Goal: Task Accomplishment & Management: Manage account settings

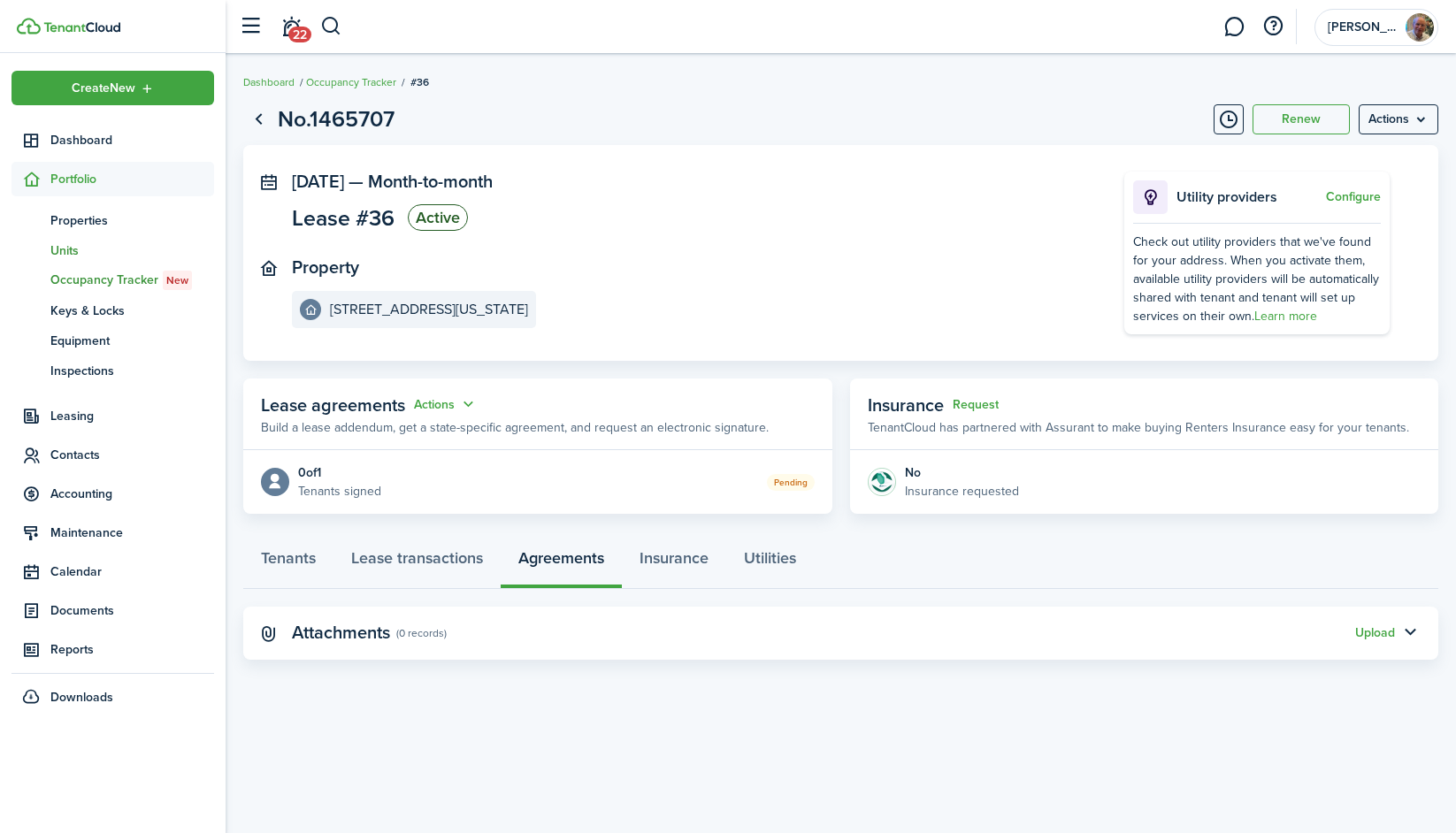
click at [105, 236] on link "un Units" at bounding box center [113, 250] width 202 height 30
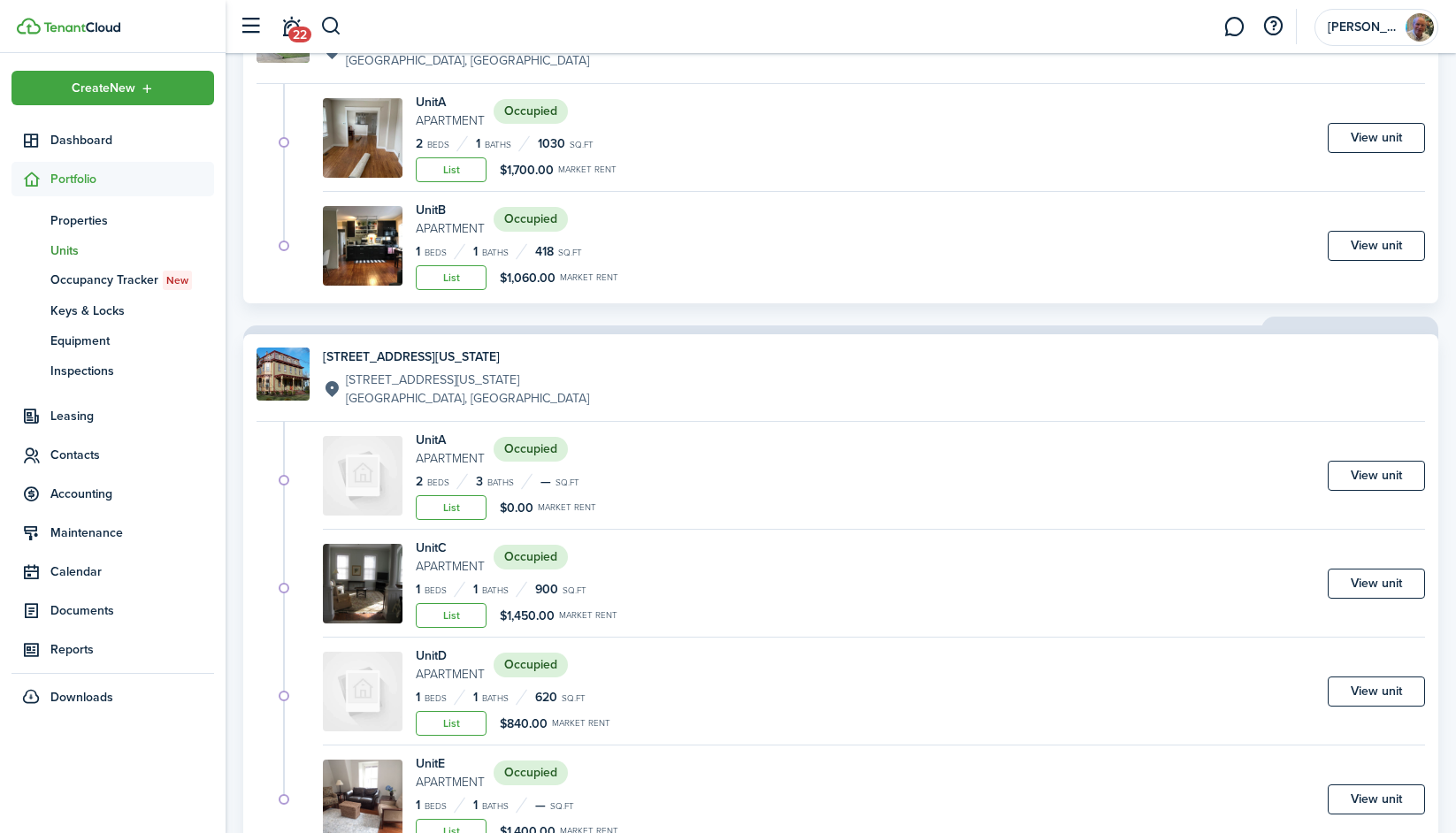
scroll to position [1102, 0]
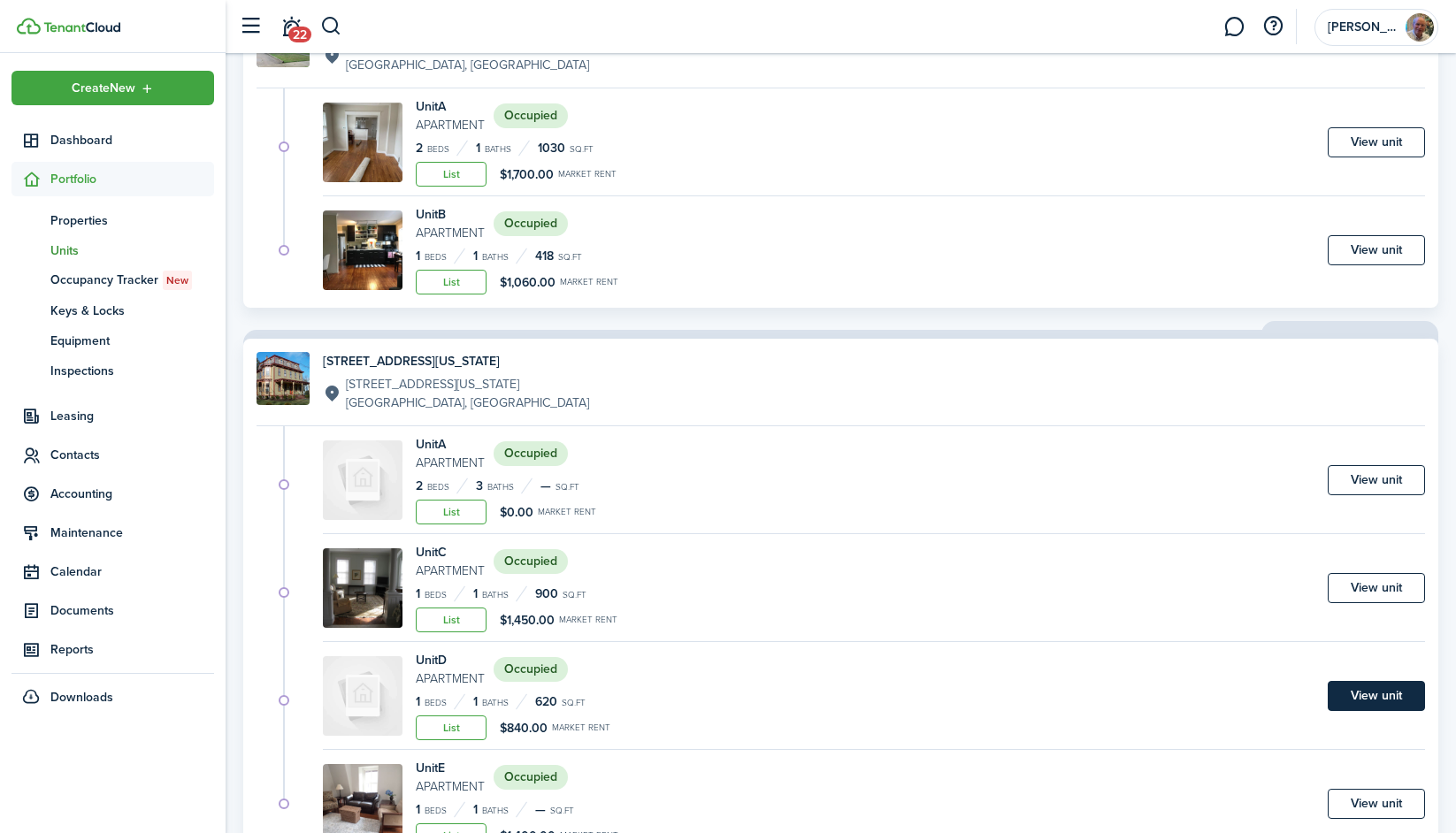
click at [1382, 693] on link "View unit" at bounding box center [1376, 696] width 97 height 30
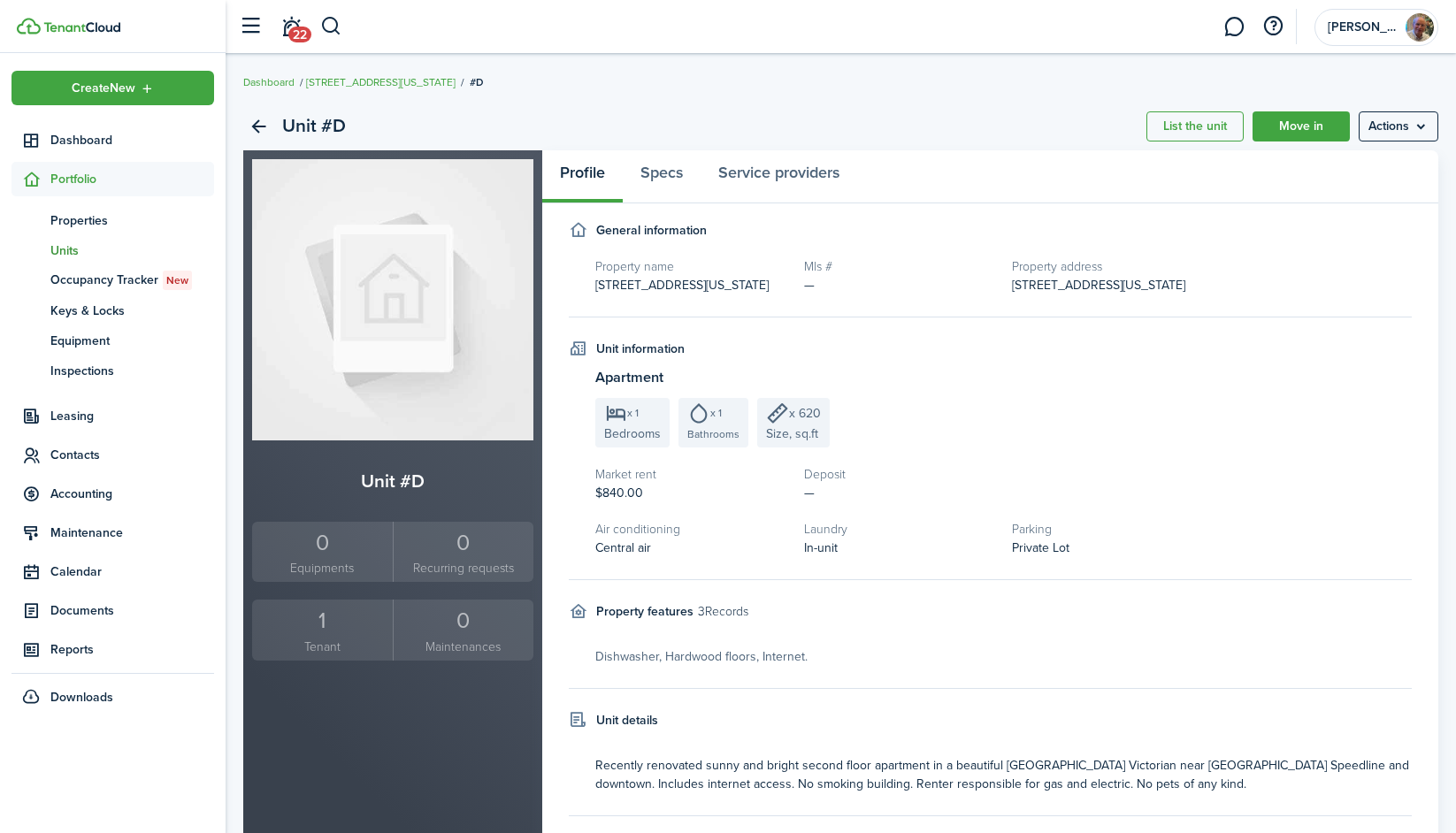
click at [329, 621] on div "1" at bounding box center [322, 622] width 132 height 34
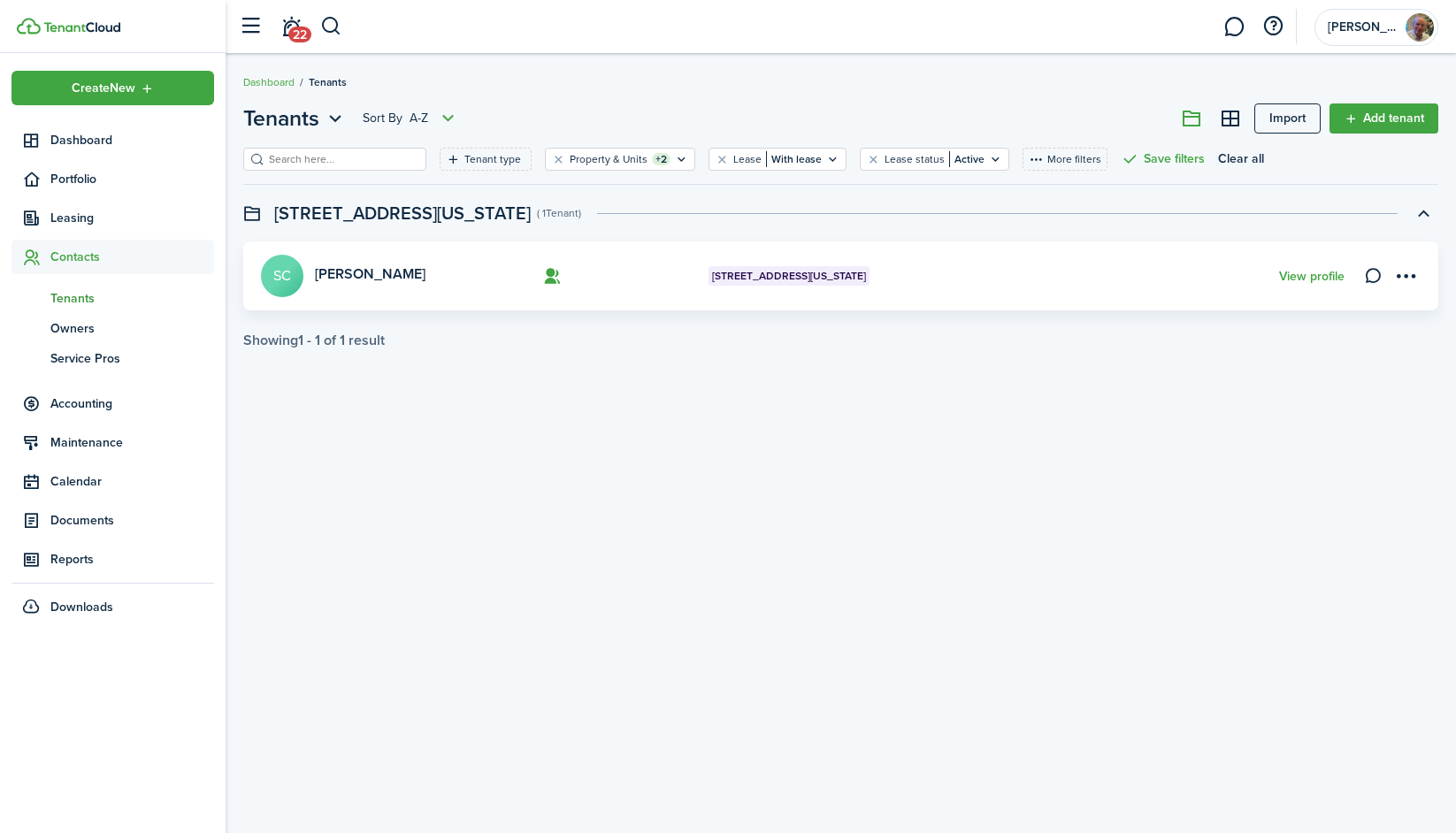
click at [1024, 288] on card "Stephen Crawford SC 124 Washington Ave, Unit D View profile" at bounding box center [841, 275] width 1195 height 69
click at [1400, 276] on menu-btn-icon "Open menu" at bounding box center [1405, 276] width 30 height 30
click at [1302, 315] on link "Edit" at bounding box center [1343, 315] width 155 height 30
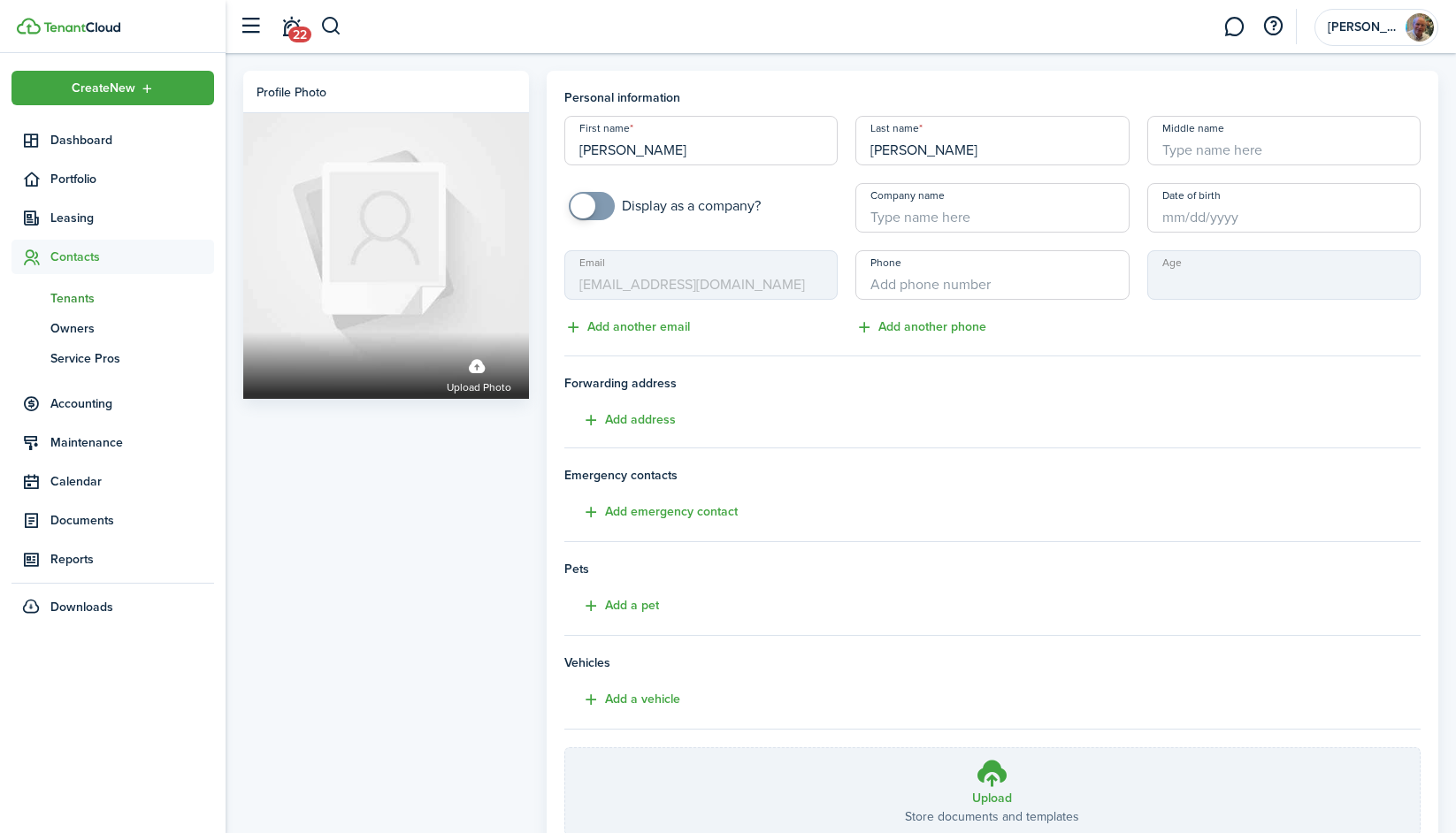
click at [81, 296] on span "Tenants" at bounding box center [132, 298] width 164 height 19
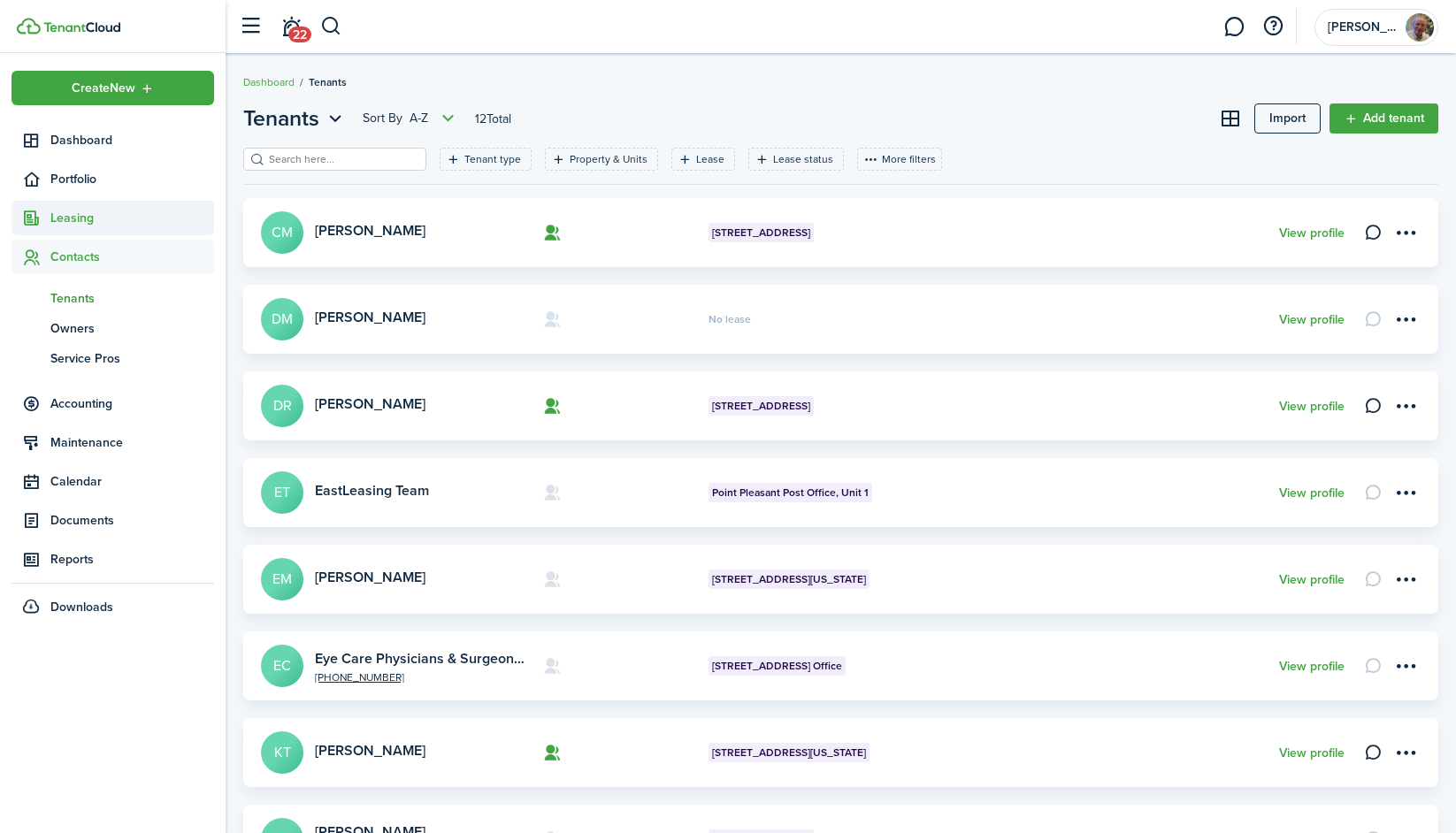
click at [80, 226] on span "Leasing" at bounding box center [132, 217] width 164 height 19
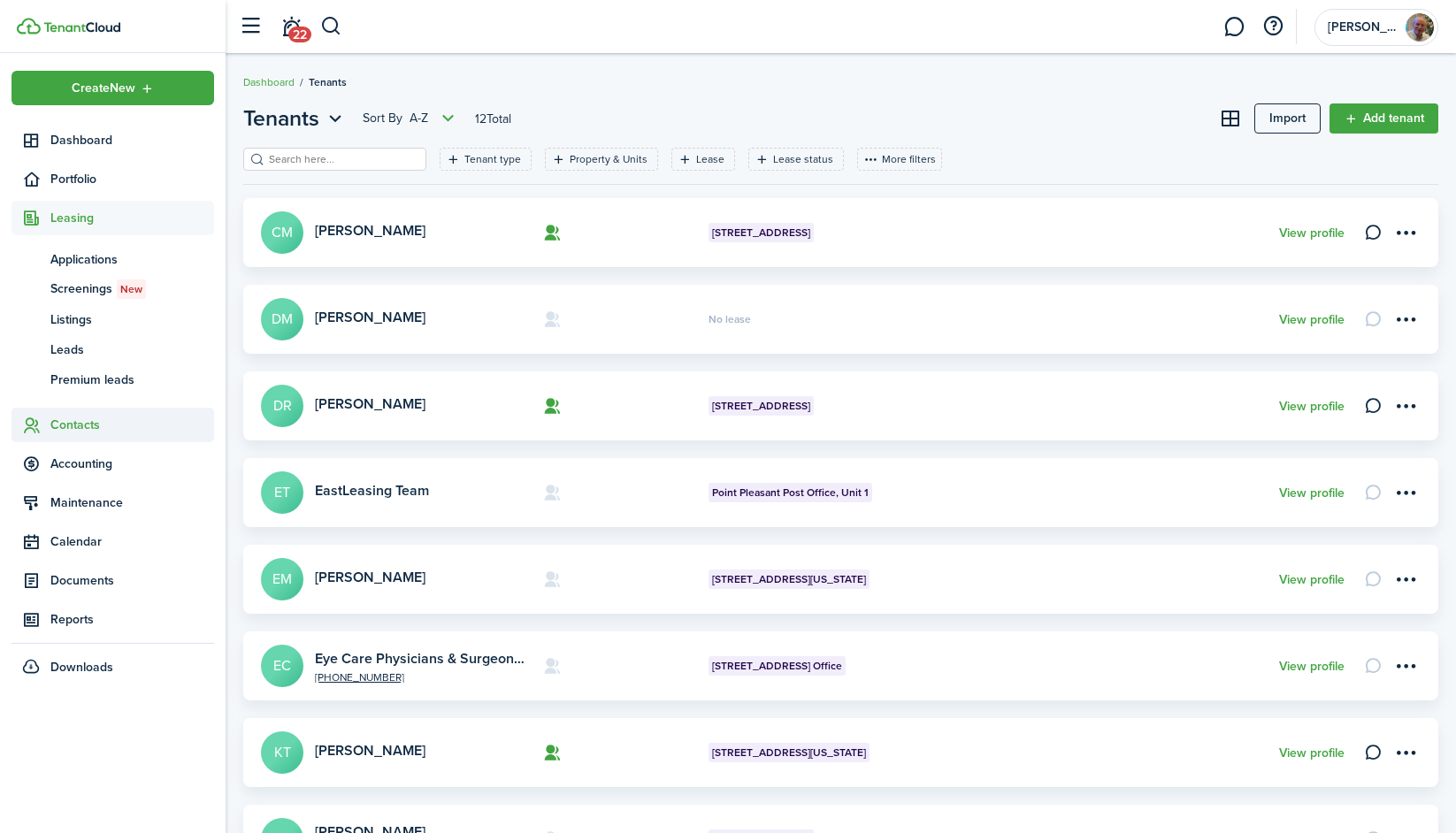
click at [119, 426] on span "Contacts" at bounding box center [132, 425] width 164 height 19
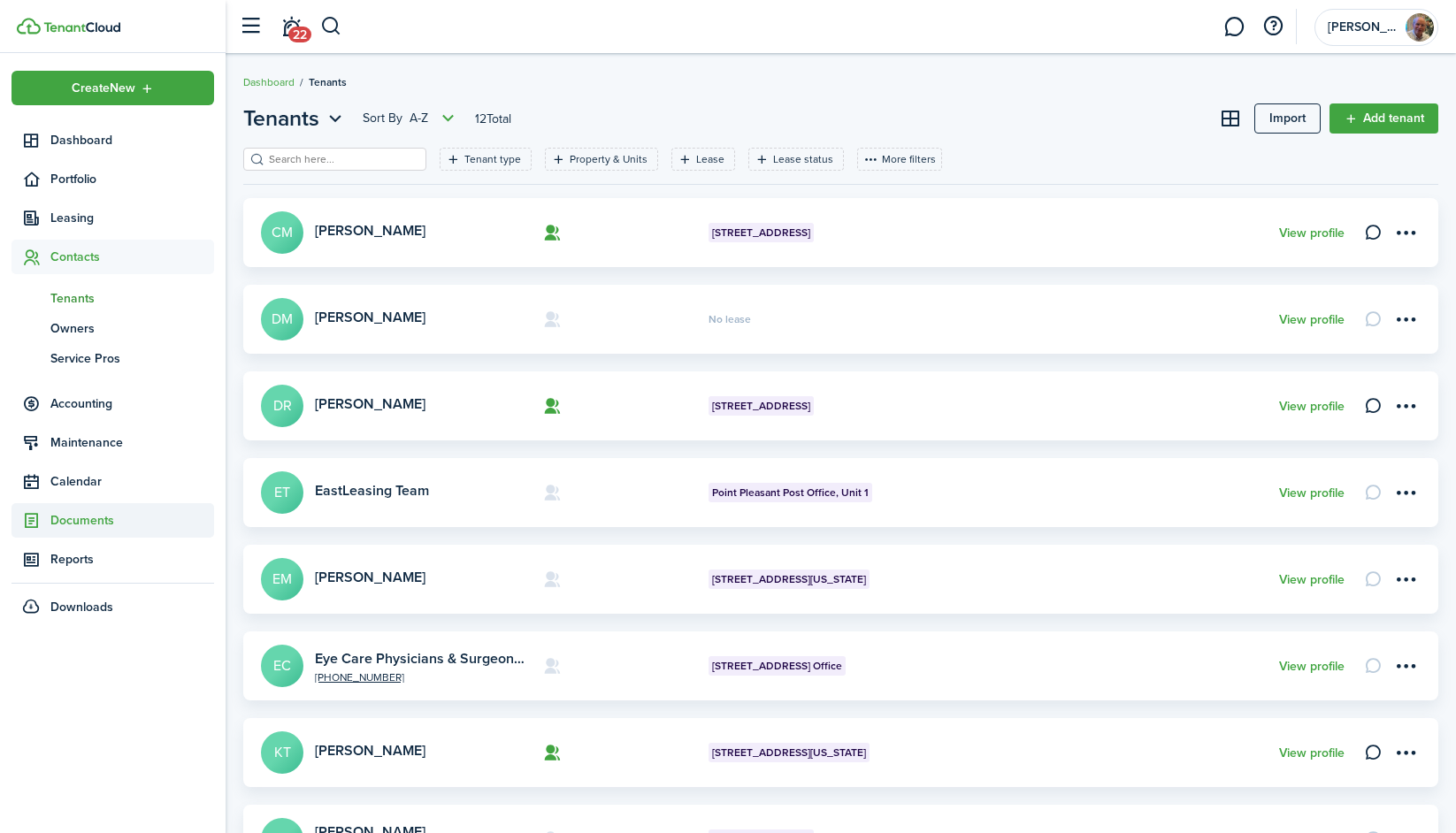
click at [123, 523] on span "Documents" at bounding box center [132, 520] width 164 height 19
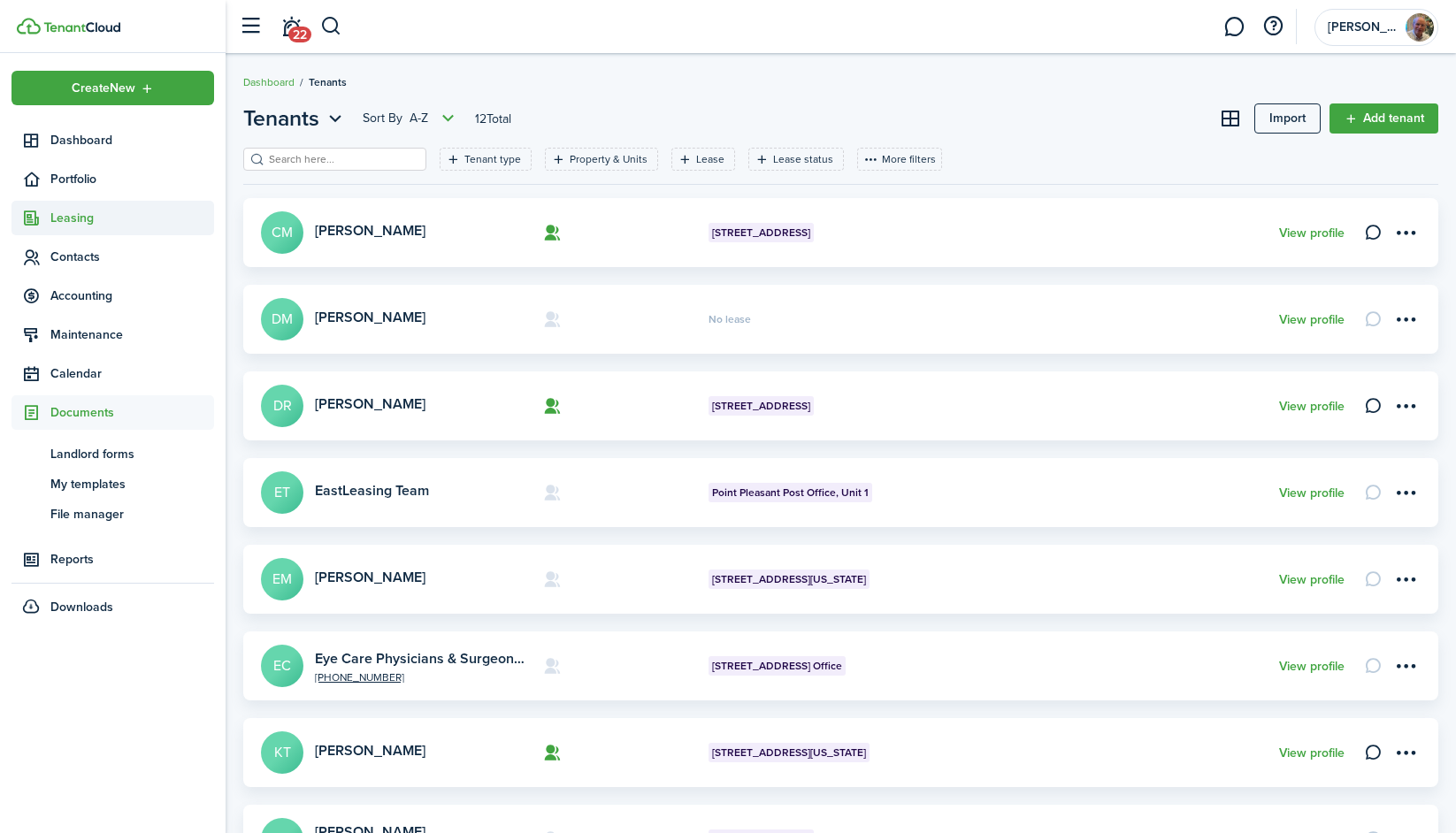
click at [66, 215] on span "Leasing" at bounding box center [132, 217] width 164 height 19
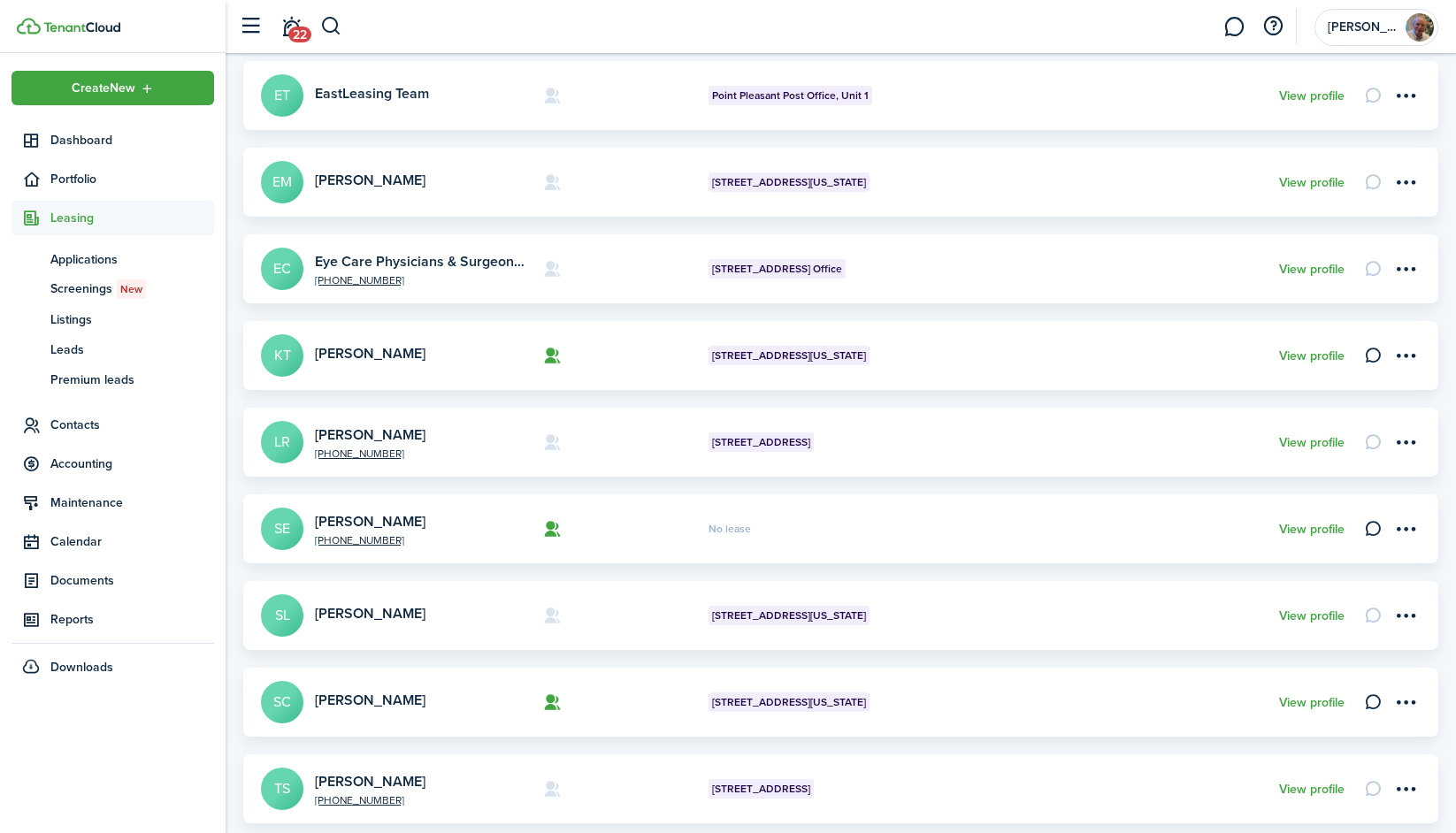
scroll to position [436, 0]
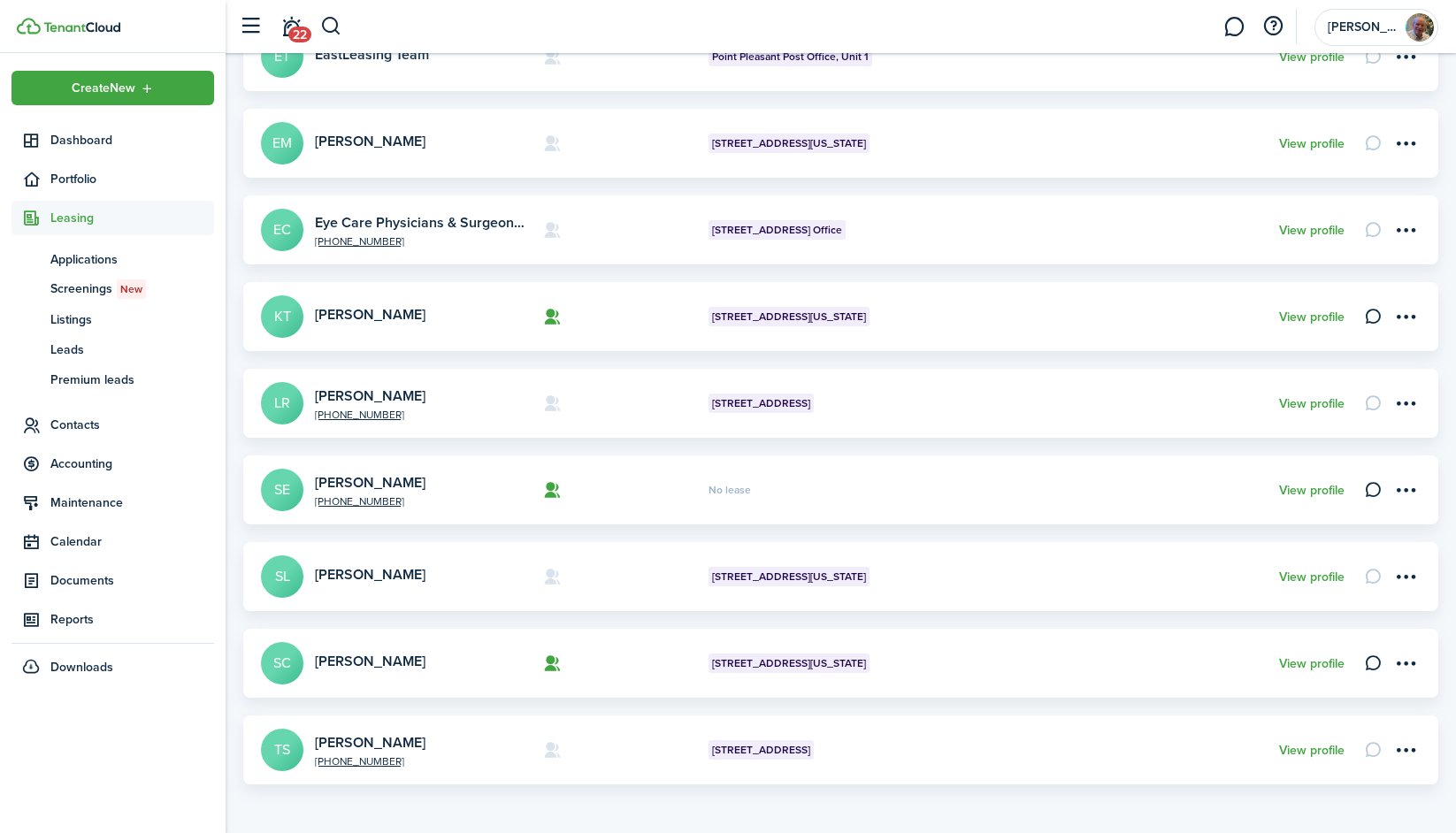
click at [1039, 649] on card "Stephen Crawford SC 124 Washington Ave, Unit D View profile" at bounding box center [841, 662] width 1195 height 69
click at [350, 656] on link "[PERSON_NAME]" at bounding box center [369, 661] width 110 height 20
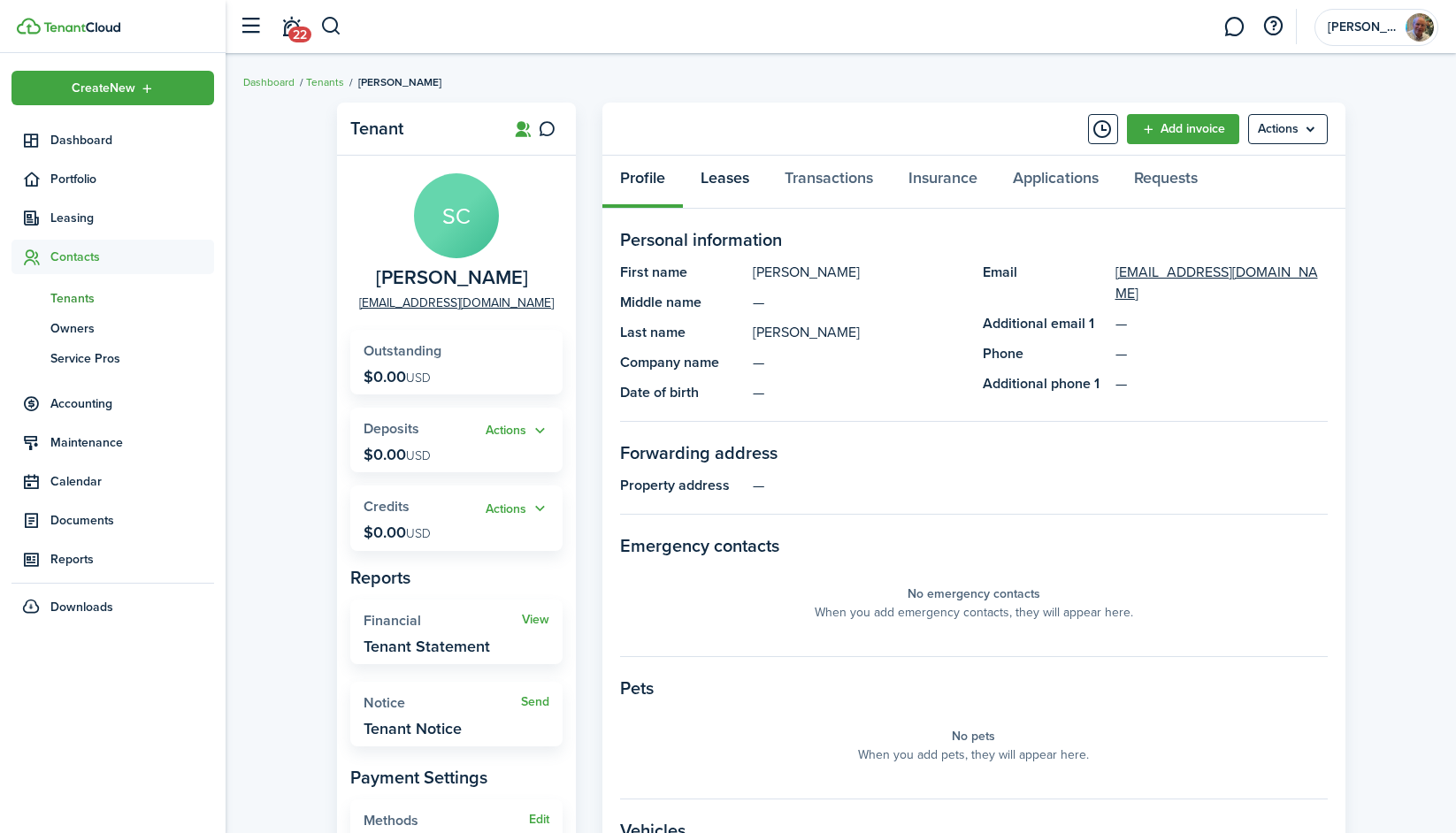
click at [694, 172] on link "Leases" at bounding box center [725, 182] width 84 height 53
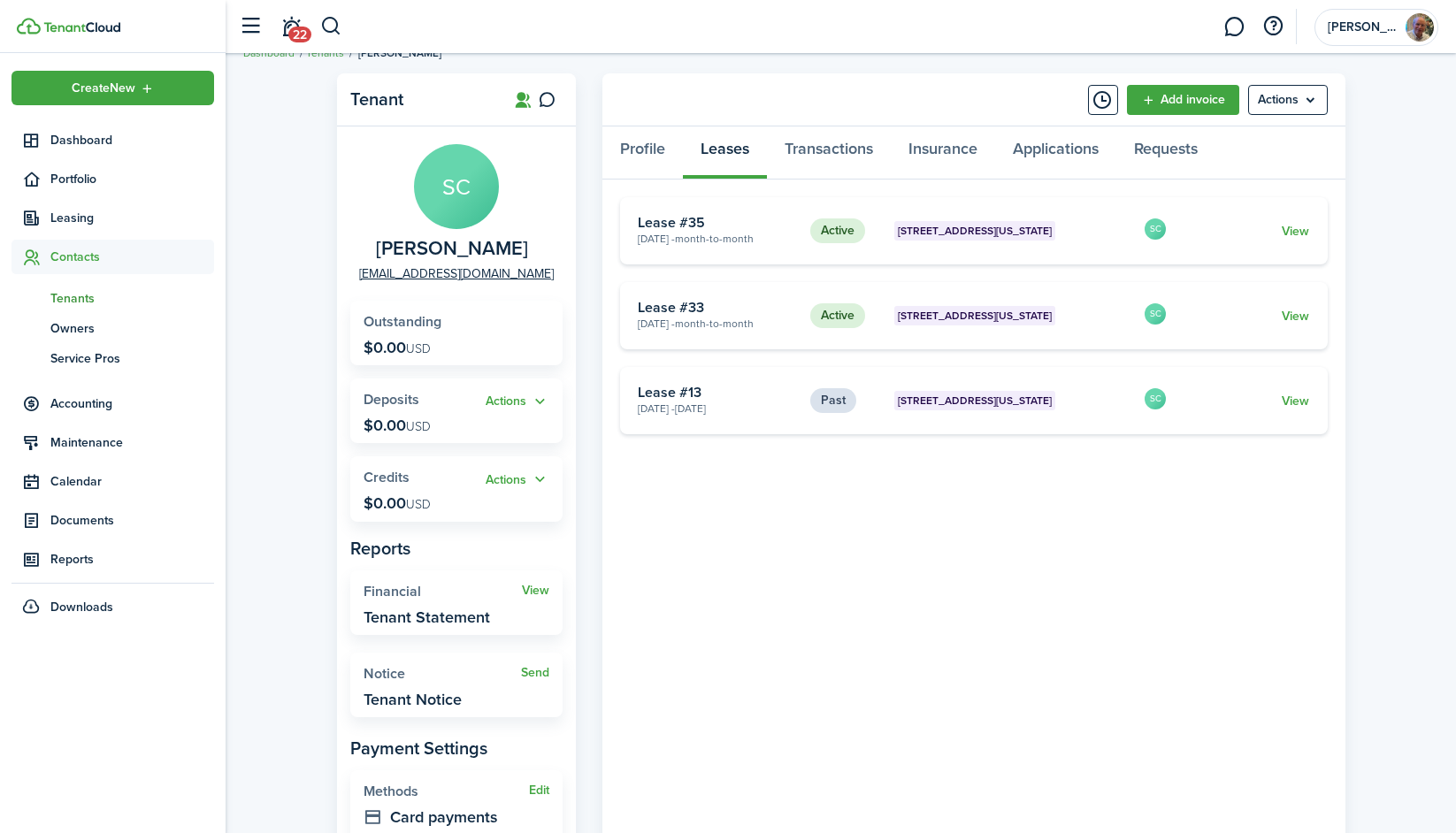
scroll to position [28, 0]
click at [1282, 226] on link "View" at bounding box center [1295, 232] width 28 height 19
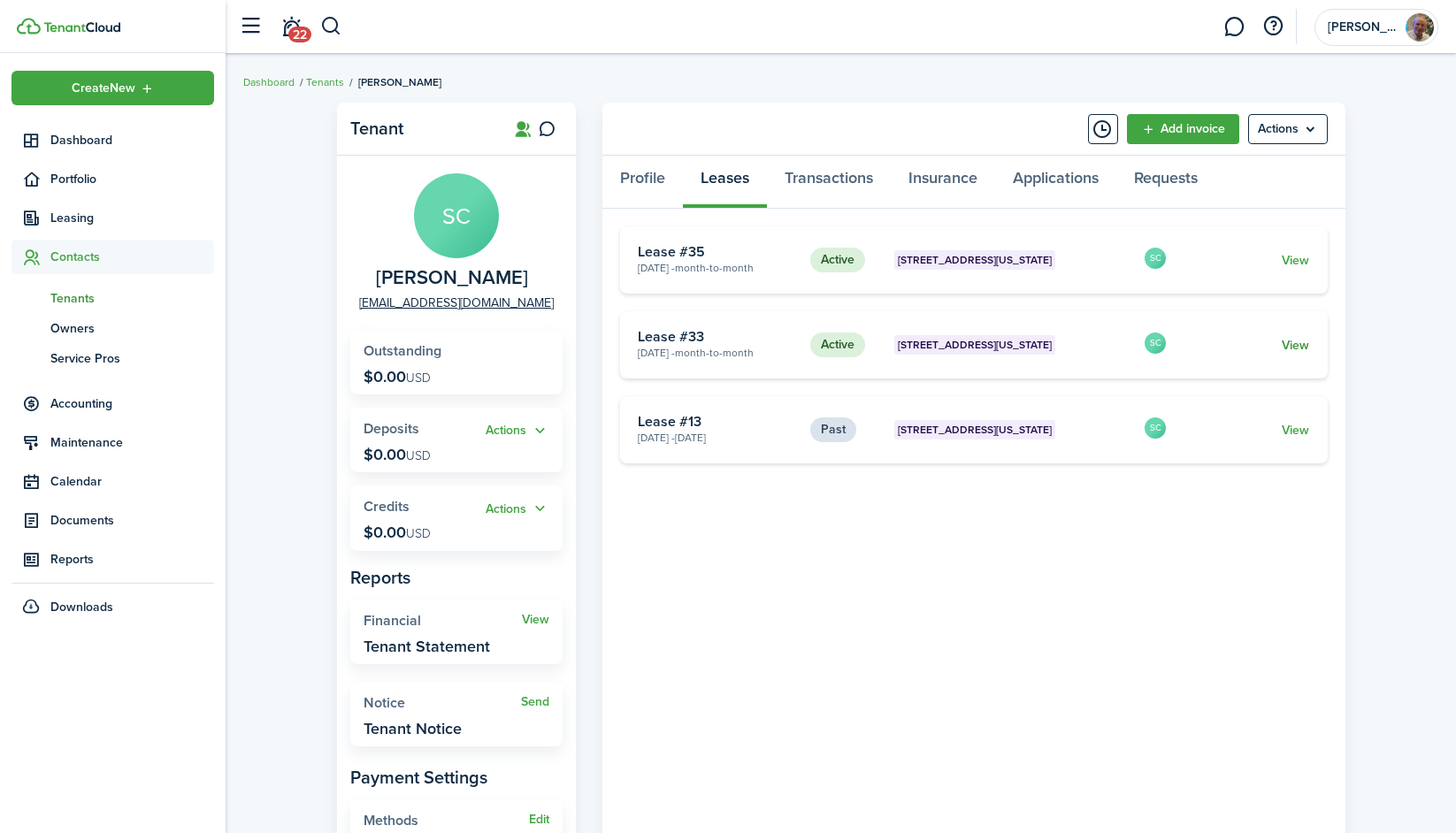
click at [1290, 339] on link "View" at bounding box center [1295, 346] width 28 height 19
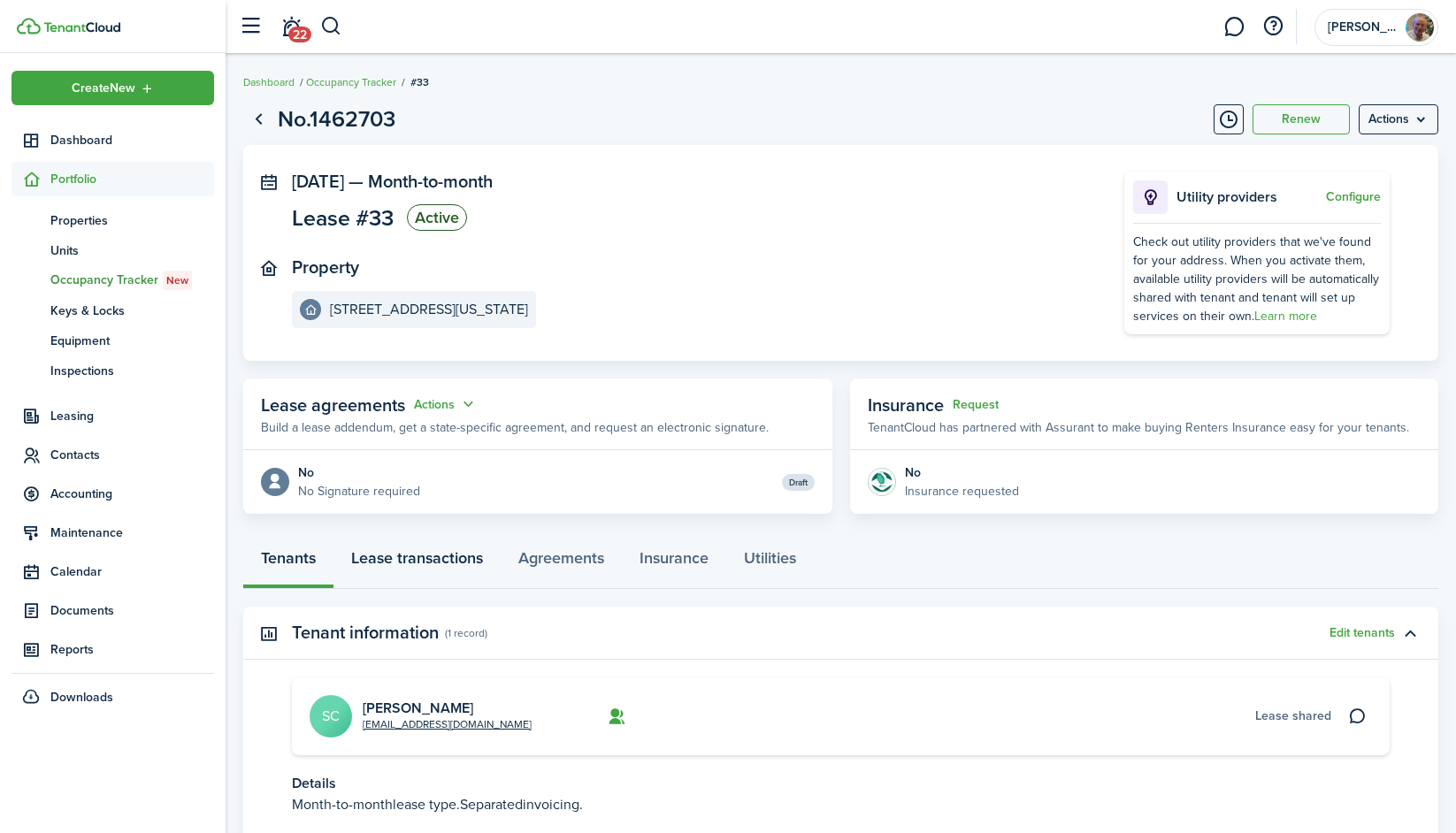
click at [434, 567] on link "Lease transactions" at bounding box center [417, 562] width 167 height 53
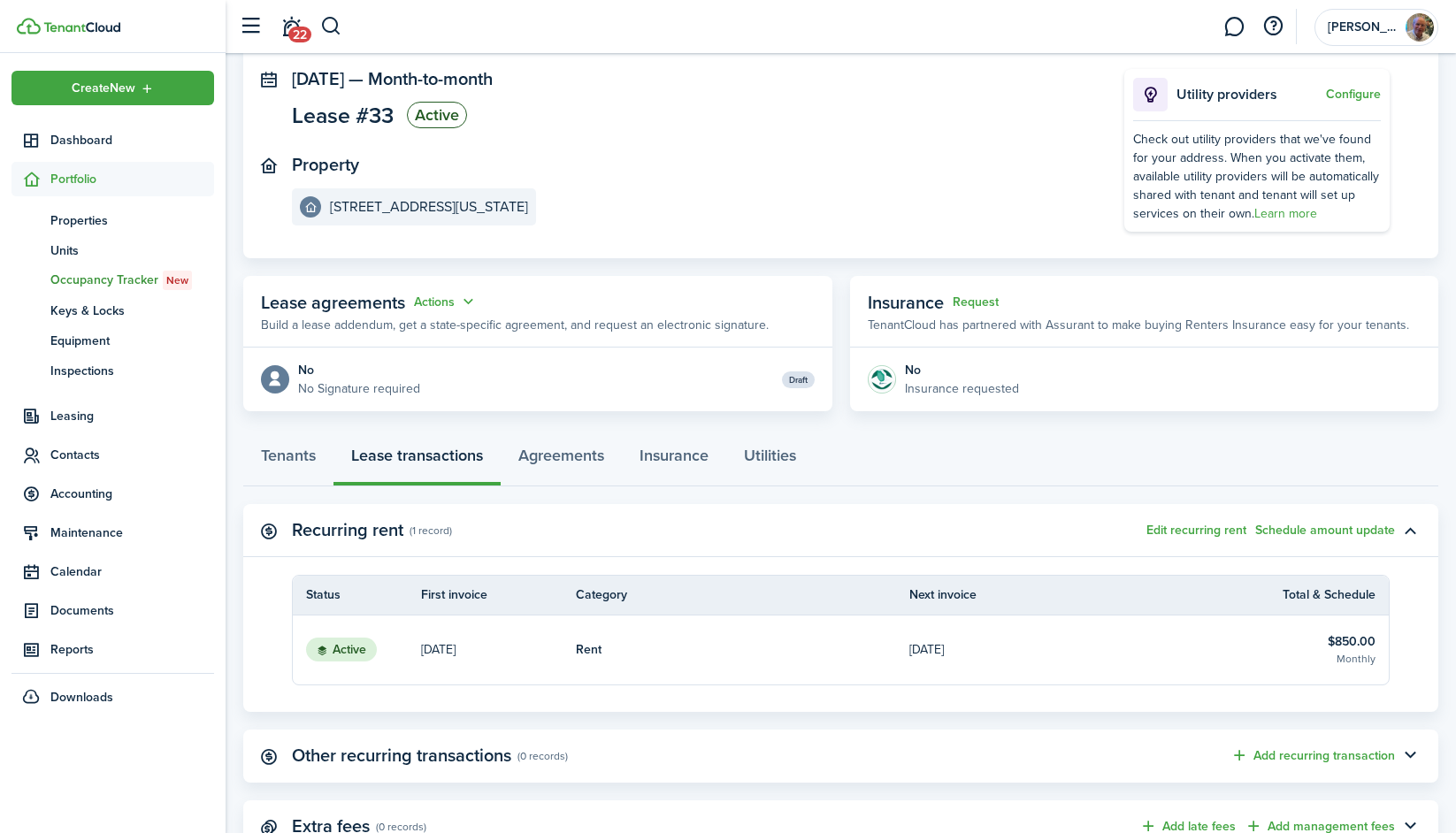
scroll to position [171, 0]
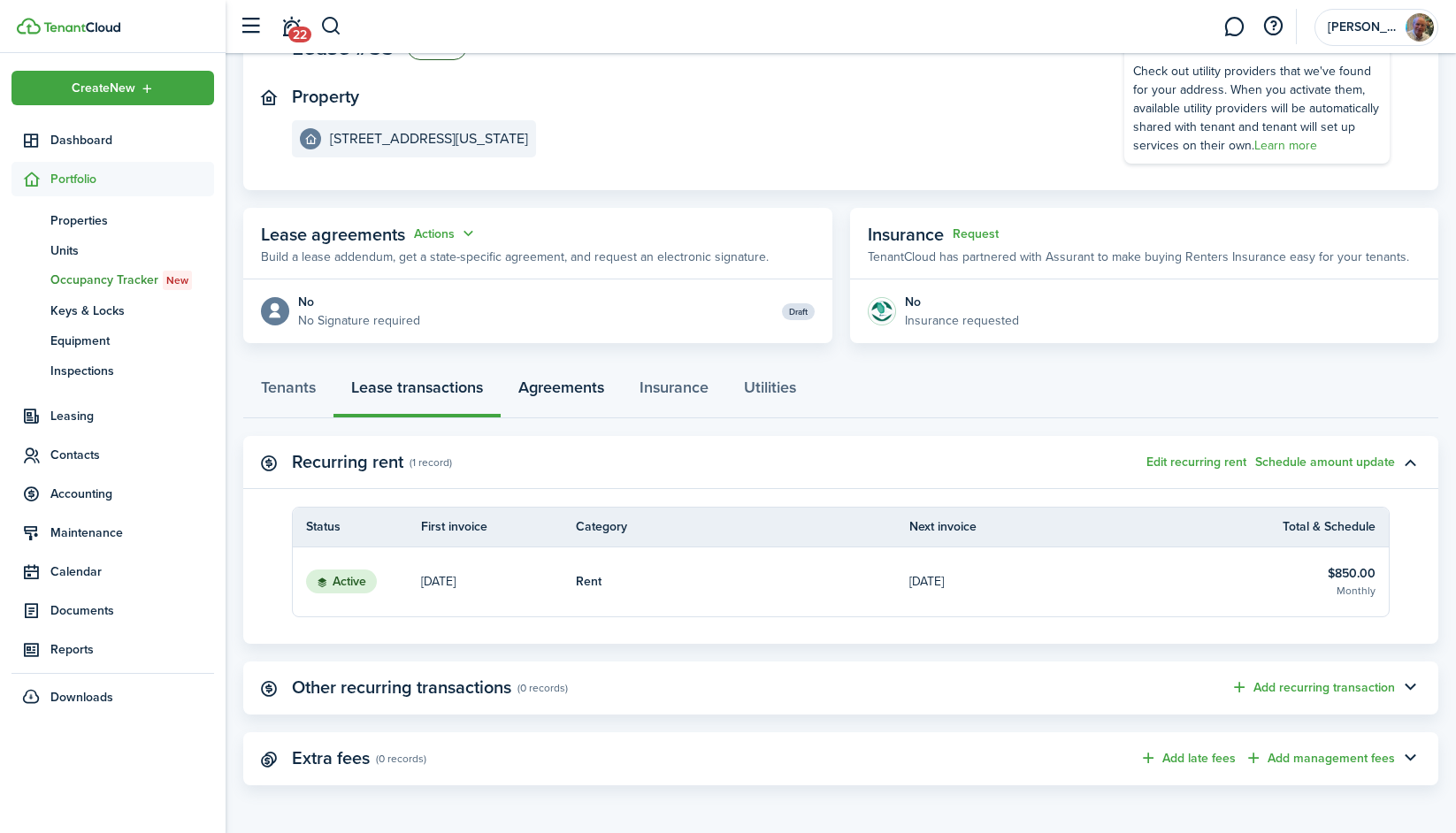
click at [572, 401] on link "Agreements" at bounding box center [561, 391] width 121 height 53
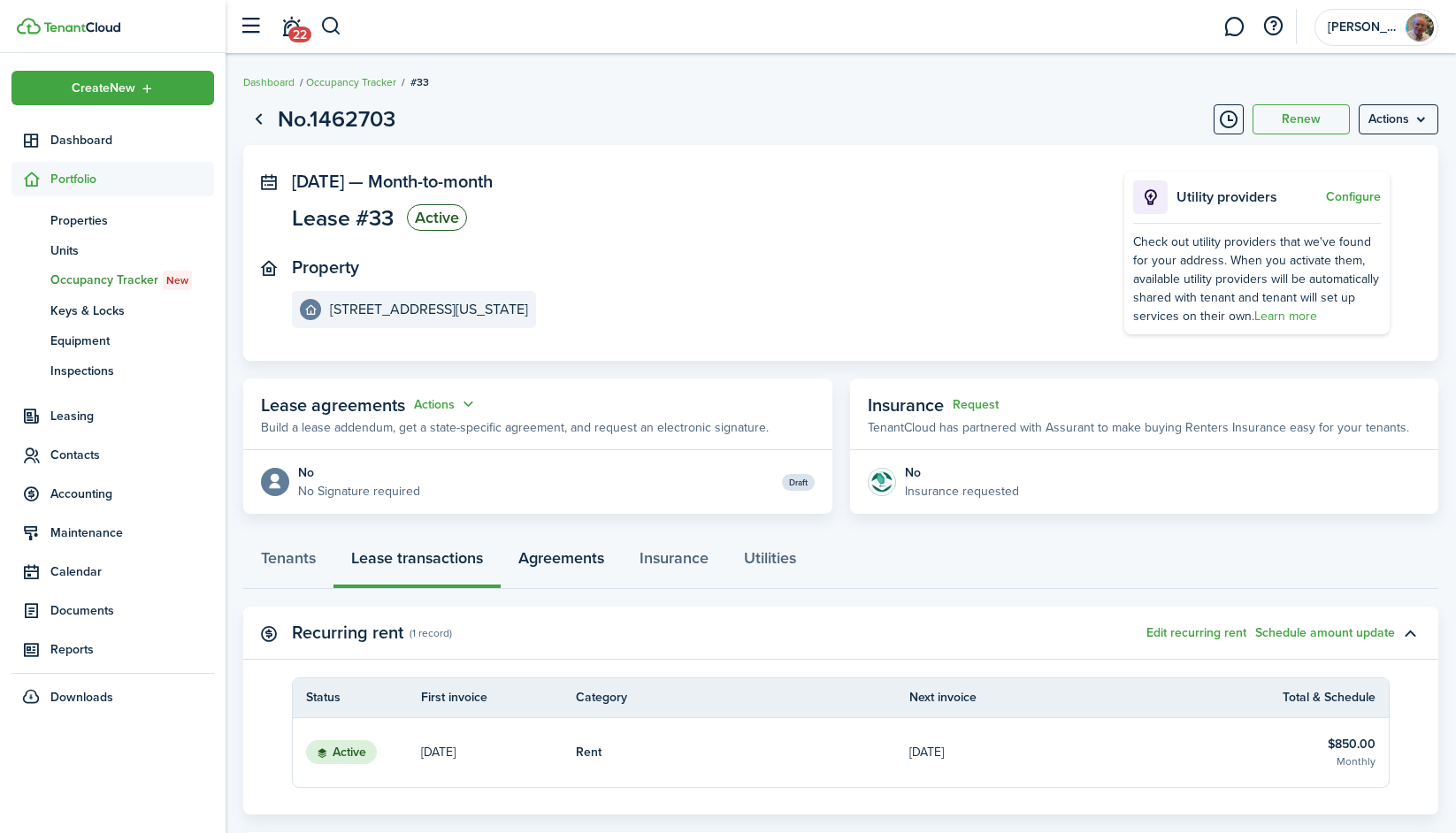
scroll to position [28, 0]
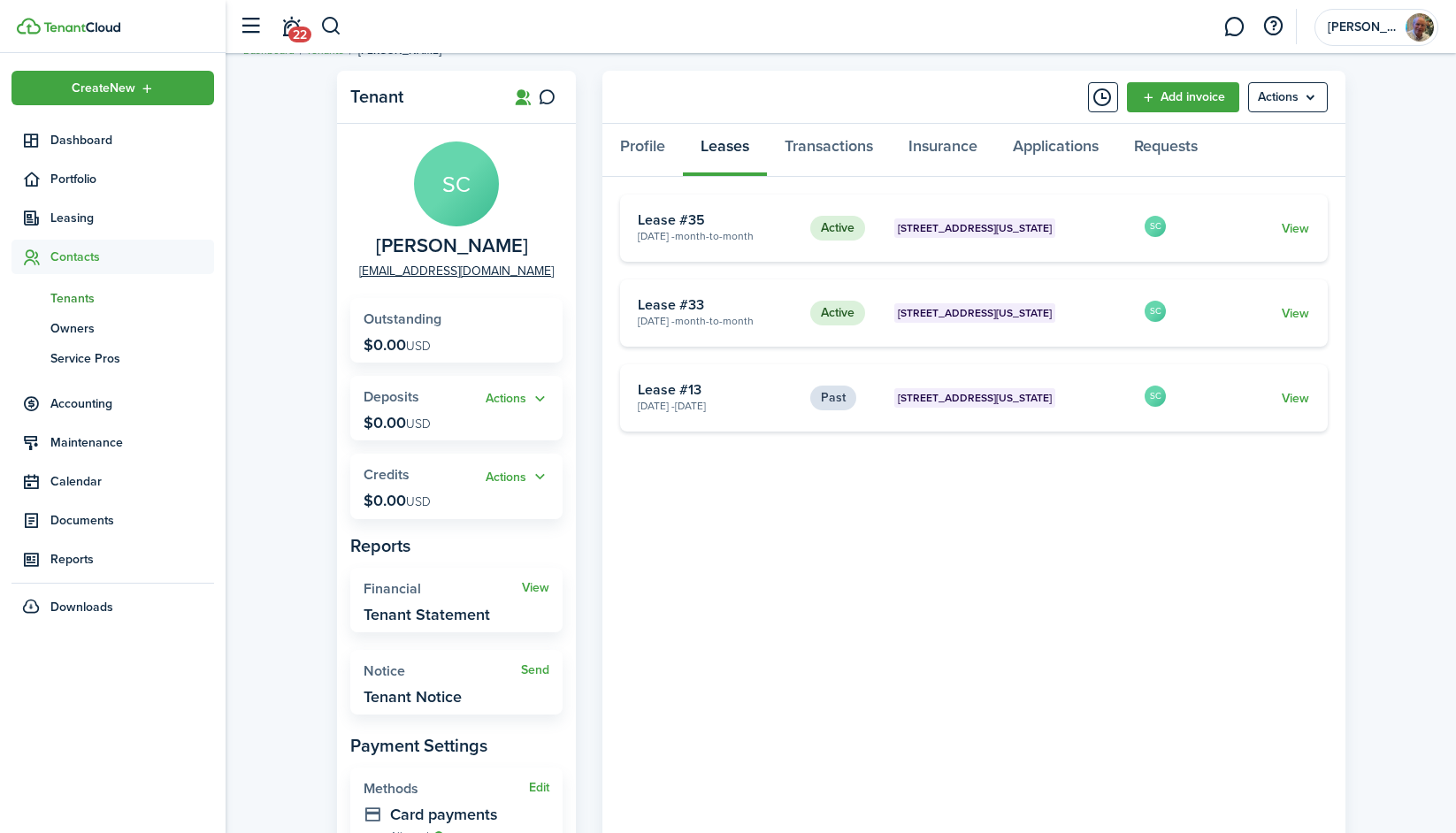
scroll to position [46, 0]
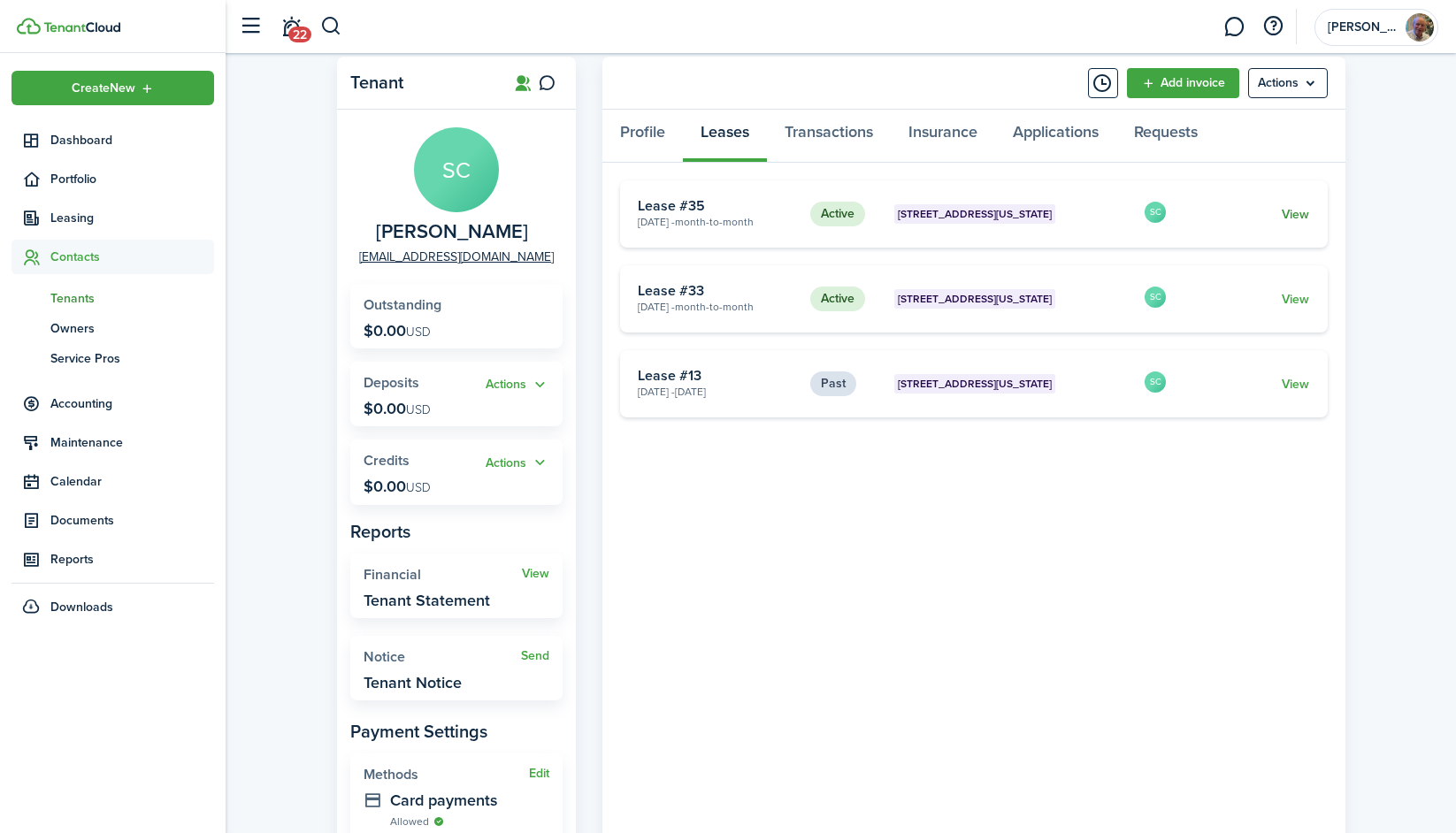
click at [1294, 213] on link "View" at bounding box center [1295, 214] width 28 height 19
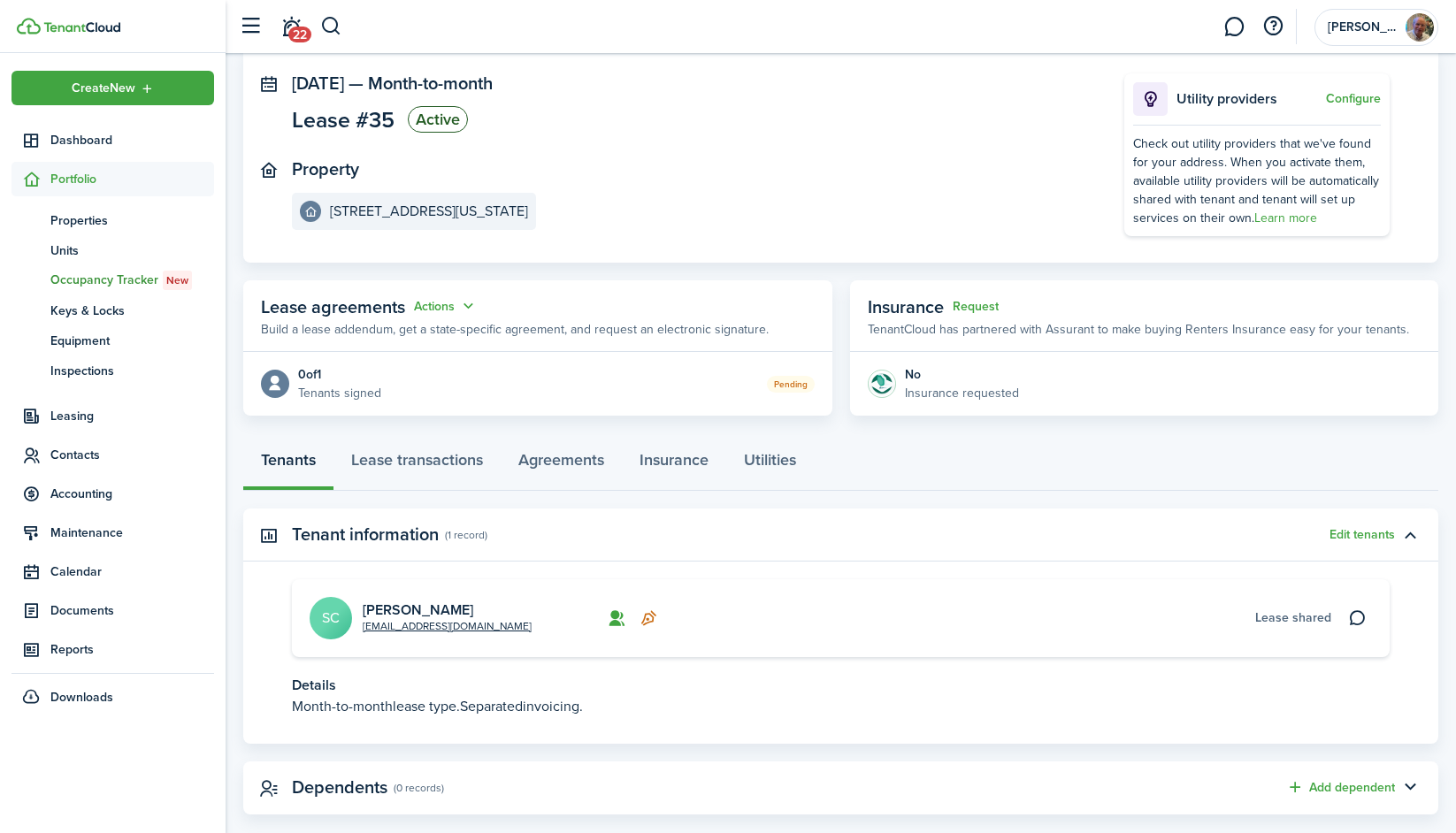
scroll to position [127, 0]
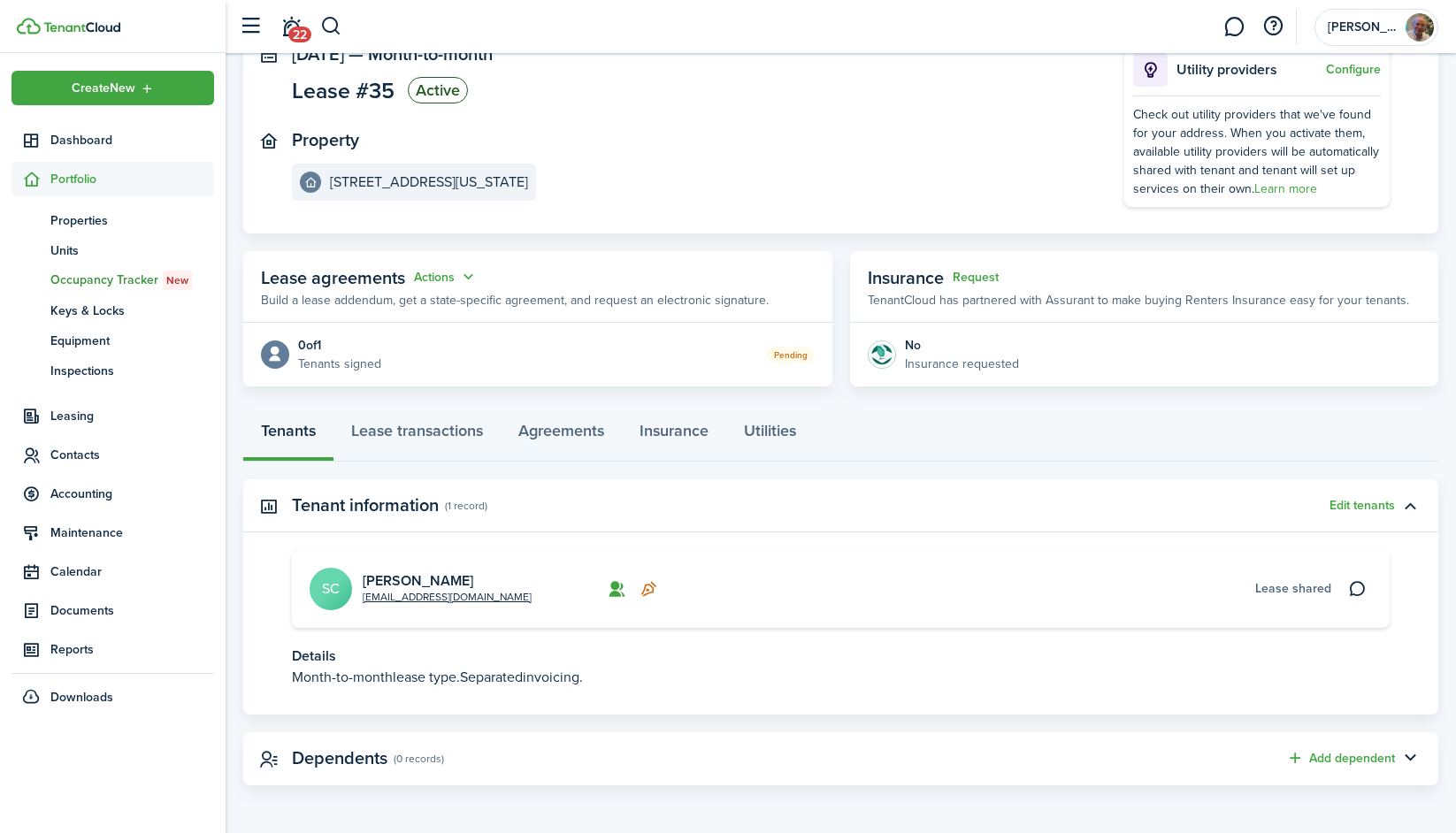
click at [1293, 589] on span "Lease shared" at bounding box center [1292, 589] width 76 height 19
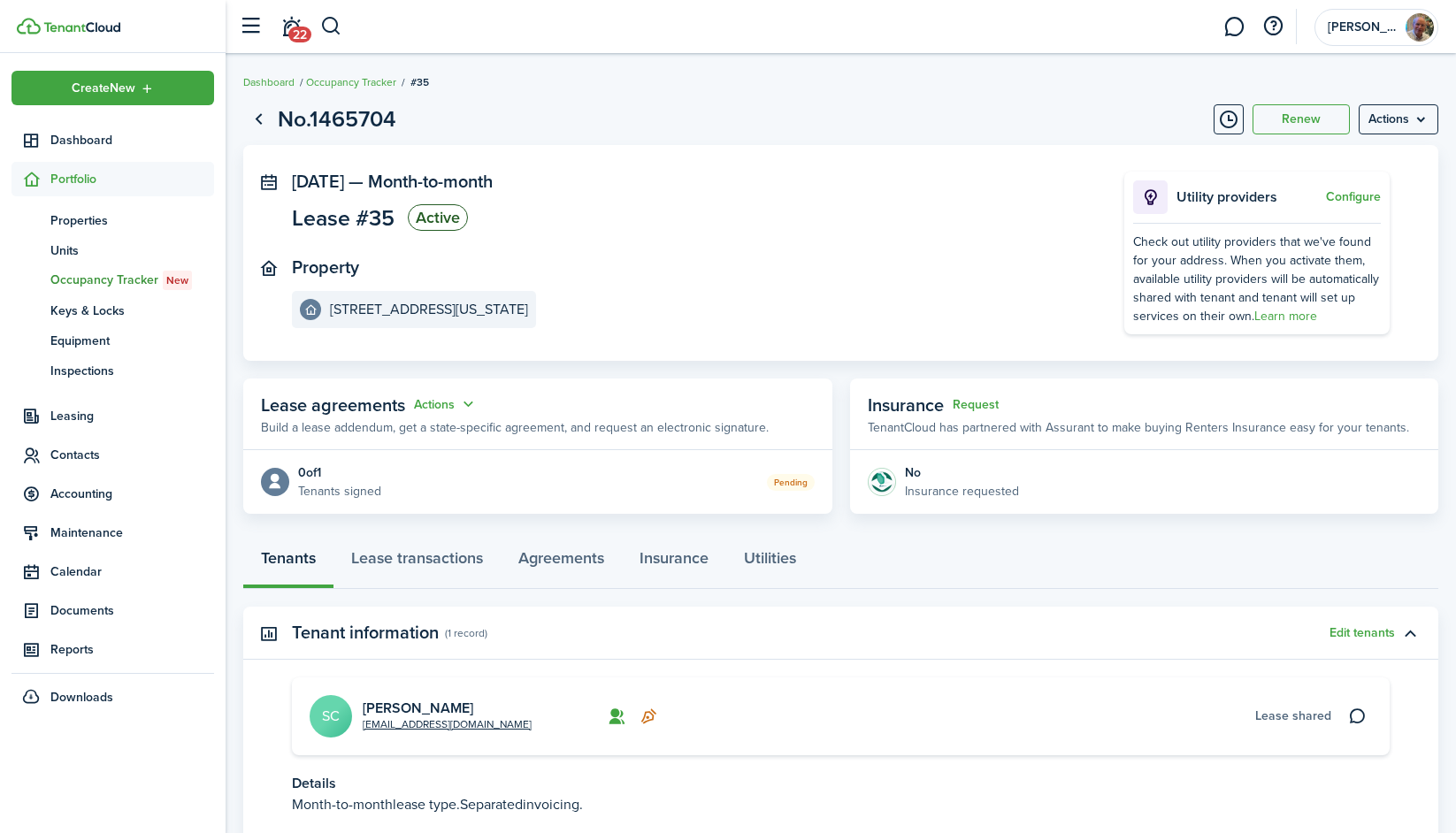
scroll to position [0, 0]
click at [1389, 133] on menu-btn "Actions" at bounding box center [1398, 119] width 79 height 30
click at [993, 185] on panel-main-section "Oct 01, 2025 — Month-to-month Lease #35 Active" at bounding box center [681, 204] width 779 height 65
click at [258, 121] on link "Go back" at bounding box center [258, 119] width 30 height 30
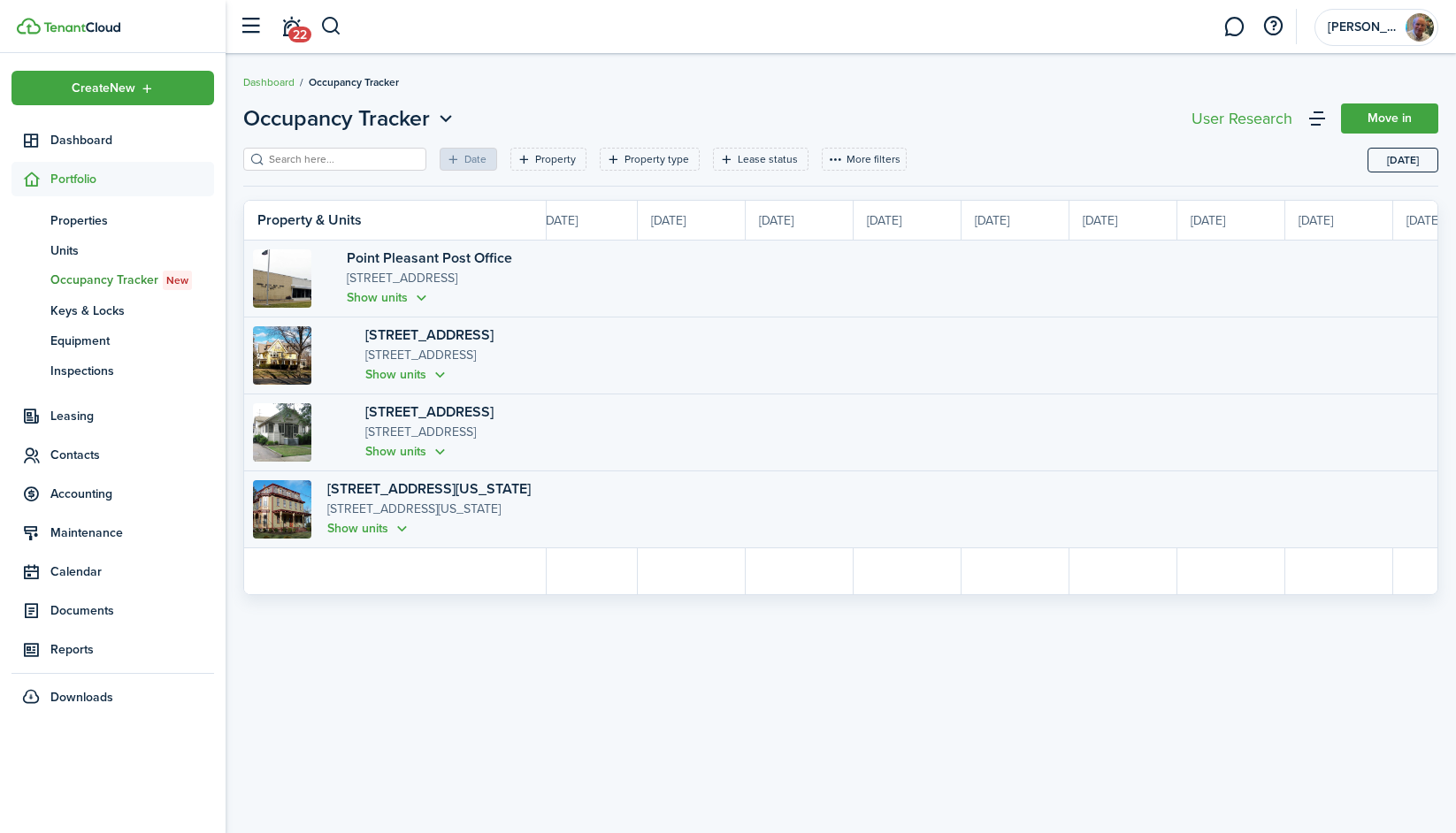
scroll to position [0, 1819]
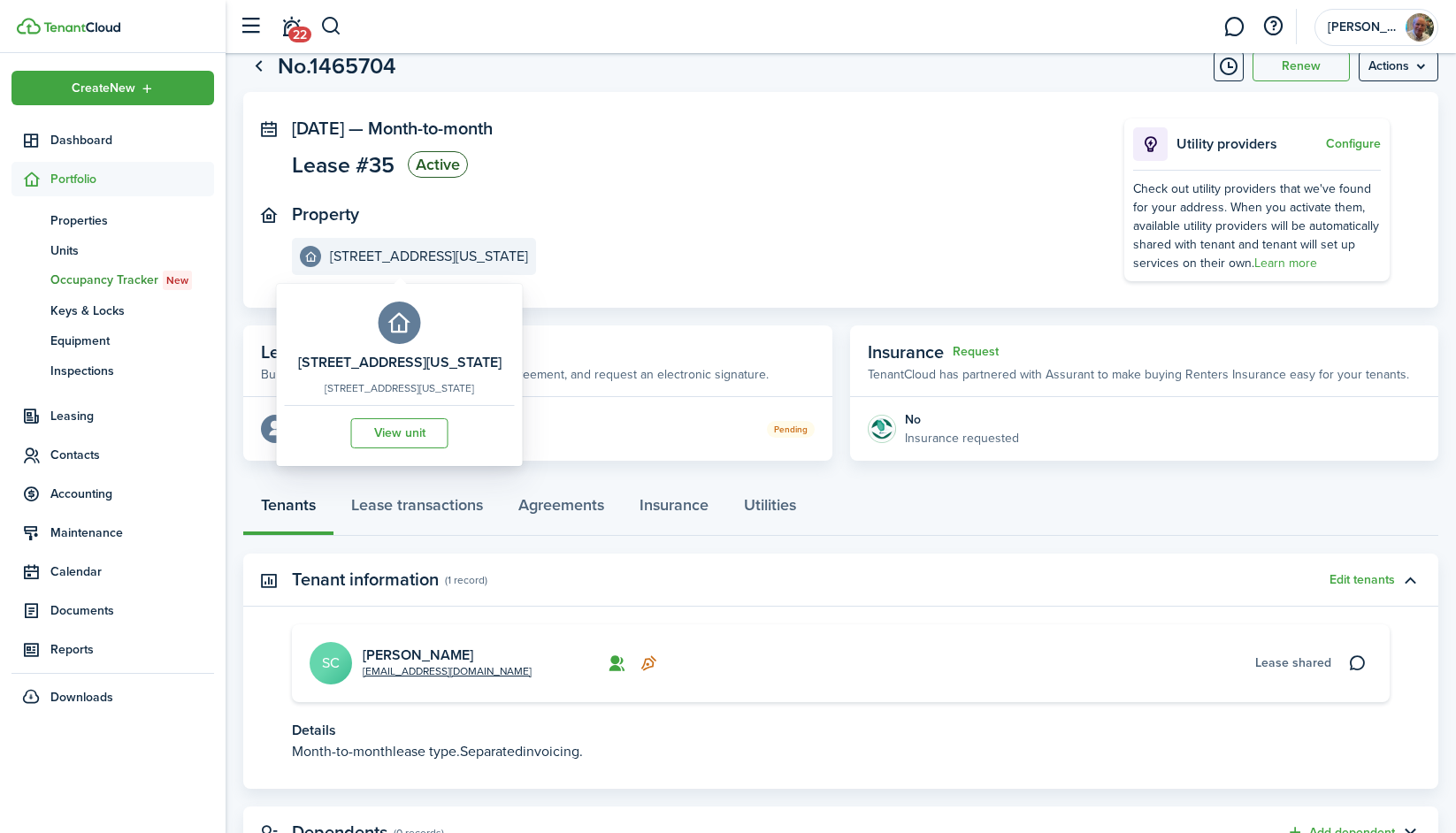
scroll to position [77, 0]
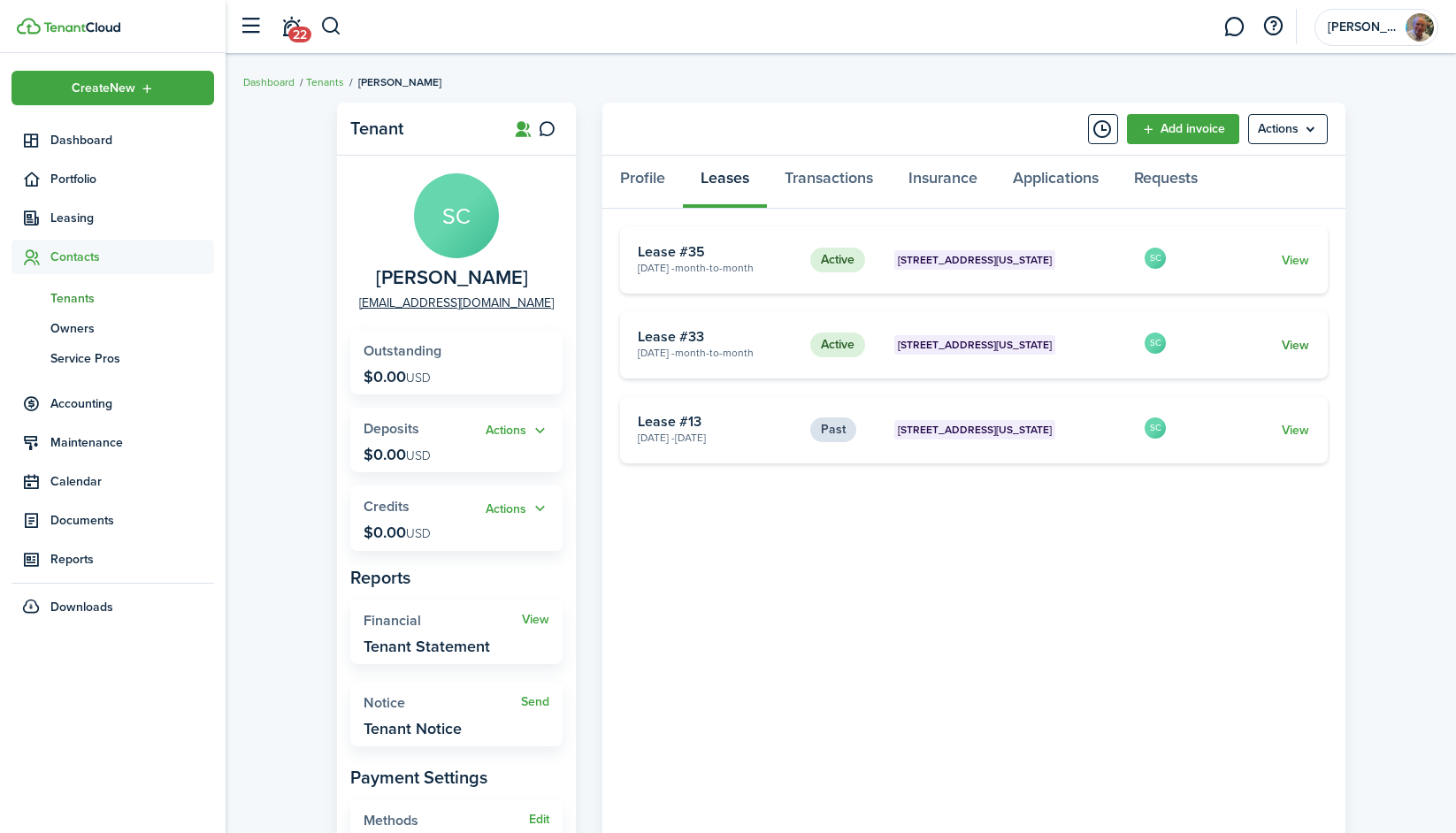
click at [1300, 344] on link "View" at bounding box center [1295, 346] width 28 height 19
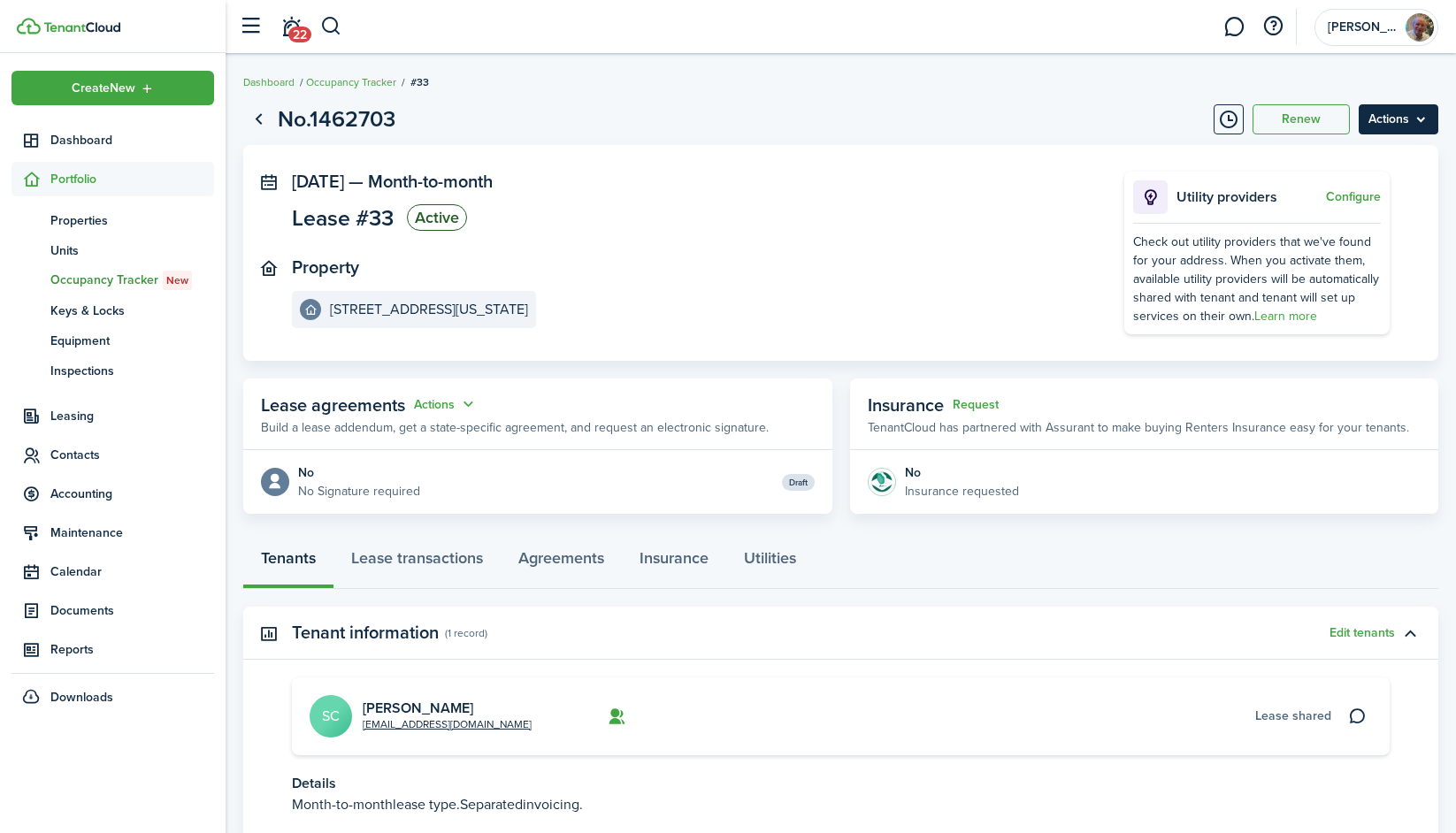
click at [1391, 114] on menu-btn "Actions" at bounding box center [1398, 119] width 79 height 30
click at [1324, 220] on link "End Lease" at bounding box center [1361, 220] width 155 height 30
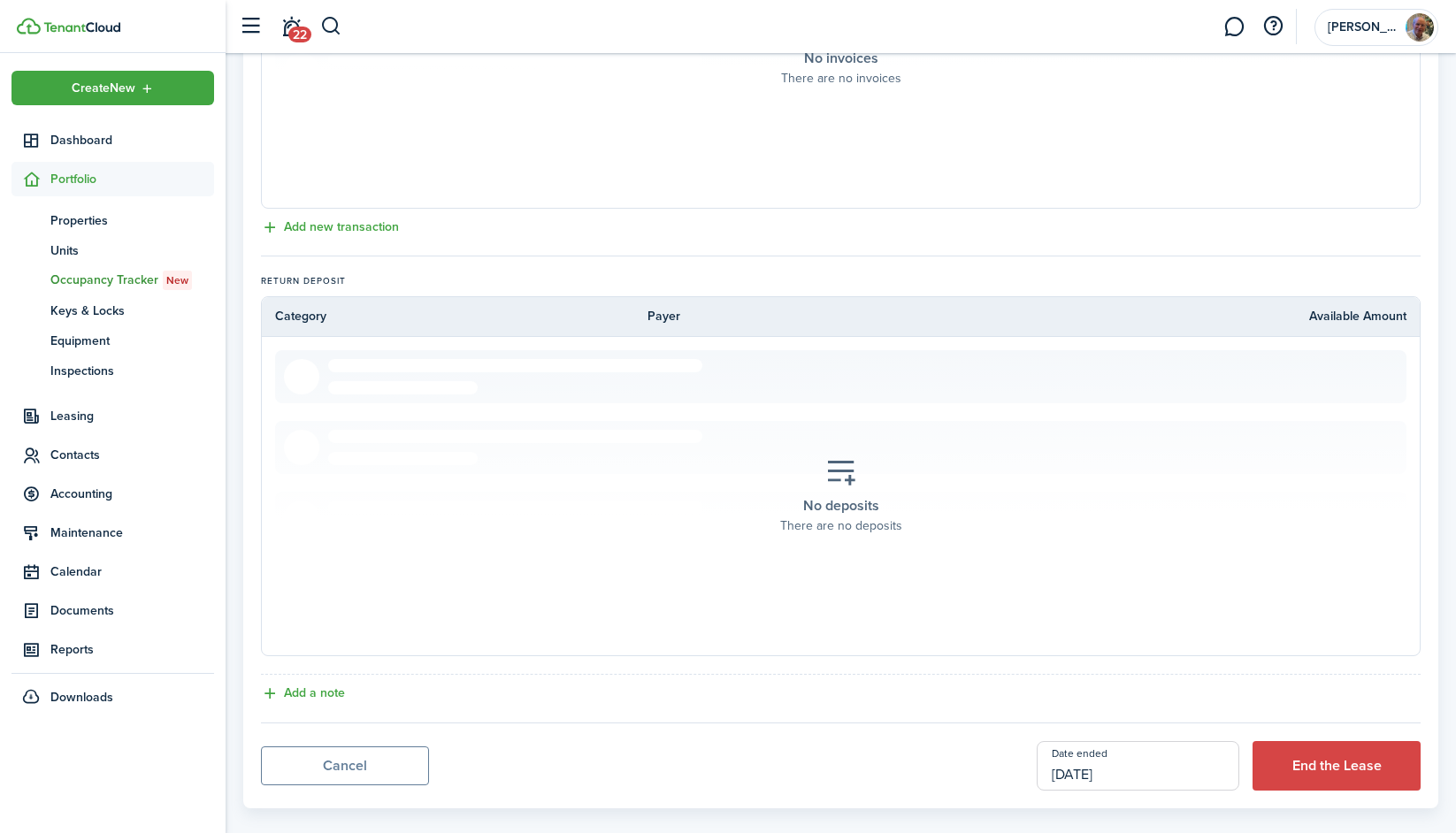
scroll to position [624, 0]
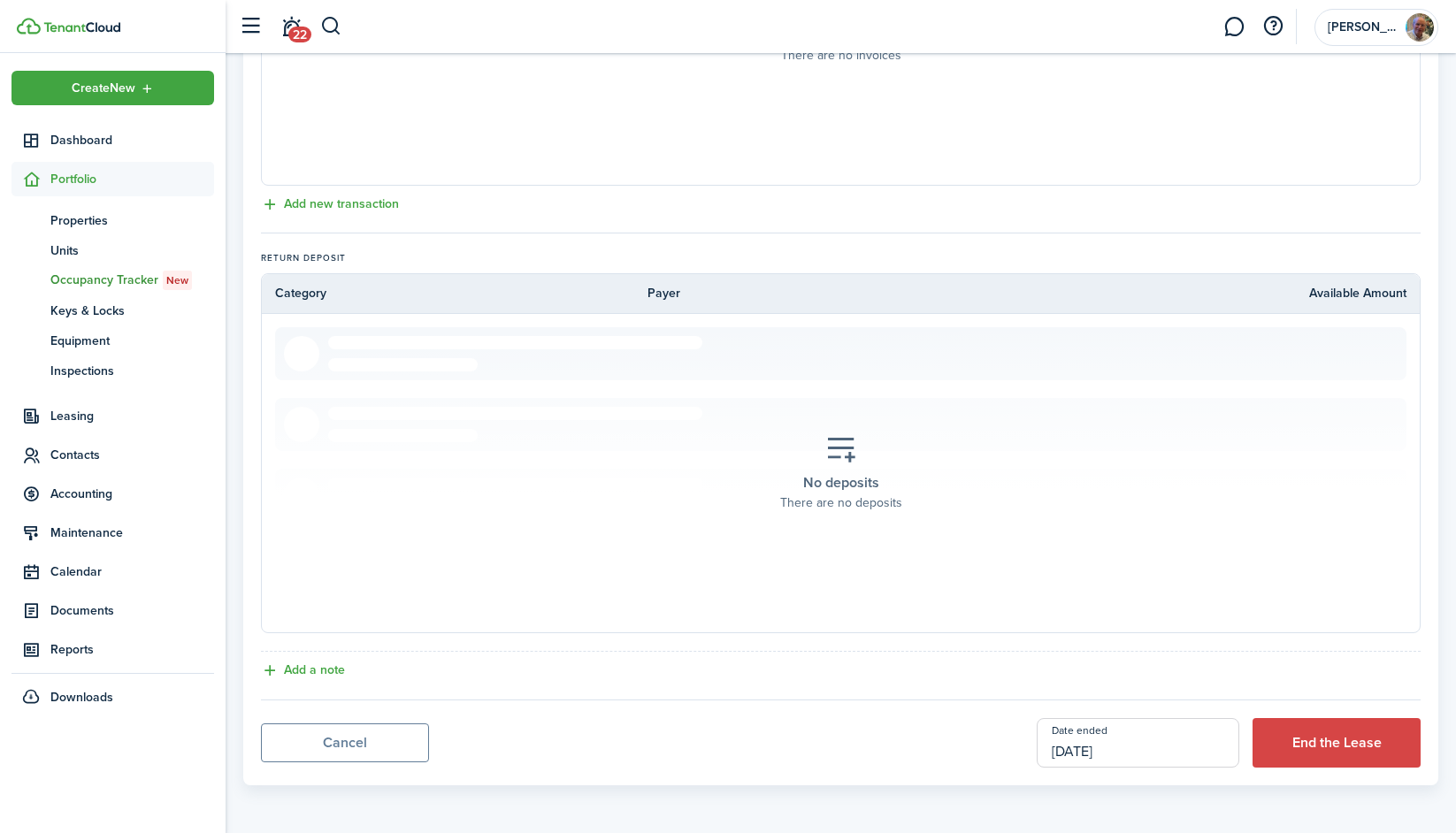
click at [1104, 753] on input "[DATE]" at bounding box center [1137, 743] width 202 height 50
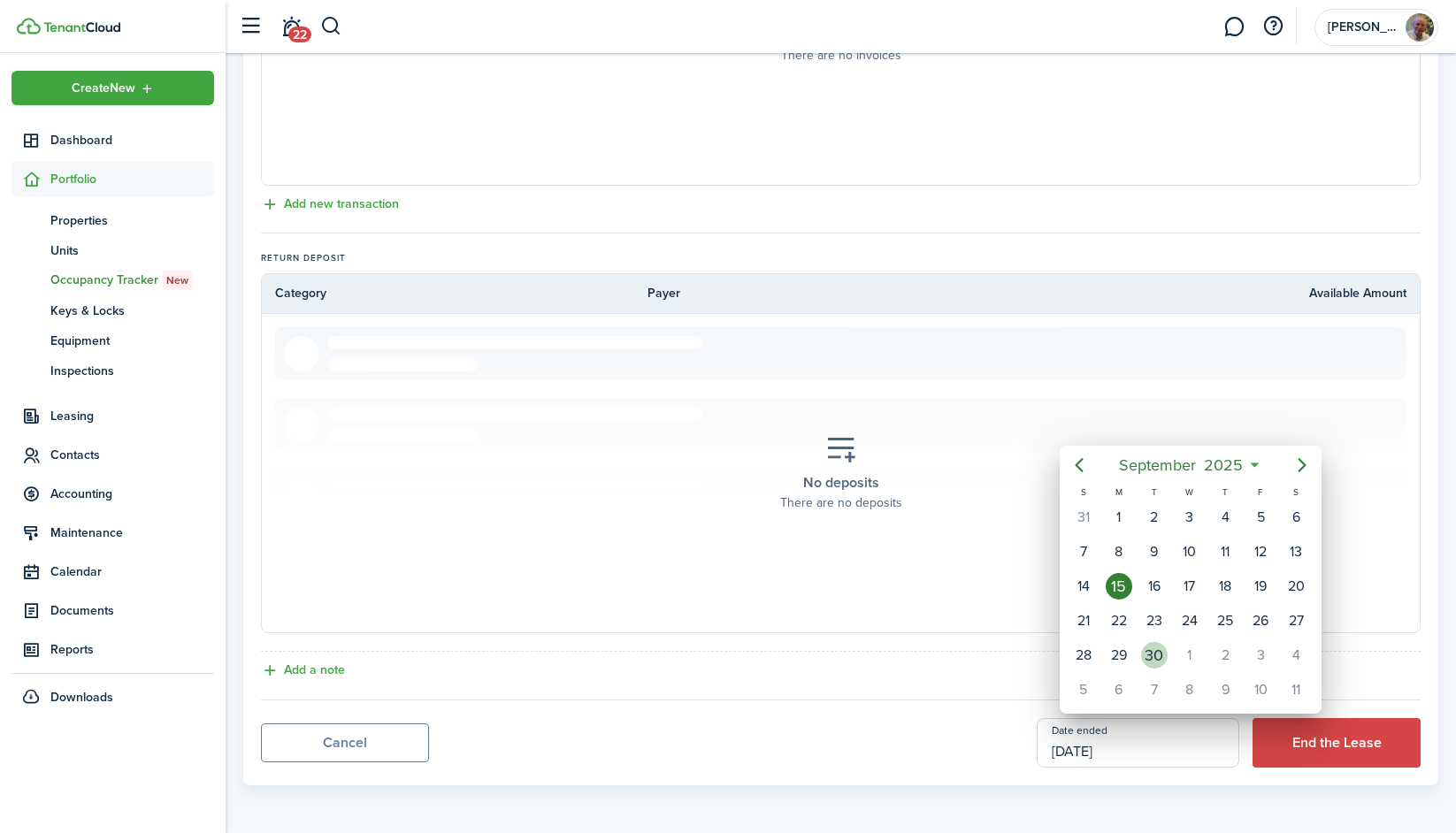
click at [1153, 653] on div "30" at bounding box center [1153, 655] width 27 height 27
type input "09/30/2025"
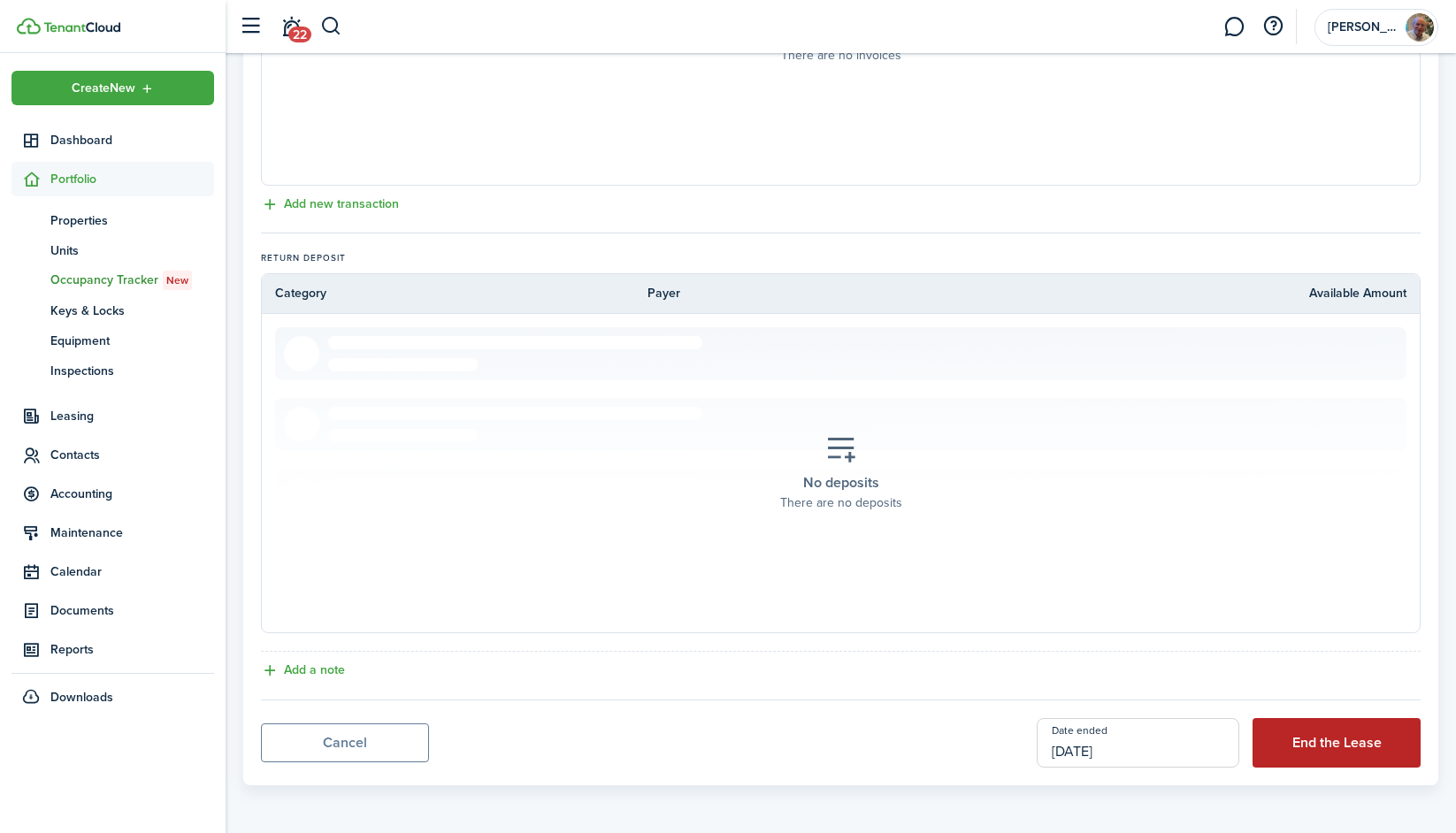
click at [1343, 735] on button "End the Lease" at bounding box center [1336, 743] width 168 height 50
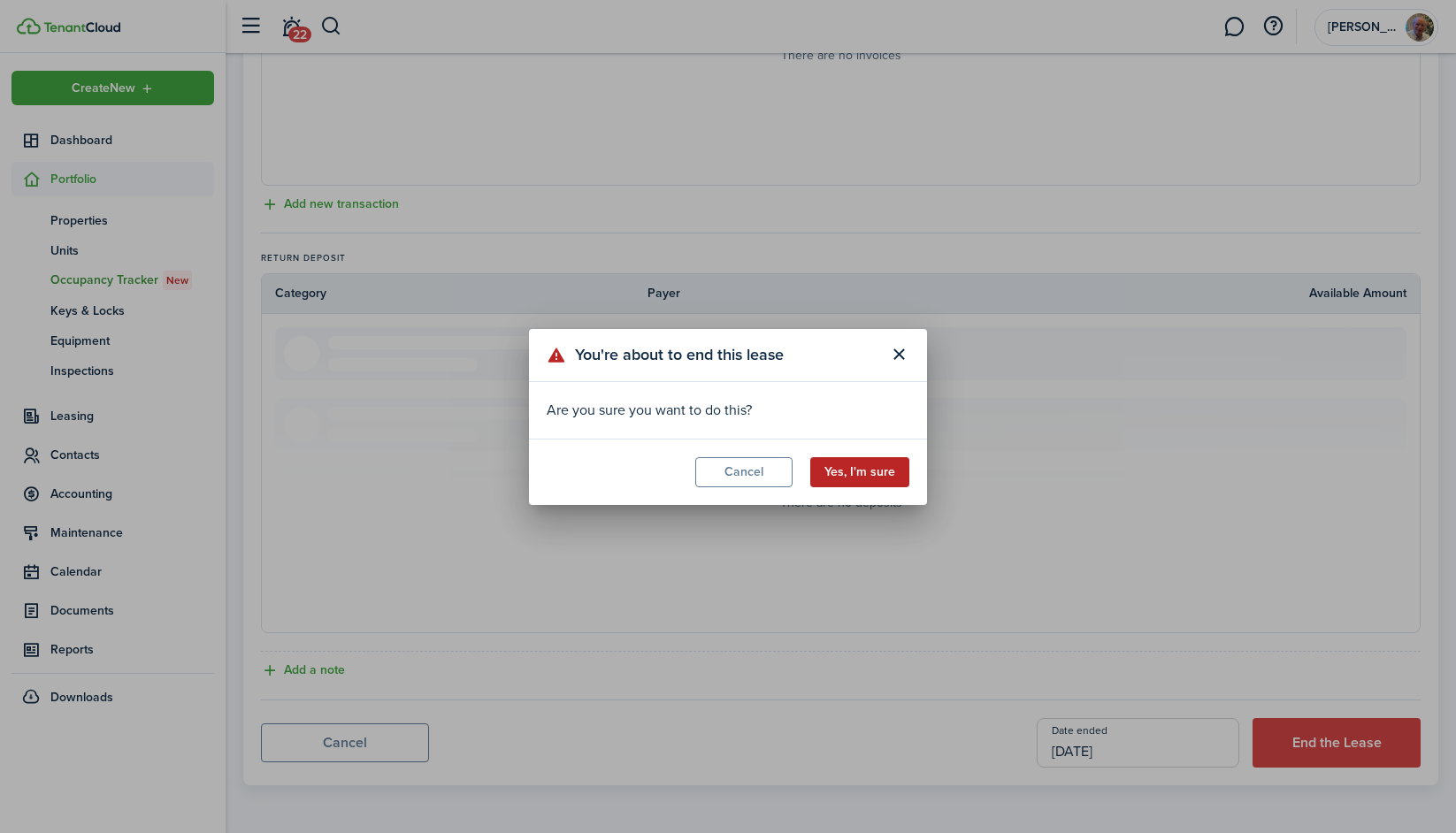
click at [830, 478] on button "Yes, I'm sure" at bounding box center [860, 473] width 99 height 30
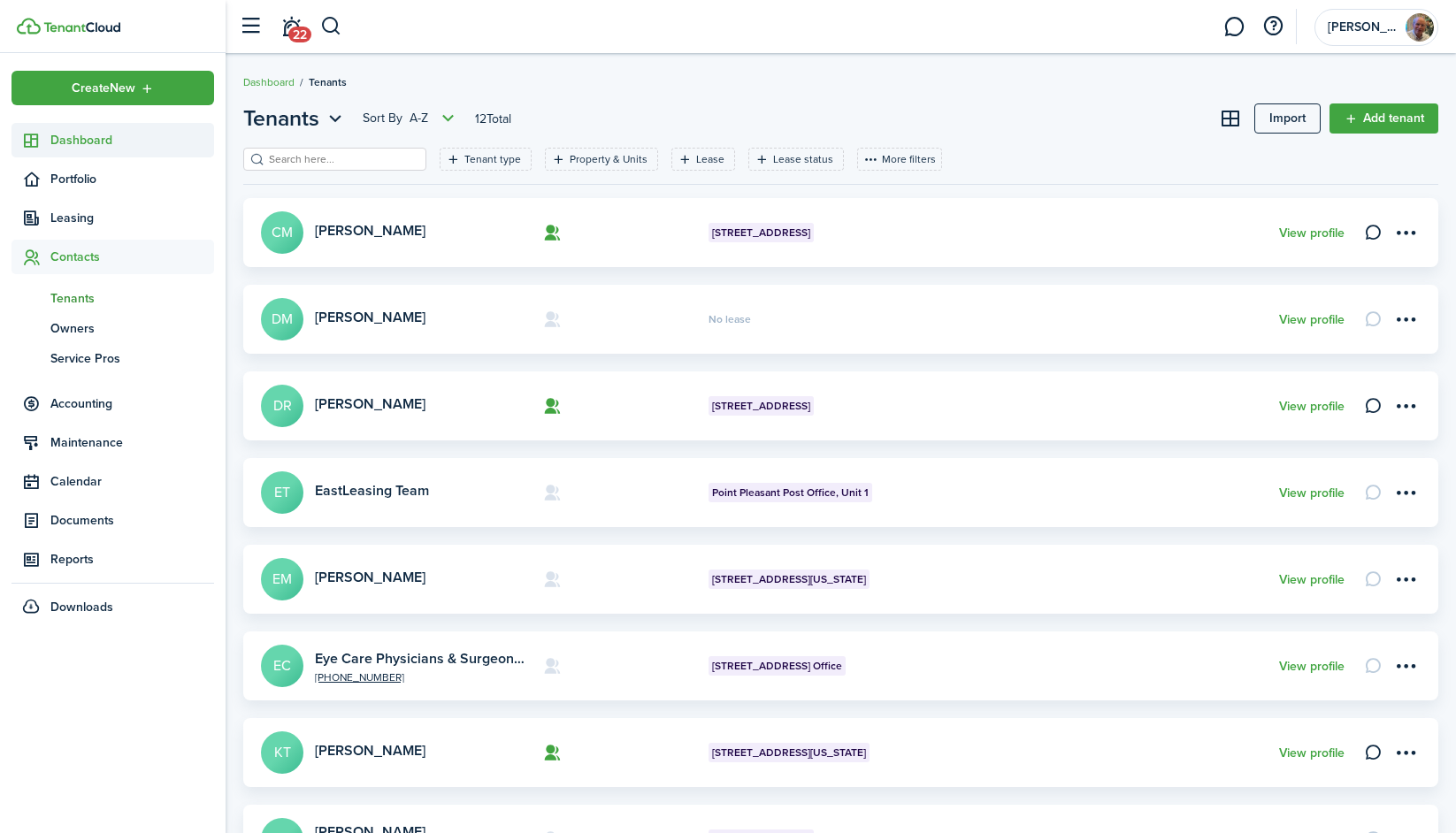
click at [86, 133] on span "Dashboard" at bounding box center [132, 140] width 164 height 19
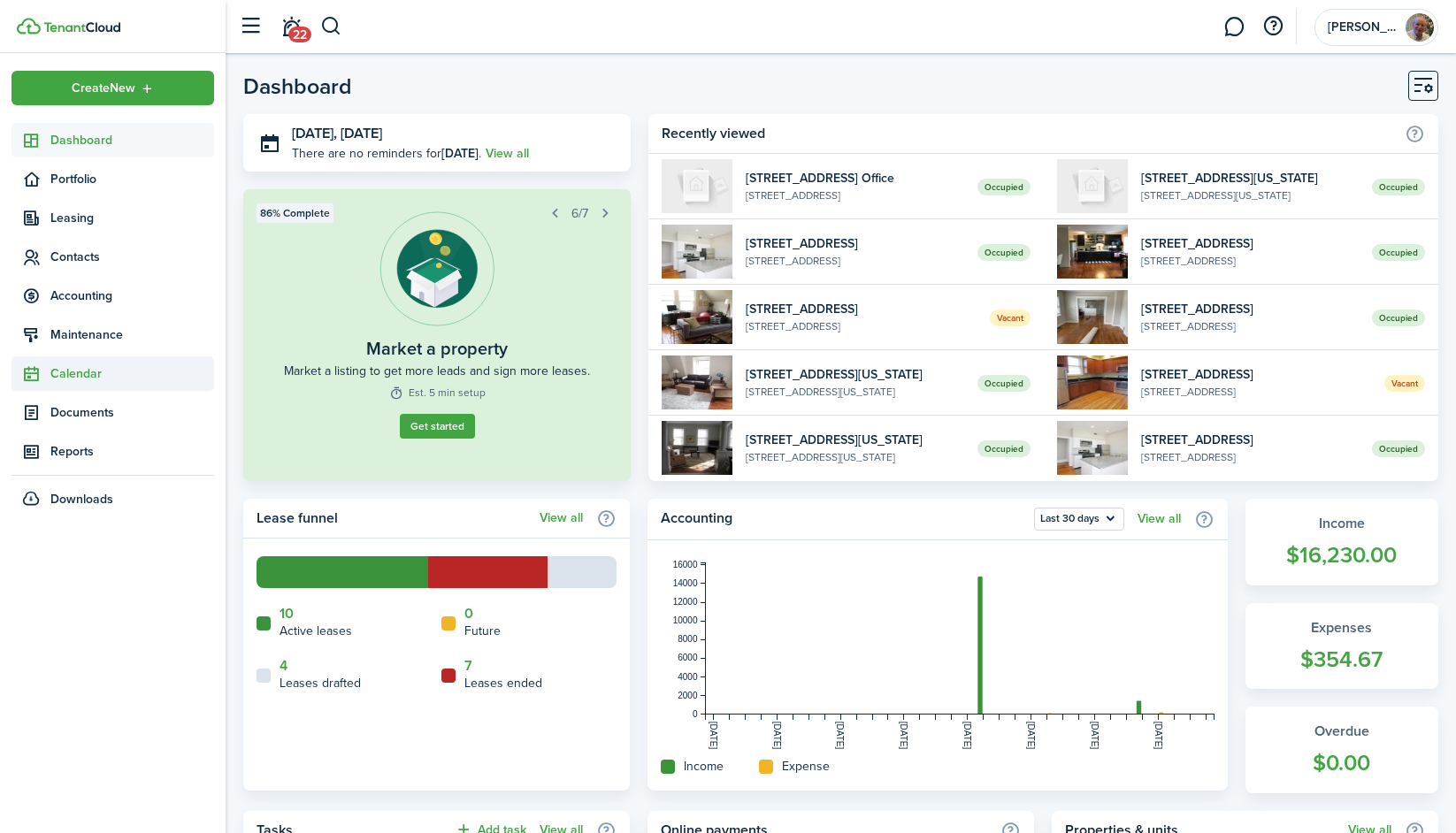
click at [78, 372] on span "Calendar" at bounding box center [132, 373] width 164 height 19
click at [93, 417] on span "Calendar" at bounding box center [132, 415] width 164 height 19
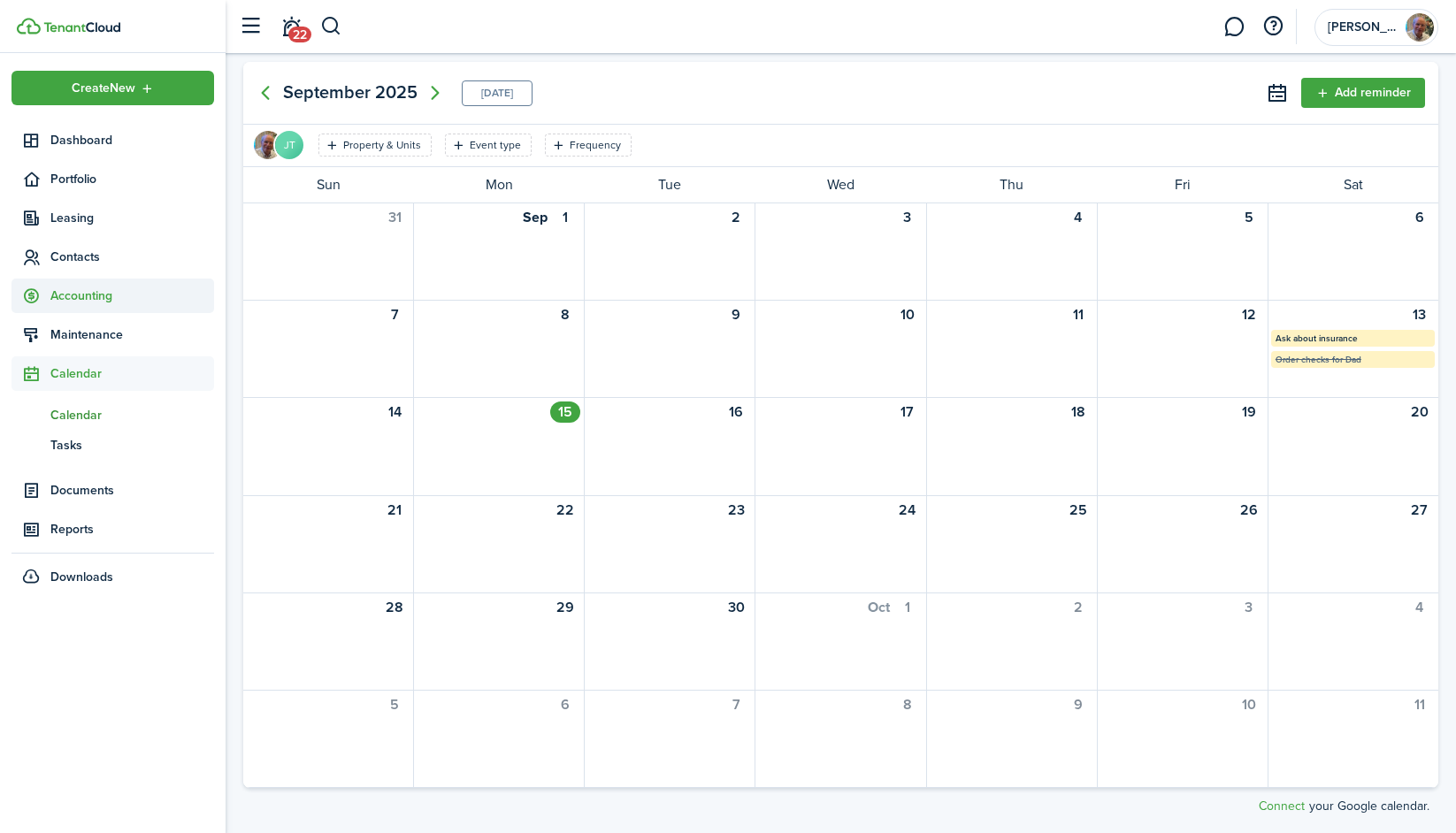
click at [89, 289] on span "Accounting" at bounding box center [132, 296] width 164 height 19
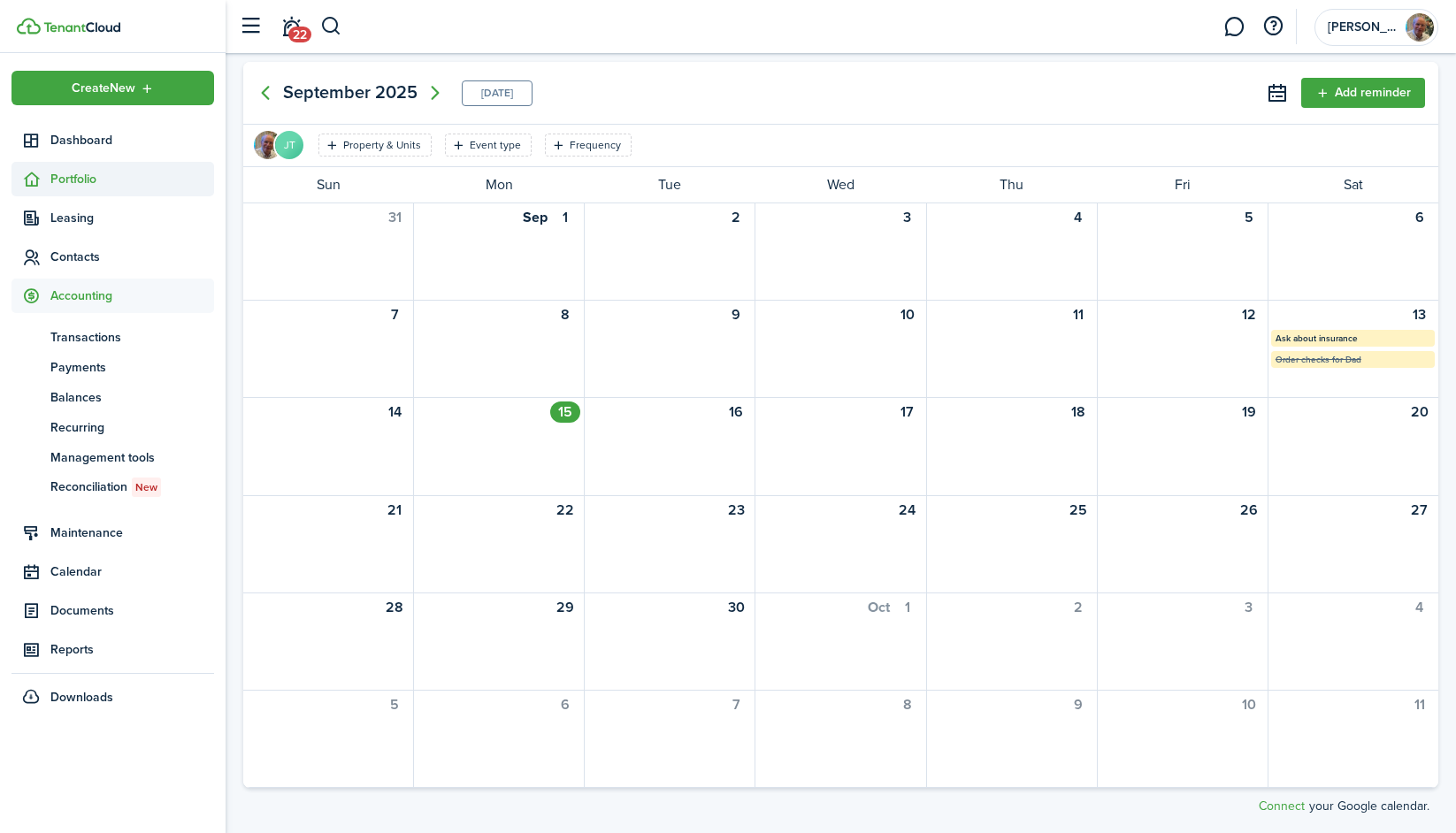
click at [79, 176] on span "Portfolio" at bounding box center [132, 179] width 164 height 19
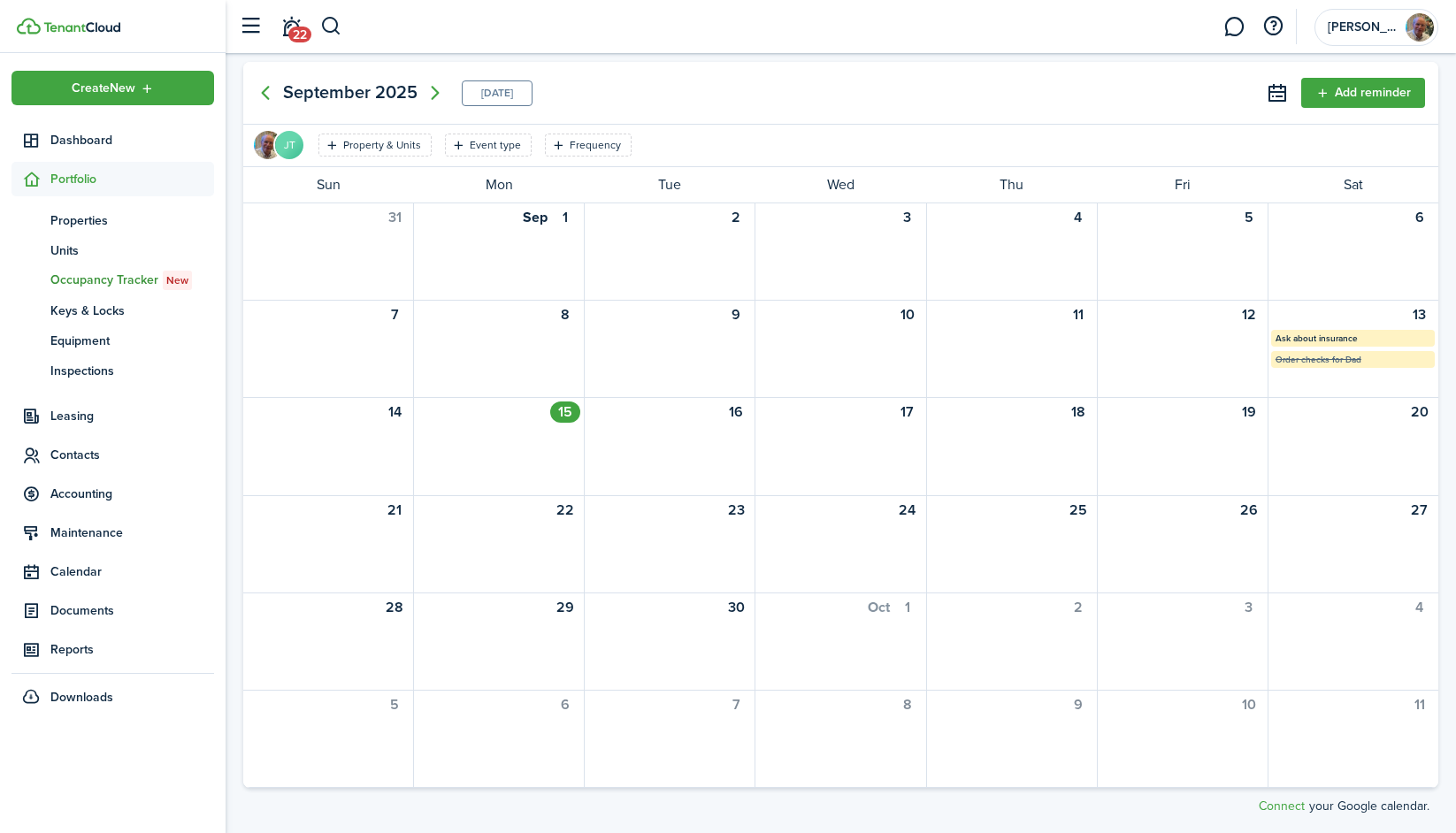
click at [87, 271] on span "Occupancy Tracker New" at bounding box center [132, 281] width 164 height 20
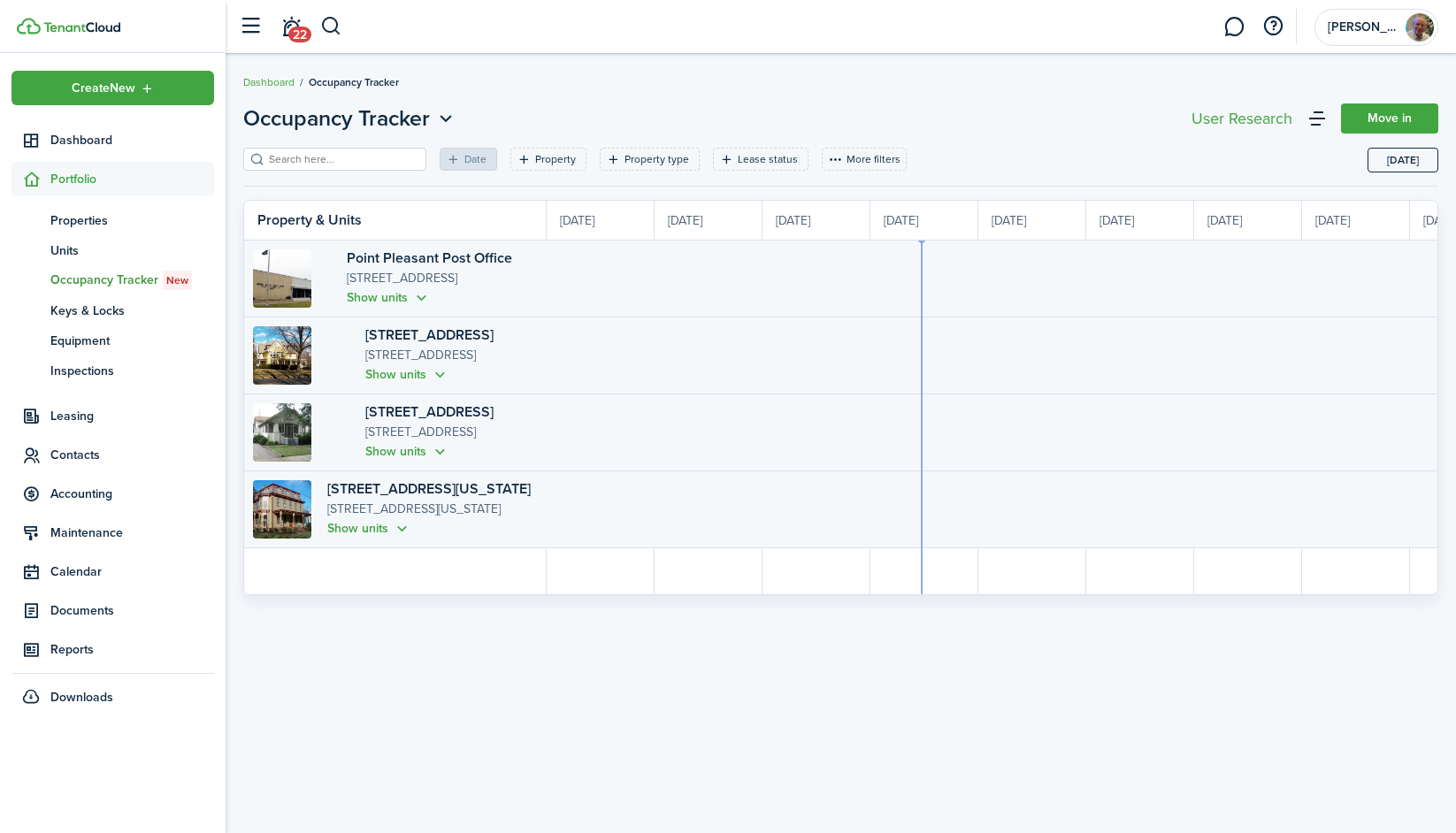
scroll to position [0, 324]
click at [392, 373] on button "Show units" at bounding box center [407, 374] width 84 height 20
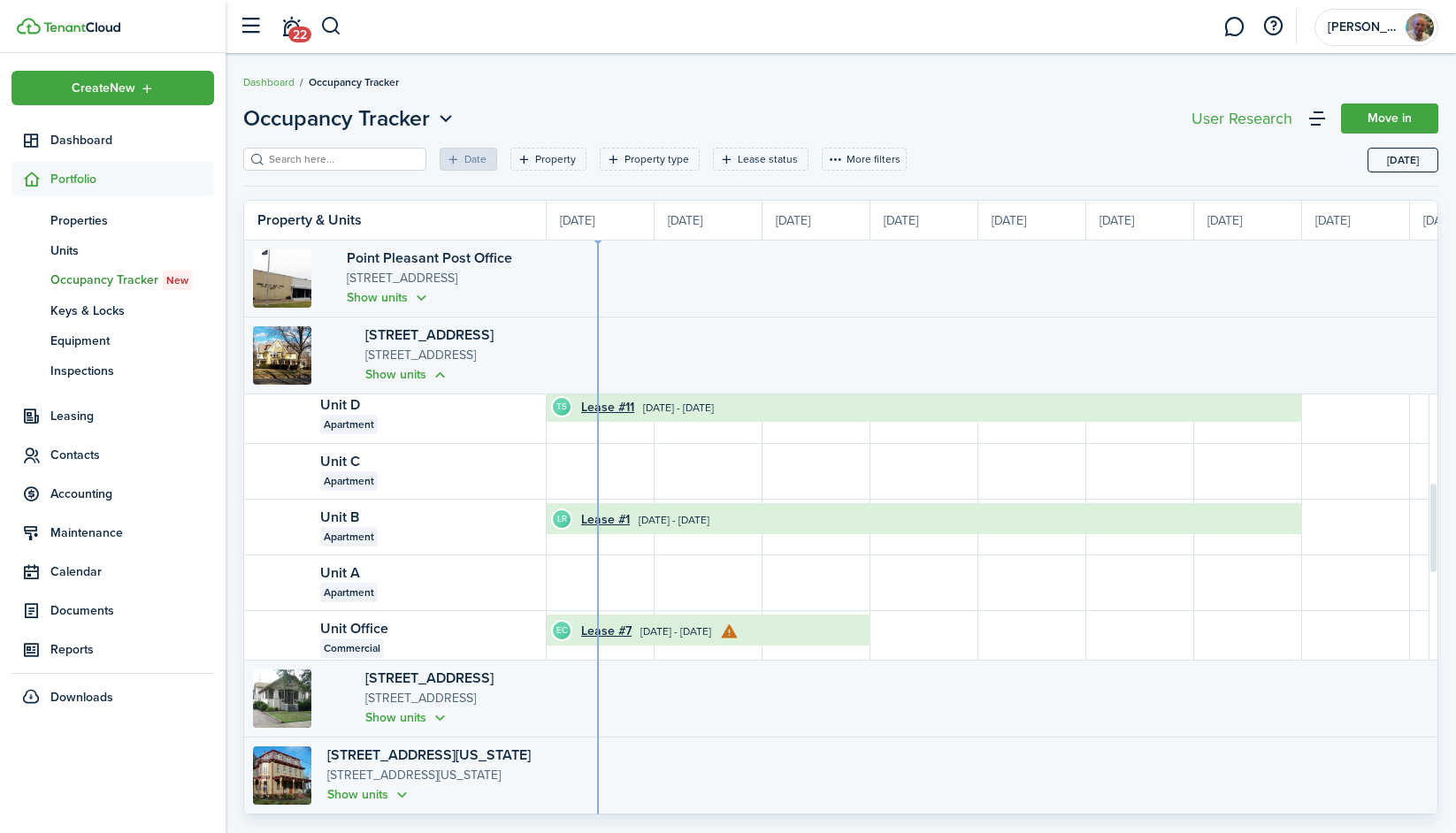
scroll to position [31, 0]
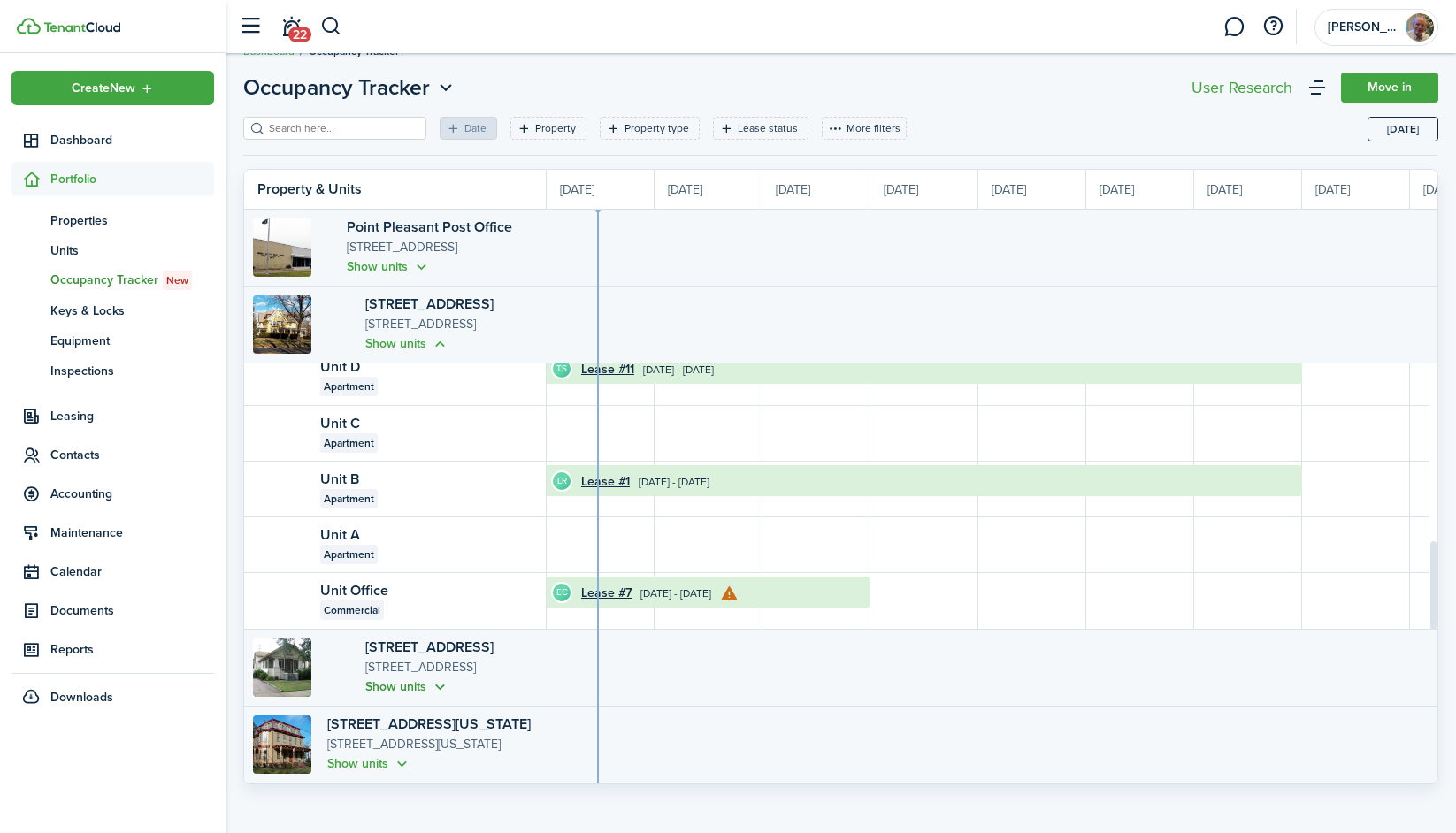
click at [374, 694] on button "Show units" at bounding box center [407, 687] width 84 height 20
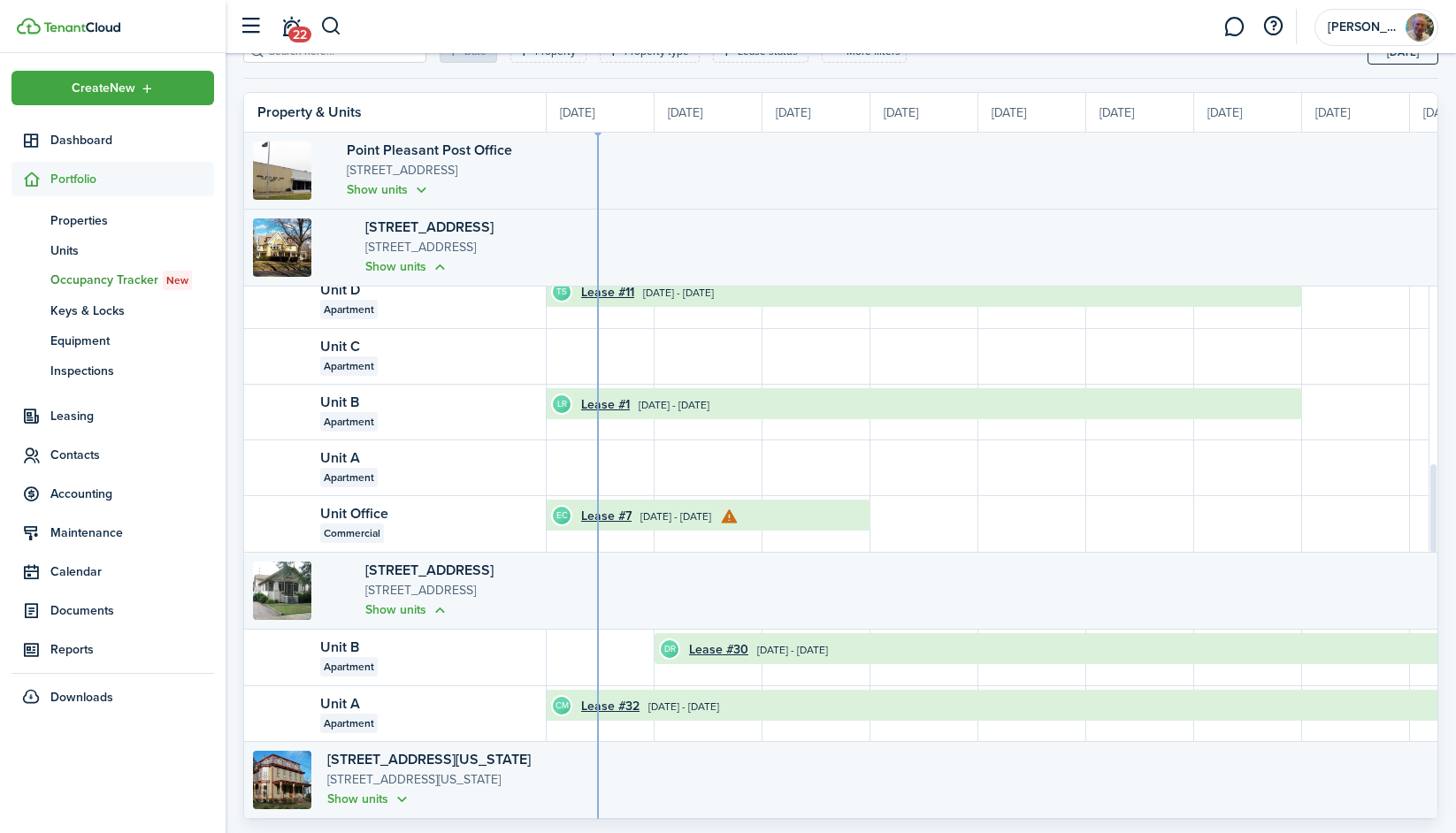
scroll to position [143, 0]
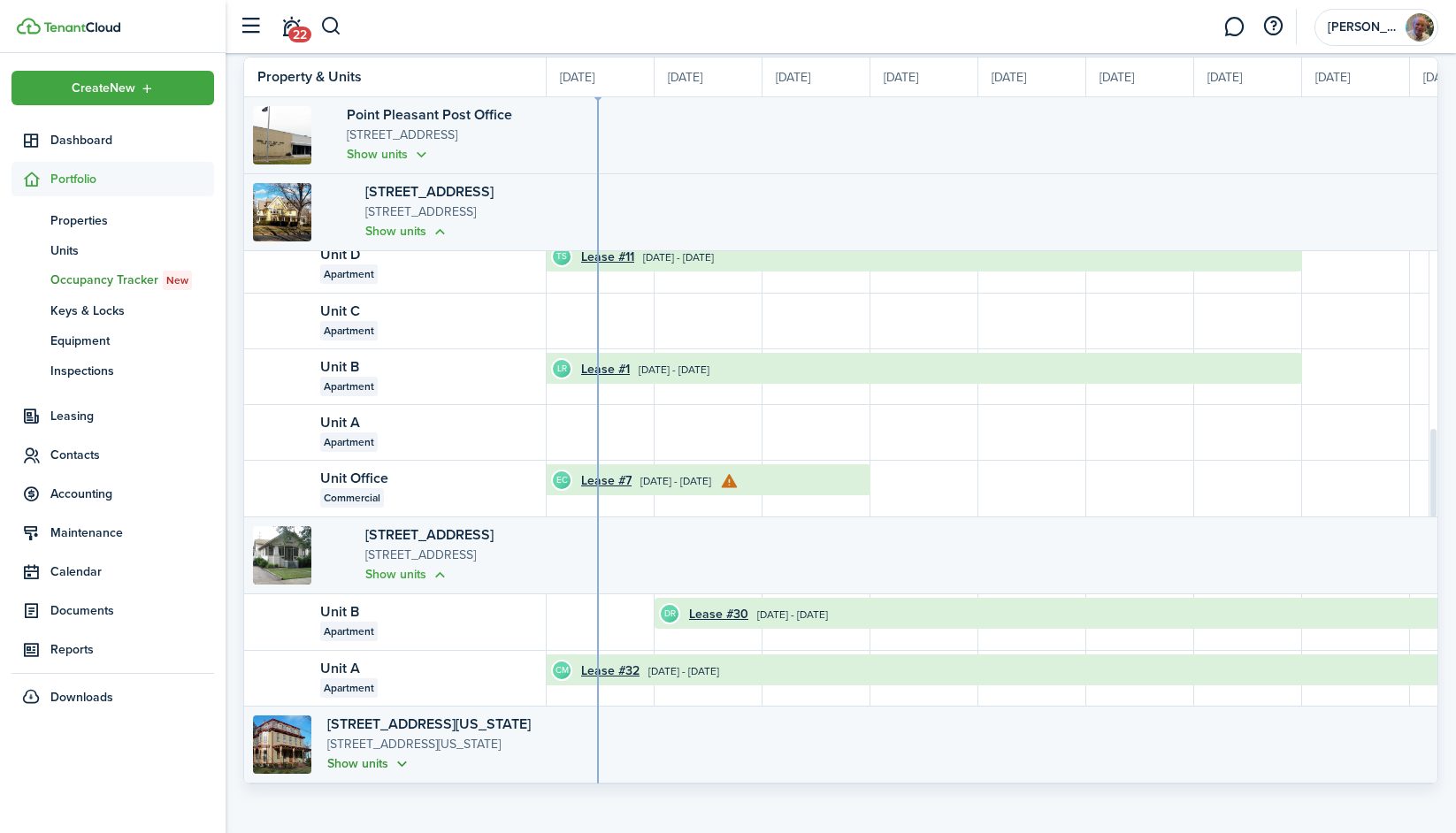
click at [366, 760] on button "Show units" at bounding box center [369, 764] width 84 height 20
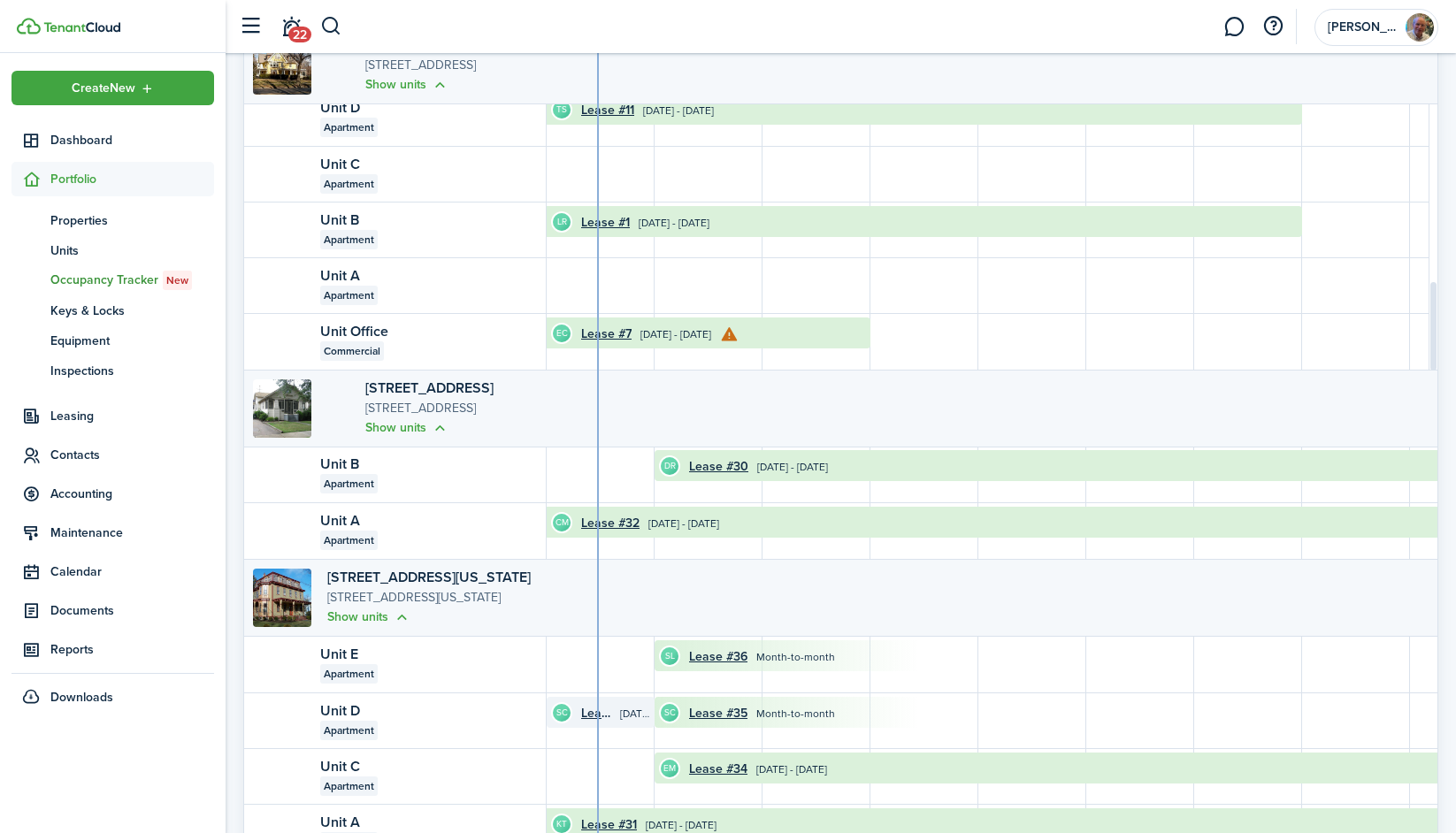
scroll to position [366, 0]
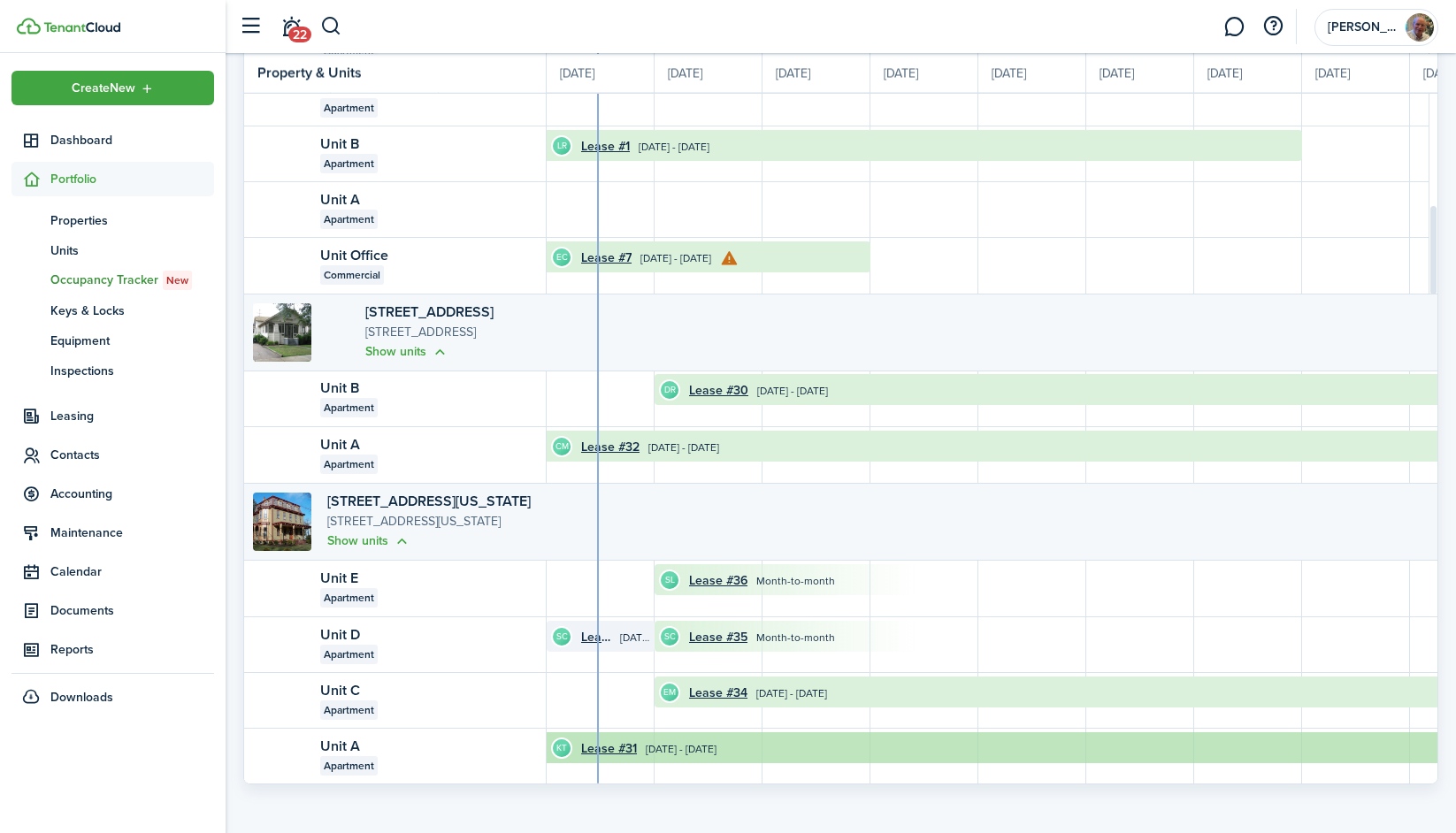
click at [891, 748] on timeline-board-event "KT Lease #31 Jun 02, 2025 - Sep 05, 2026" at bounding box center [1042, 748] width 1633 height 31
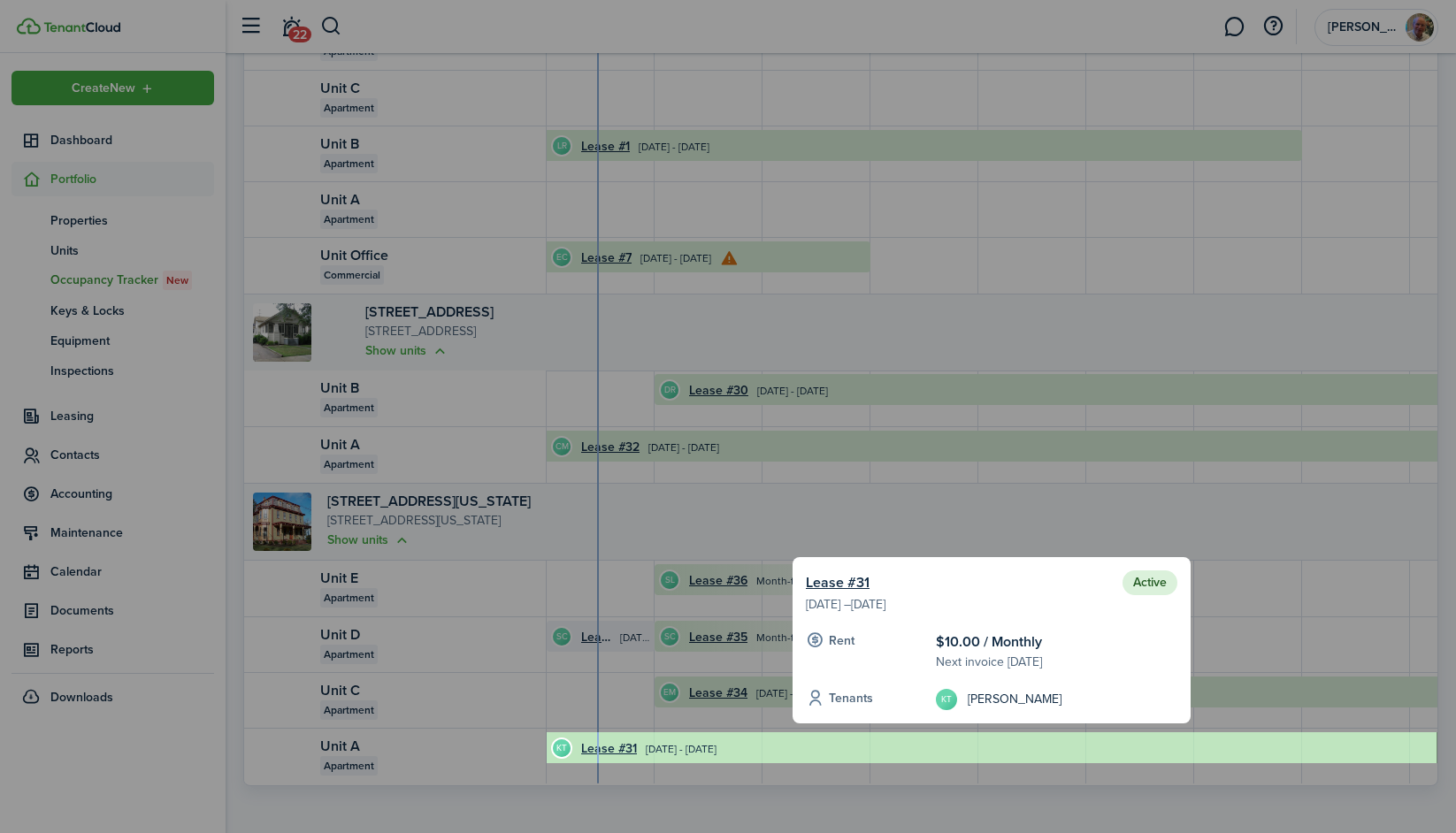
click at [1220, 498] on div at bounding box center [728, 416] width 1456 height 833
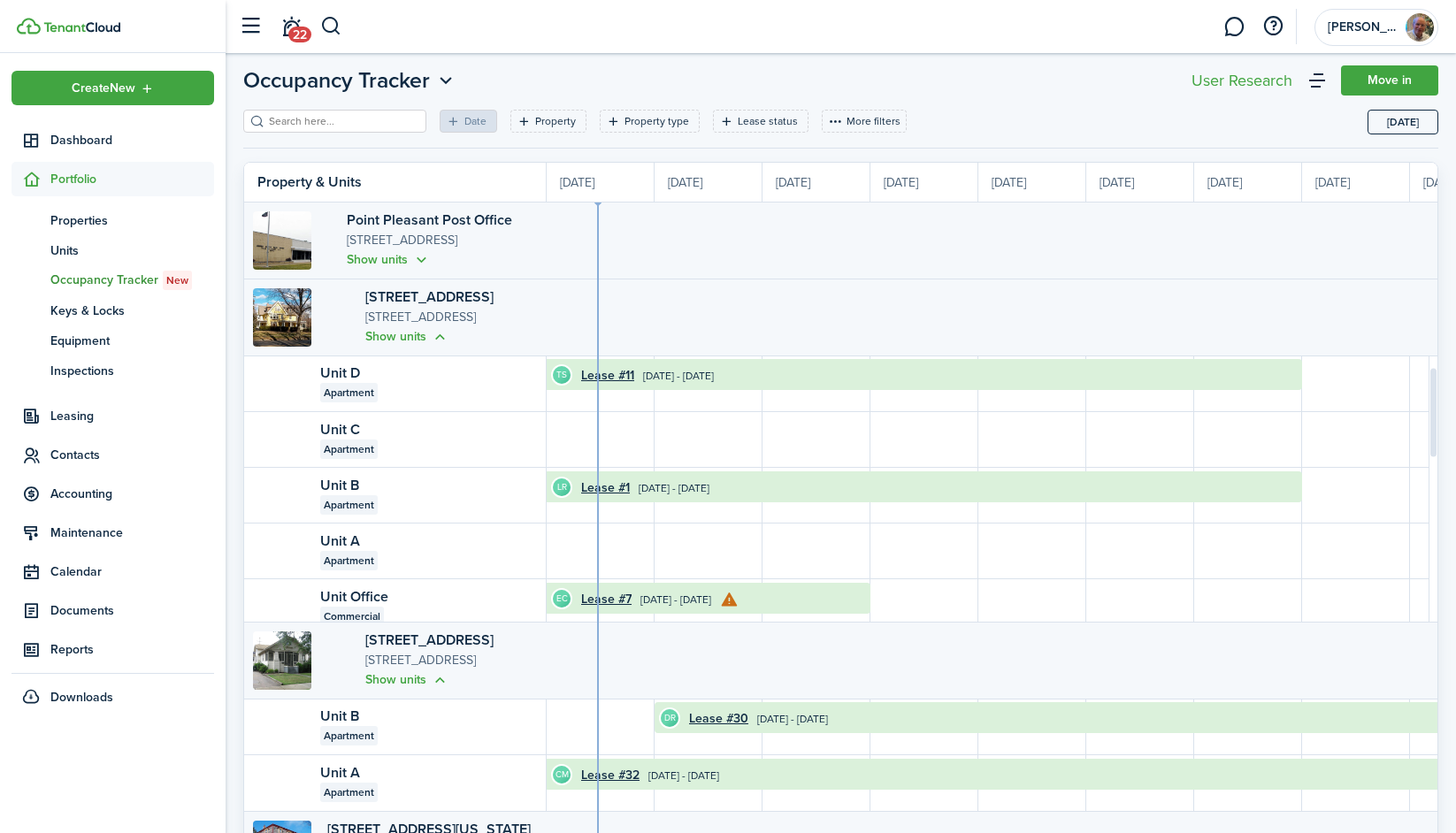
scroll to position [31, 0]
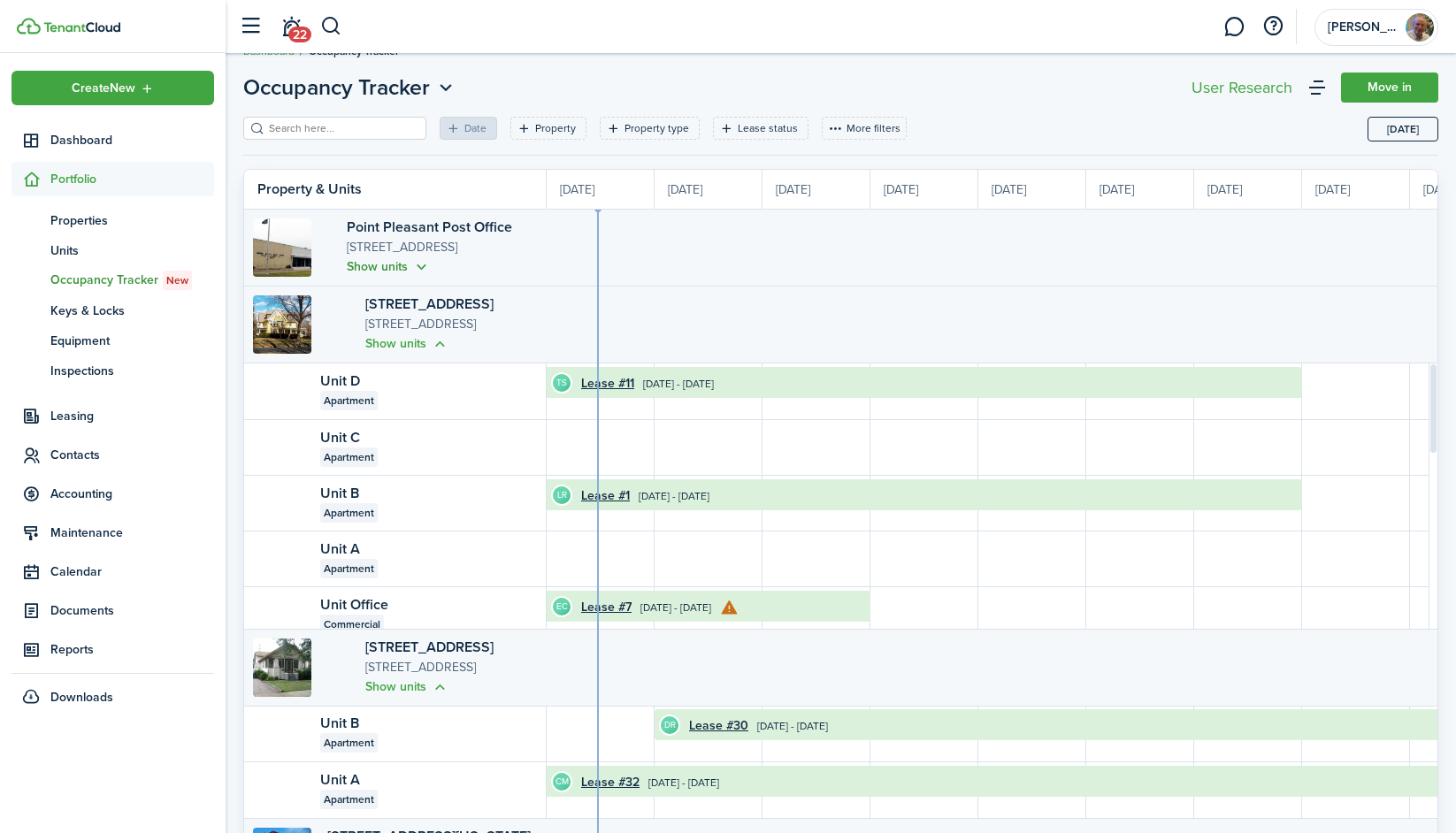
click at [355, 265] on button "Show units" at bounding box center [388, 266] width 84 height 20
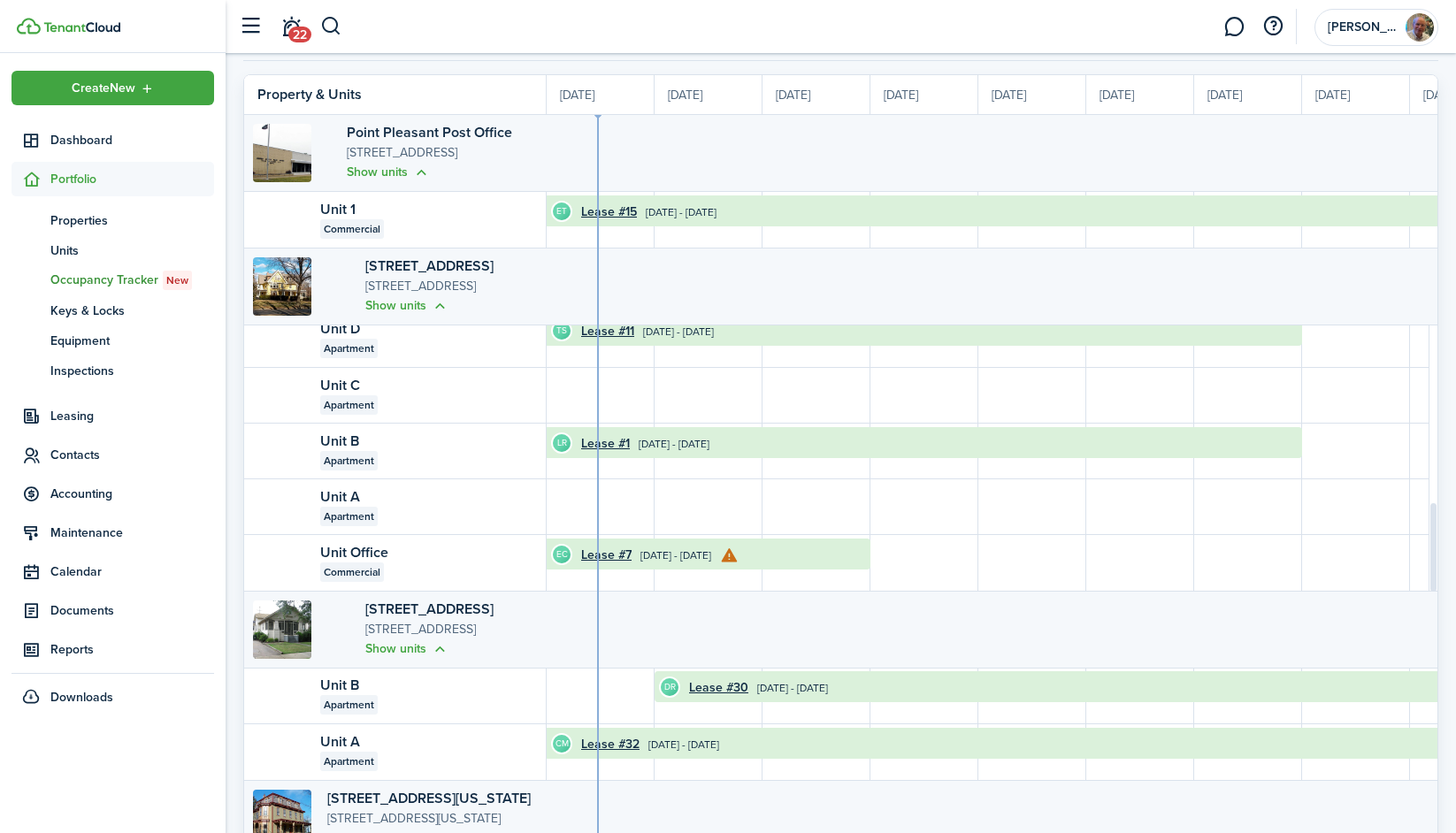
scroll to position [96, 0]
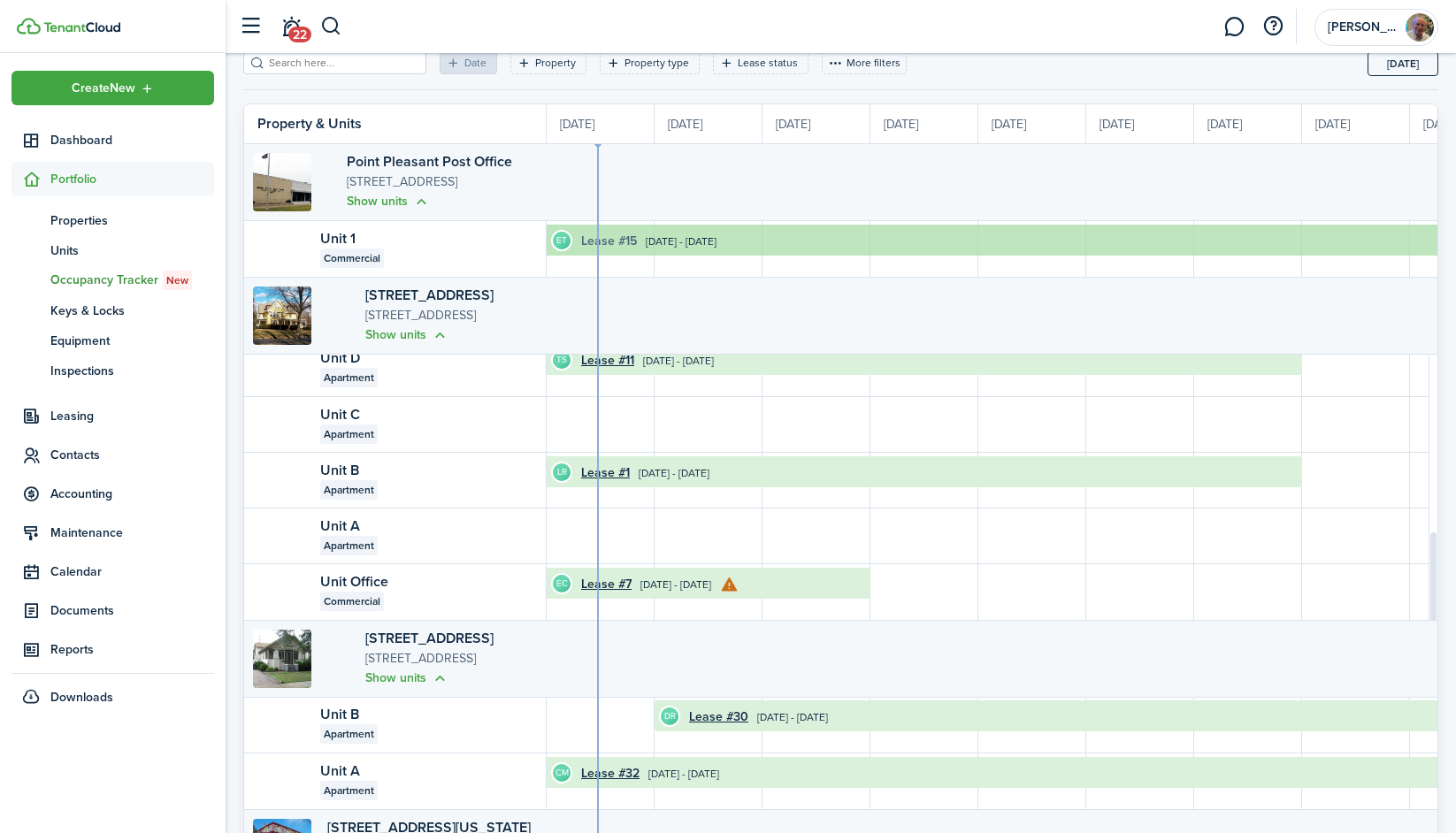
click at [616, 239] on link "Lease #15" at bounding box center [608, 240] width 56 height 19
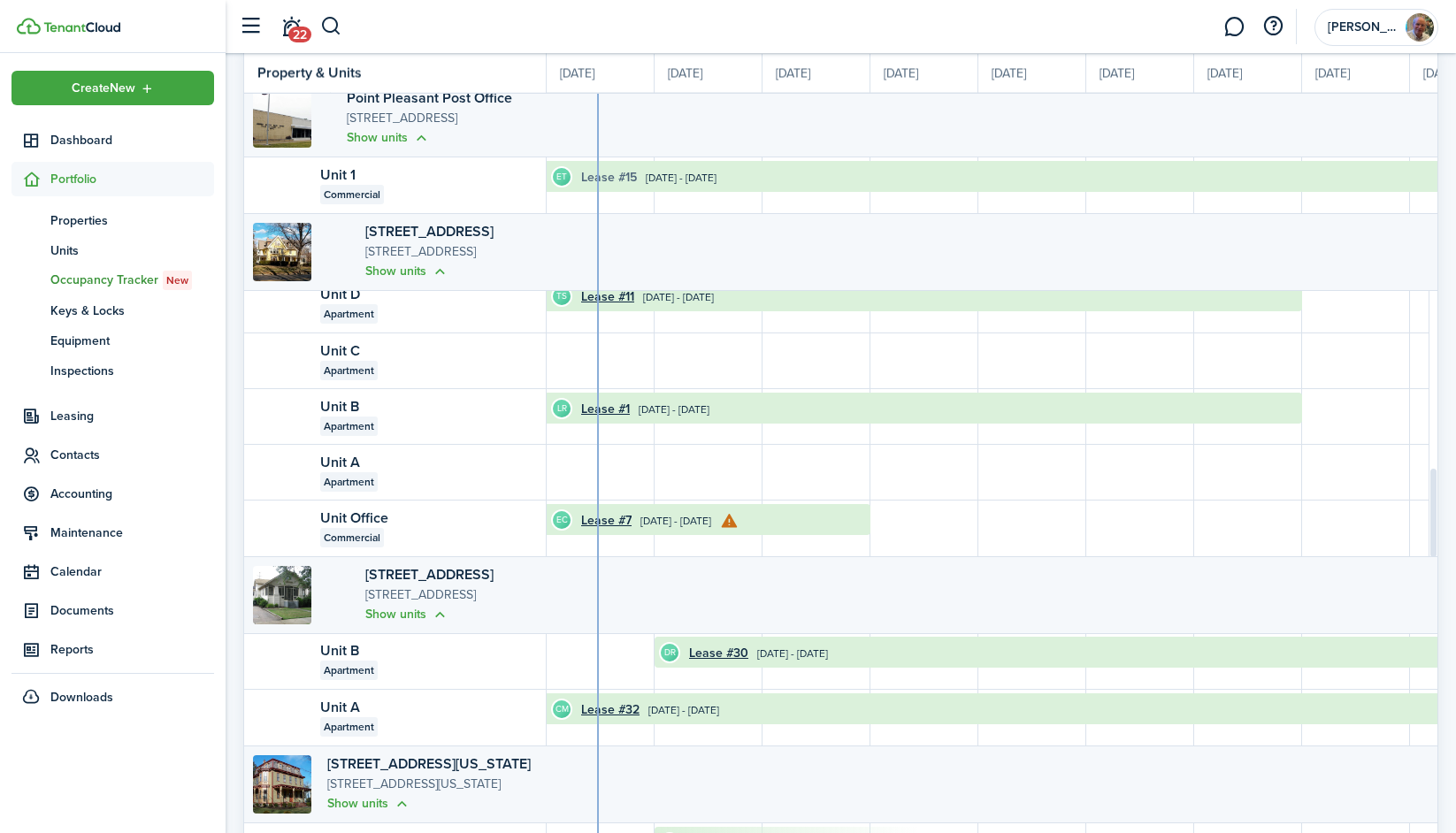
scroll to position [180, 0]
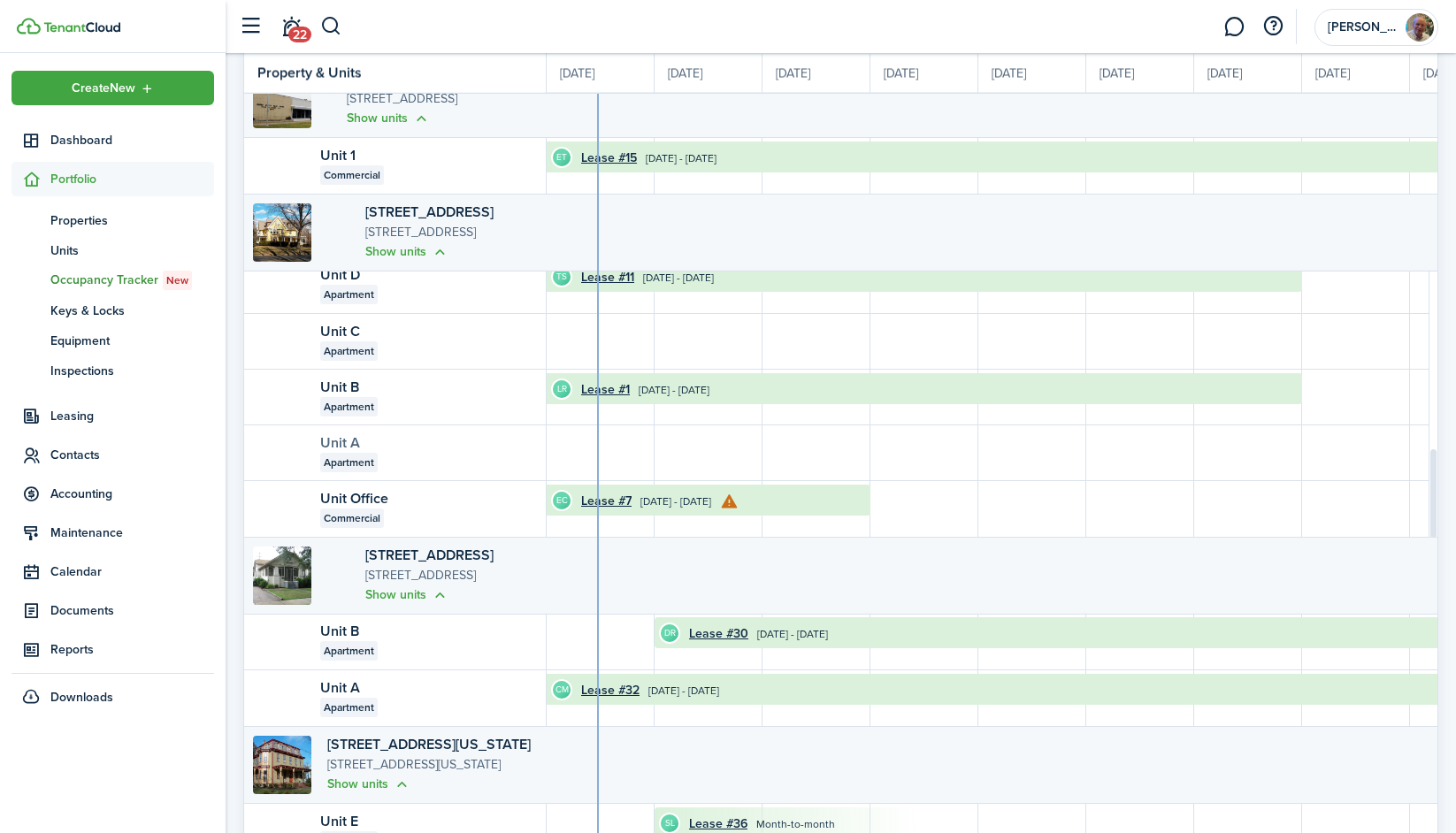
click at [346, 445] on link "Unit A" at bounding box center [340, 443] width 40 height 20
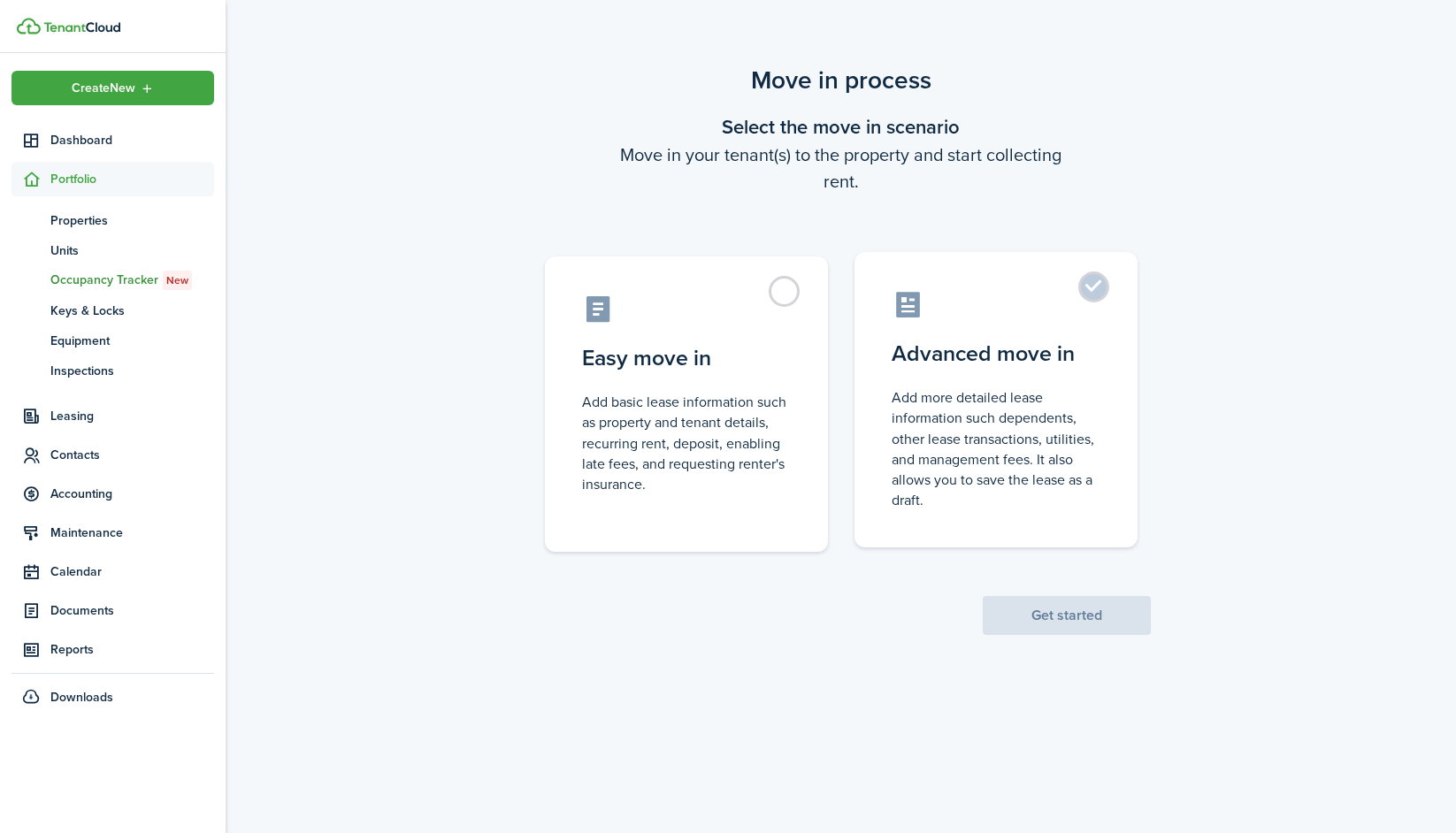
click at [1116, 280] on label "Advanced move in Add more detailed lease information such dependents, other lea…" at bounding box center [995, 400] width 283 height 296
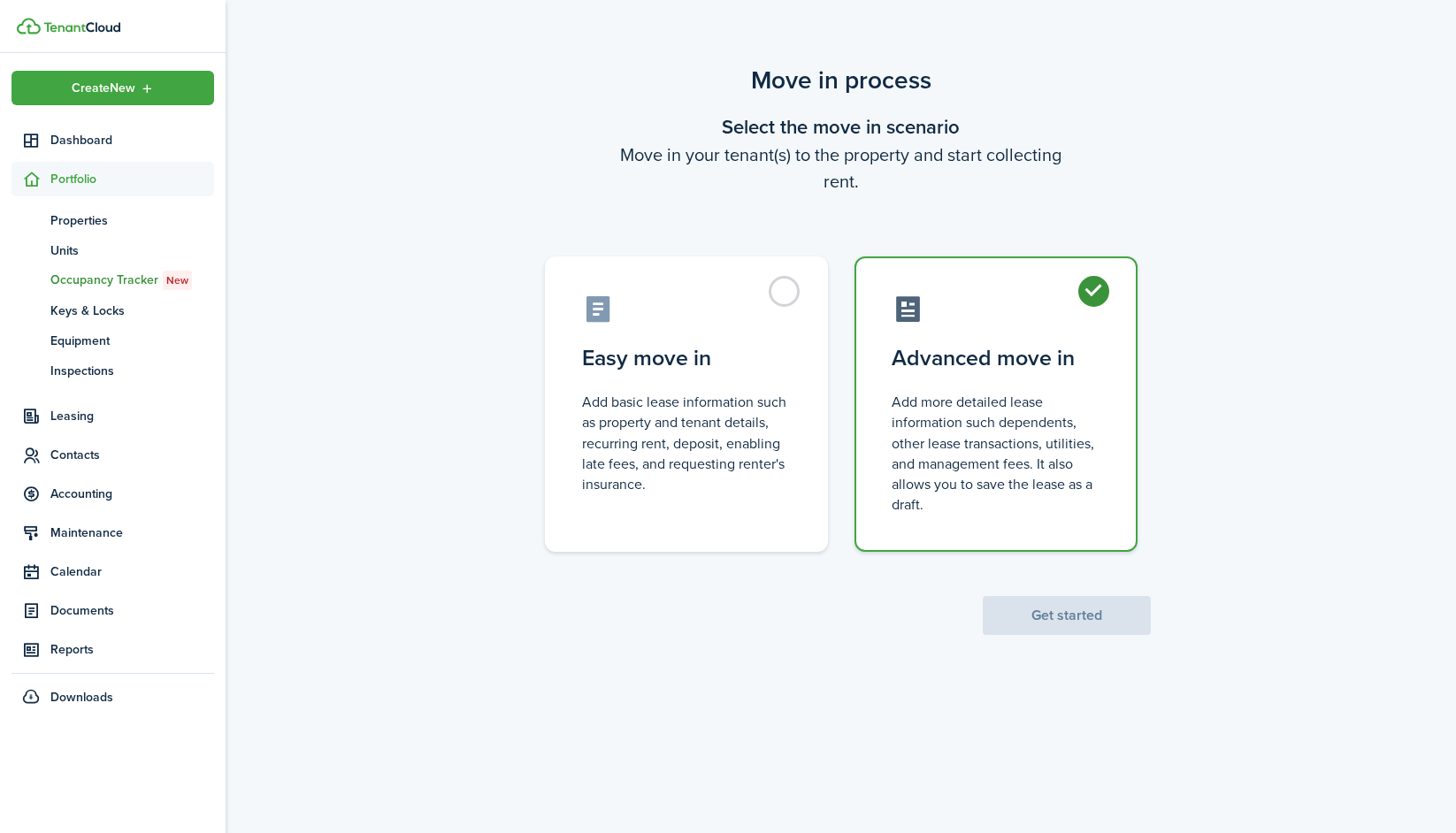
radio input "true"
click at [1032, 628] on button "Get started" at bounding box center [1066, 616] width 168 height 39
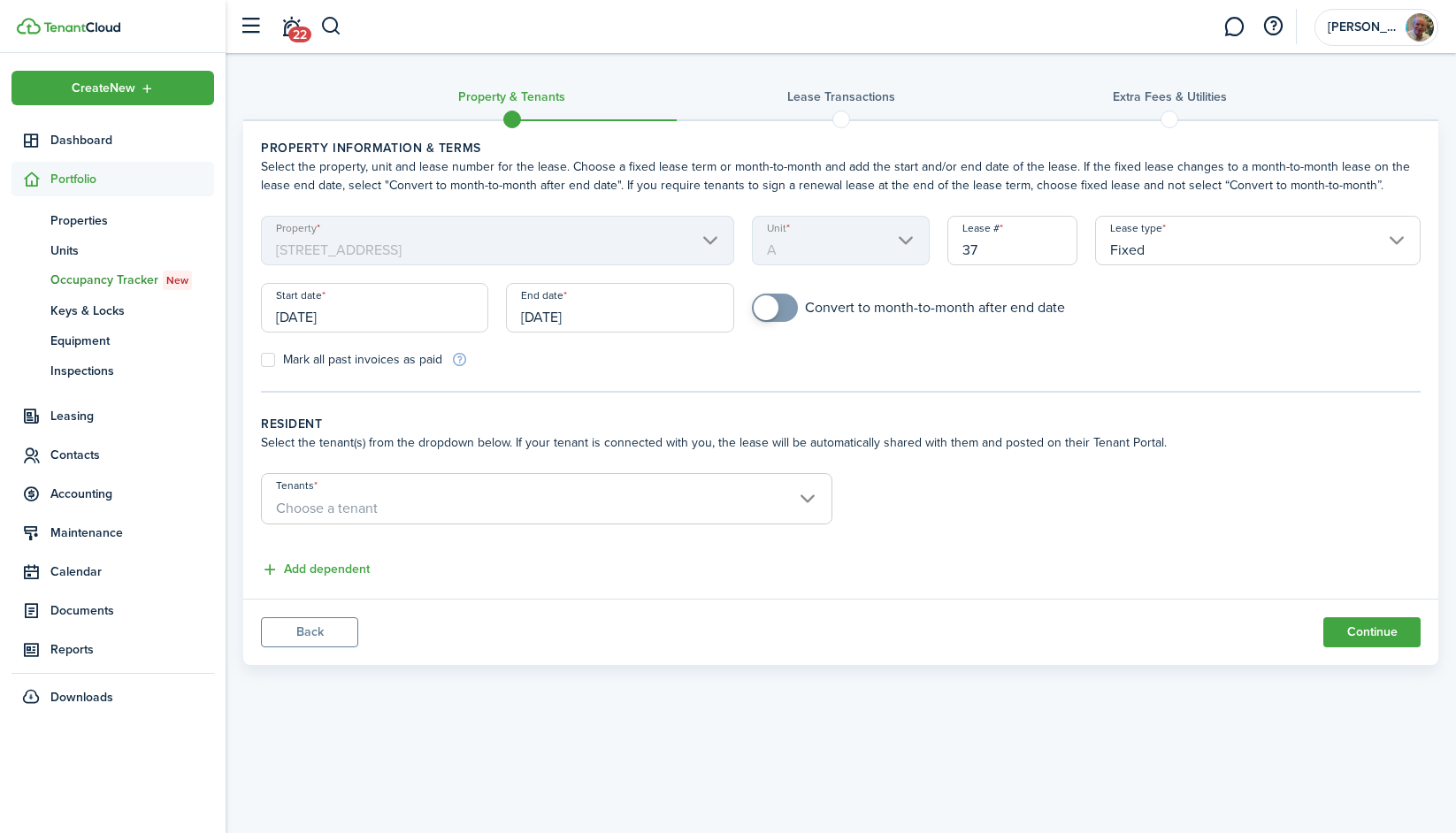
click at [463, 508] on span "Choose a tenant" at bounding box center [547, 508] width 570 height 30
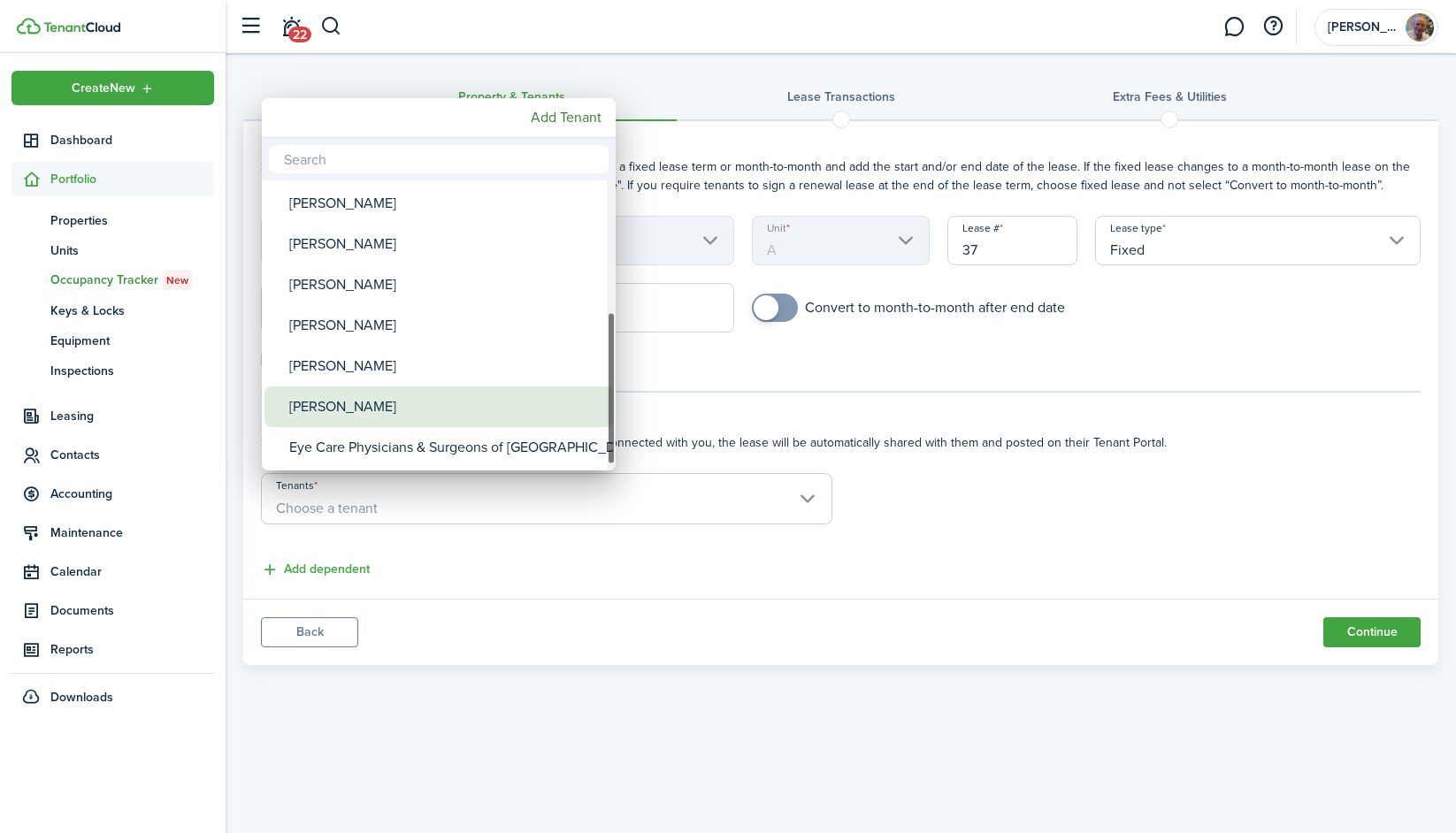
click at [442, 401] on div "[PERSON_NAME]" at bounding box center [445, 406] width 313 height 41
type input "[PERSON_NAME]"
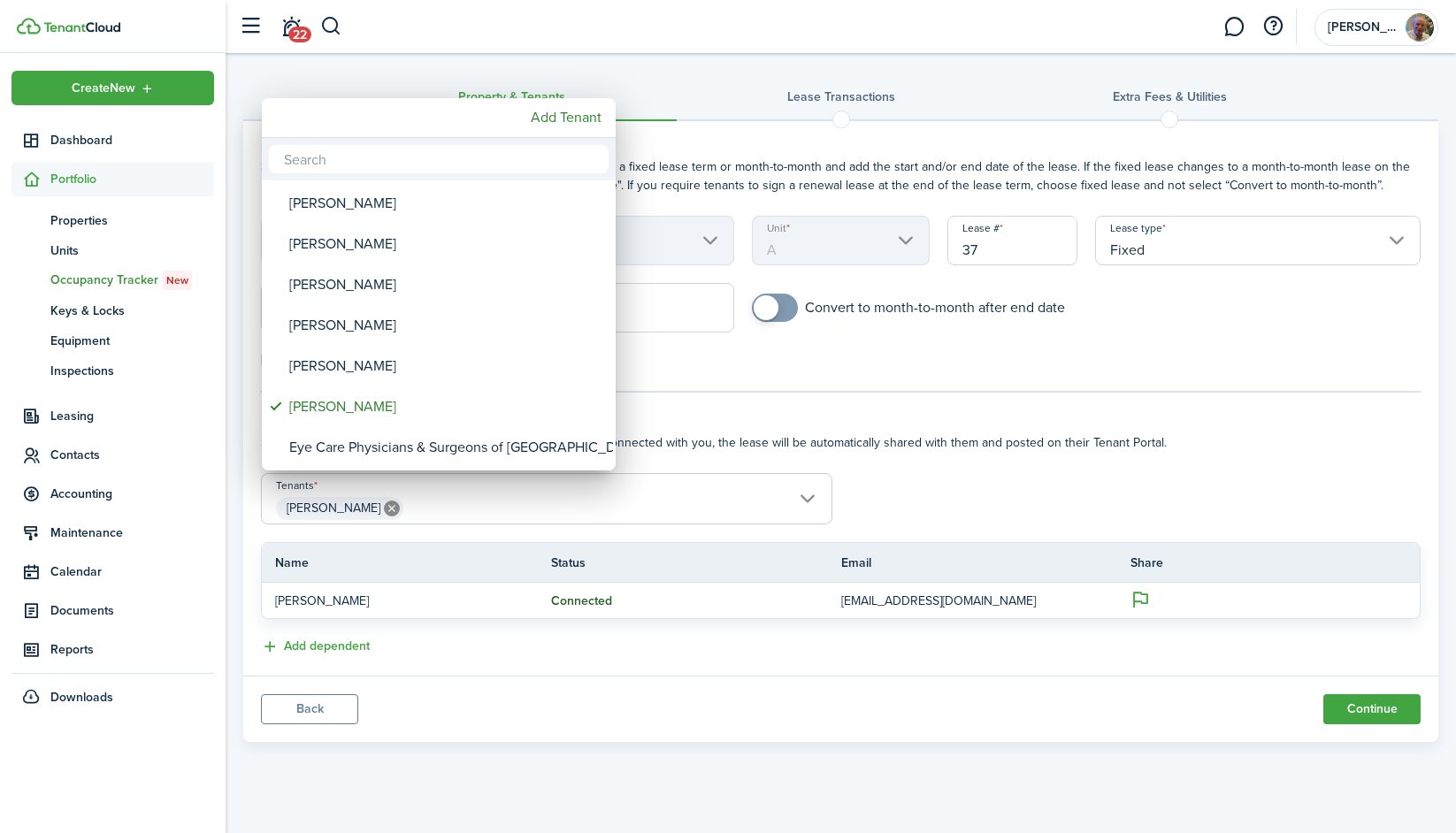
click at [933, 447] on div at bounding box center [728, 416] width 1739 height 1116
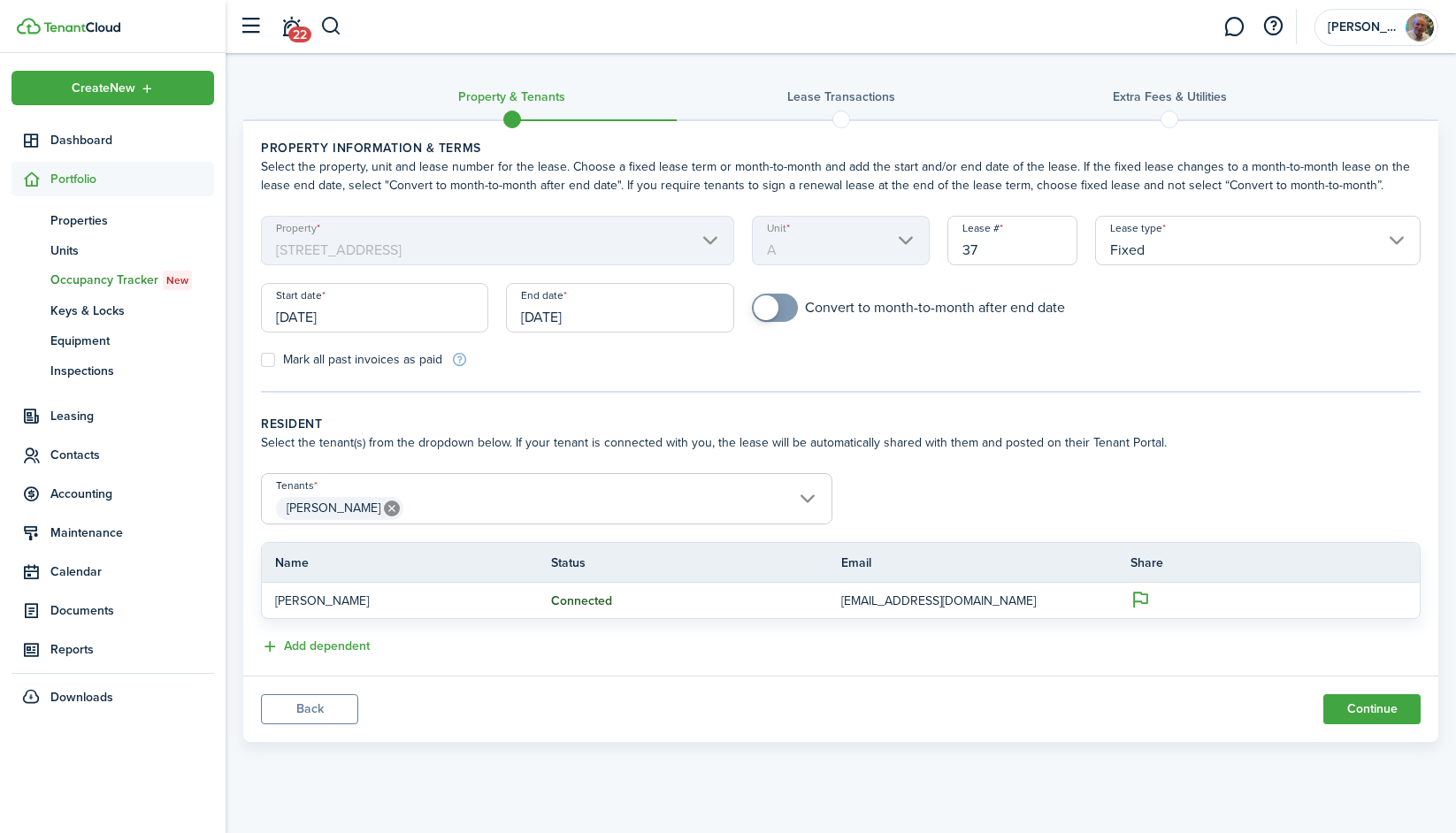
click at [417, 313] on input "[DATE]" at bounding box center [374, 308] width 227 height 50
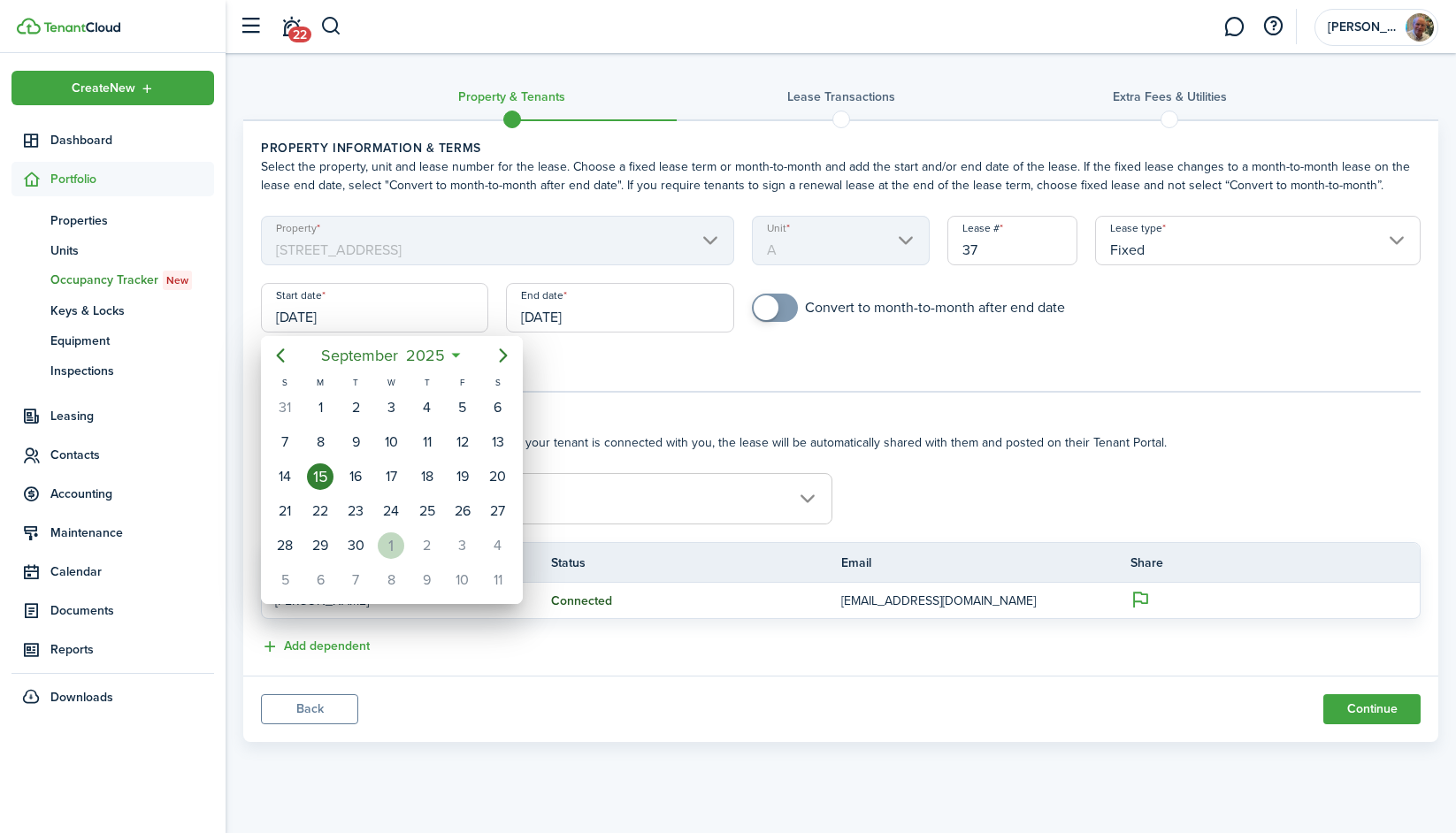
click at [394, 542] on div "1" at bounding box center [390, 545] width 27 height 27
type input "[DATE]"
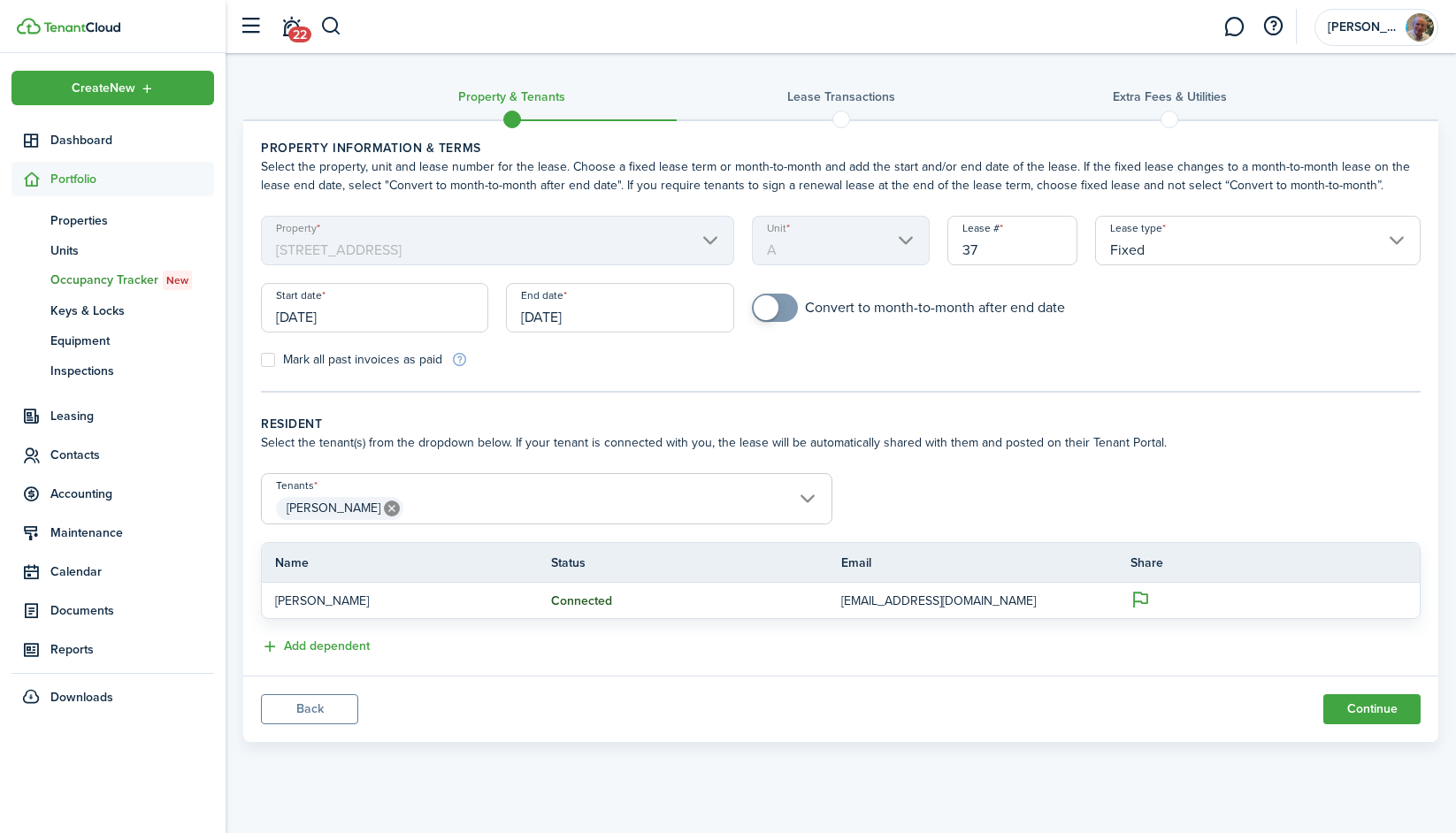
click at [620, 313] on input "[DATE]" at bounding box center [619, 308] width 227 height 50
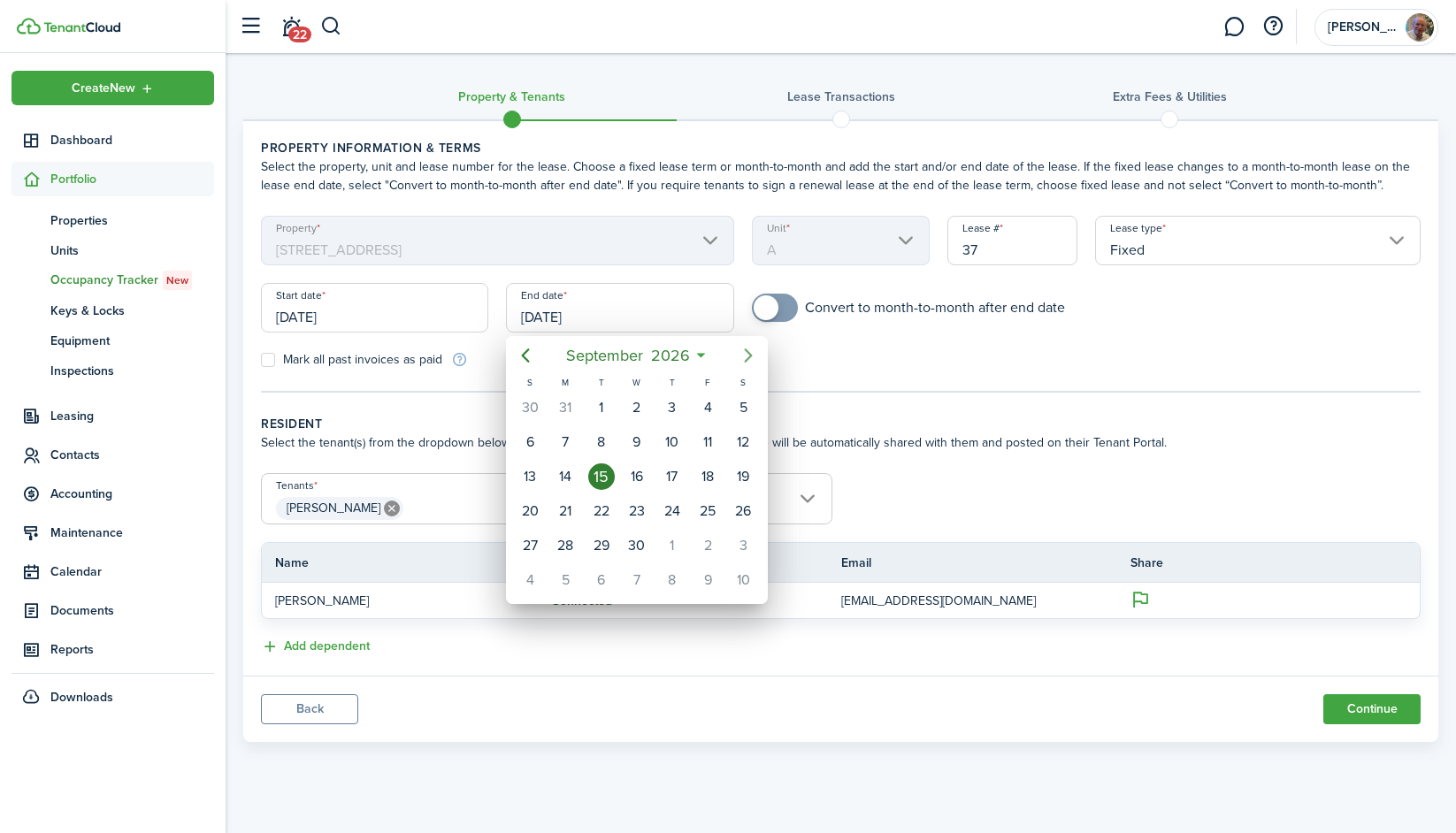
click at [739, 352] on icon "Next page" at bounding box center [747, 354] width 21 height 21
click at [526, 353] on icon "Previous page" at bounding box center [525, 354] width 21 height 21
click at [733, 541] on div "31" at bounding box center [742, 545] width 27 height 27
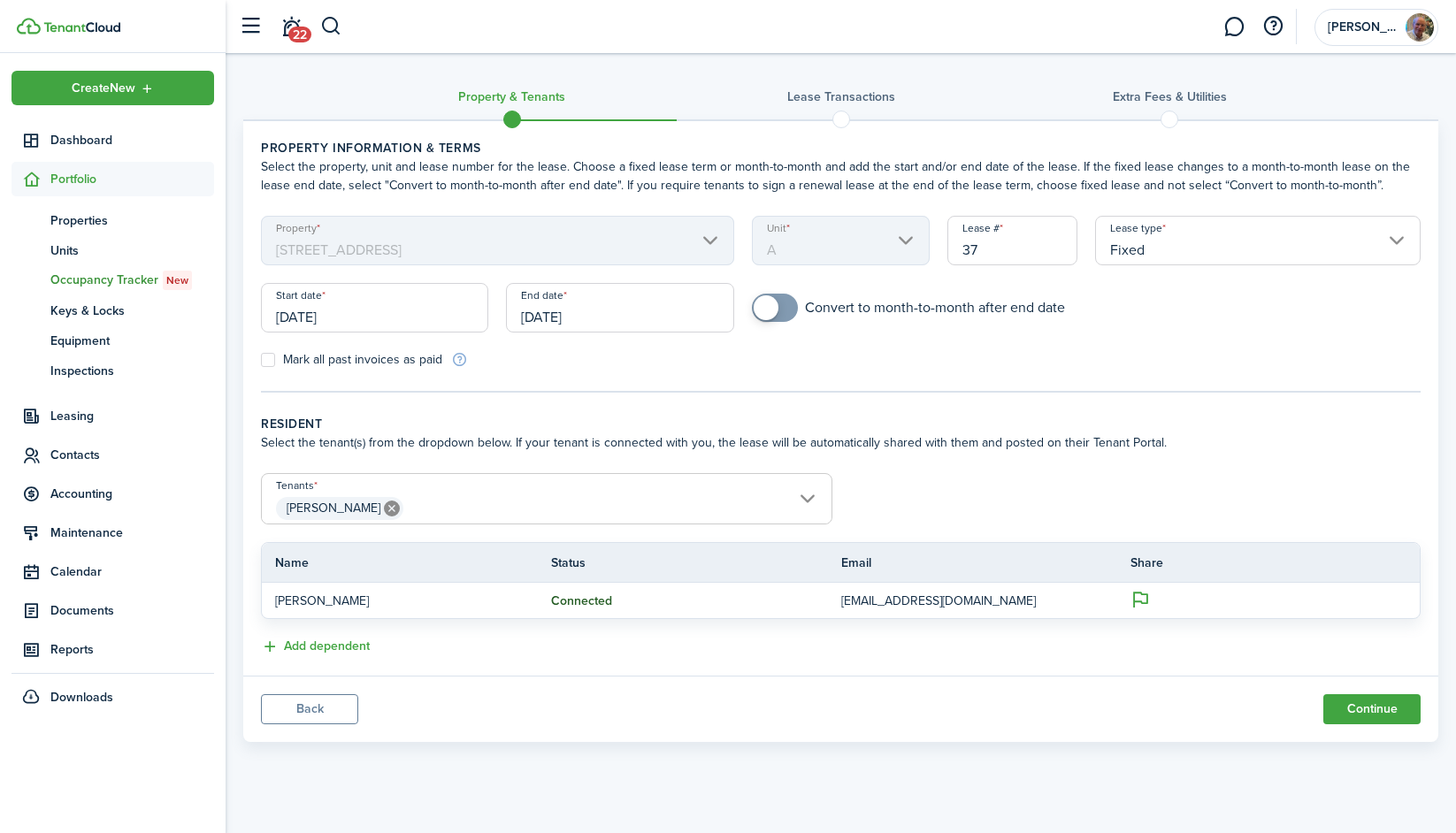
click at [636, 306] on input "[DATE]" at bounding box center [619, 308] width 227 height 50
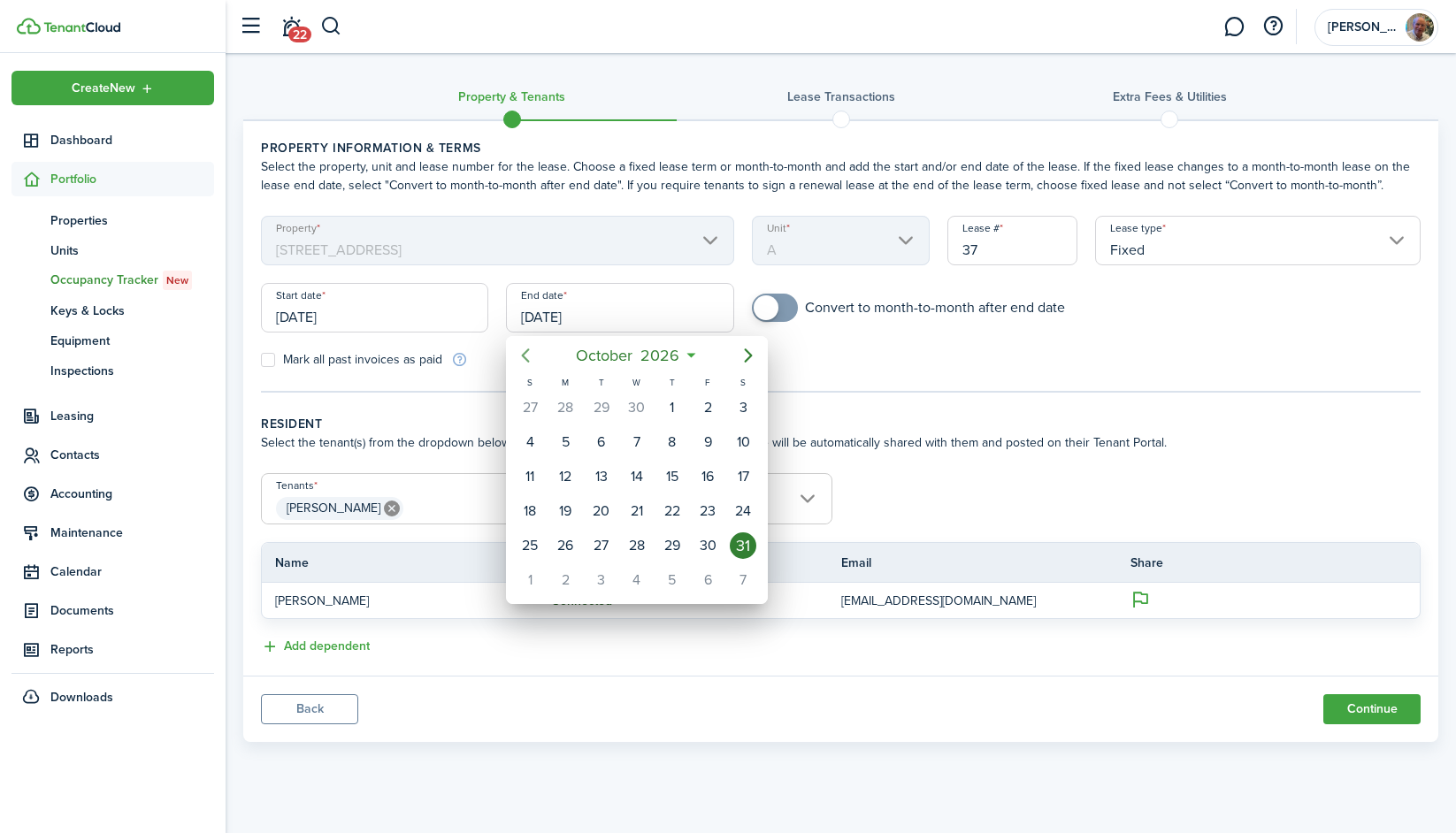
click at [517, 358] on icon "Previous page" at bounding box center [525, 354] width 21 height 21
click at [639, 545] on div "30" at bounding box center [636, 545] width 27 height 27
type input "[DATE]"
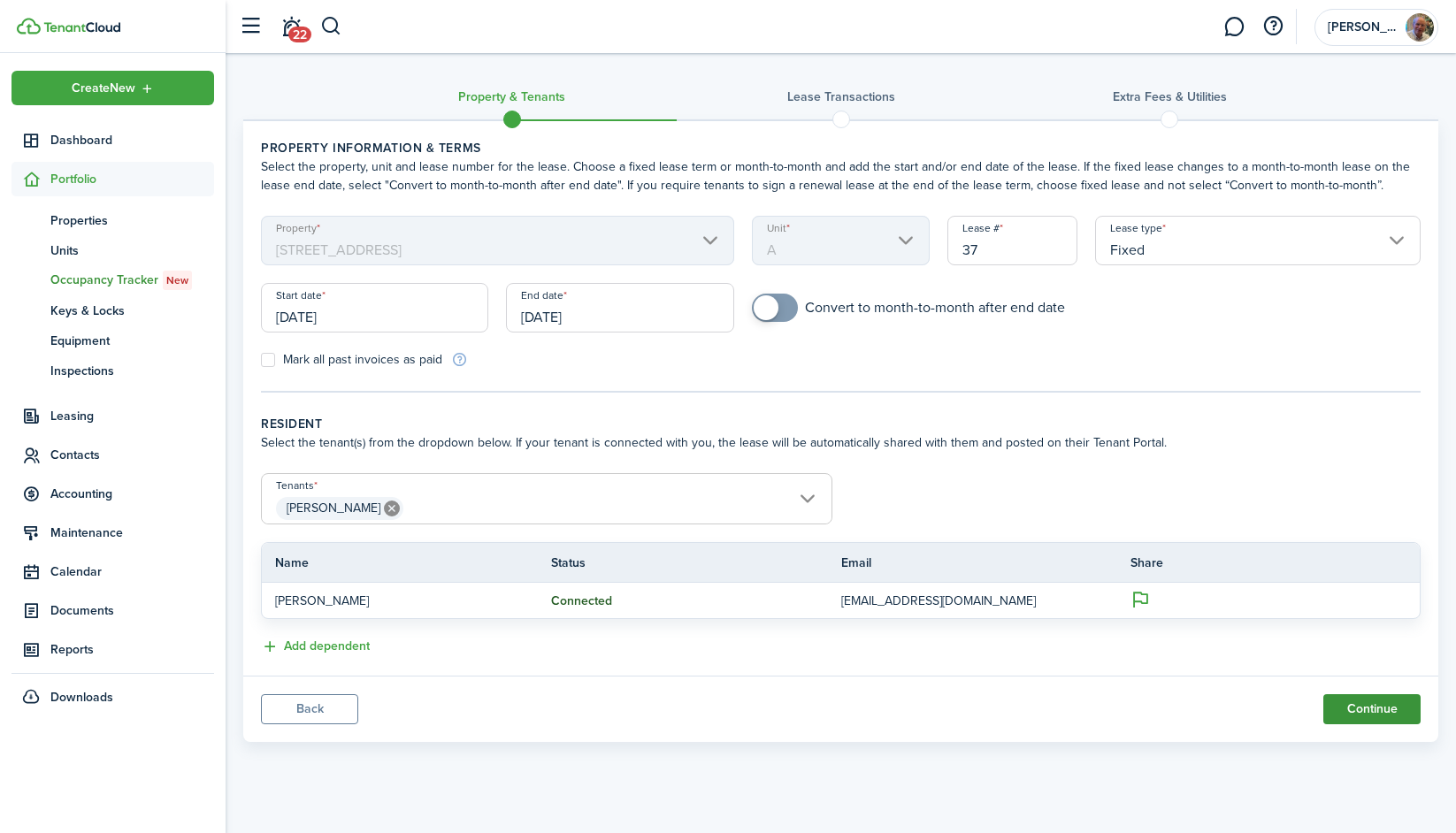
click at [1376, 702] on button "Continue" at bounding box center [1372, 709] width 97 height 30
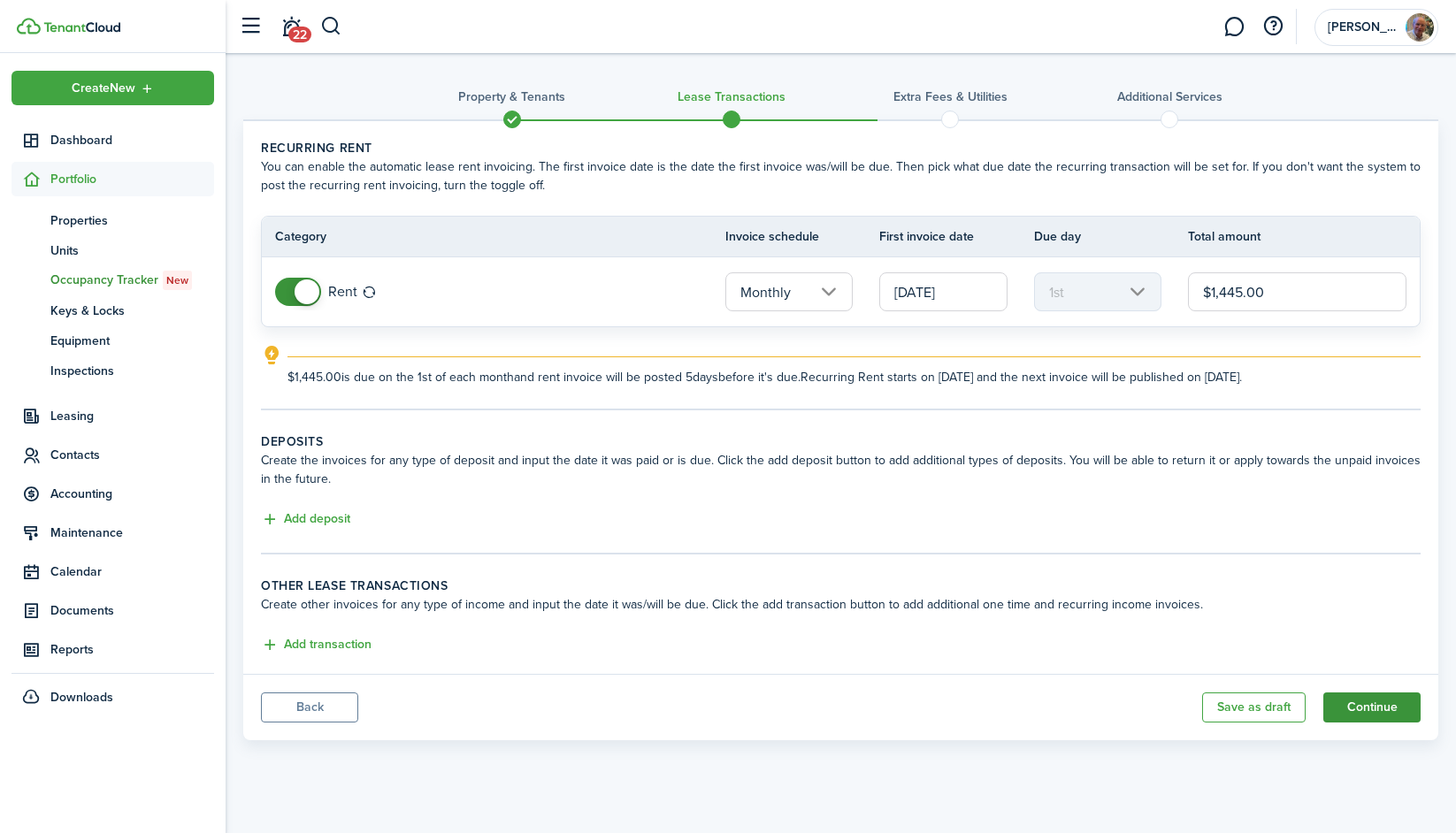
click at [1398, 710] on button "Continue" at bounding box center [1372, 708] width 97 height 30
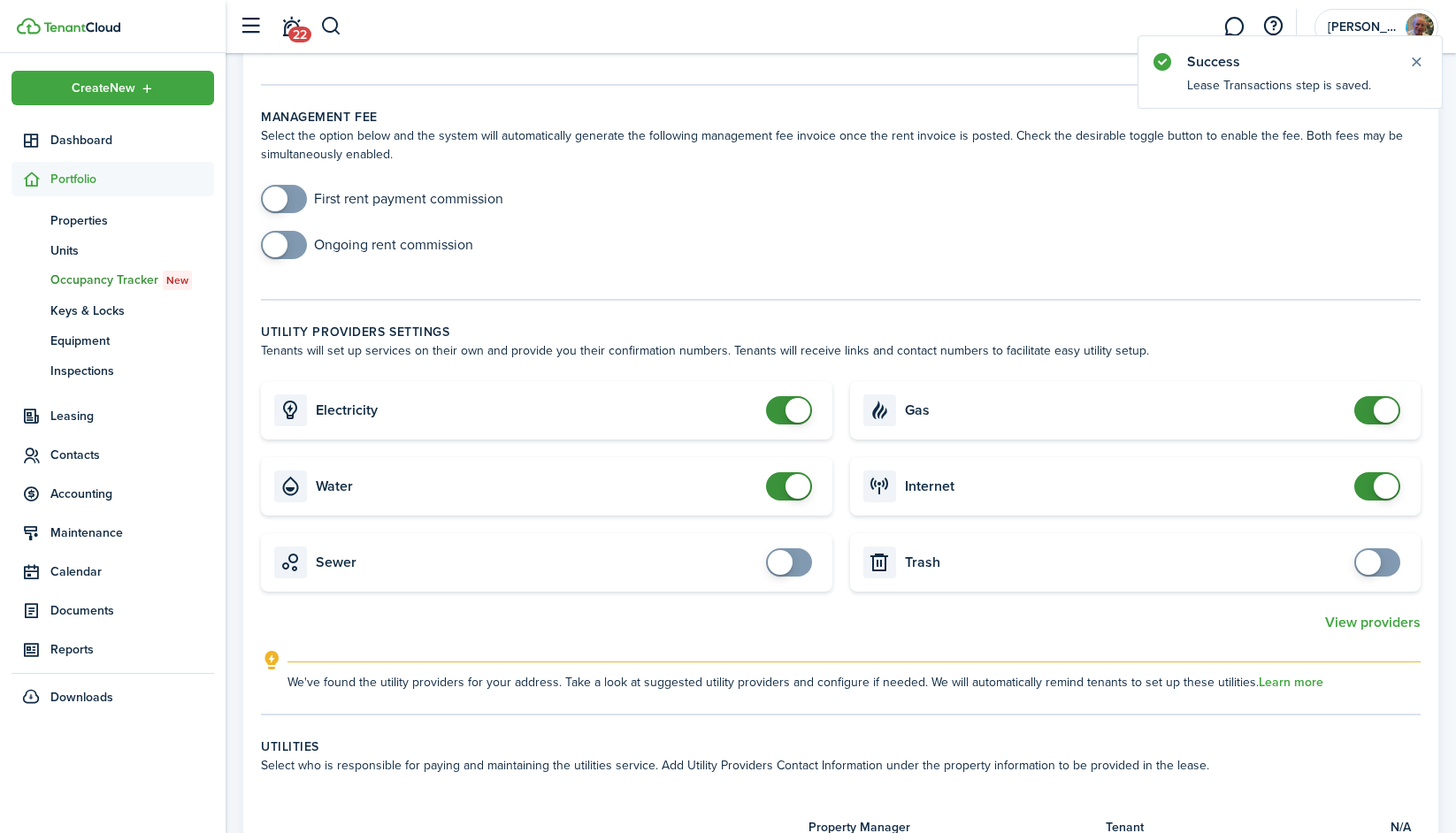
scroll to position [339, 0]
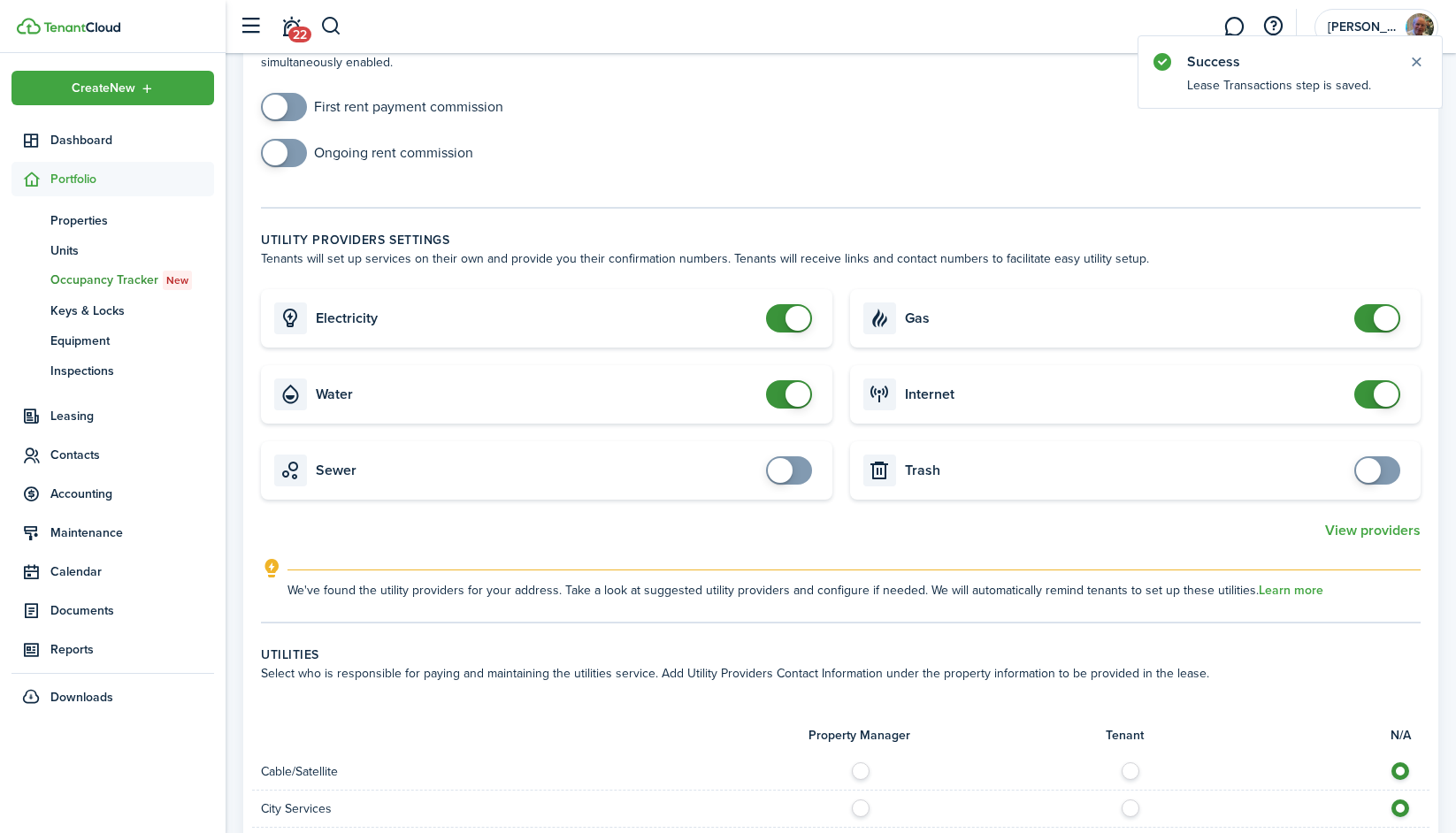
checkbox input "false"
click at [785, 393] on span at bounding box center [797, 394] width 25 height 25
checkbox input "false"
click at [791, 319] on span at bounding box center [797, 318] width 25 height 25
checkbox input "false"
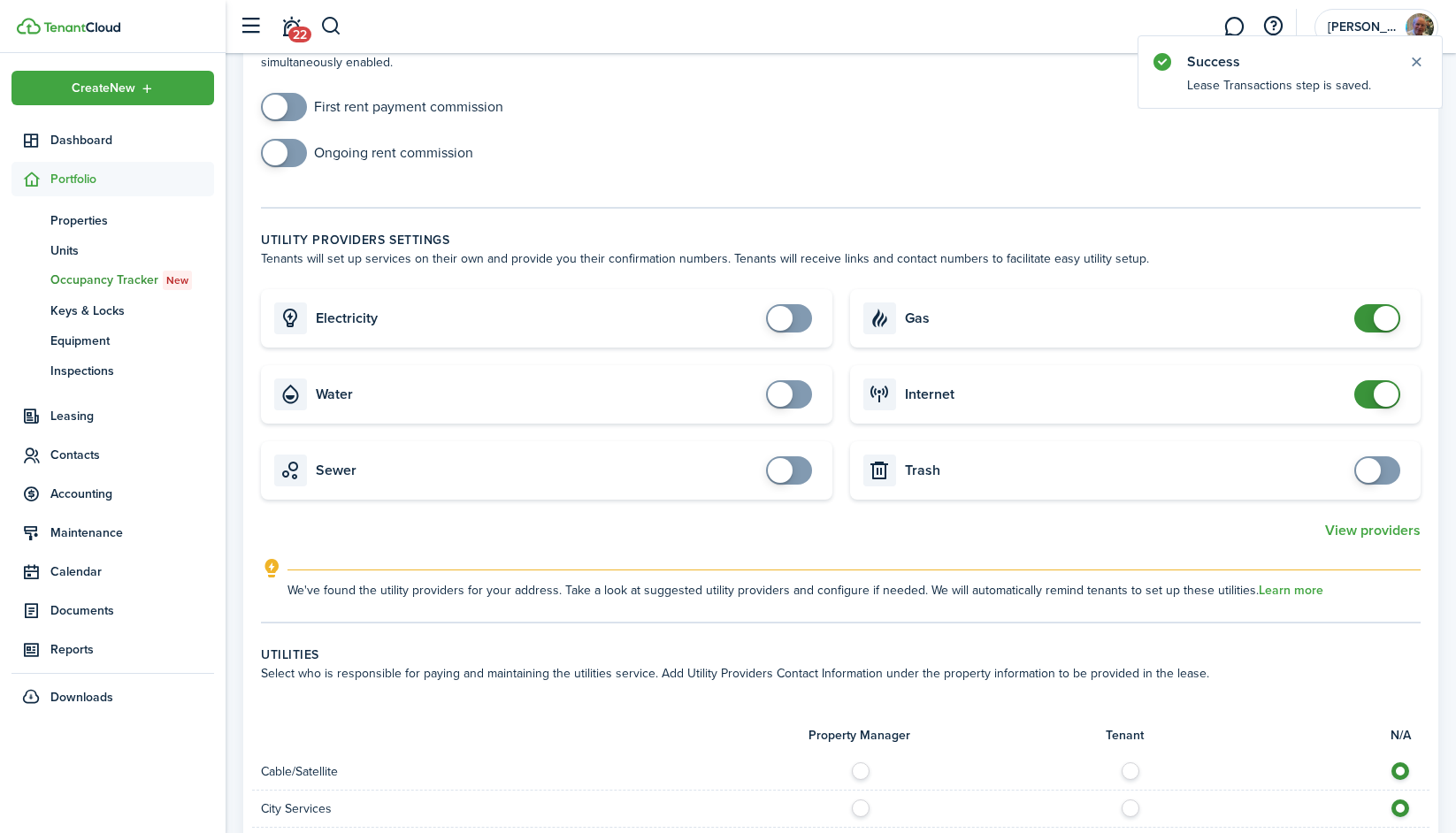
click at [1383, 318] on span at bounding box center [1386, 318] width 25 height 25
checkbox input "false"
click at [1380, 393] on span at bounding box center [1386, 394] width 25 height 25
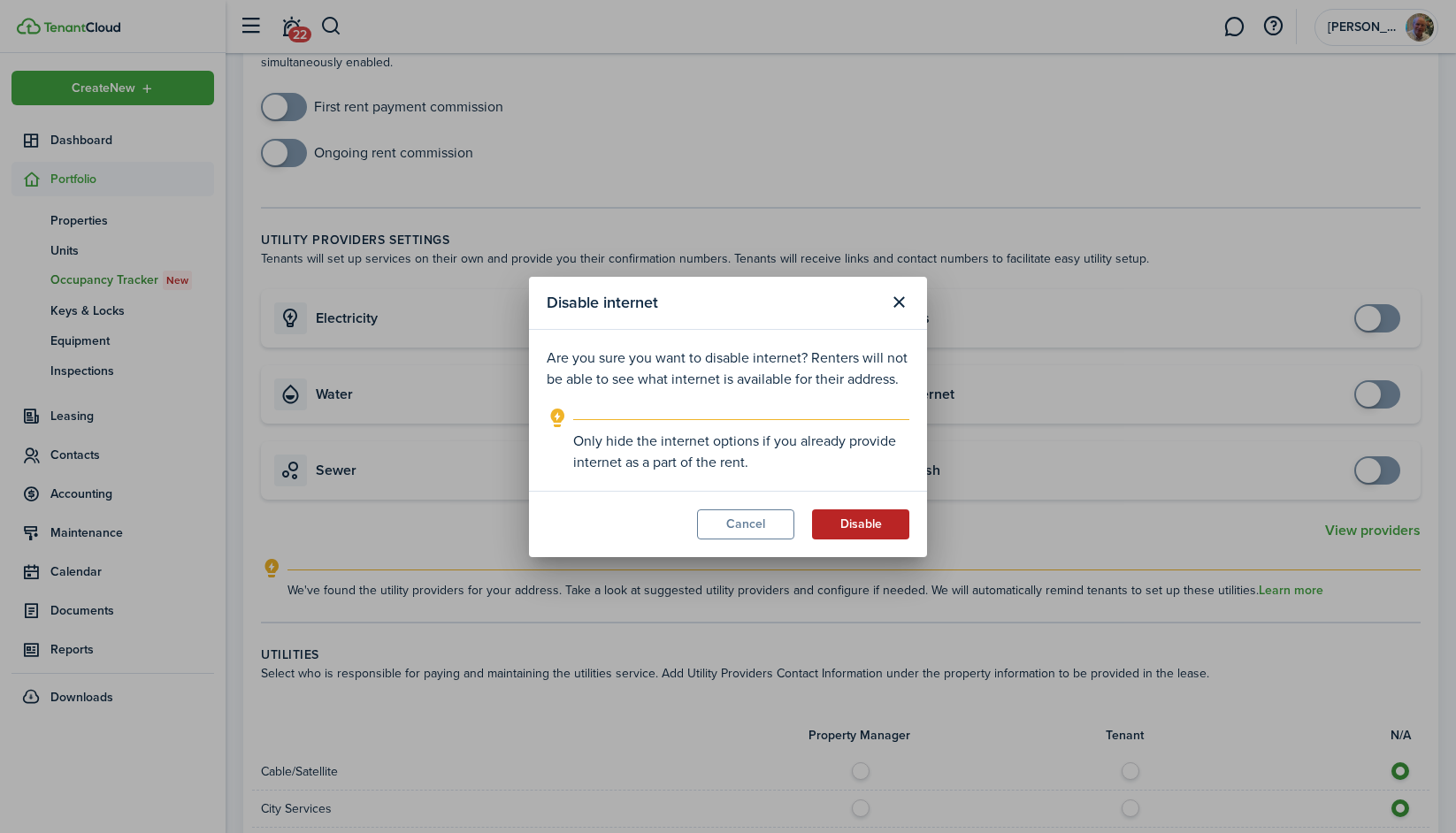
click at [840, 521] on button "Disable" at bounding box center [860, 524] width 97 height 30
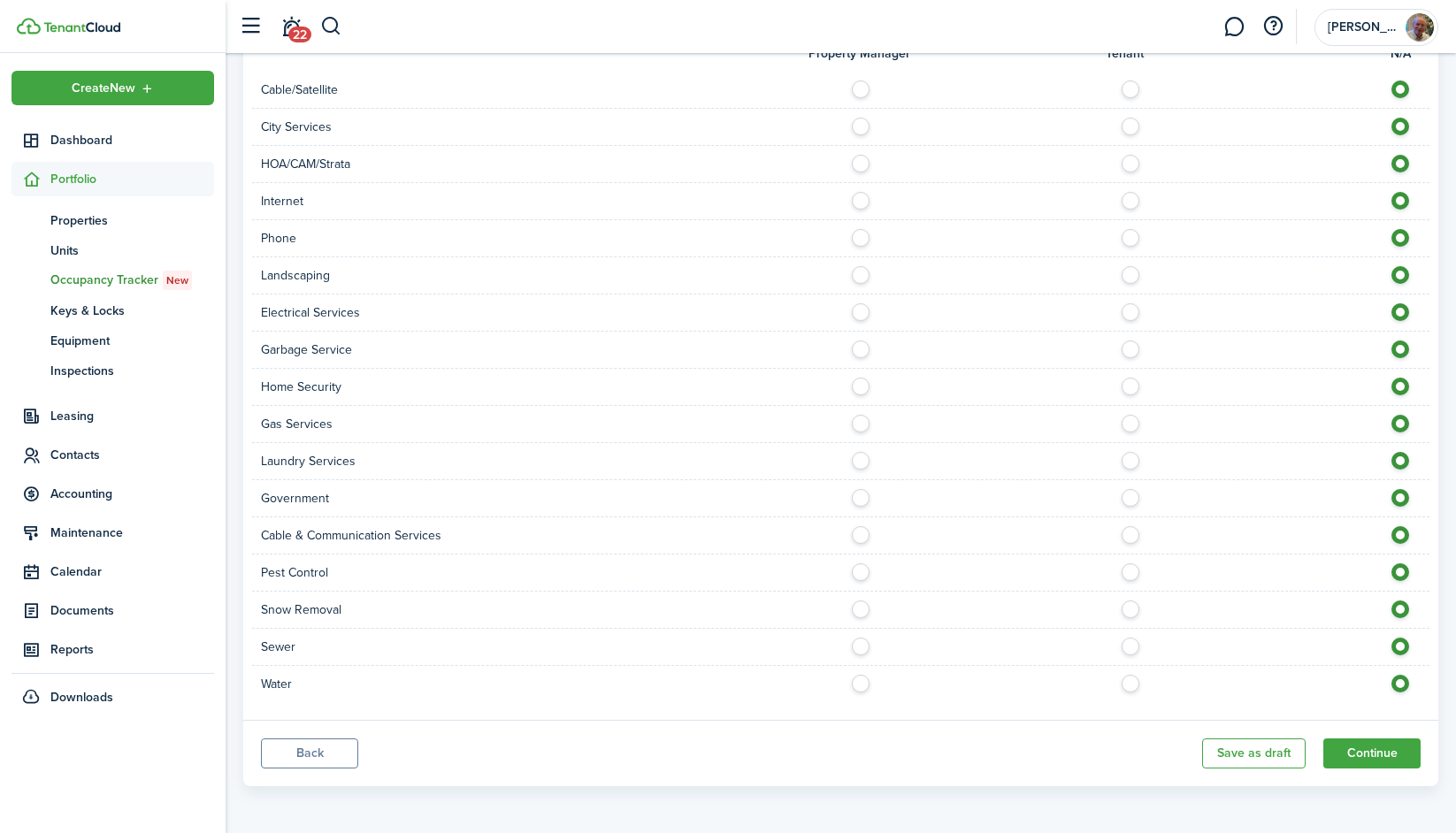
scroll to position [1023, 0]
click at [1357, 751] on button "Continue" at bounding box center [1372, 752] width 97 height 30
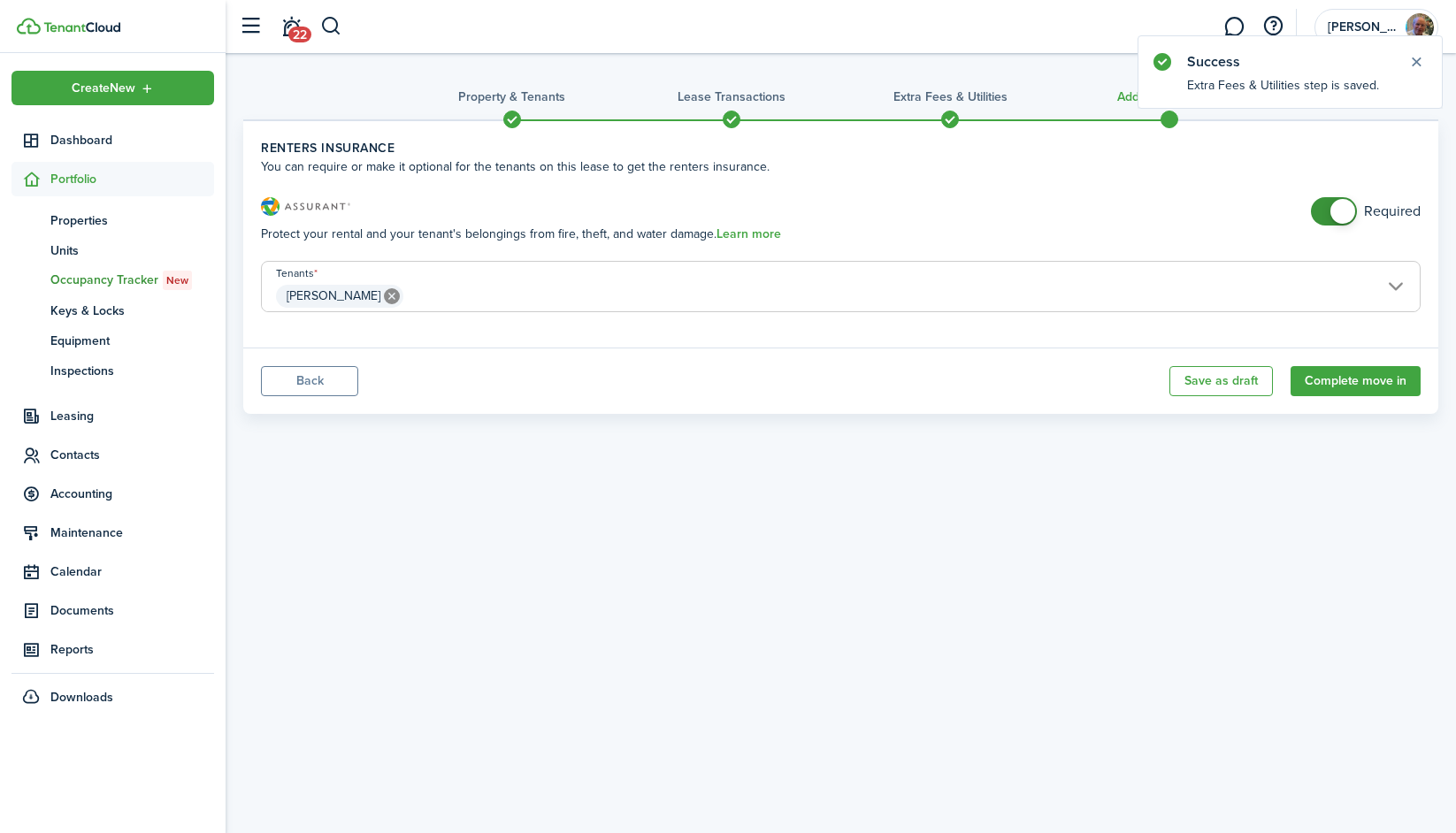
checkbox input "false"
click at [1343, 207] on span at bounding box center [1342, 210] width 25 height 25
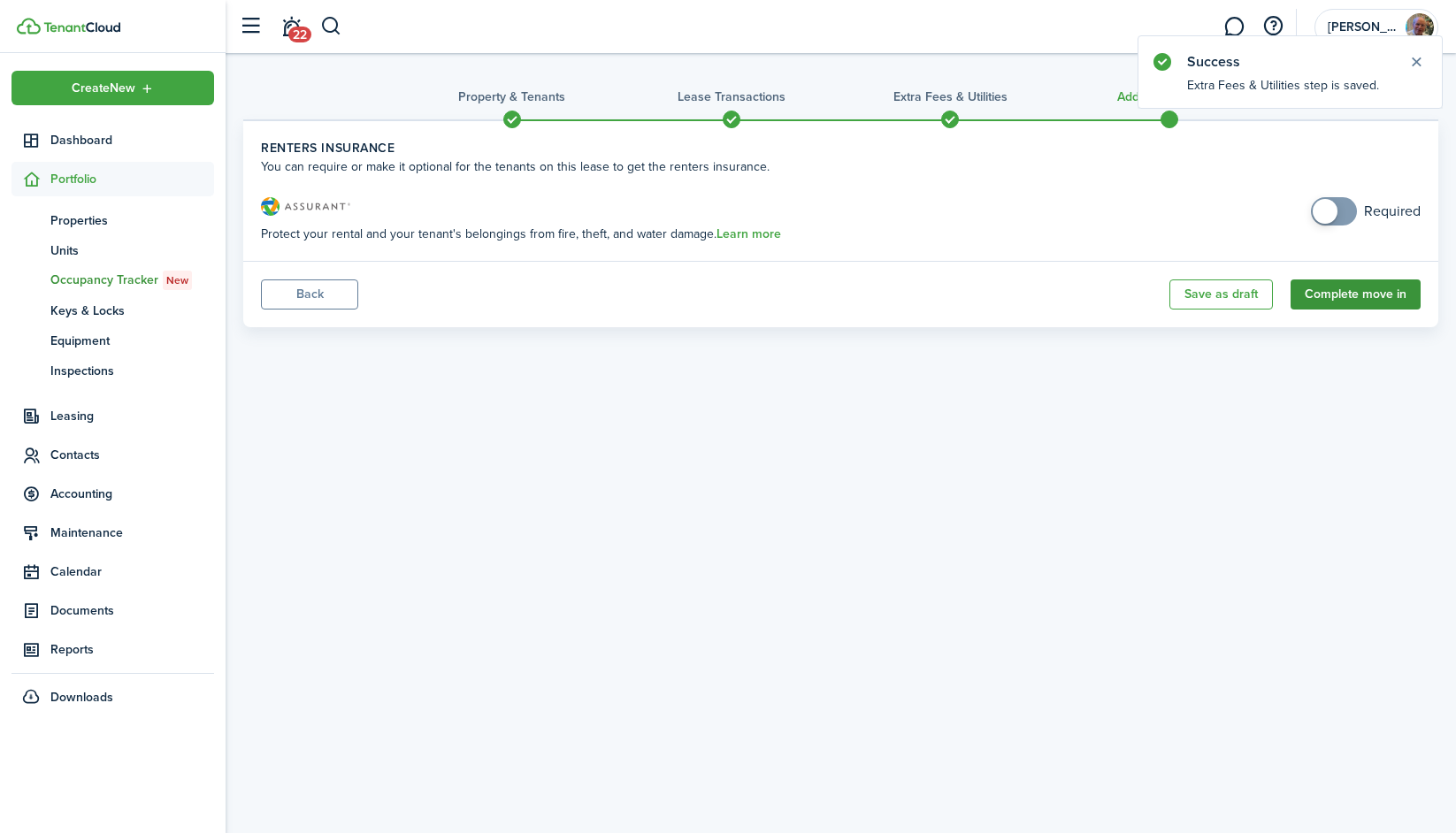
click at [1342, 293] on button "Complete move in" at bounding box center [1355, 295] width 130 height 30
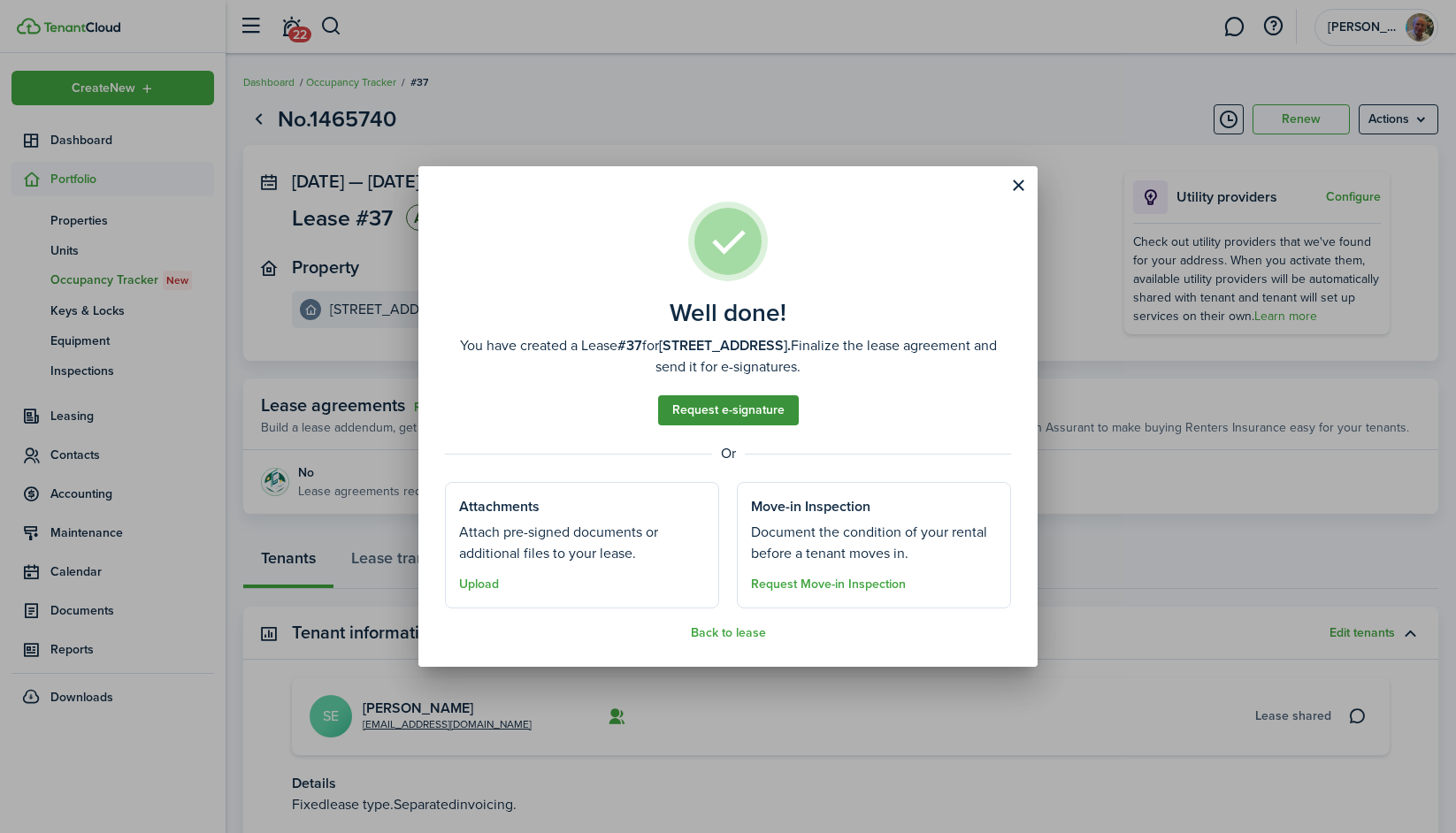
click at [738, 403] on link "Request e-signature" at bounding box center [728, 410] width 141 height 30
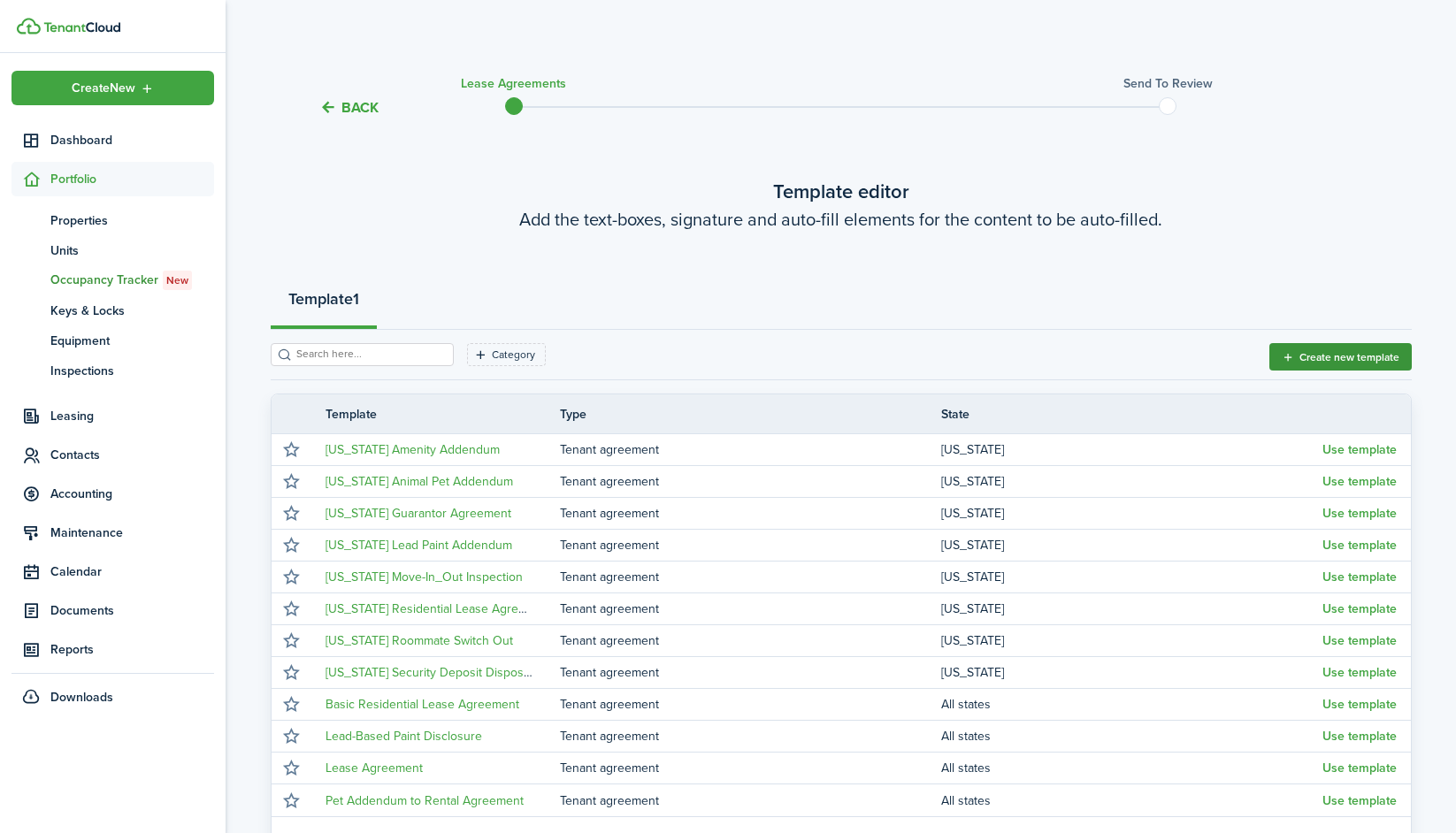
click at [1304, 353] on button "Create new template" at bounding box center [1340, 357] width 142 height 28
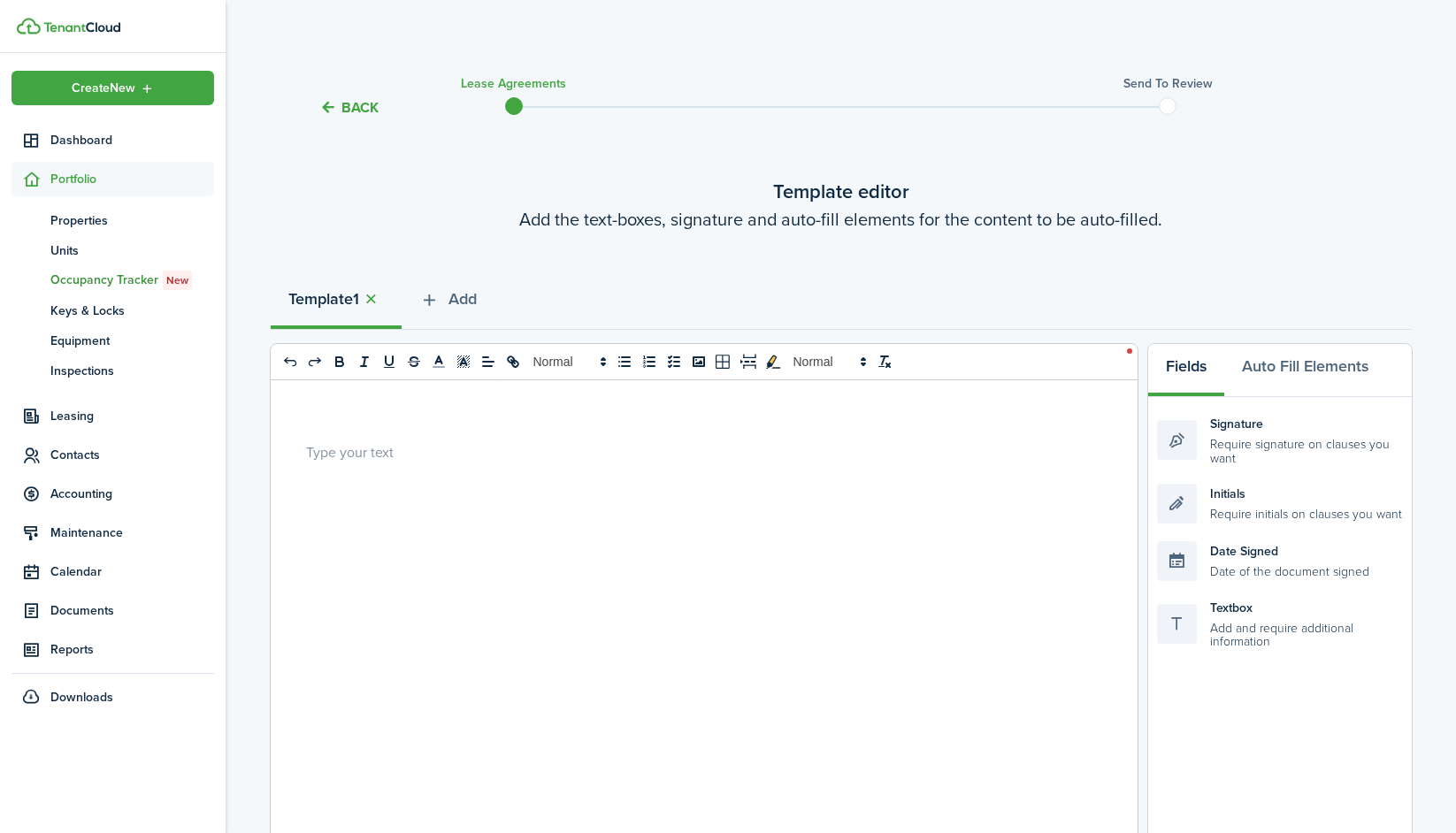
click at [515, 466] on div at bounding box center [698, 727] width 854 height 694
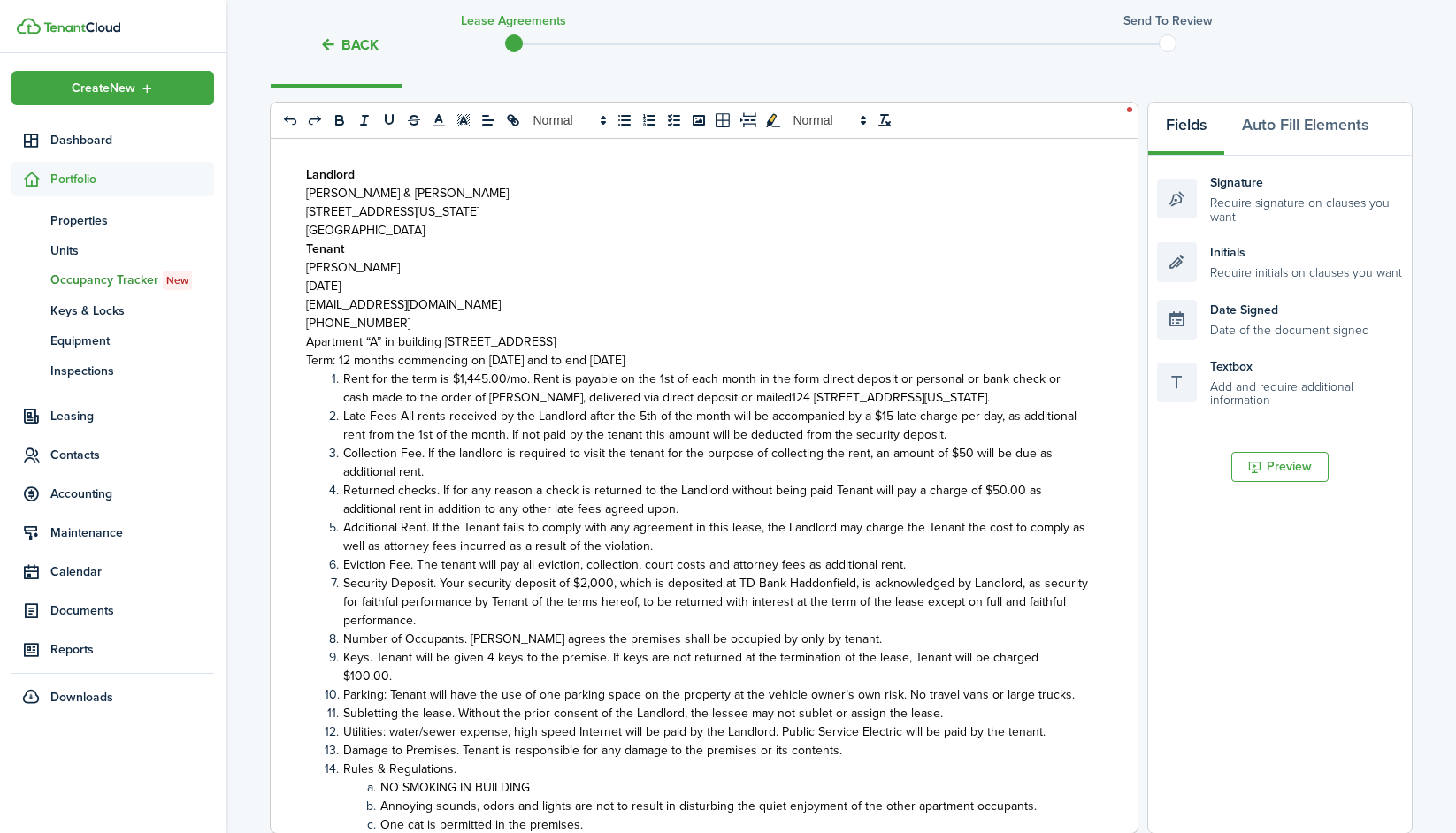
scroll to position [29, 0]
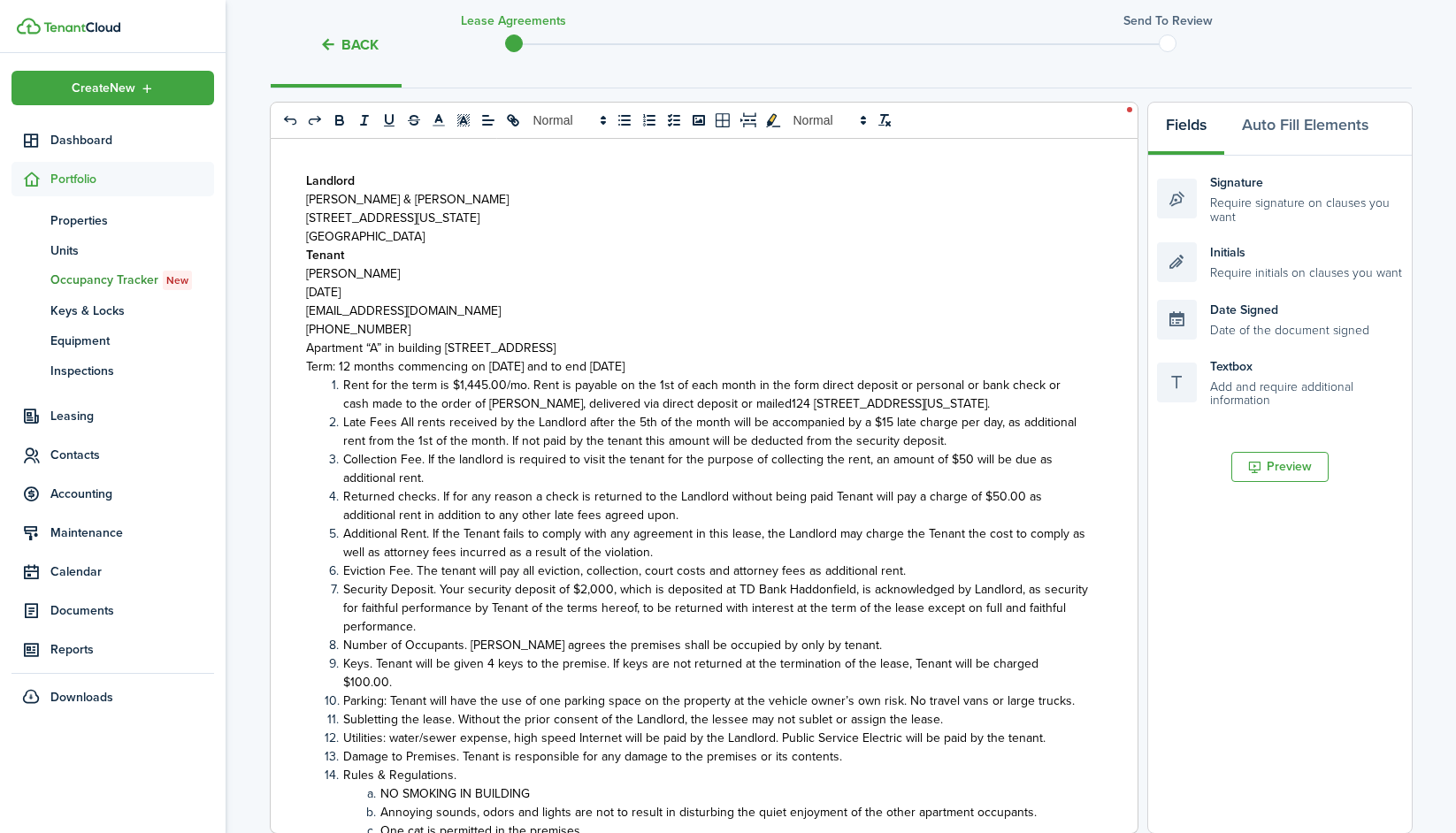
click at [731, 339] on p "Apartment “A” in building [STREET_ADDRESS]" at bounding box center [697, 347] width 783 height 19
click at [395, 318] on link "[EMAIL_ADDRESS][DOMAIN_NAME]" at bounding box center [403, 311] width 195 height 19
click at [484, 293] on p "[DATE]" at bounding box center [697, 292] width 783 height 19
click at [457, 321] on p "[PHONE_NUMBER]" at bounding box center [697, 330] width 783 height 19
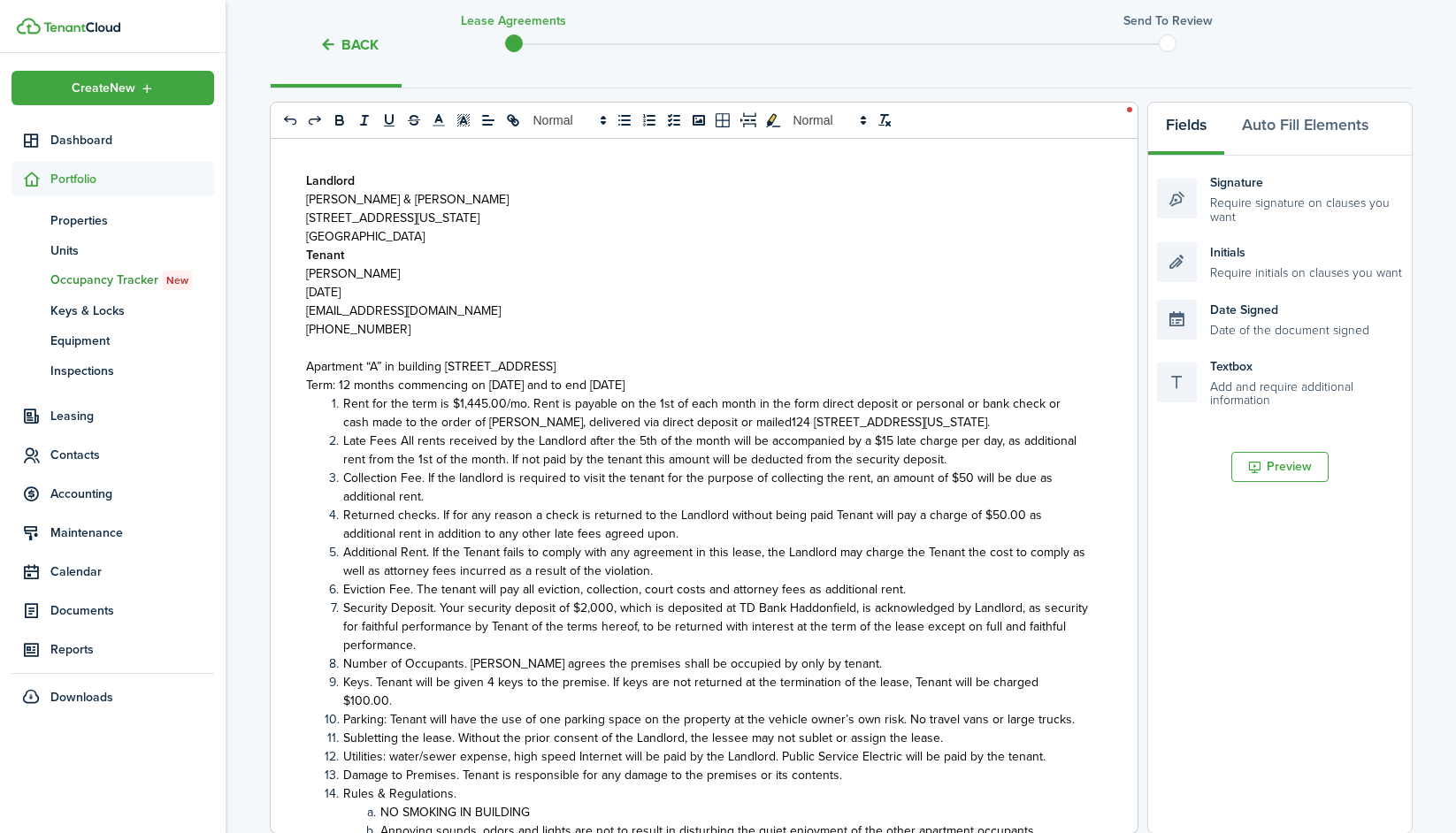
click at [712, 368] on p "Apartment “A” in building [STREET_ADDRESS]" at bounding box center [697, 366] width 783 height 19
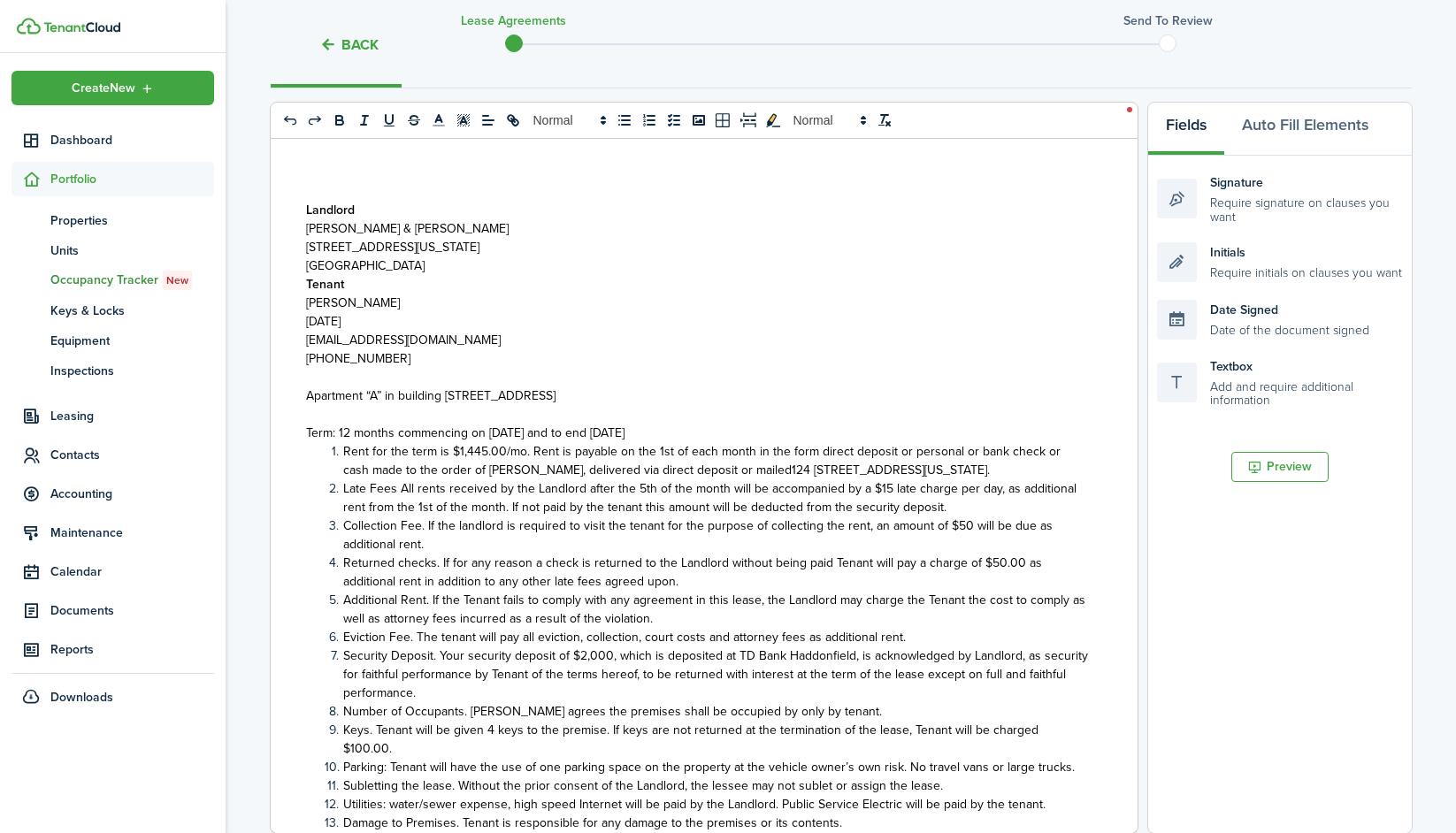
click at [765, 430] on p "Term: 12 months commencing on [DATE] and to end [DATE]" at bounding box center [697, 433] width 783 height 19
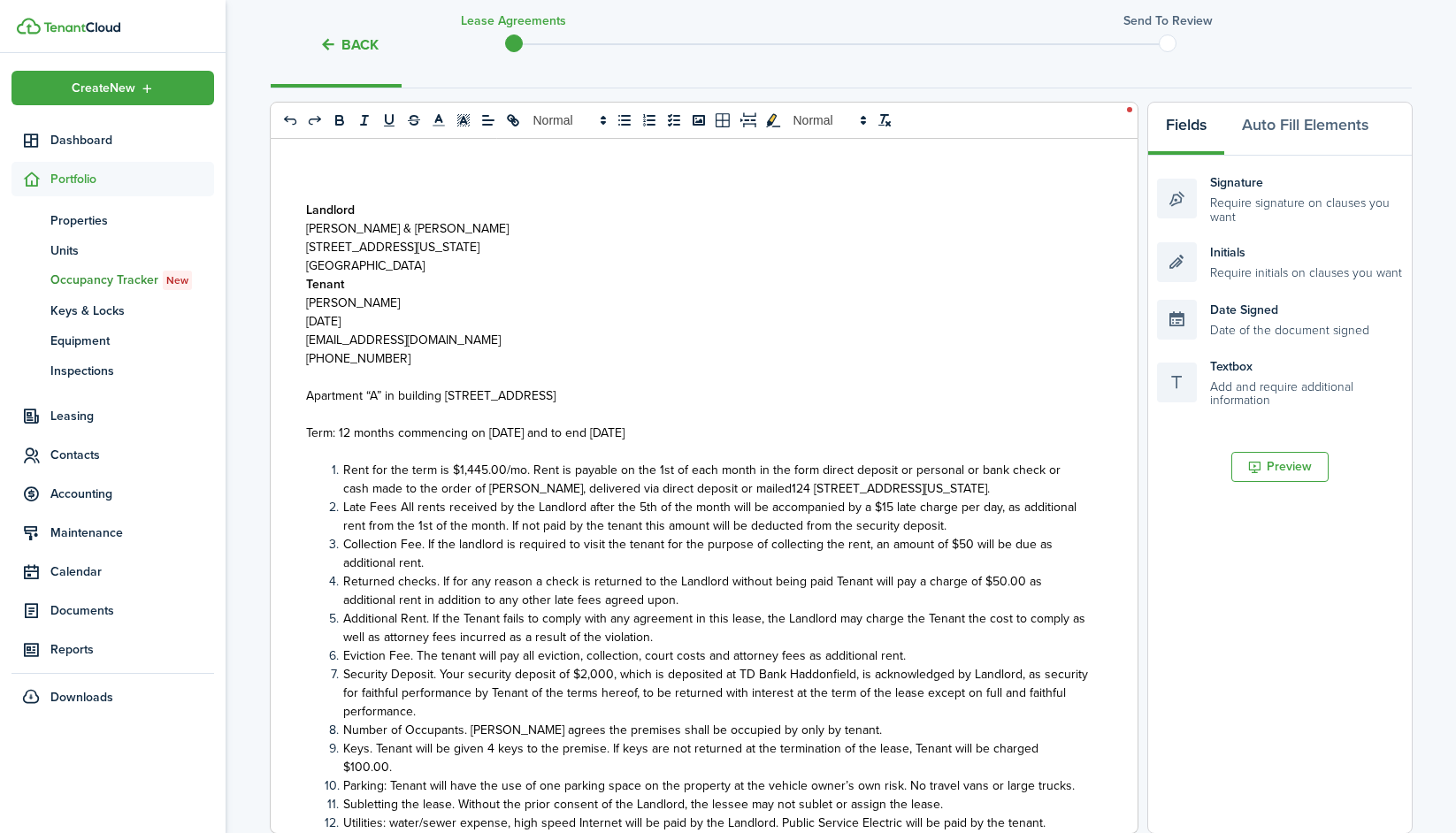
click at [474, 263] on p "[GEOGRAPHIC_DATA]" at bounding box center [697, 265] width 783 height 19
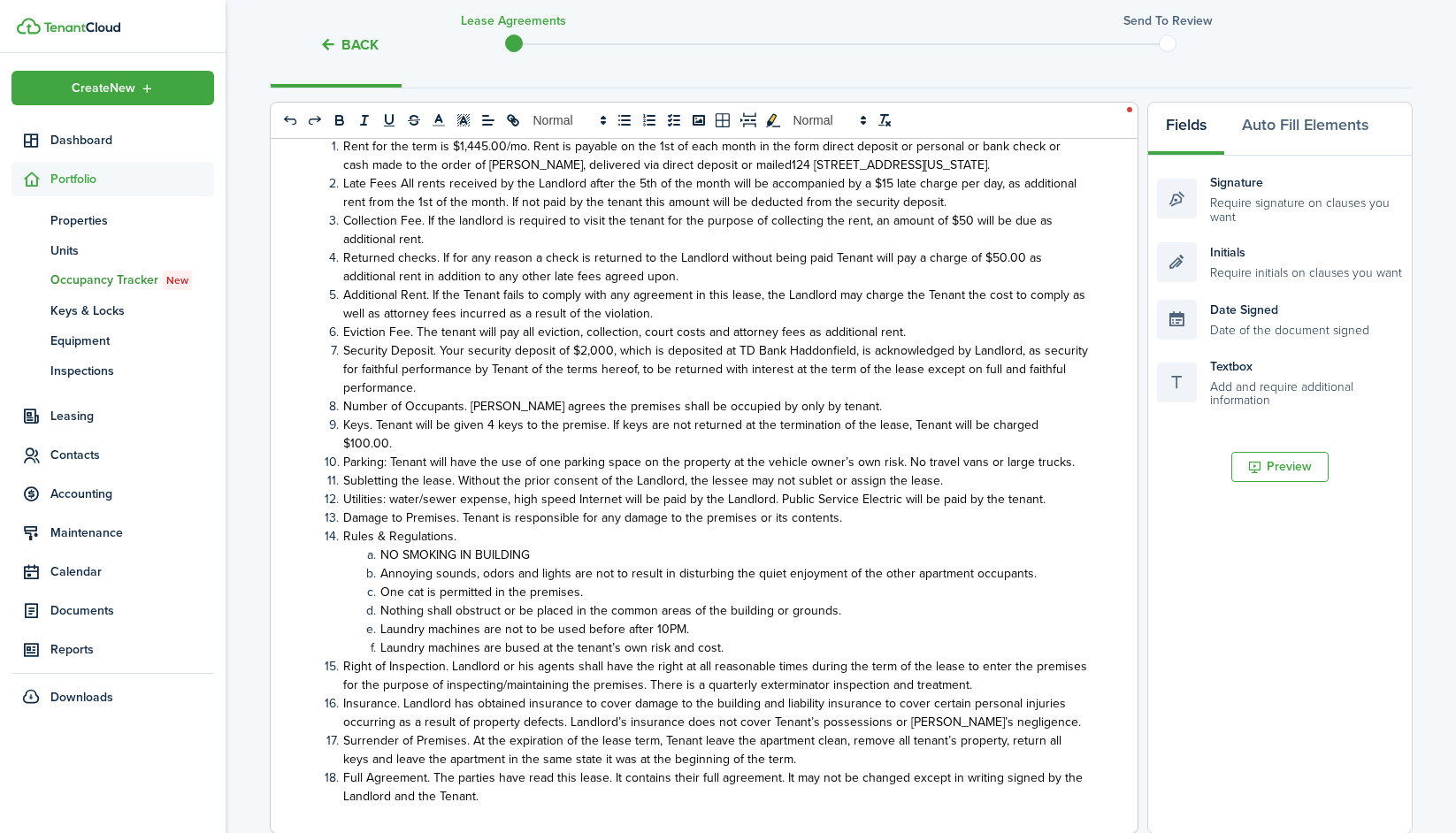
scroll to position [377, 0]
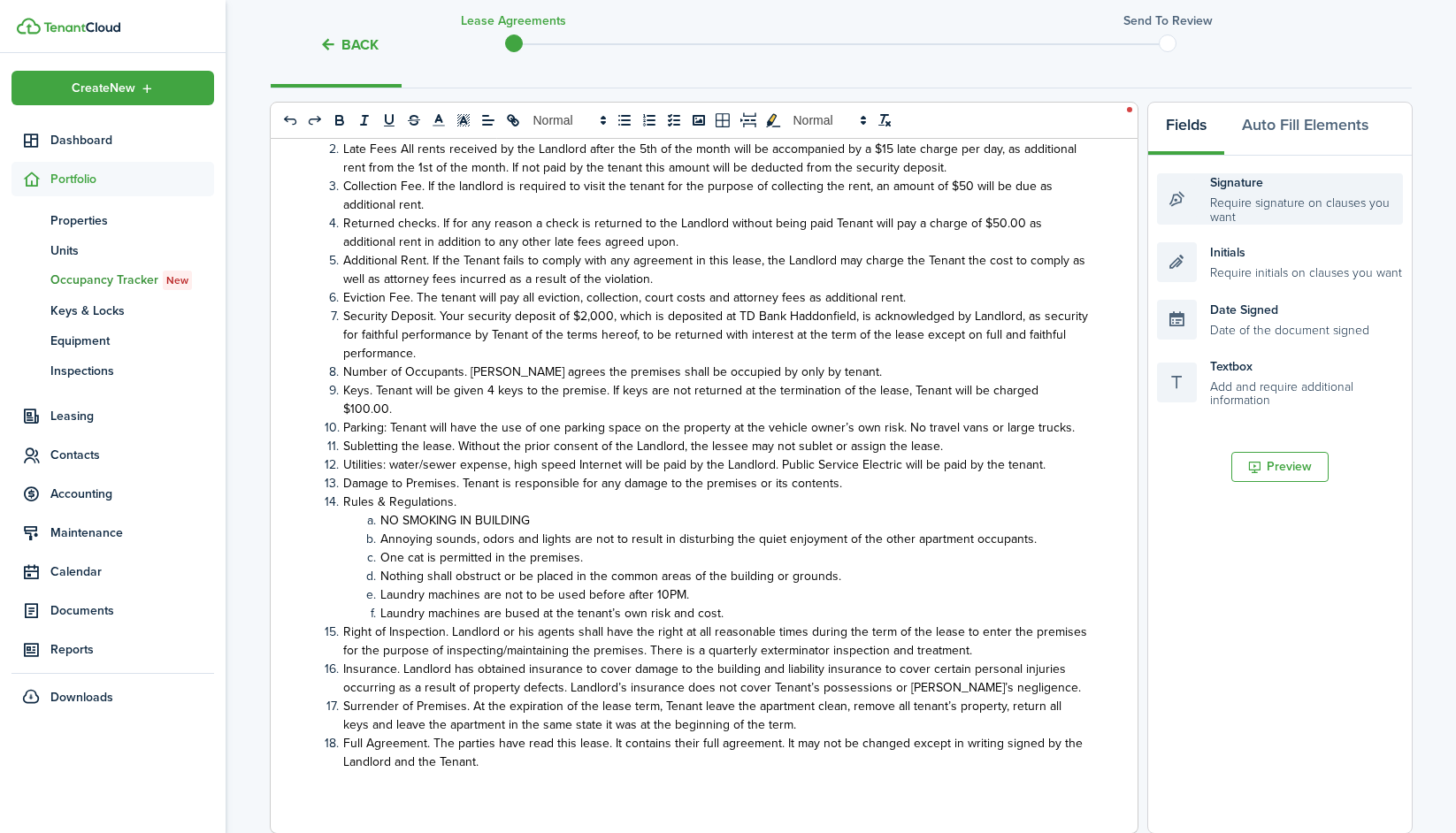
click at [1181, 199] on div "Signature Require signature on clauses you want" at bounding box center [1279, 200] width 246 height 52
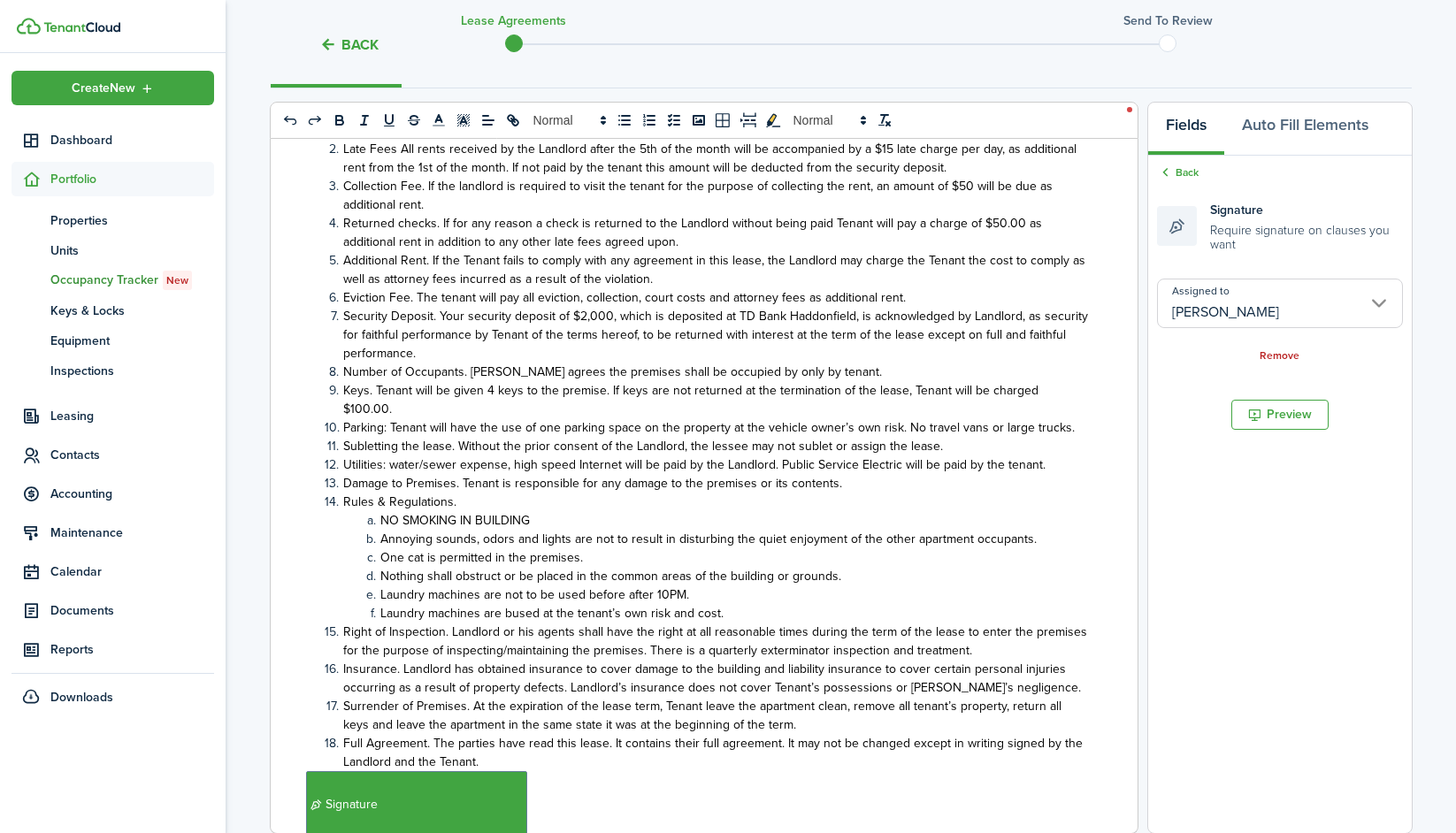
scroll to position [425, 0]
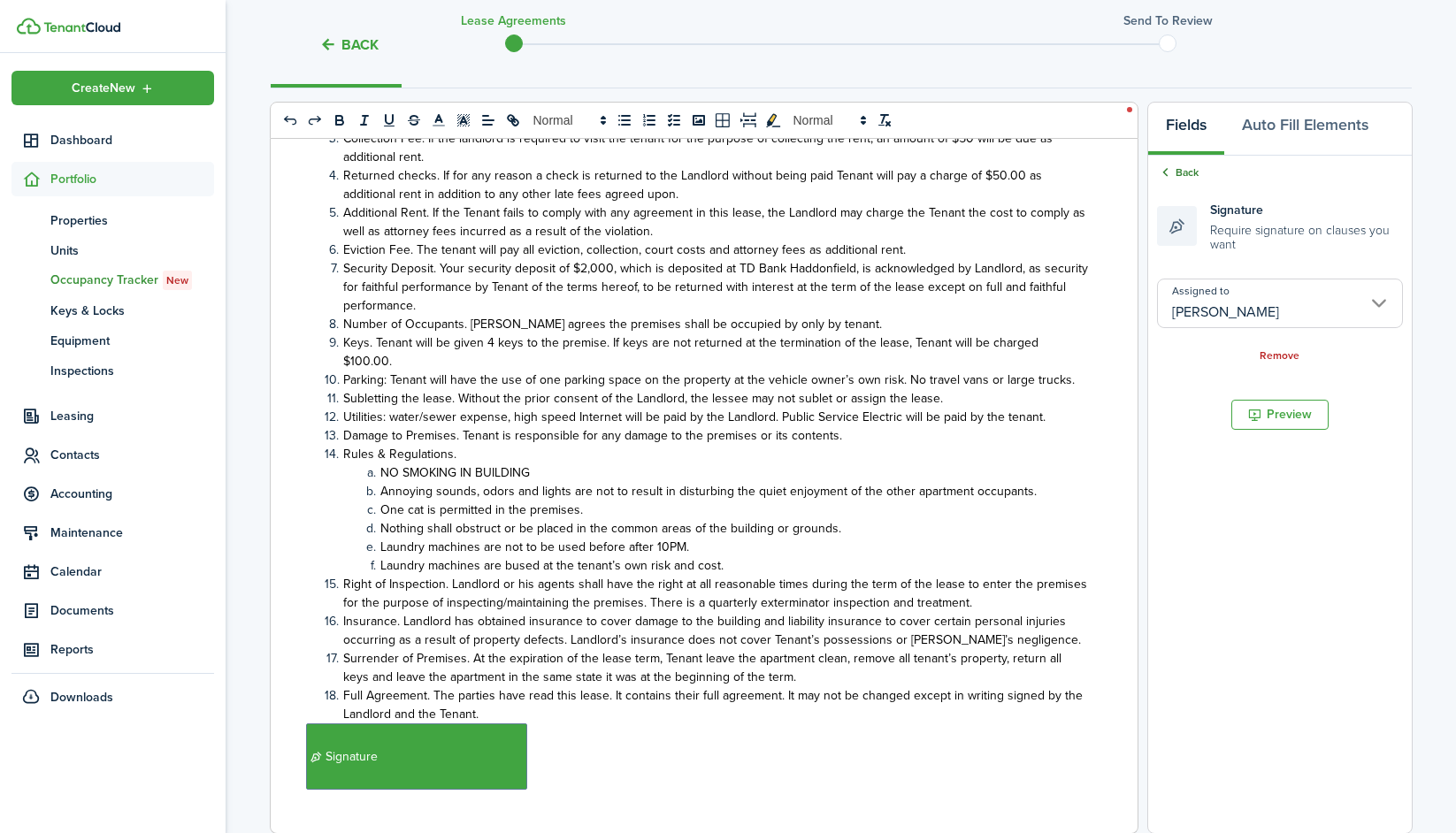
click at [1174, 171] on link "Back" at bounding box center [1177, 173] width 42 height 16
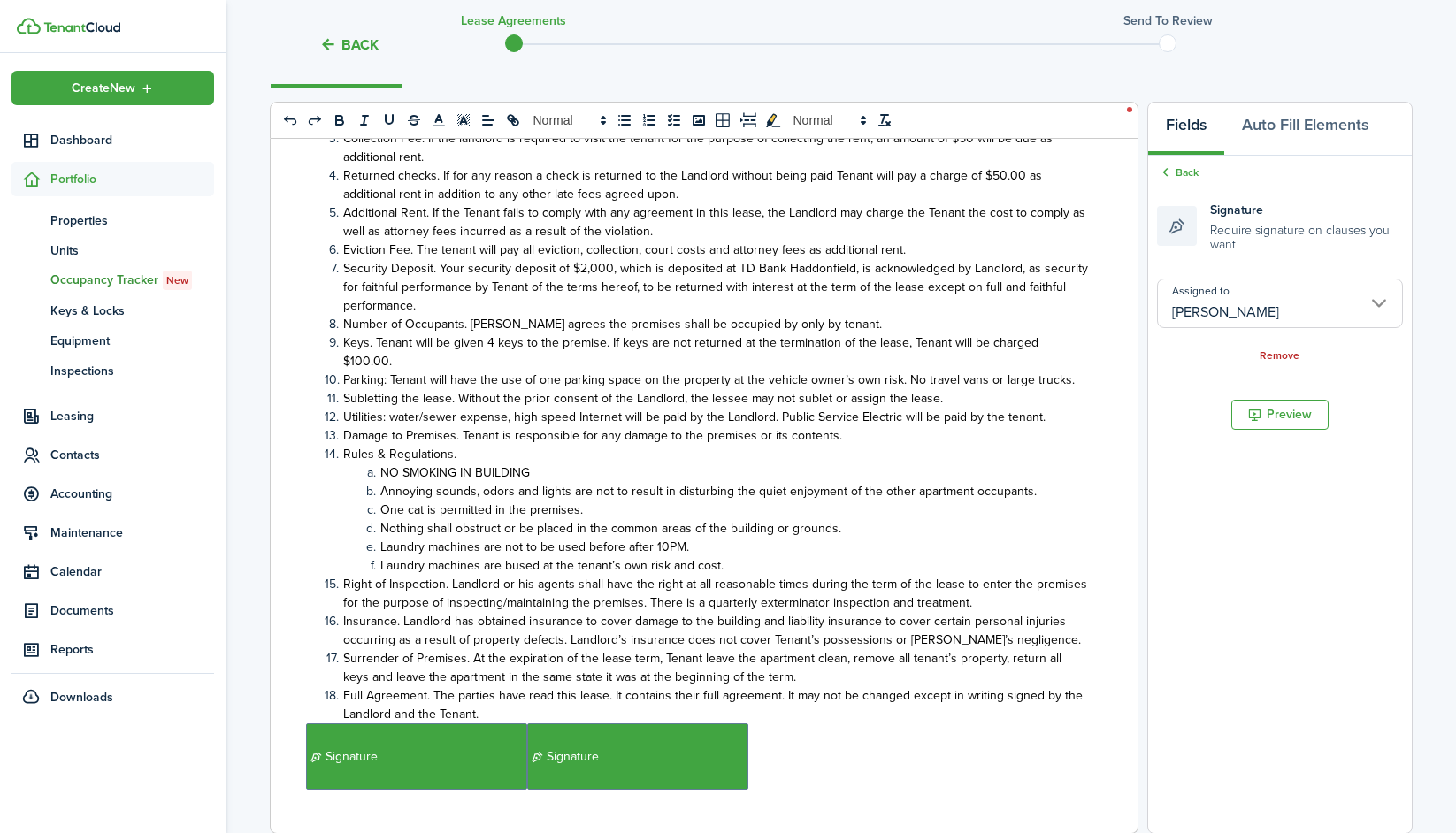
click at [787, 756] on p "﻿ Signature ﻿ Signature ﻿" at bounding box center [697, 757] width 783 height 67
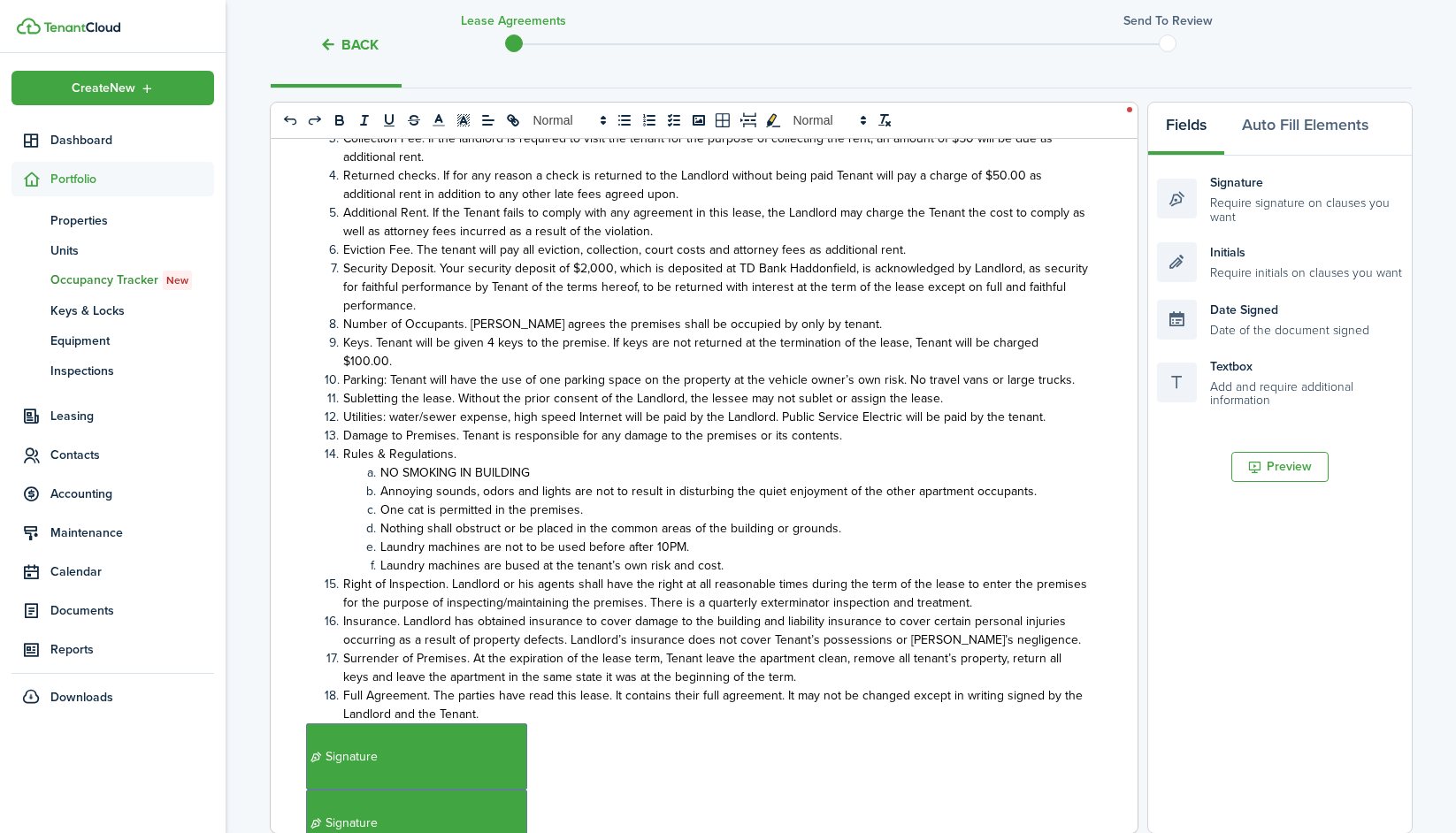
scroll to position [429, 0]
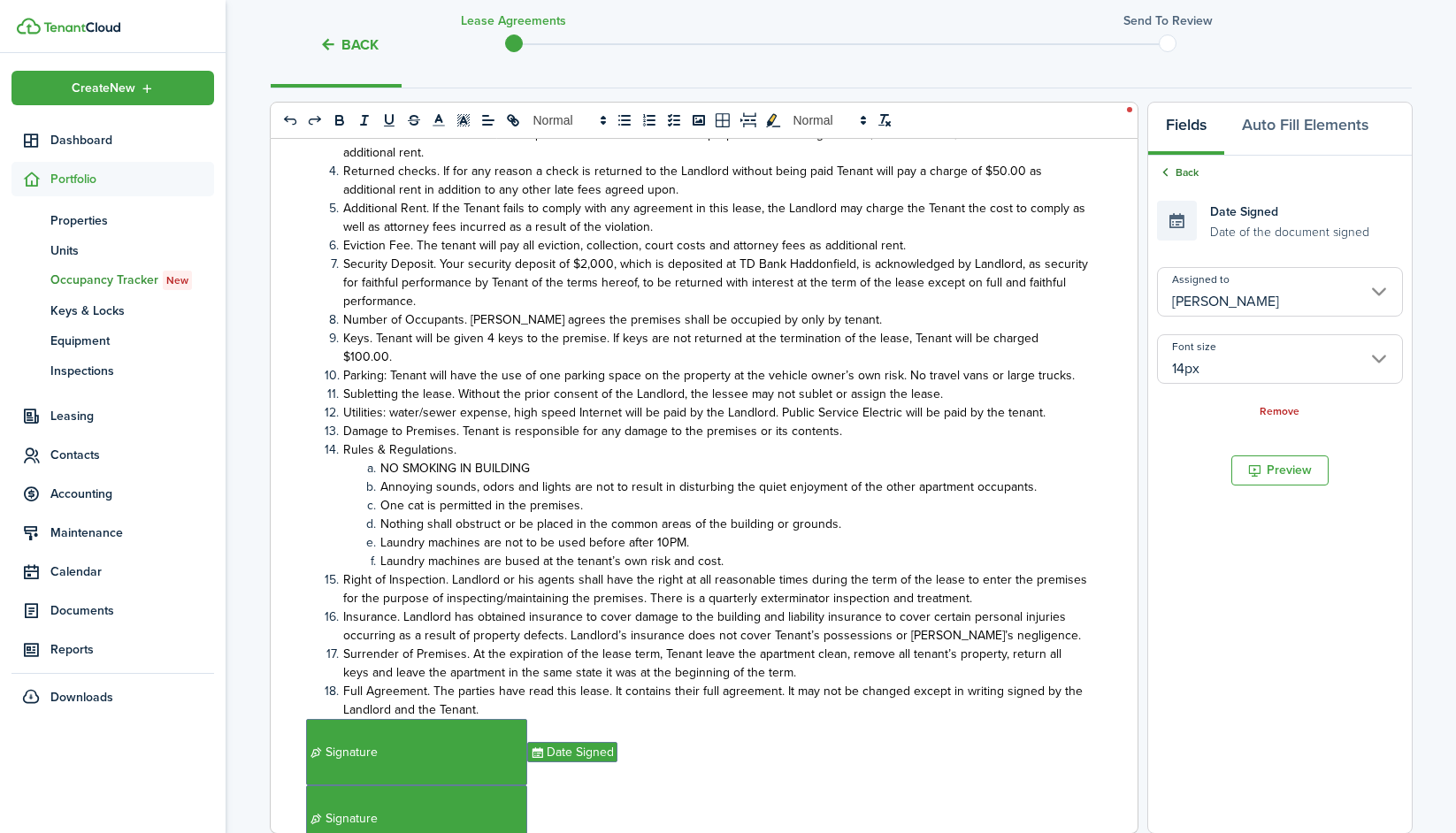
click at [1164, 170] on icon at bounding box center [1164, 173] width 17 height 16
click at [581, 808] on span "Date Signed" at bounding box center [572, 818] width 90 height 20
click at [482, 799] on span "Signature" at bounding box center [416, 818] width 221 height 67
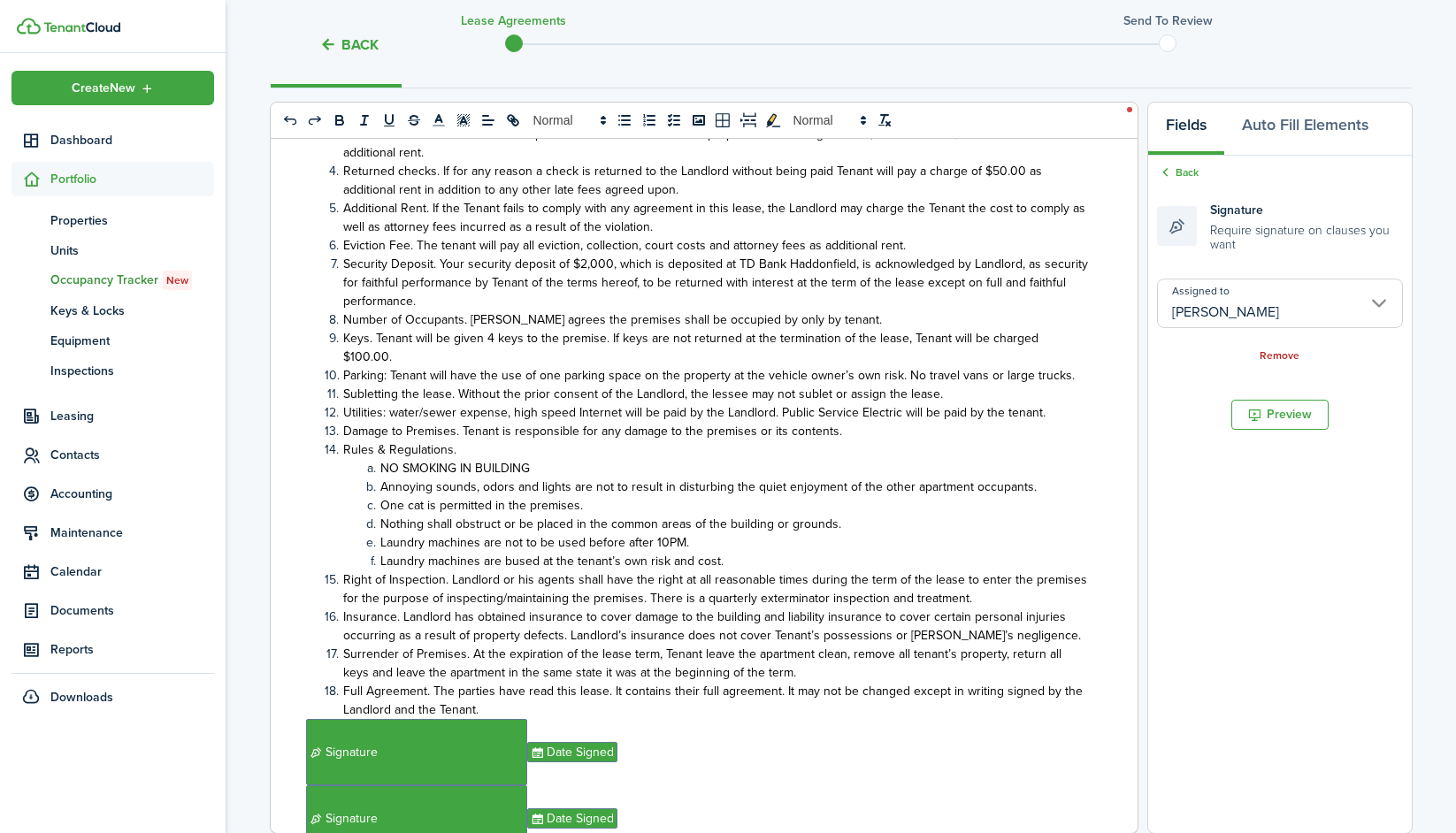
click at [1245, 318] on input "[PERSON_NAME]" at bounding box center [1279, 304] width 246 height 50
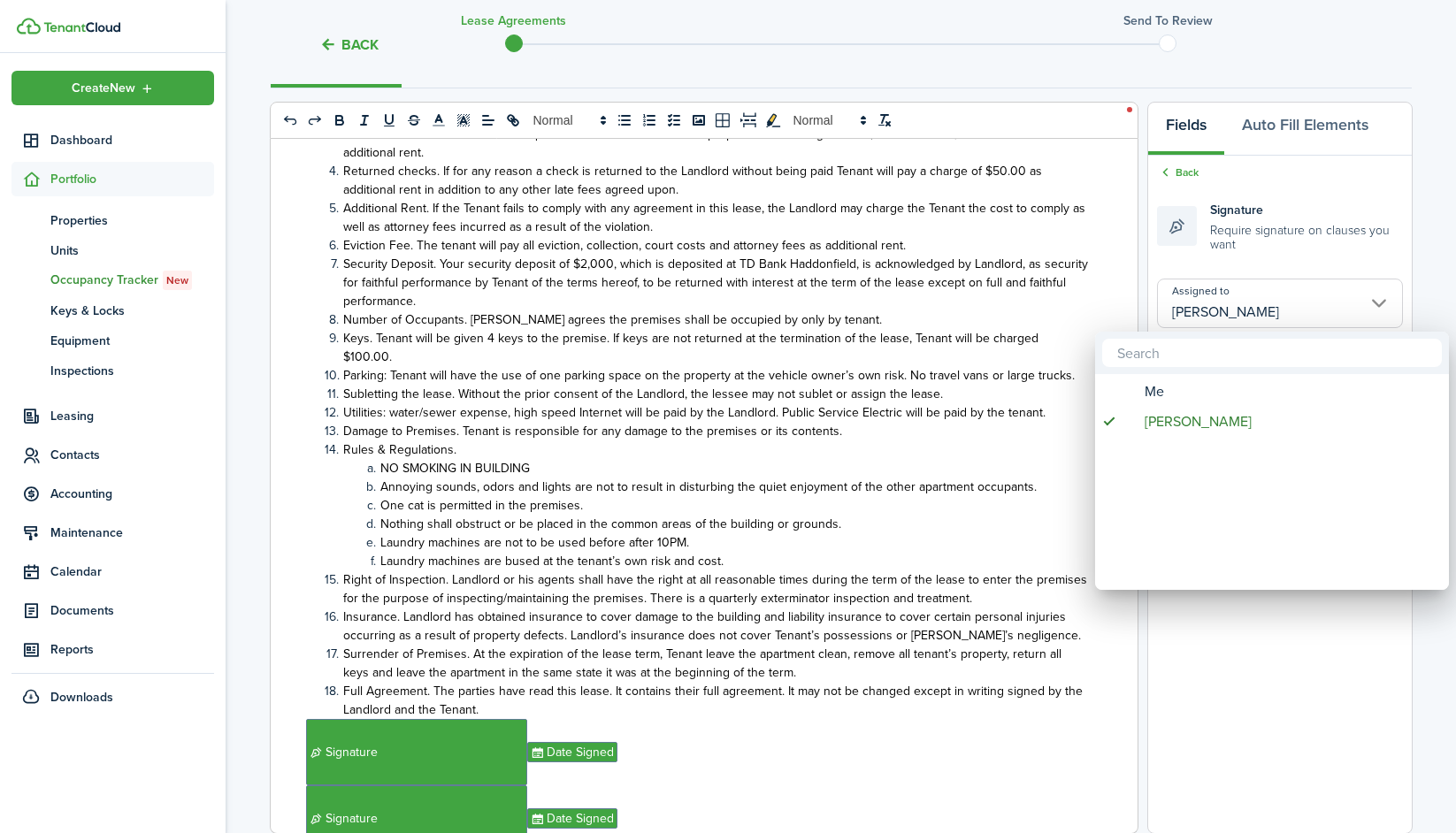
click at [1142, 385] on div "Me" at bounding box center [1278, 392] width 313 height 30
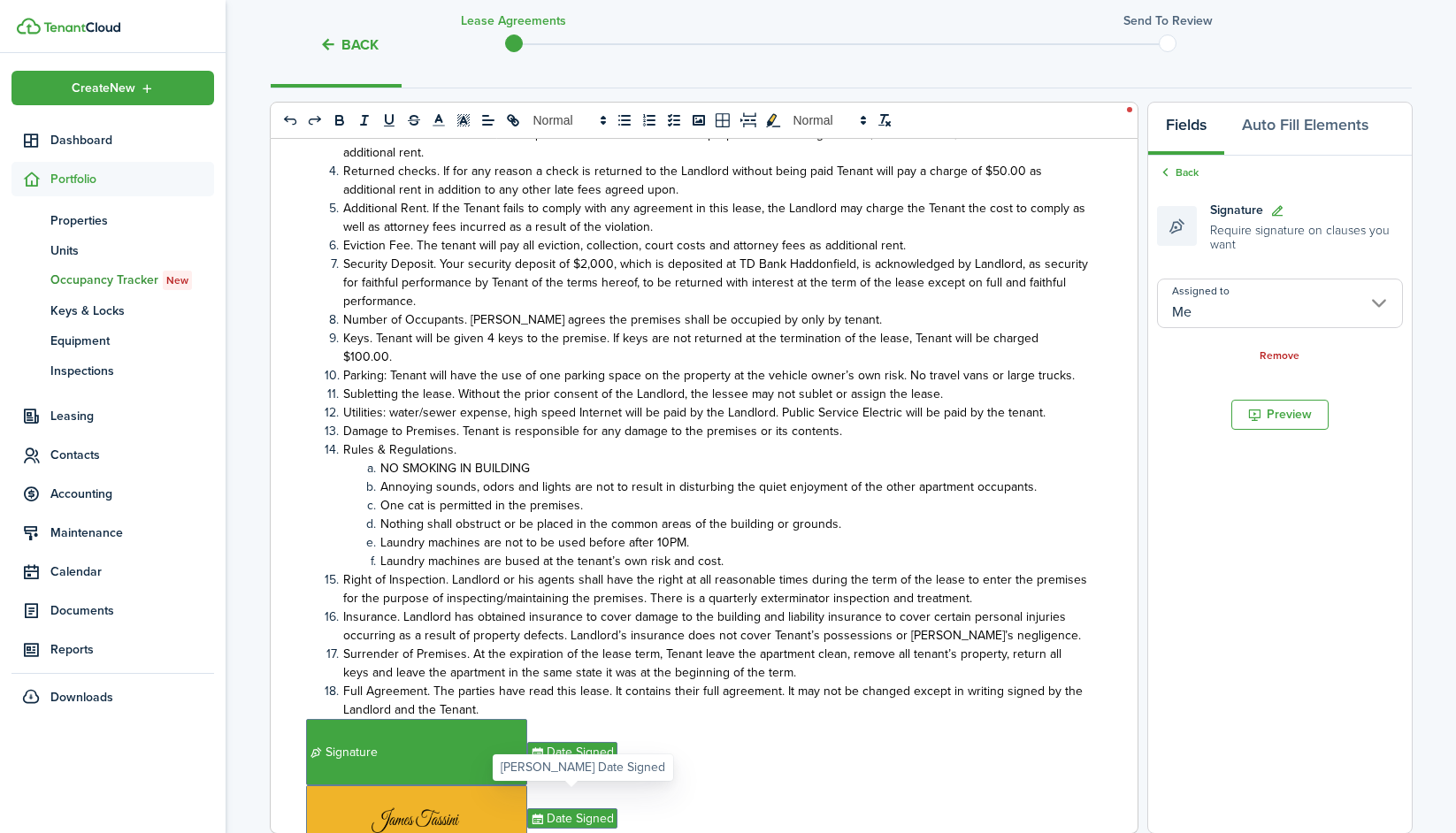
click at [600, 808] on span "Date Signed" at bounding box center [572, 818] width 90 height 20
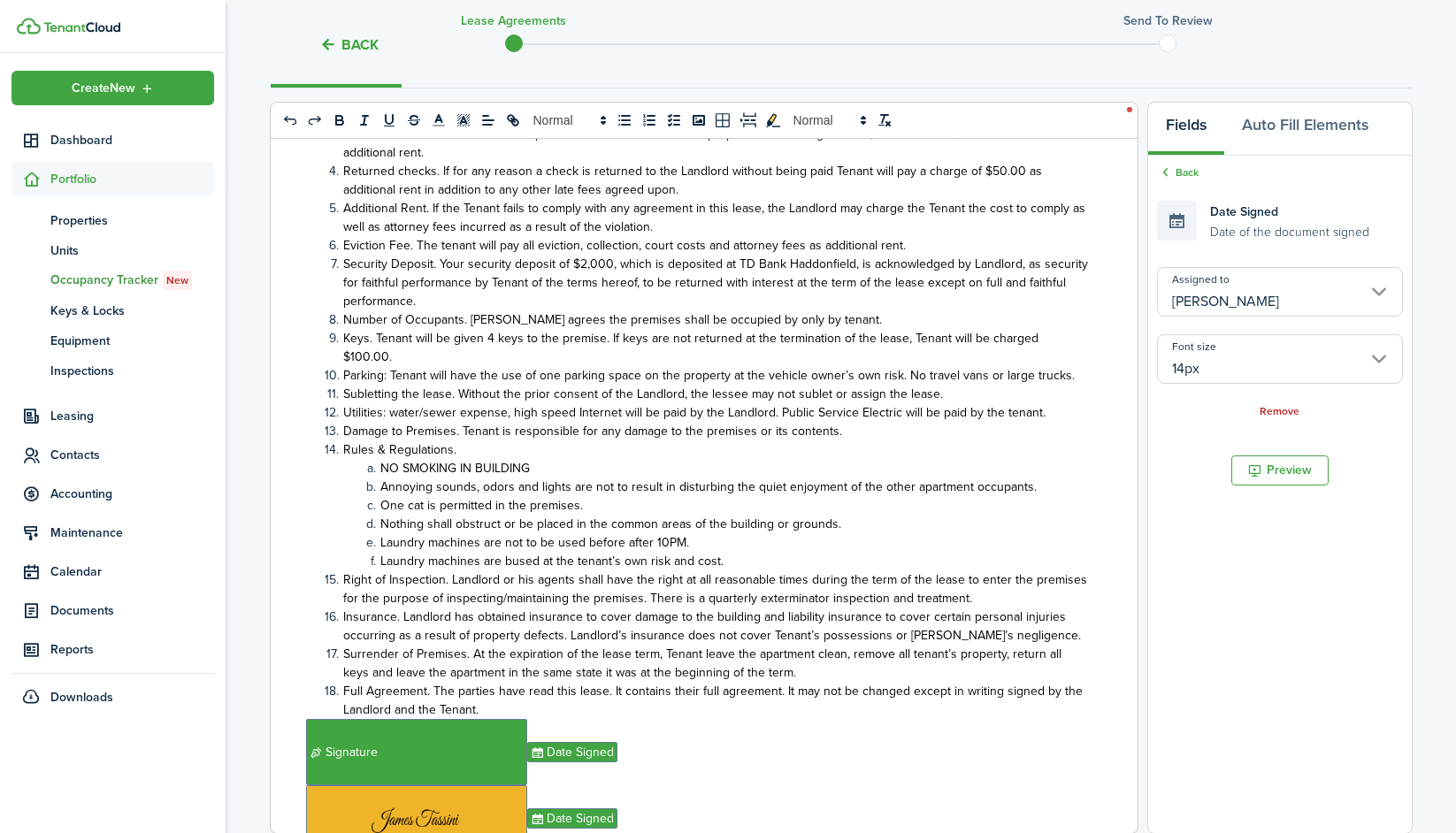
click at [1288, 352] on input "14px" at bounding box center [1279, 359] width 246 height 50
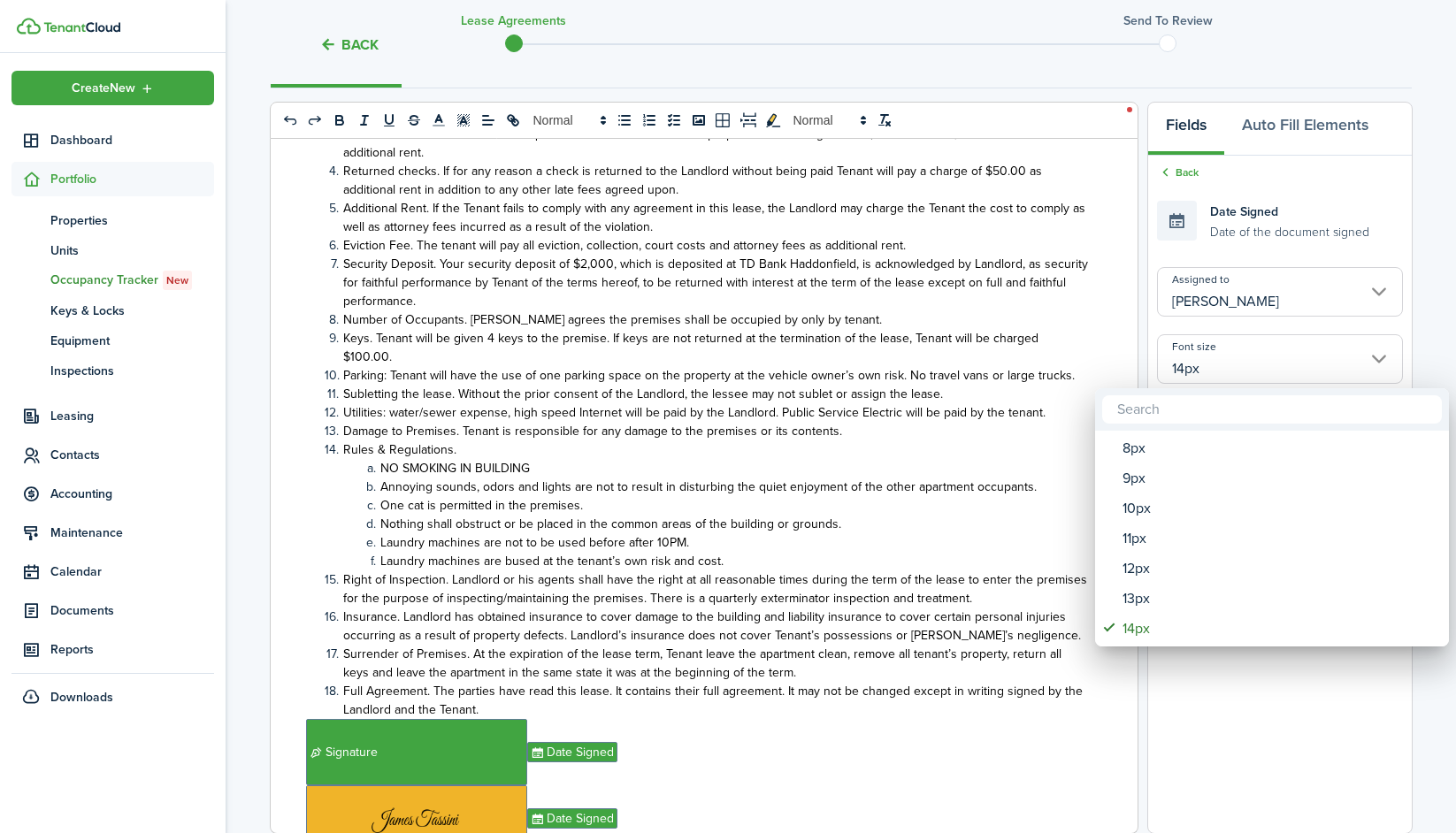
click at [1255, 264] on div at bounding box center [728, 416] width 1739 height 1116
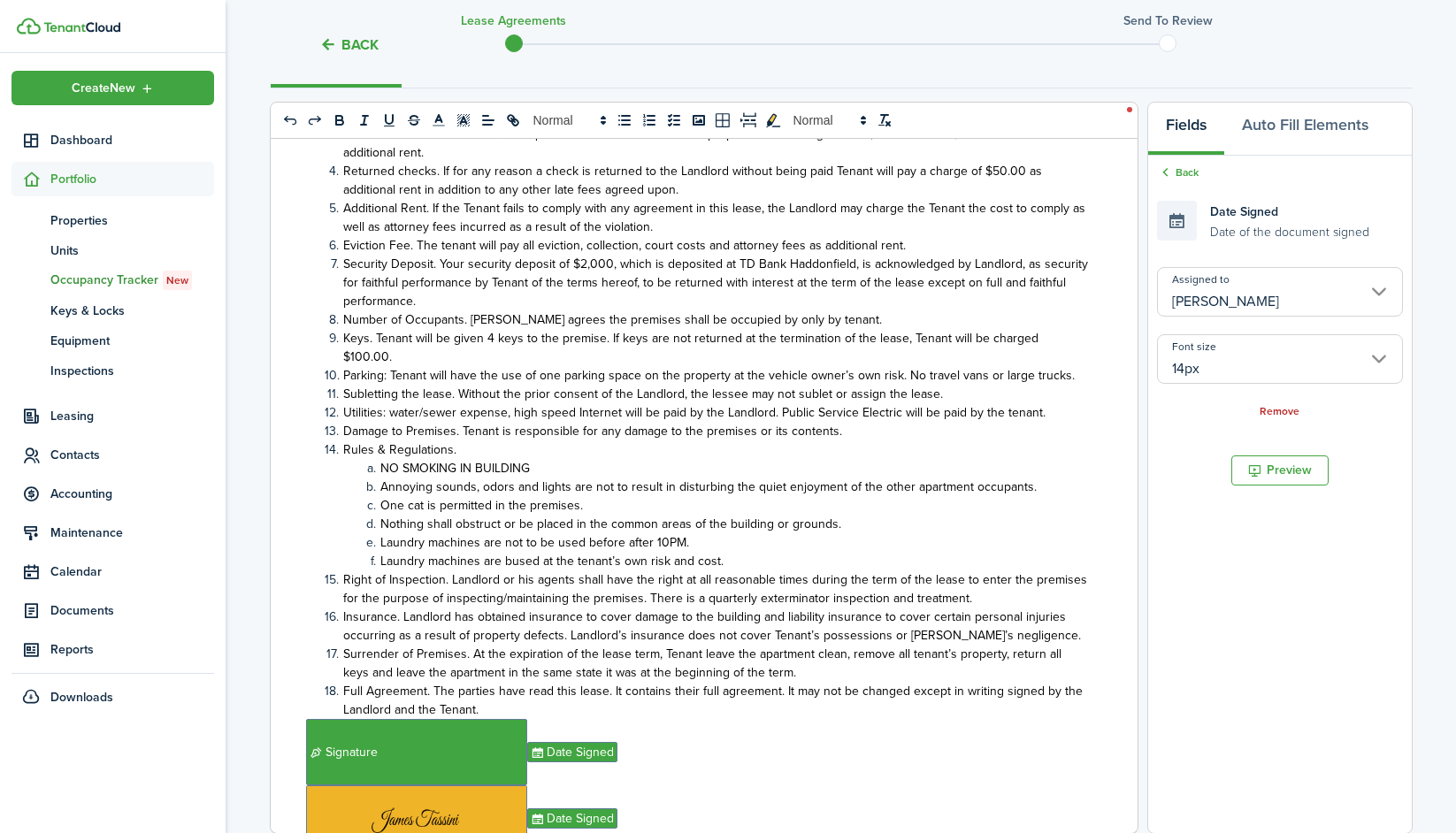
click at [1255, 284] on input "[PERSON_NAME]" at bounding box center [1279, 292] width 246 height 50
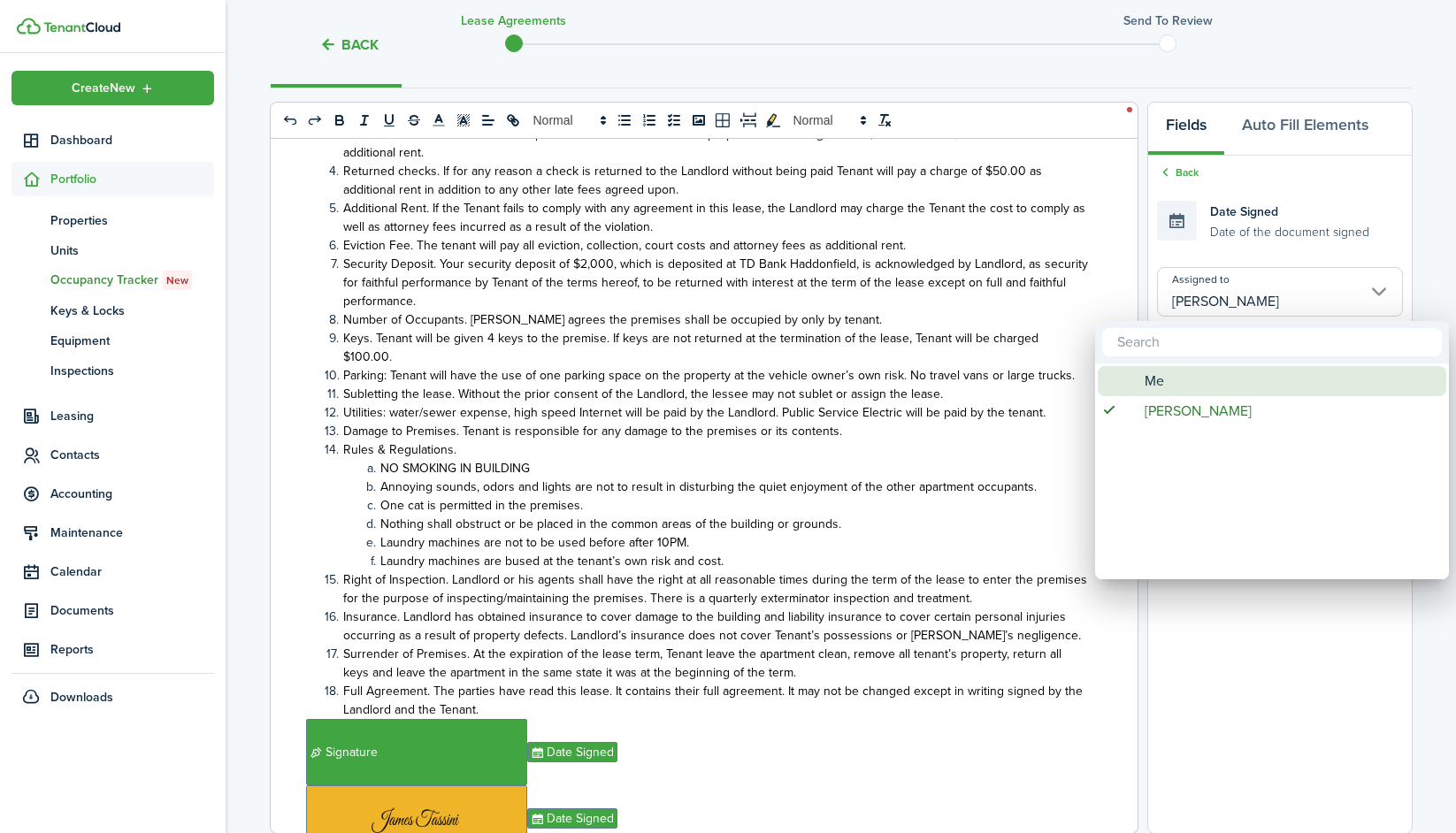
click at [1169, 370] on div "Me" at bounding box center [1278, 381] width 313 height 30
type input "Me"
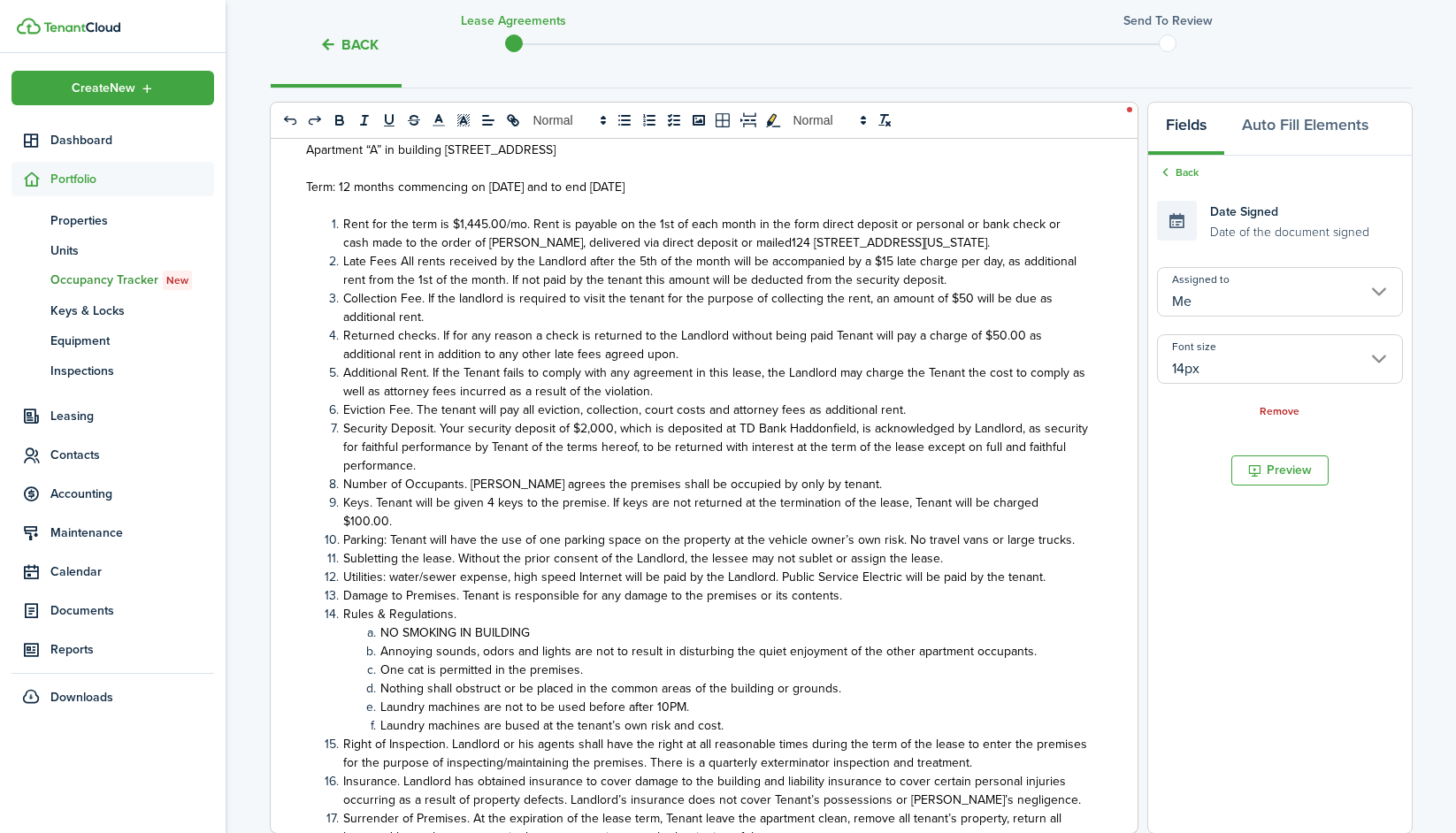
scroll to position [490, 0]
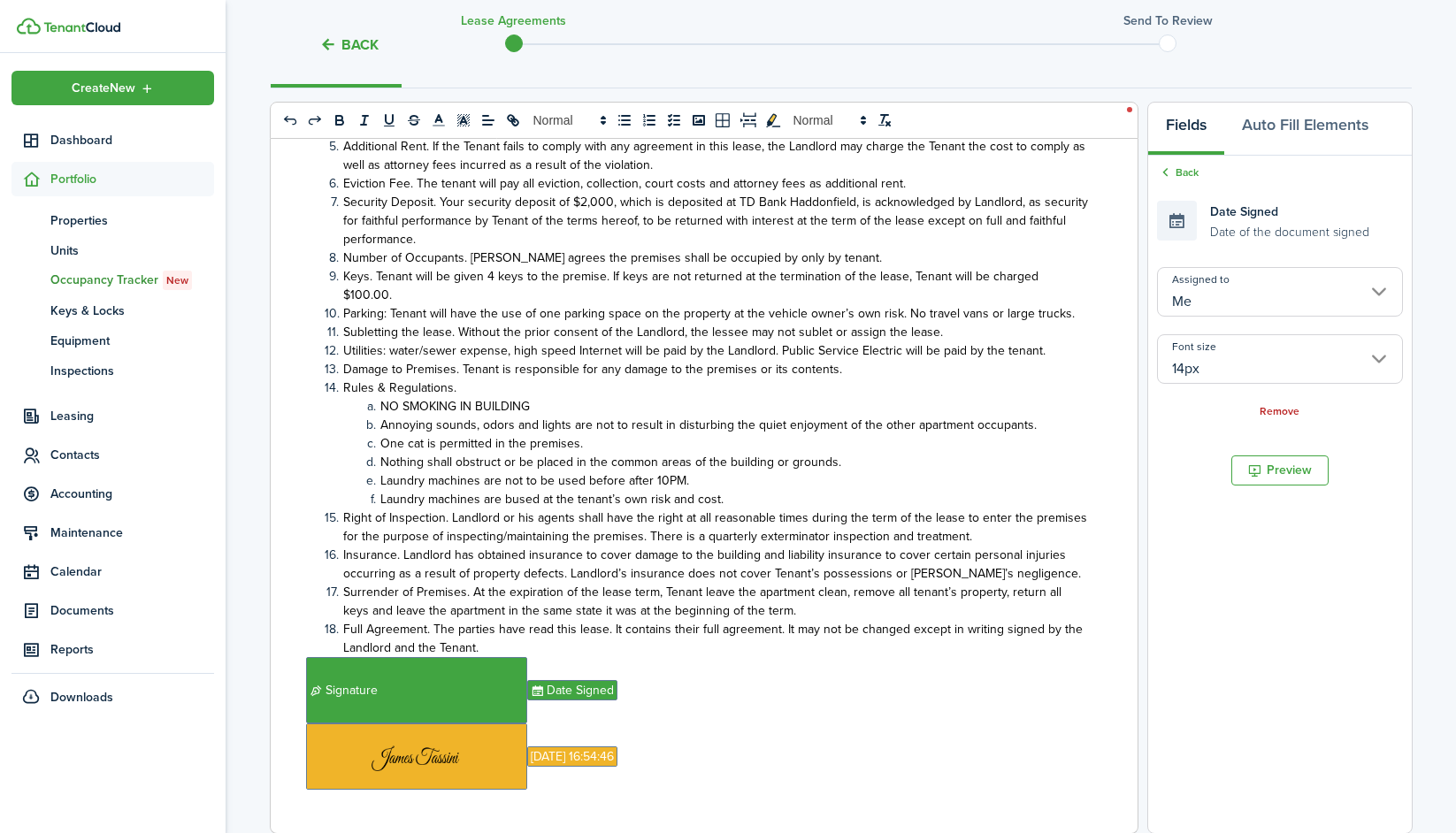
click at [497, 621] on li "Full Agreement. The parties have read this lease. It contains their full agreem…" at bounding box center [707, 638] width 764 height 37
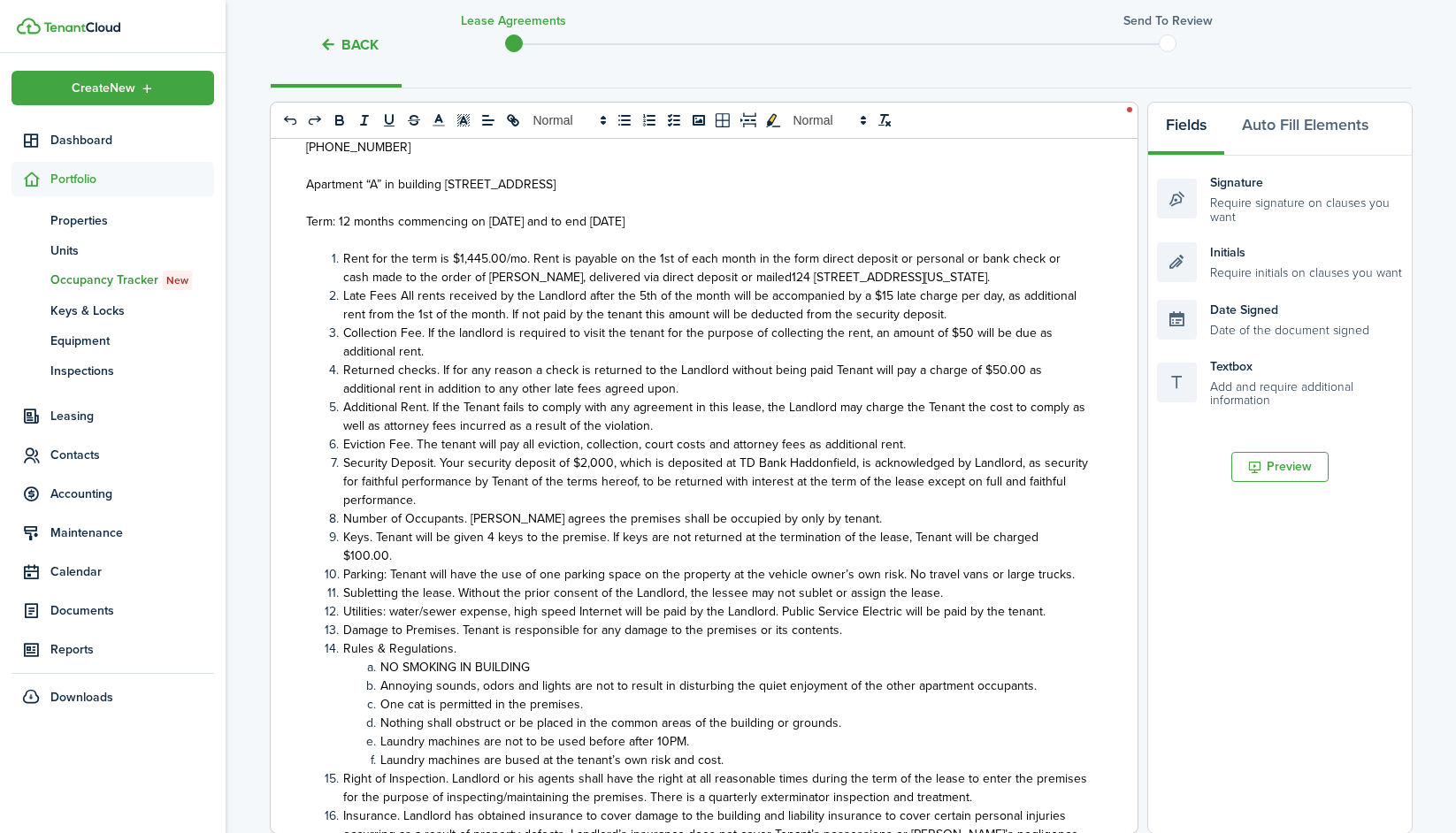
scroll to position [231, 0]
click at [740, 274] on span "Rent for the term is $1,445.00/mo. Rent is payable on the 1st of each month in …" at bounding box center [702, 265] width 718 height 37
click at [687, 272] on span "Rent for the term is $1,445.00/mo. Rent is payable on the 1st of each month in …" at bounding box center [702, 265] width 718 height 37
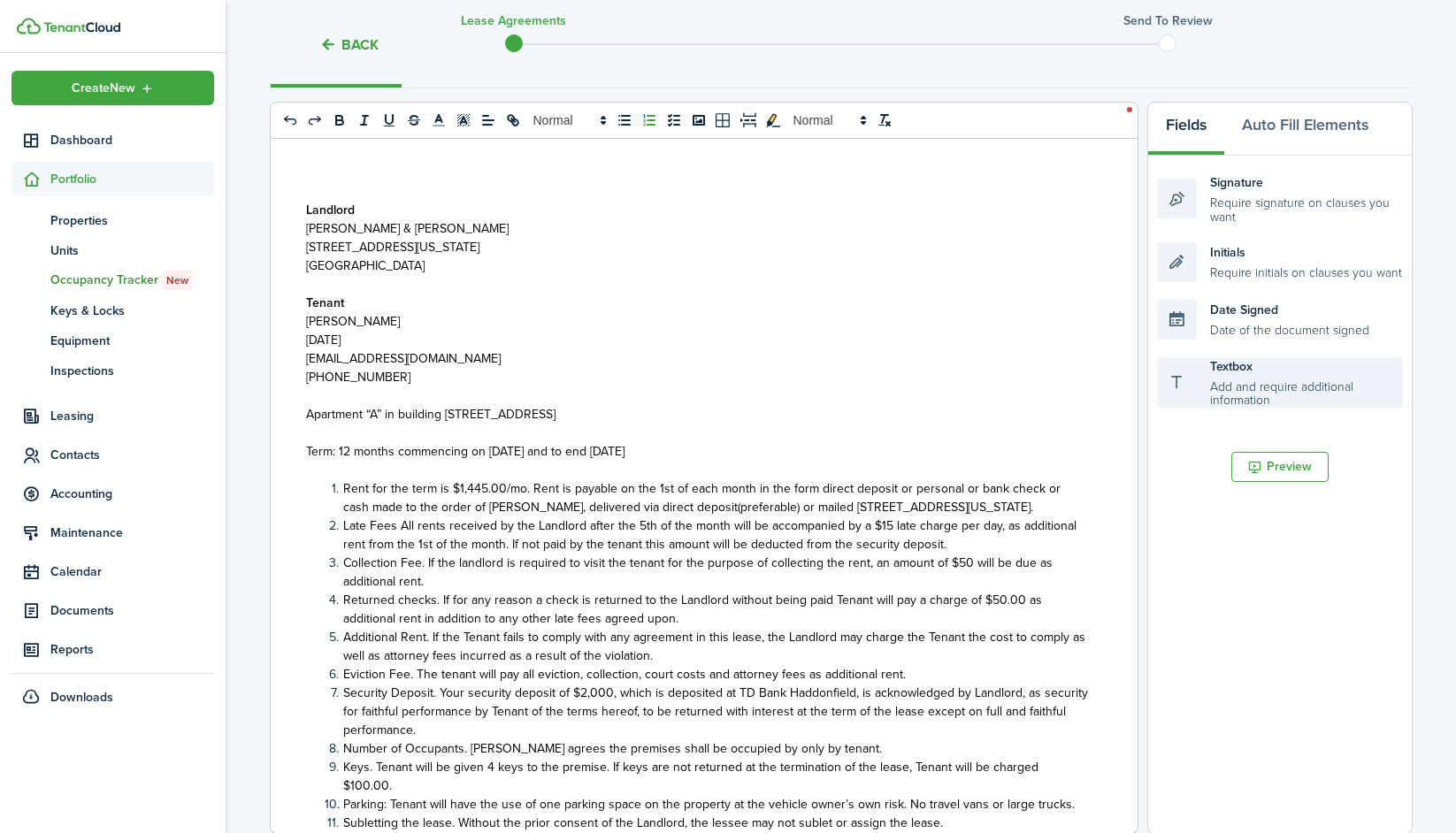
scroll to position [542, 0]
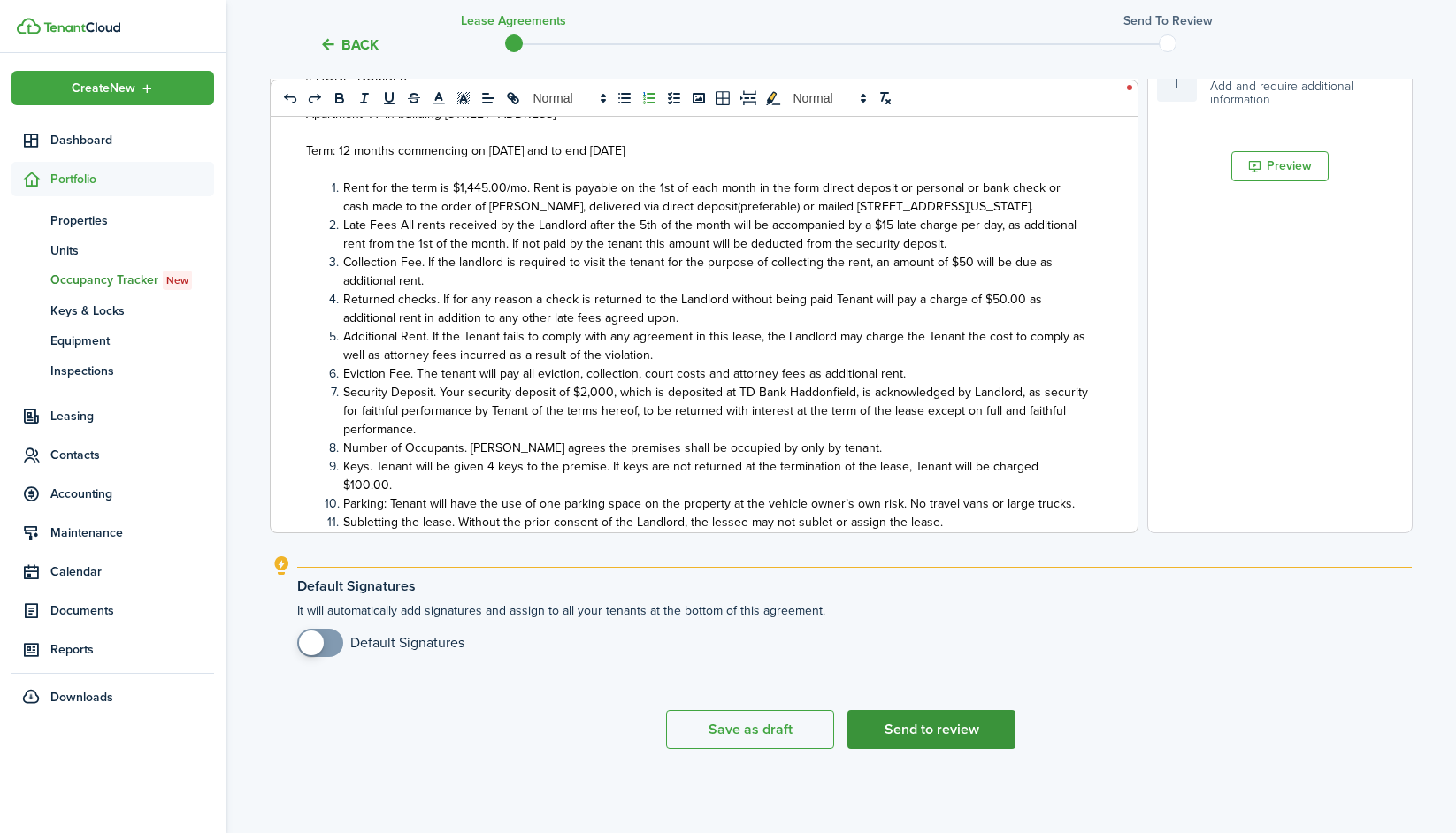
click at [927, 740] on button "Send to review" at bounding box center [931, 729] width 168 height 39
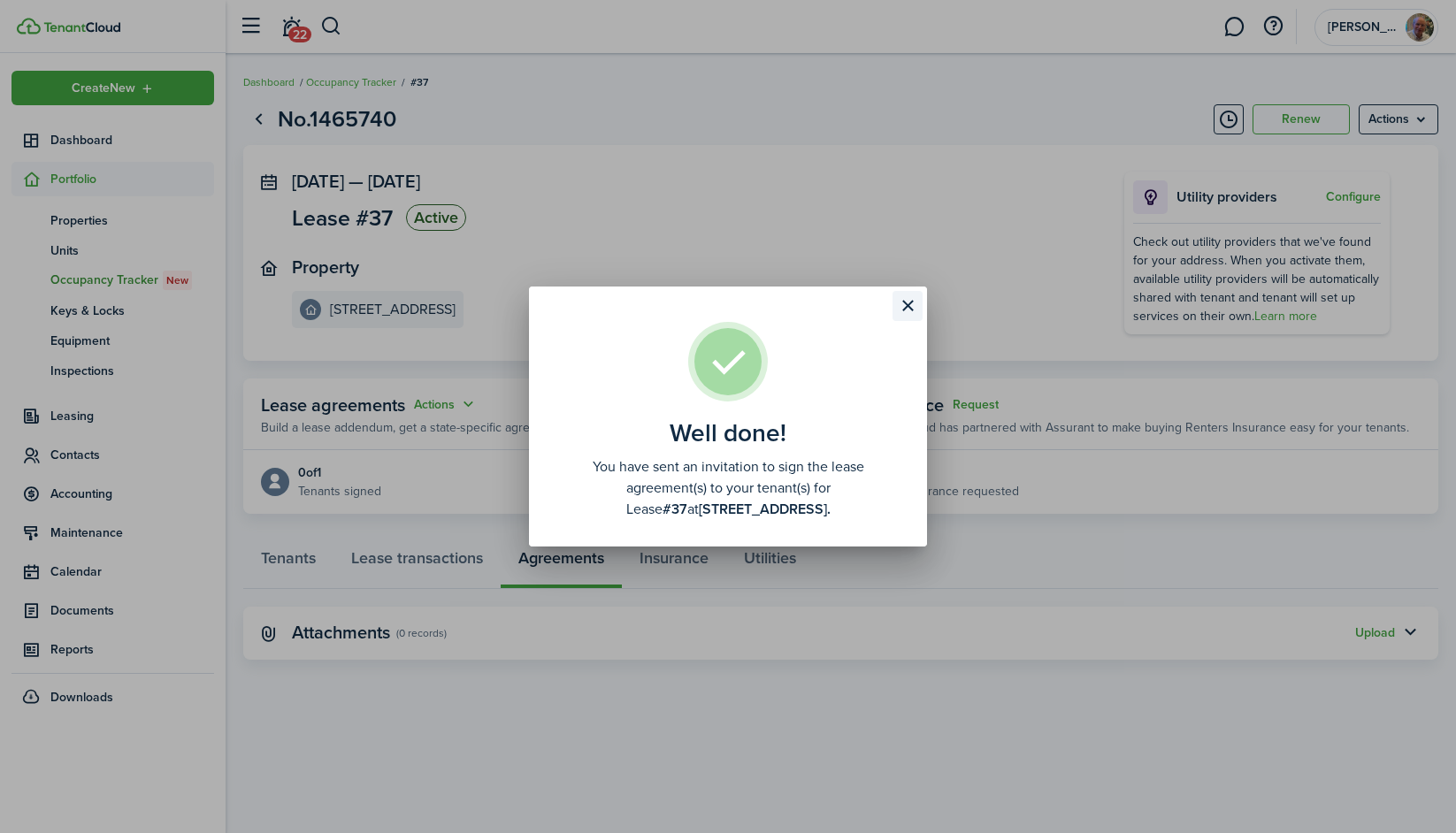
click at [911, 306] on button "Close modal" at bounding box center [907, 306] width 30 height 30
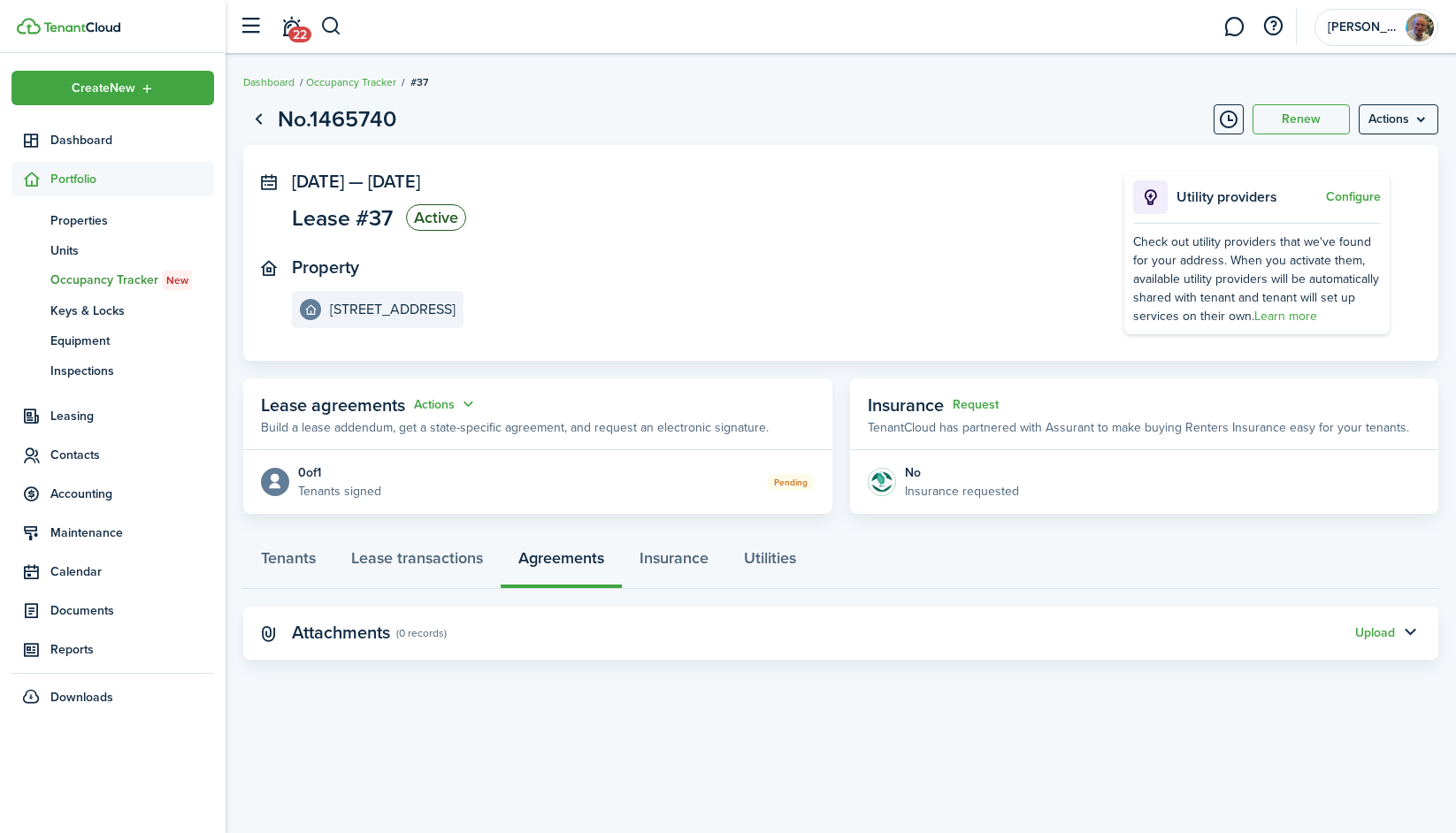
click at [105, 274] on span "Occupancy Tracker New" at bounding box center [132, 281] width 164 height 20
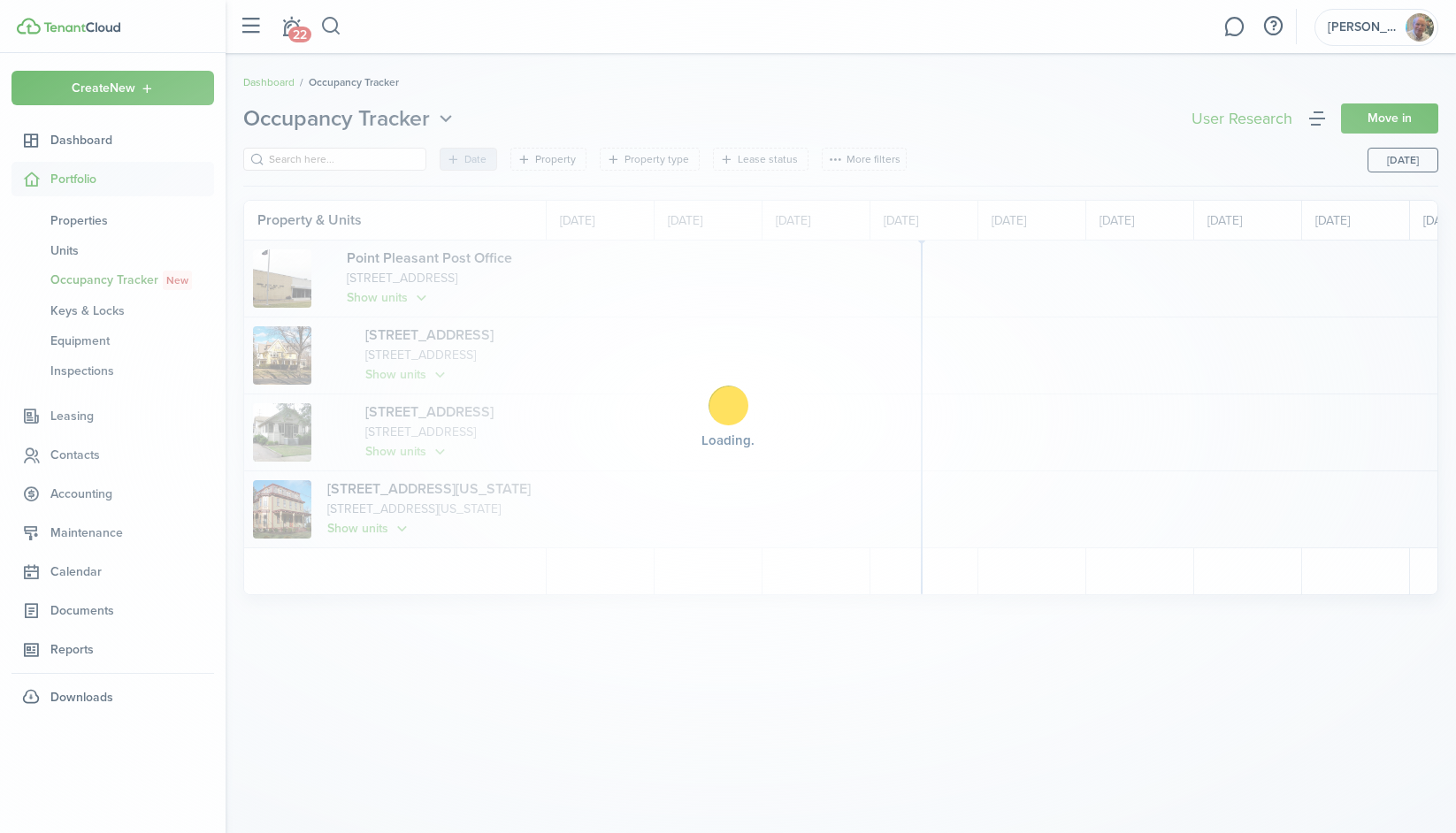
scroll to position [0, 324]
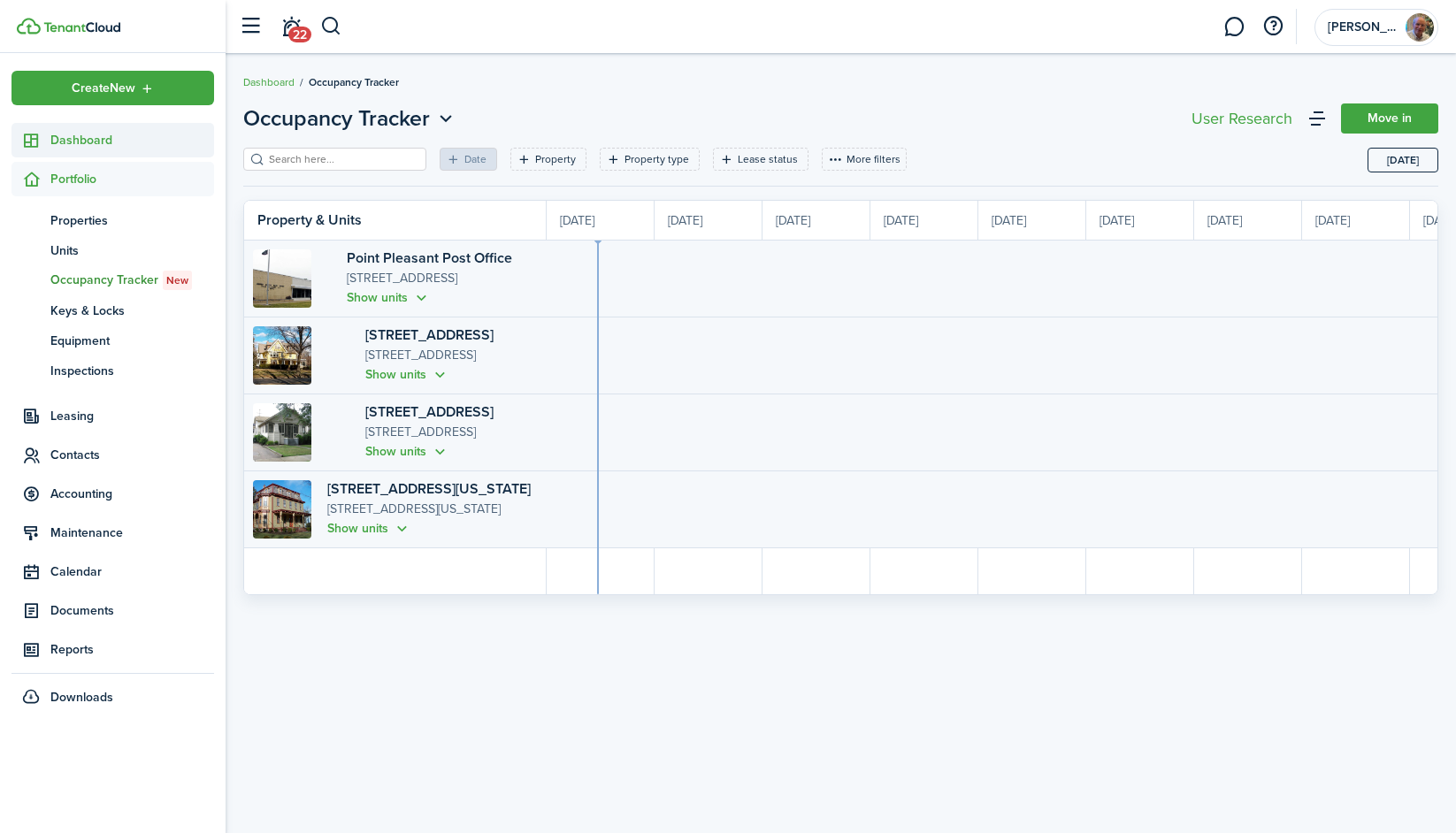
click at [69, 132] on span "Dashboard" at bounding box center [132, 140] width 164 height 19
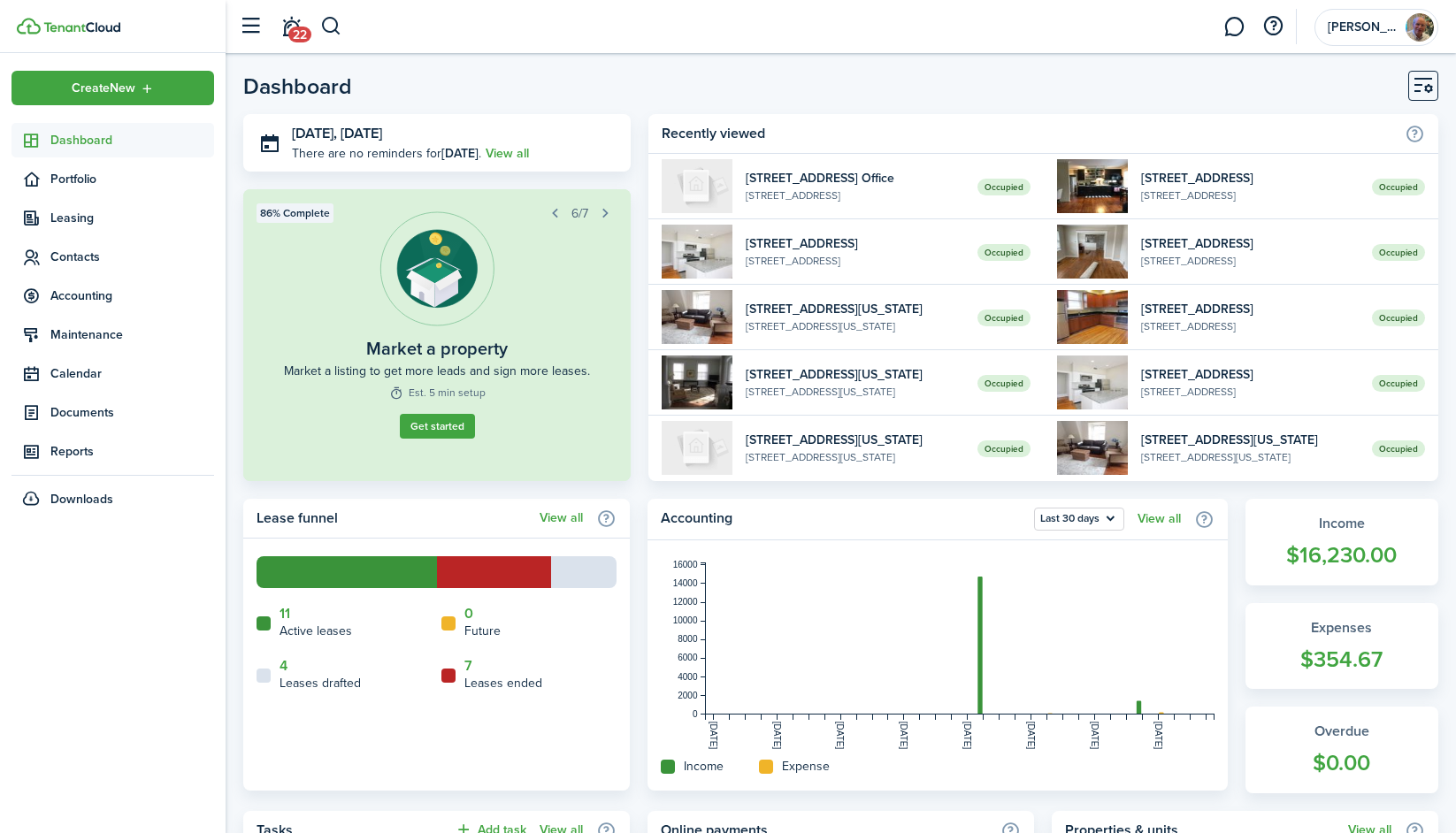
click at [450, 677] on icon at bounding box center [449, 676] width 14 height 14
click at [489, 701] on home-widget-body "Active leases 11 11 Active leases 0 Future 4 Leases drafted 7 Leases ended" at bounding box center [436, 665] width 386 height 252
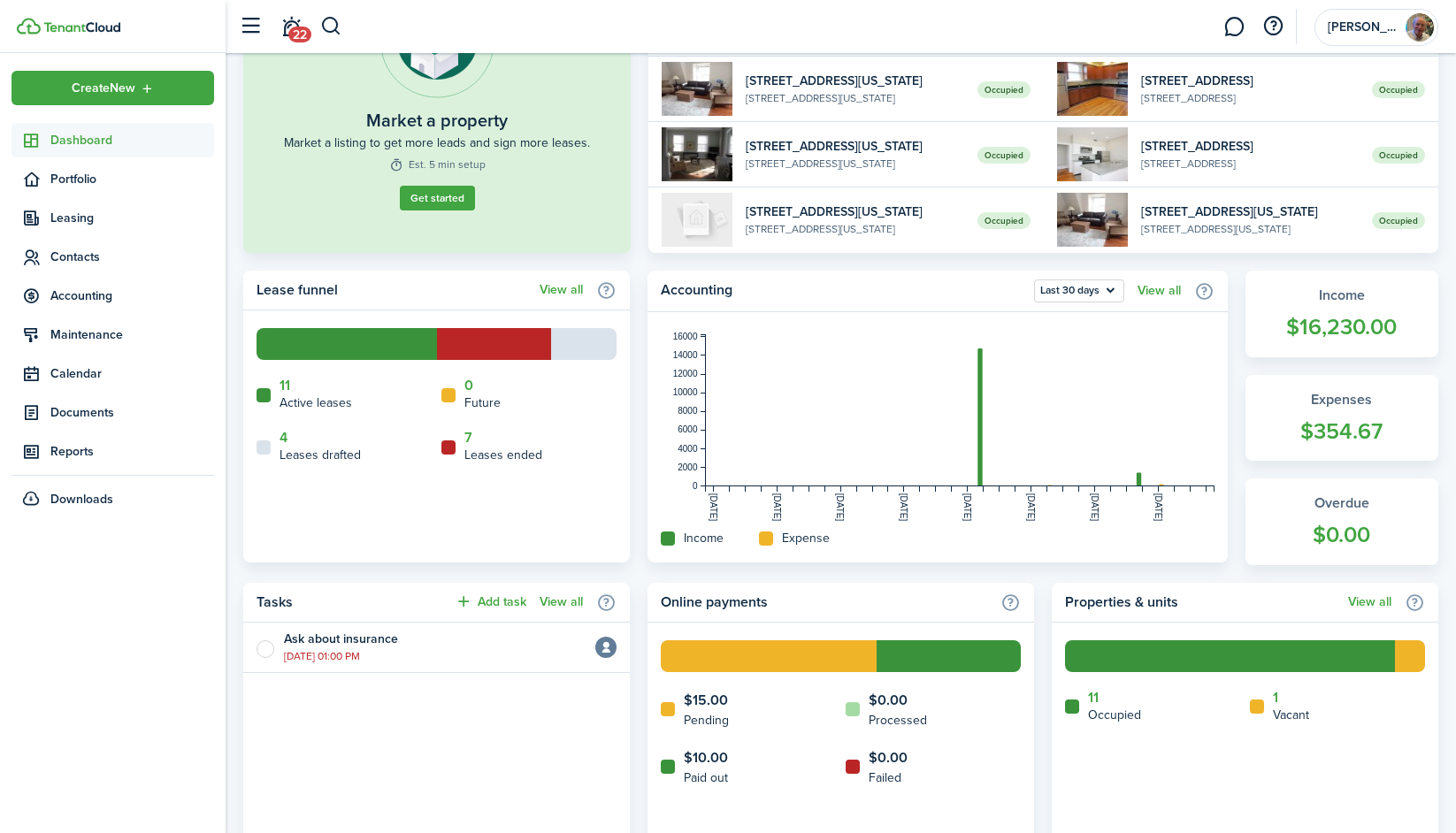
scroll to position [196, 0]
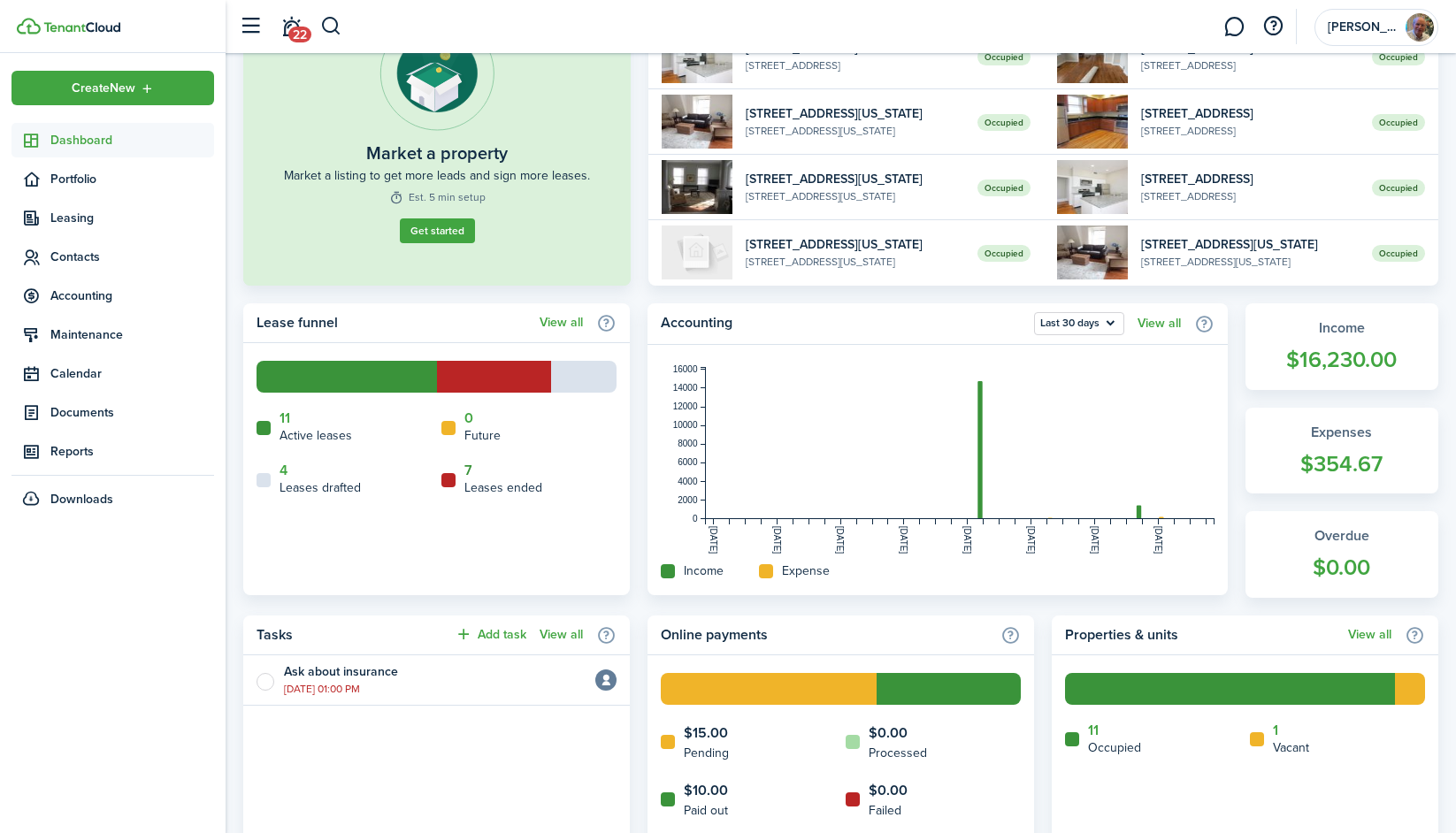
click at [466, 472] on link "7" at bounding box center [468, 471] width 8 height 16
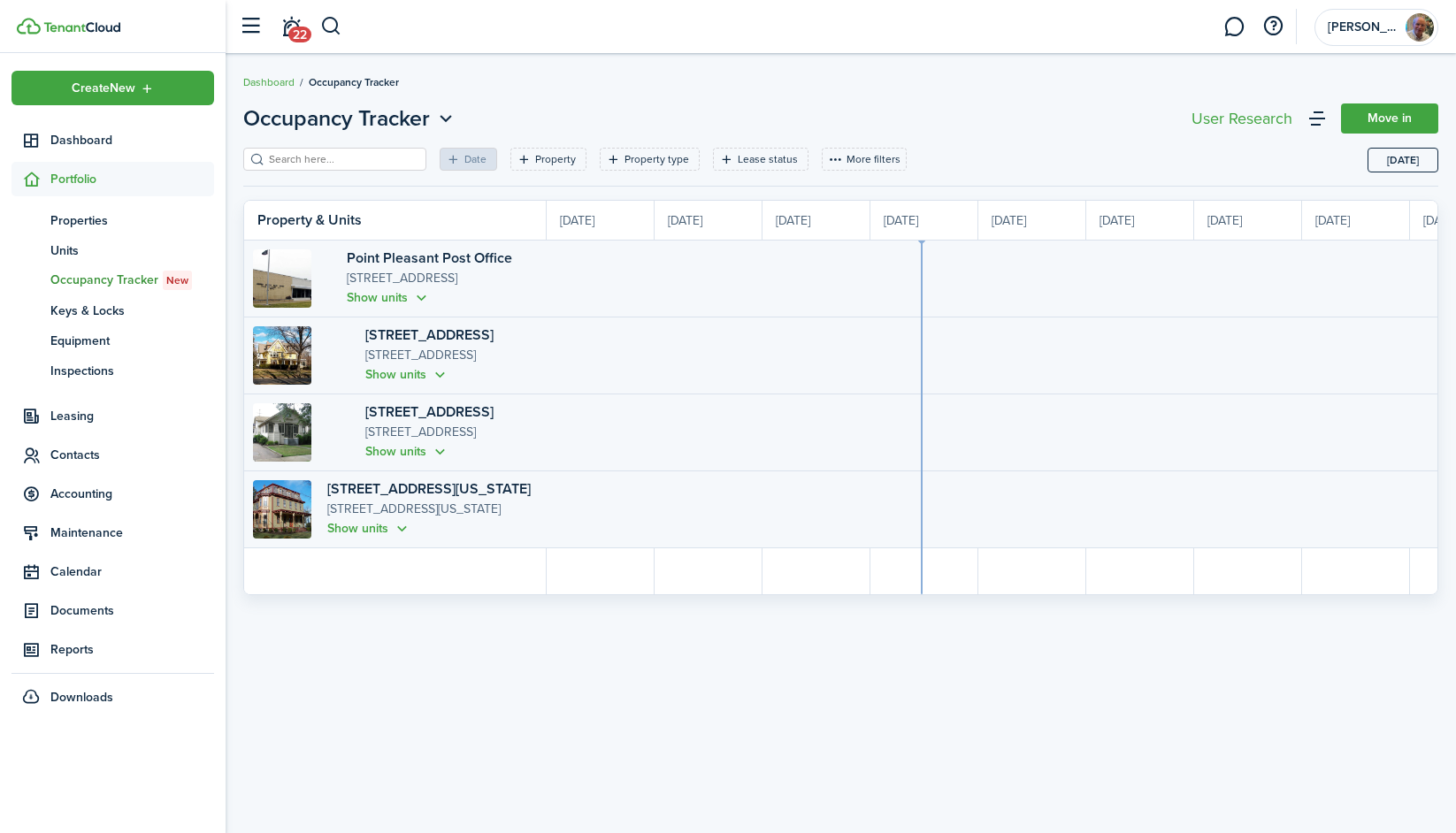
scroll to position [0, 324]
click at [356, 305] on button "Show units" at bounding box center [388, 298] width 84 height 20
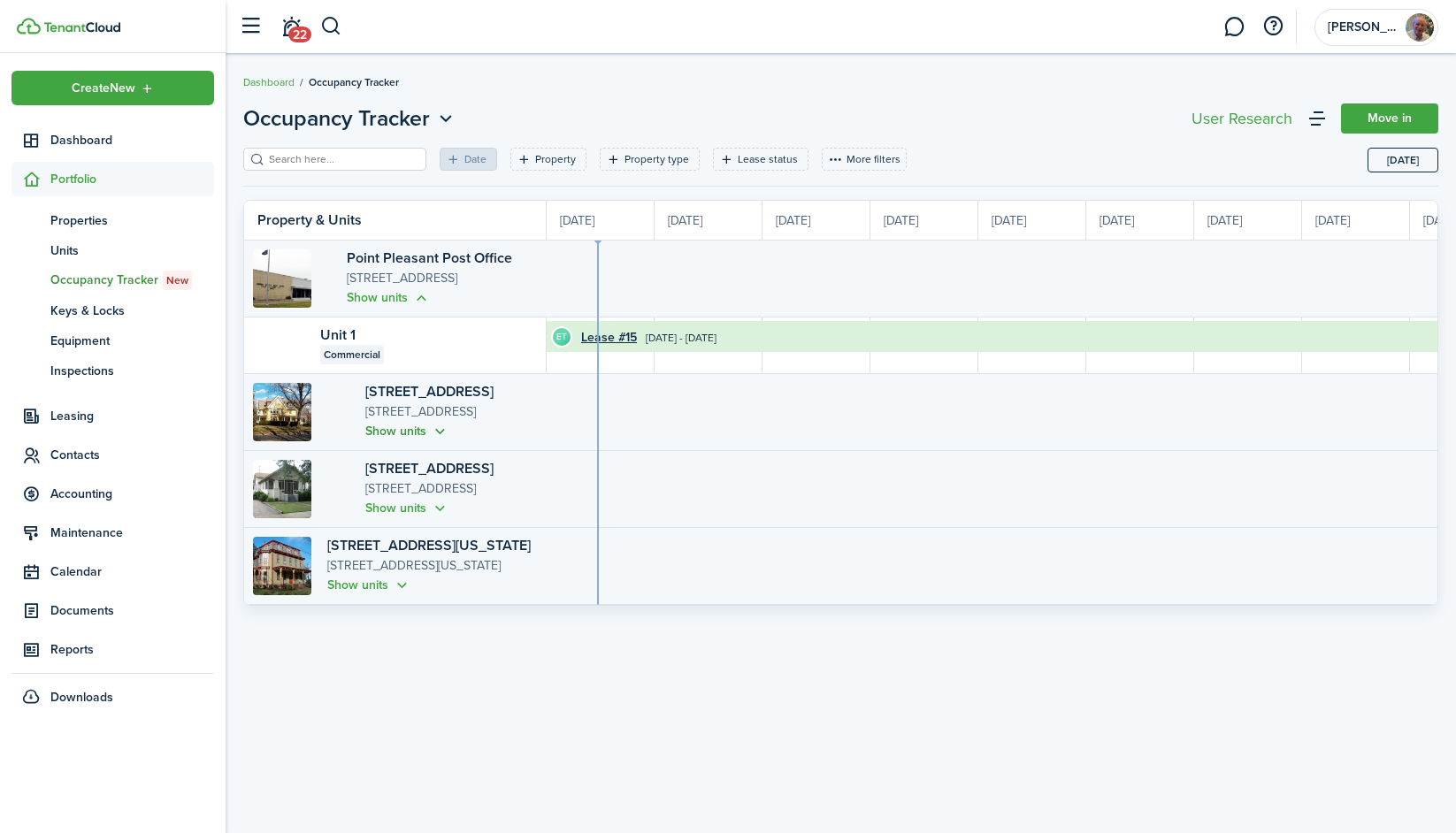
click at [371, 437] on button "Show units" at bounding box center [407, 431] width 84 height 20
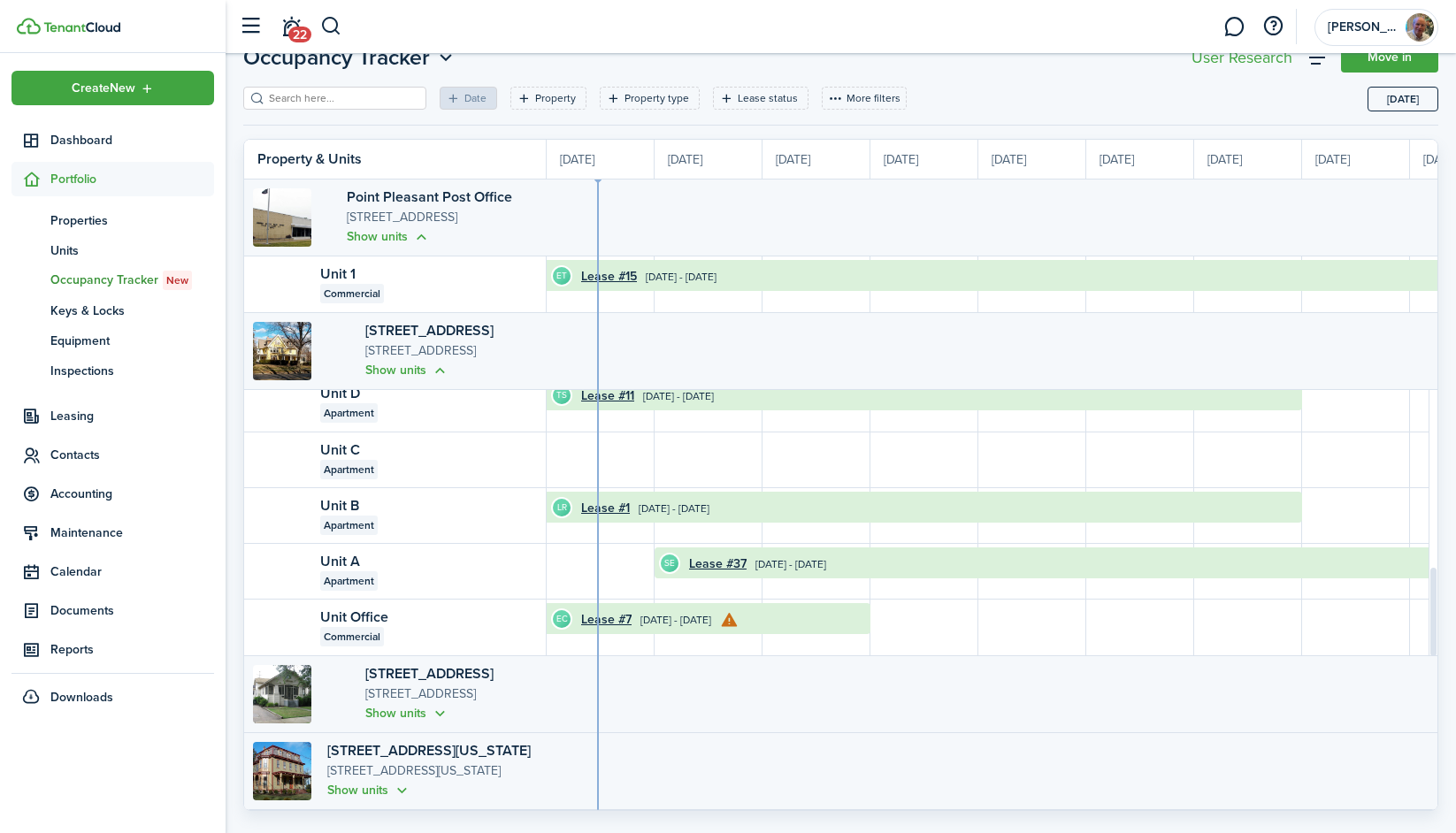
scroll to position [87, 0]
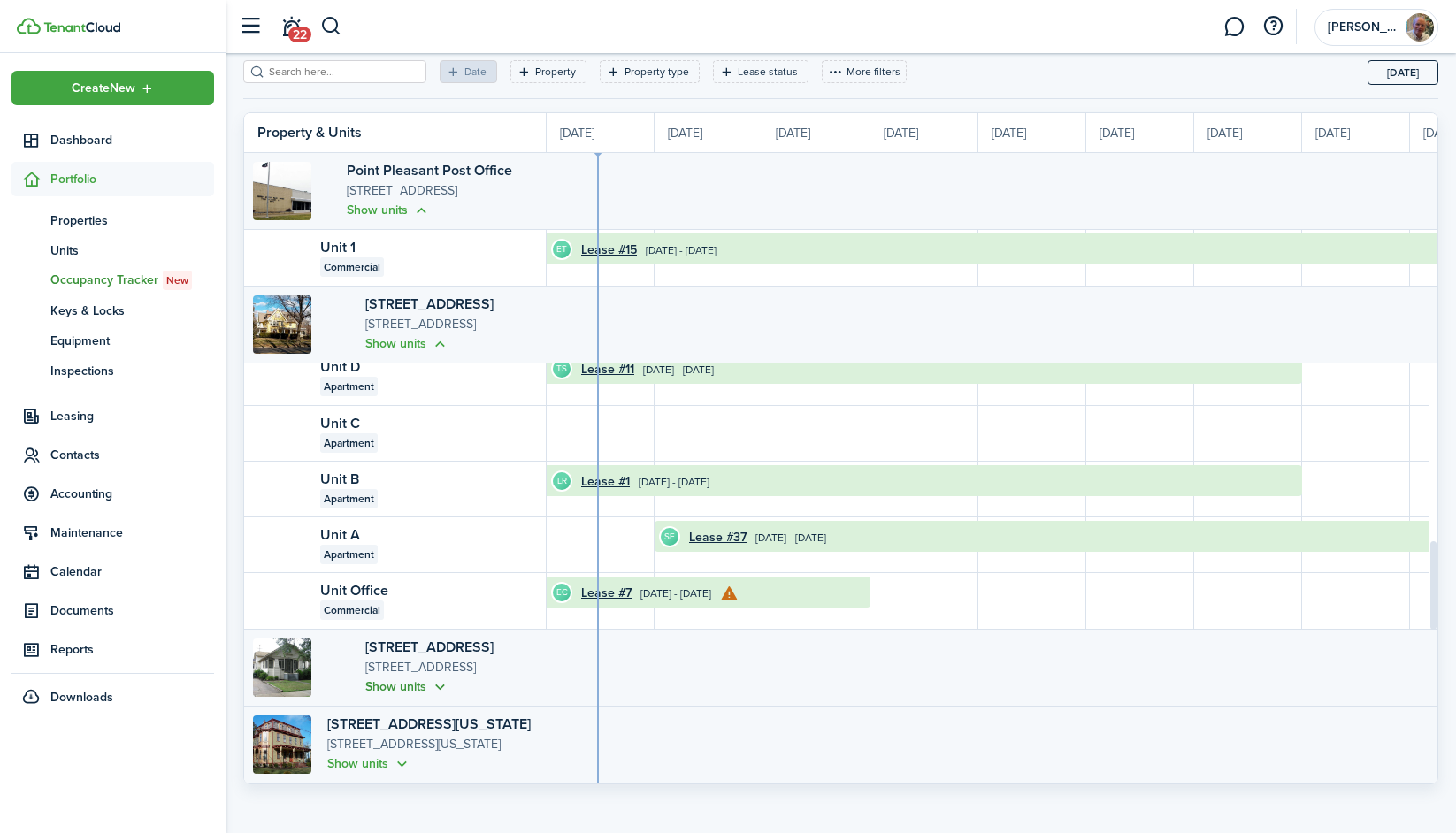
click at [365, 693] on button "Show units" at bounding box center [407, 687] width 84 height 20
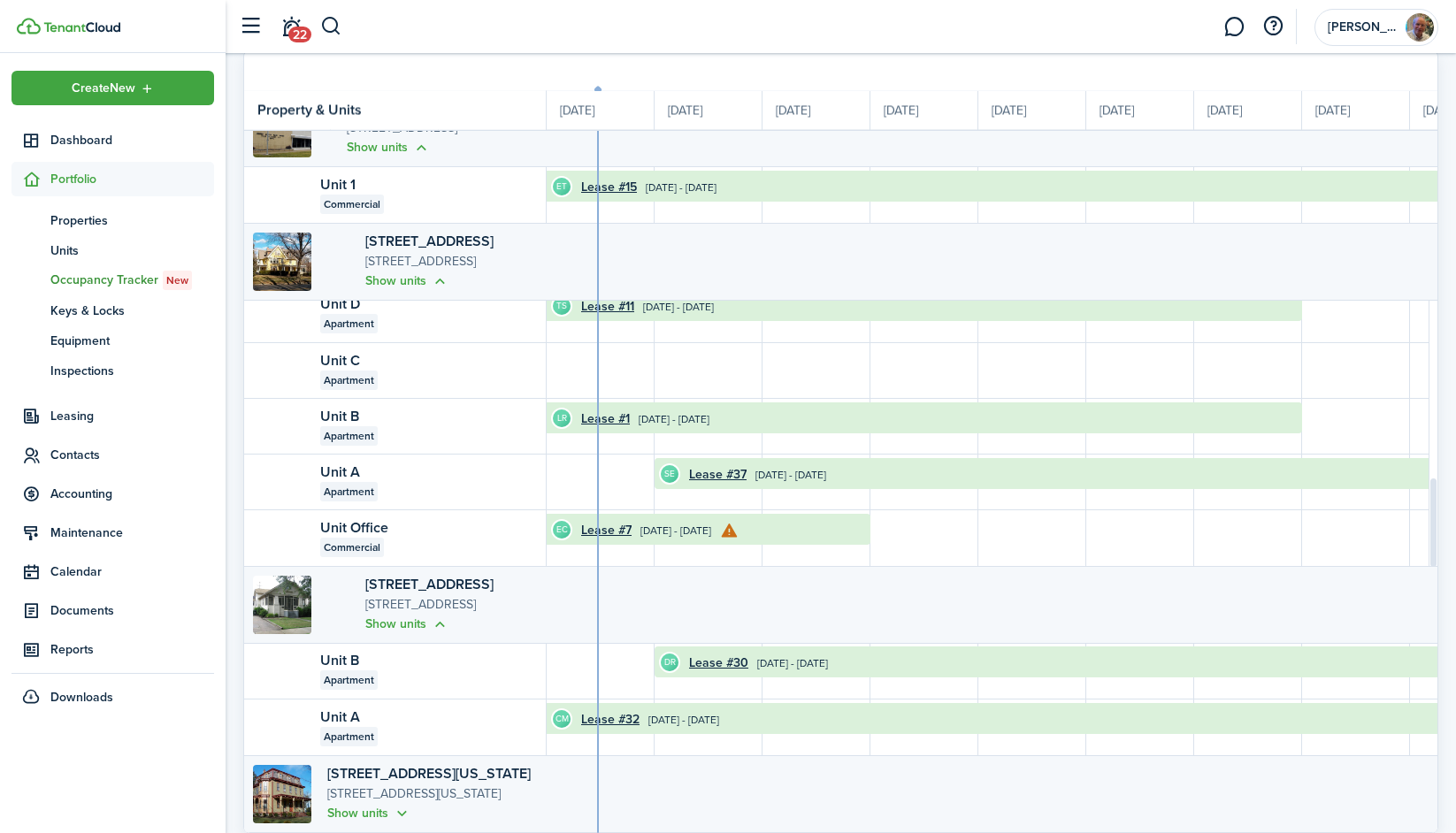
scroll to position [200, 0]
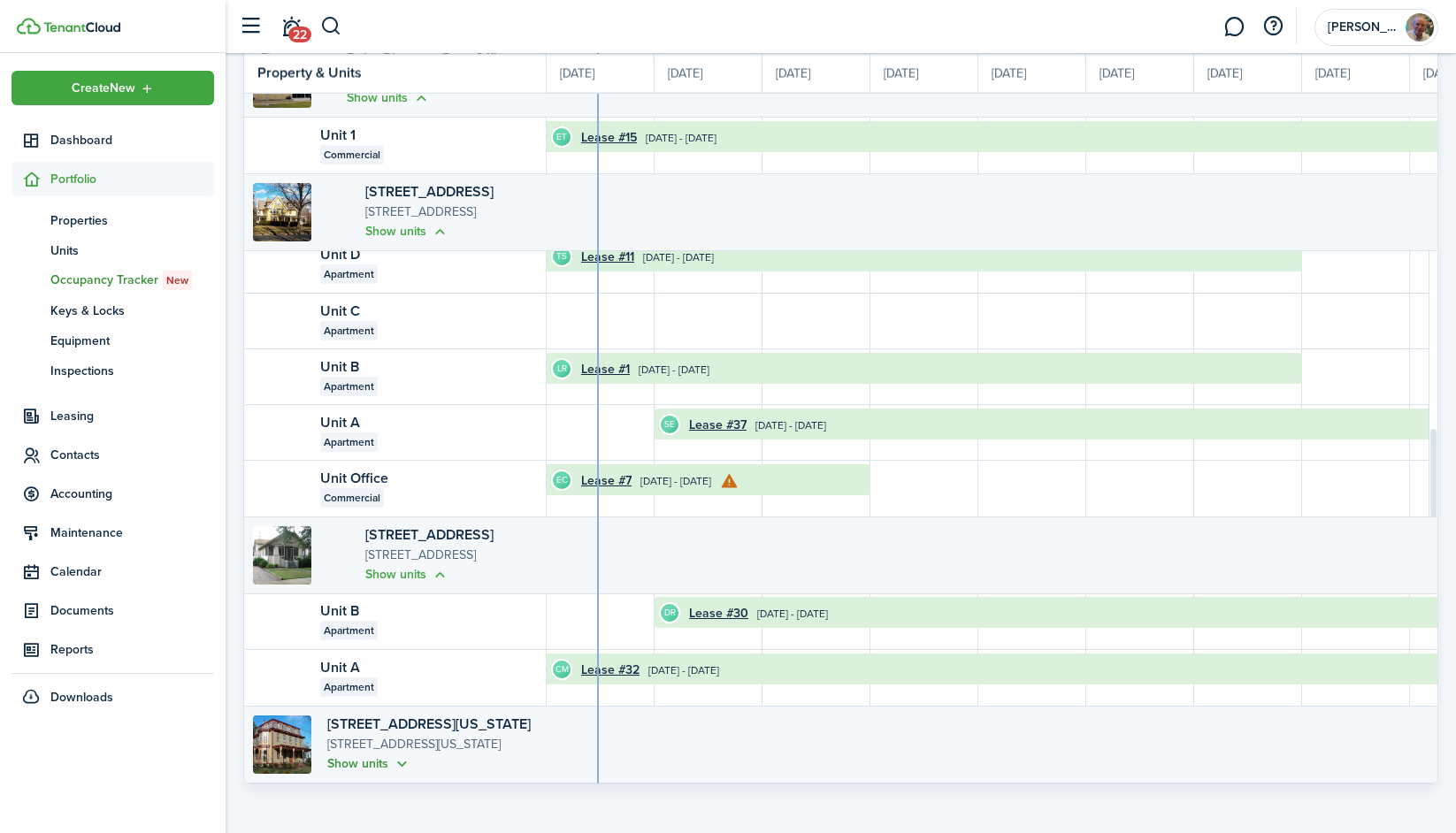
click at [352, 768] on button "Show units" at bounding box center [369, 764] width 84 height 20
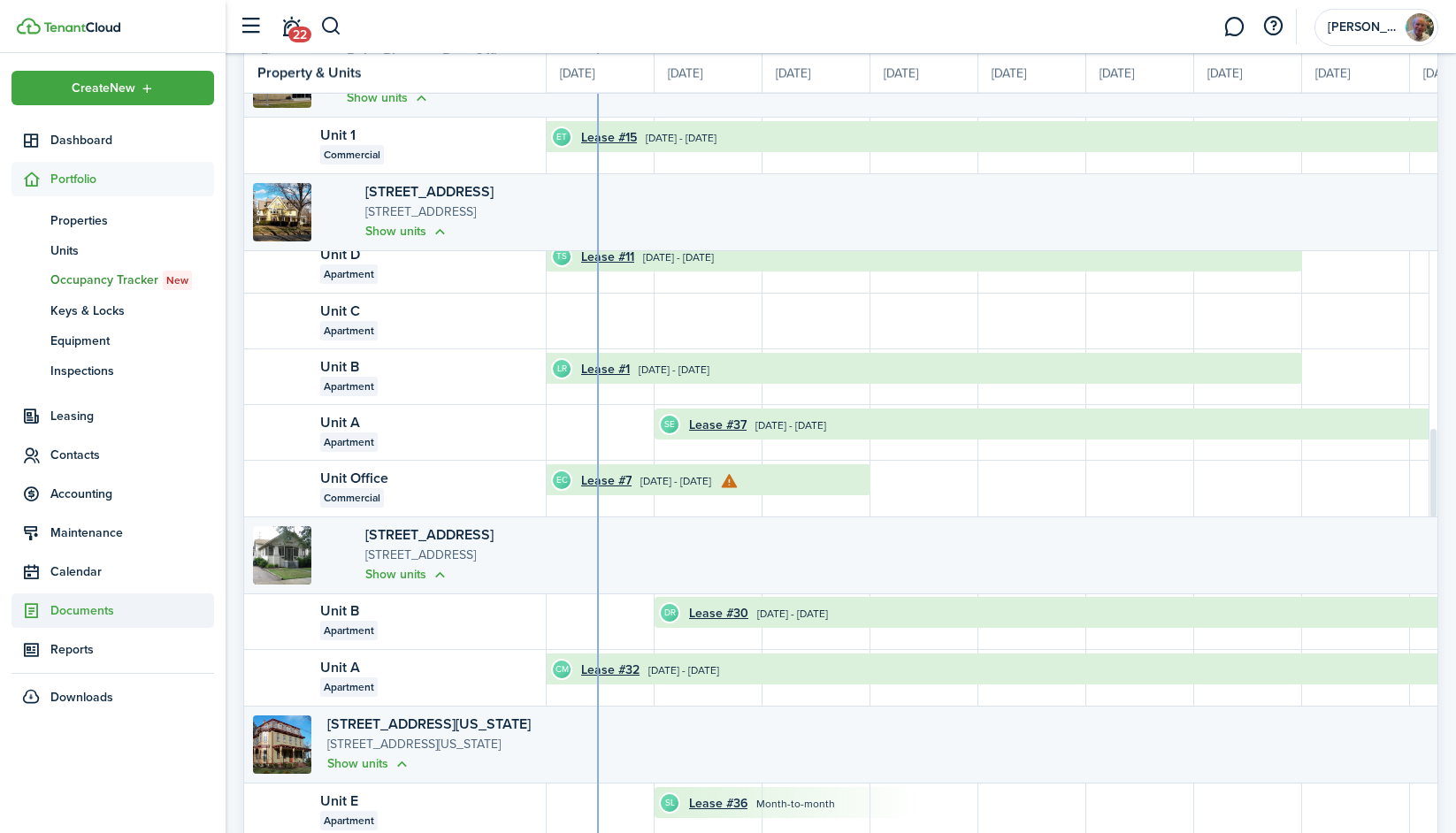
click at [129, 609] on span "Documents" at bounding box center [132, 611] width 164 height 19
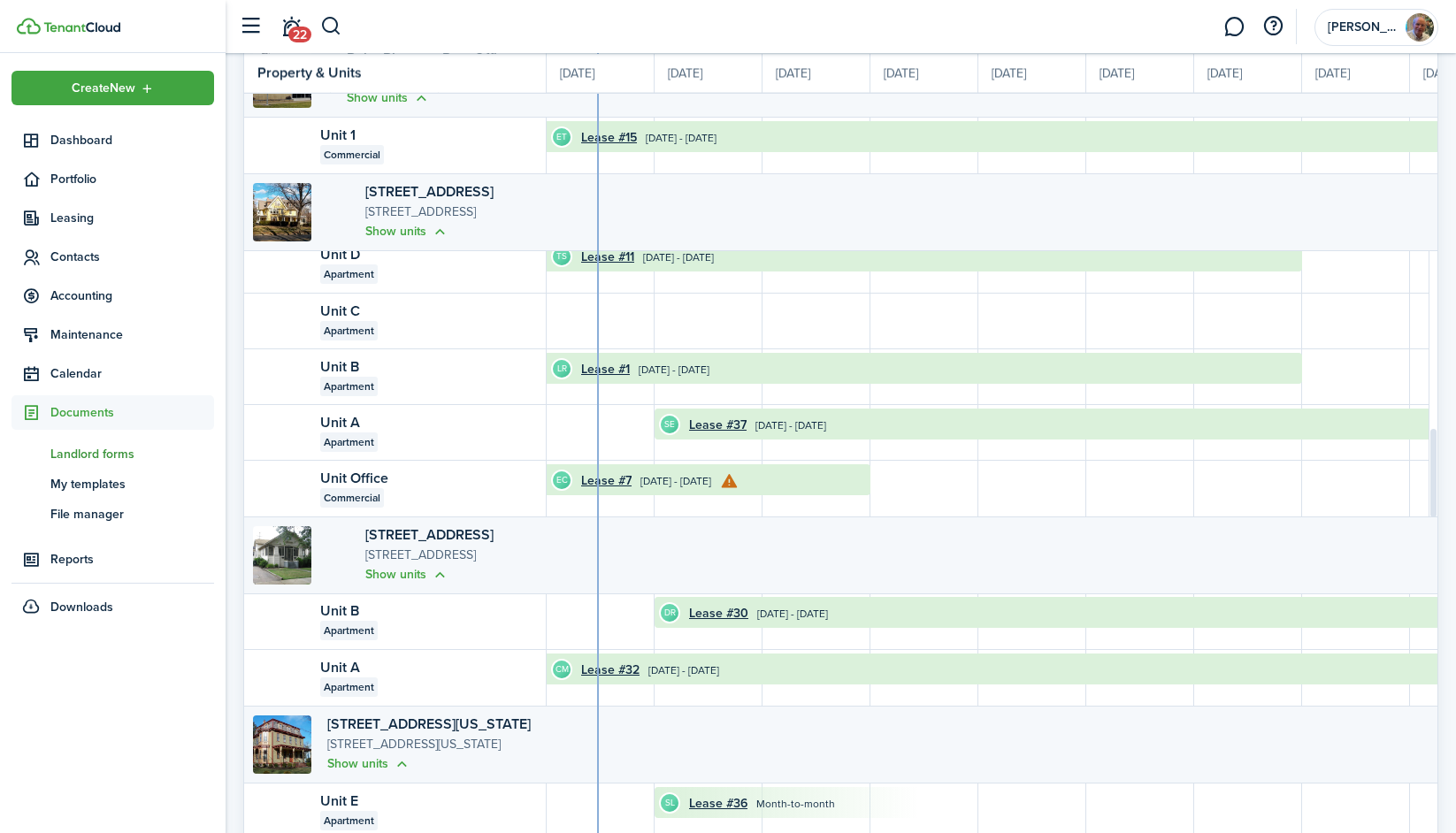
click at [127, 453] on span "Landlord forms" at bounding box center [132, 454] width 164 height 19
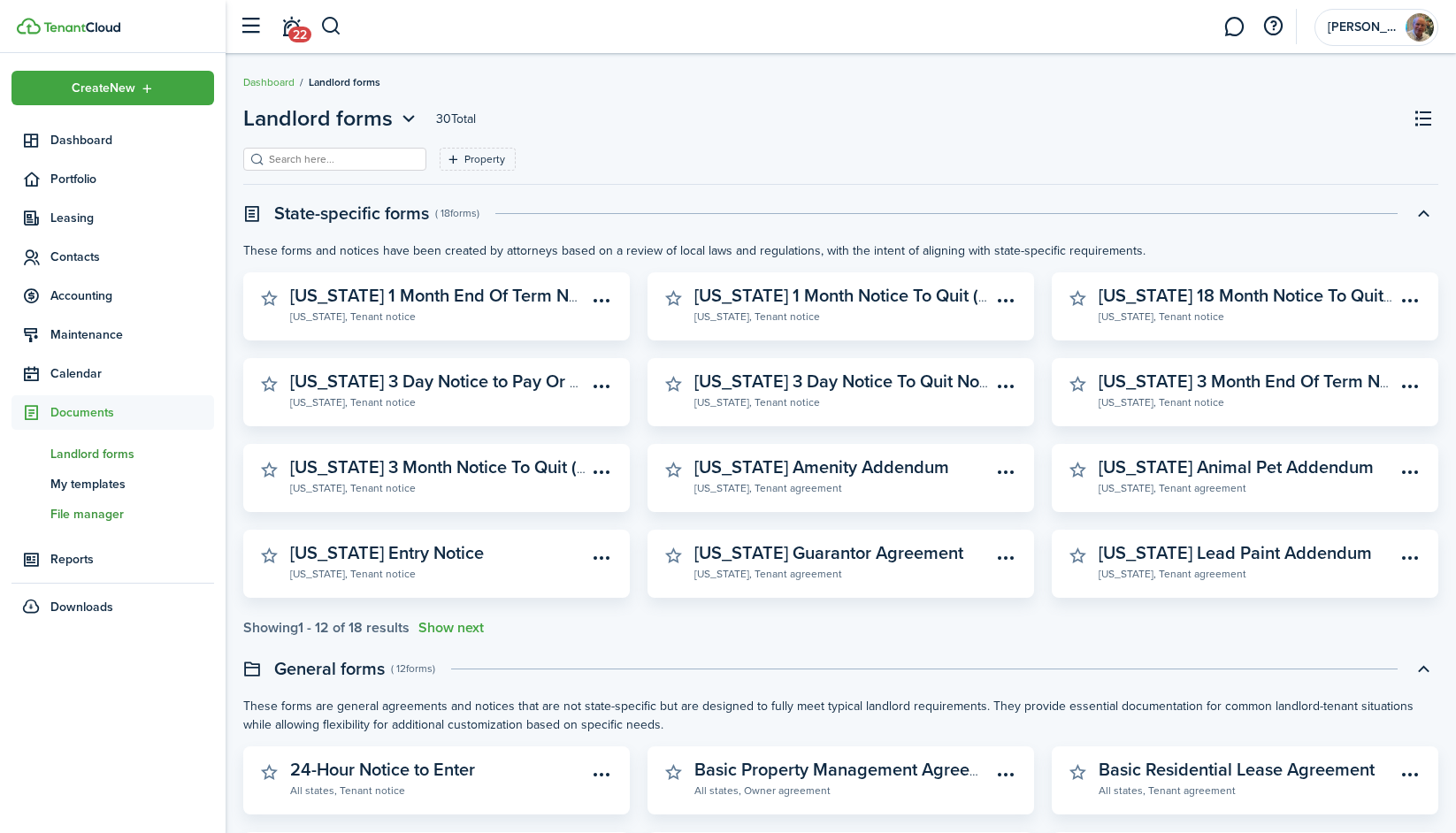
click at [109, 516] on span "File manager" at bounding box center [132, 514] width 164 height 19
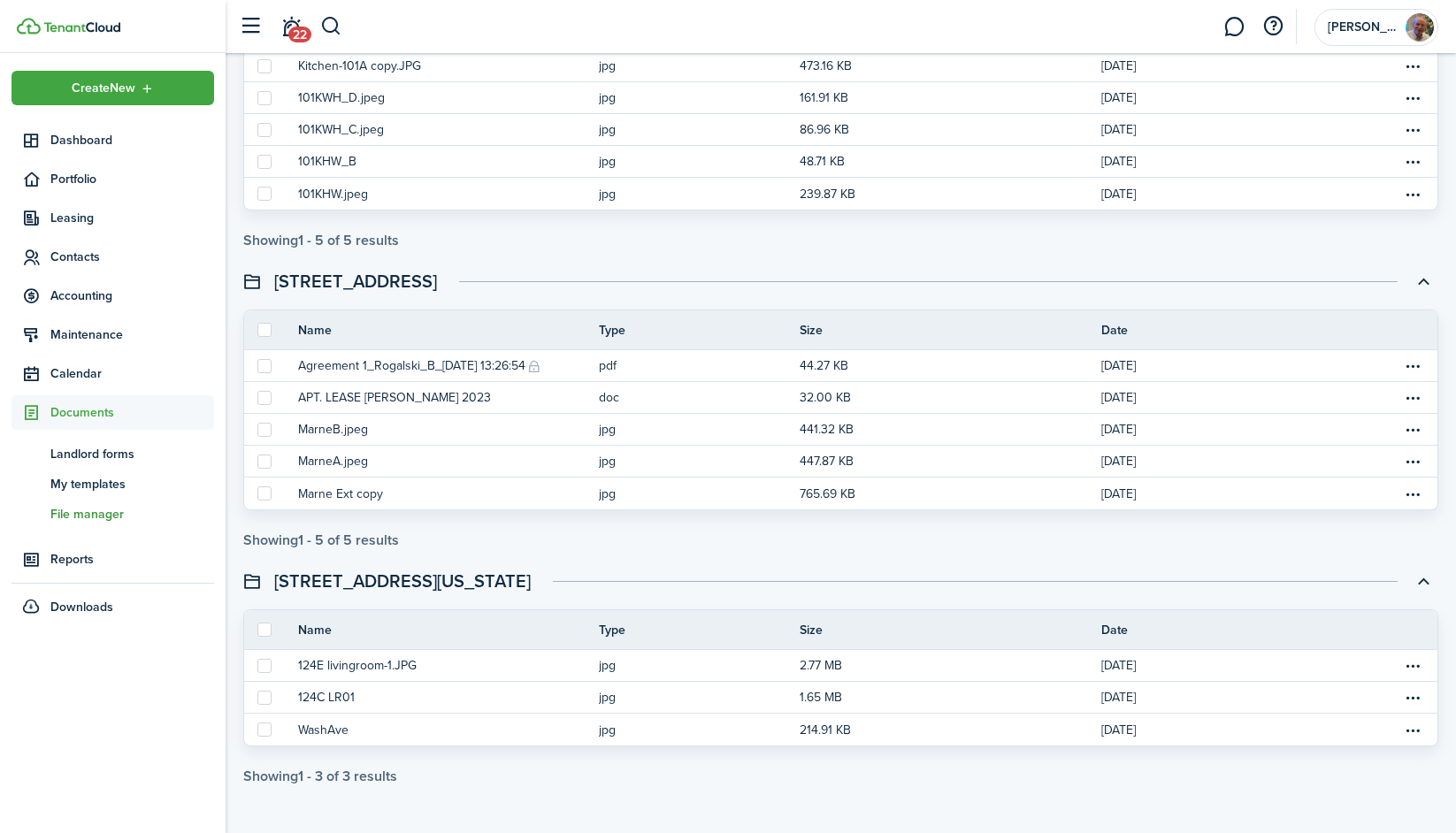
scroll to position [522, 0]
click at [113, 211] on span "Leasing" at bounding box center [132, 217] width 164 height 19
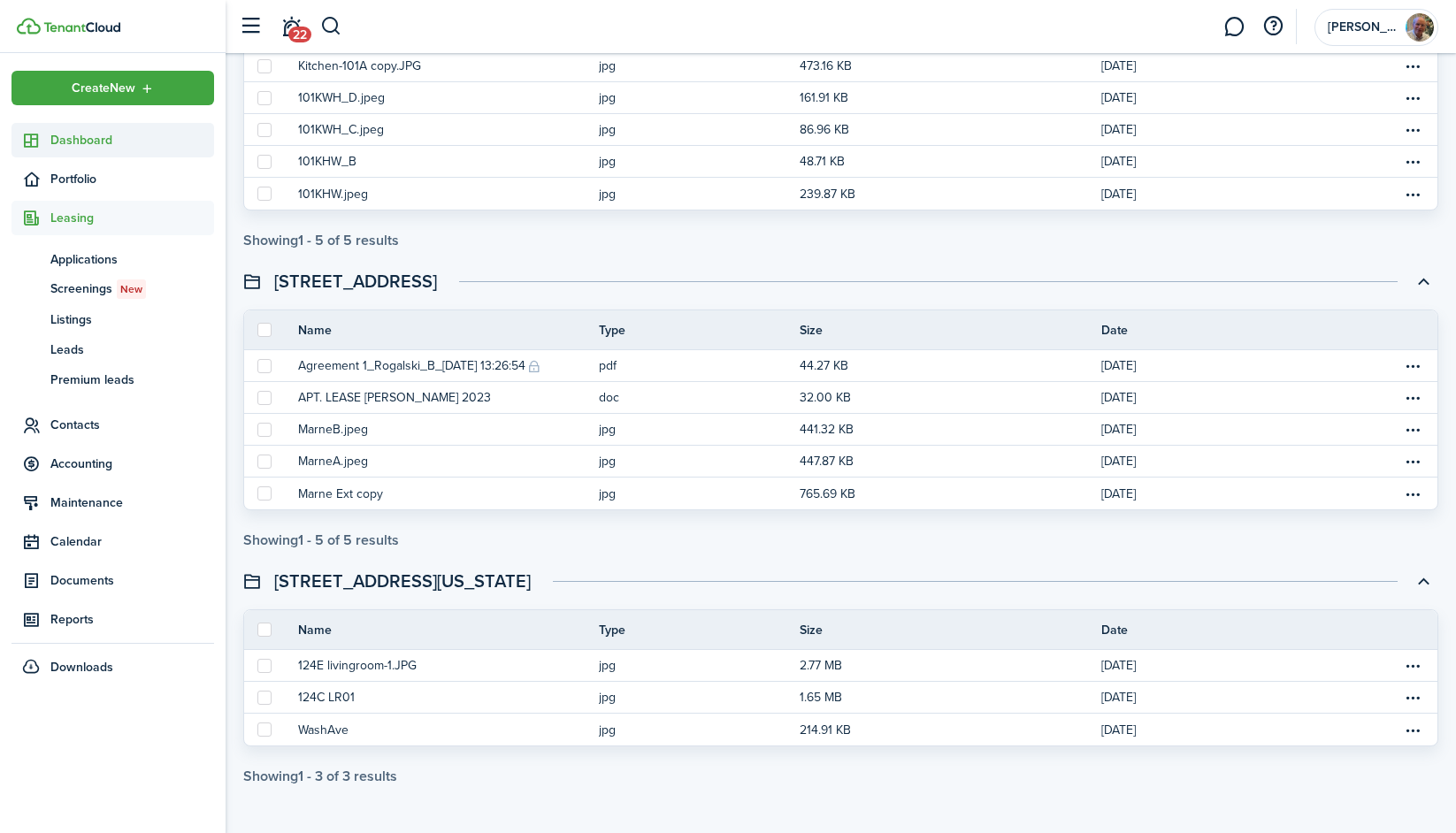
click at [58, 134] on span "Dashboard" at bounding box center [132, 140] width 164 height 19
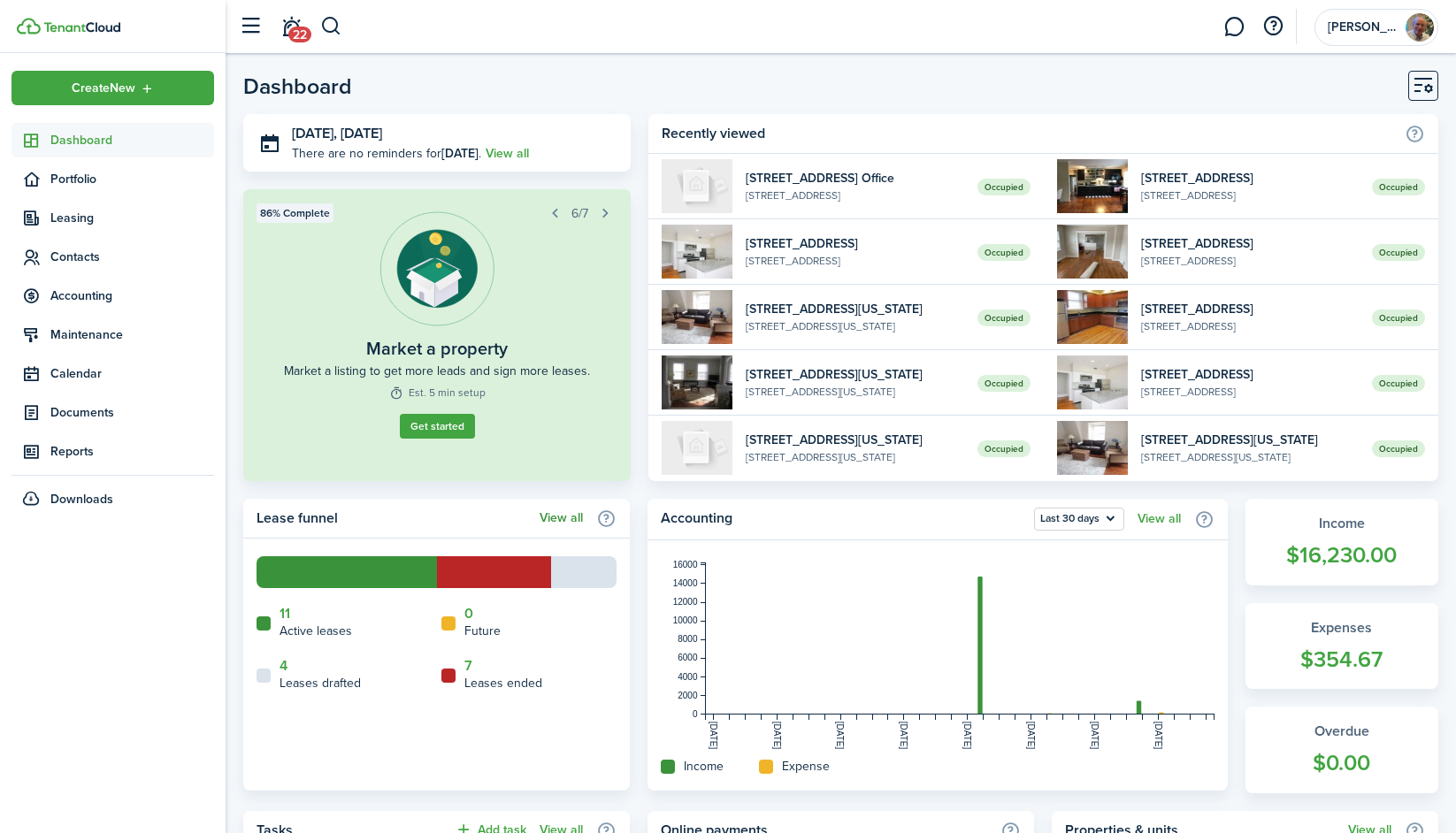
click at [565, 515] on link "View all" at bounding box center [561, 518] width 44 height 14
click at [602, 515] on info-icon at bounding box center [606, 518] width 20 height 20
click at [1348, 653] on widget-stats-count "$354.67" at bounding box center [1341, 660] width 158 height 34
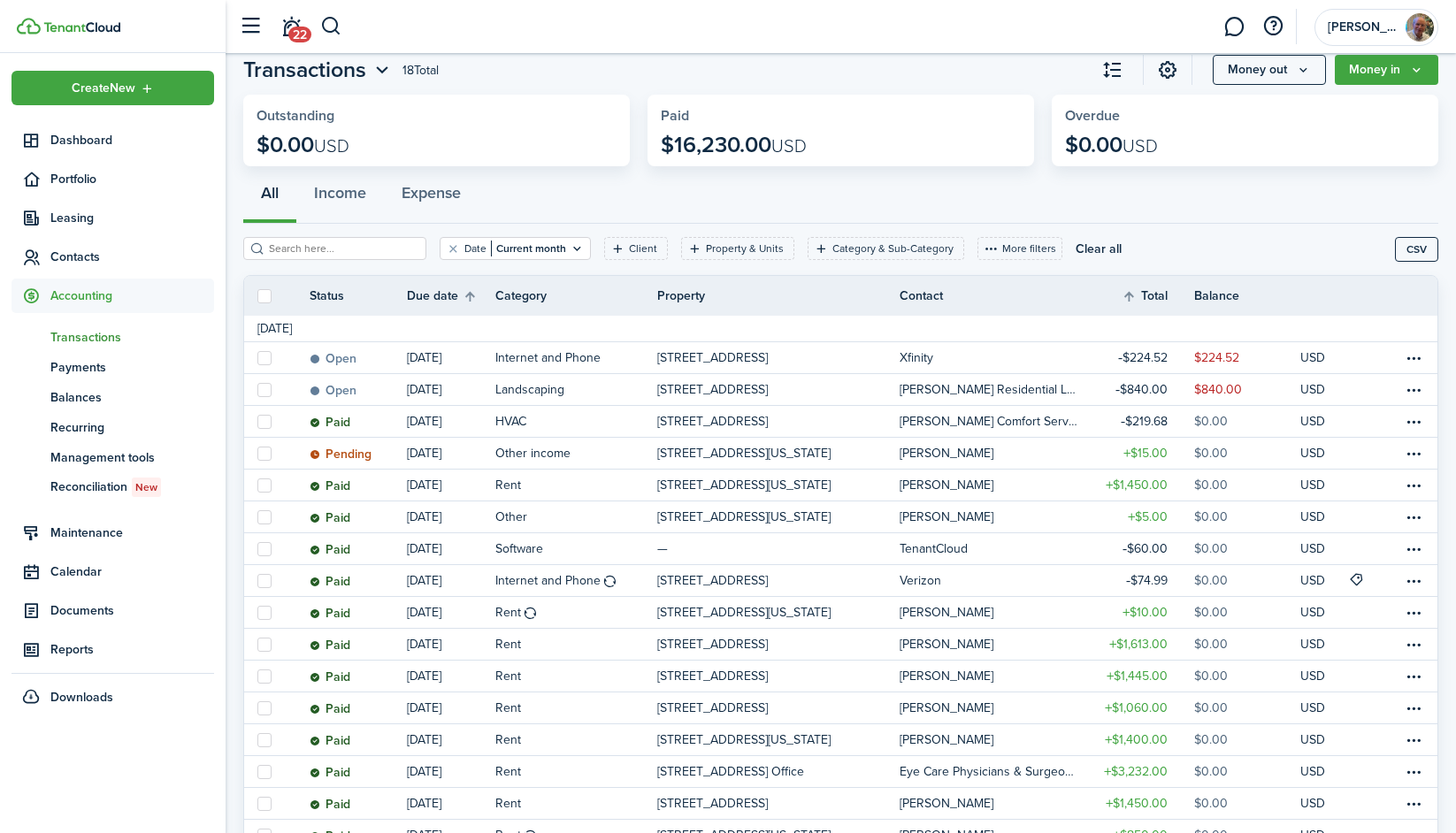
scroll to position [69, 0]
